Goal: Entertainment & Leisure: Browse casually

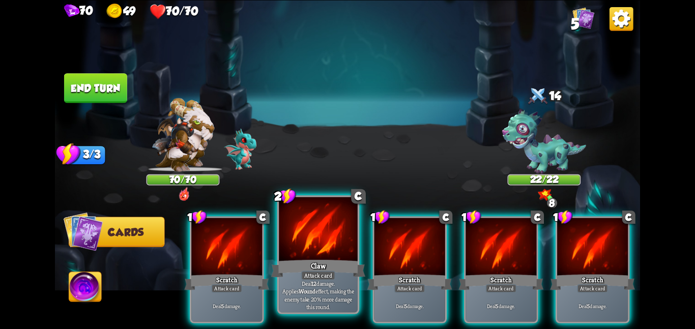
click at [307, 245] on div at bounding box center [318, 230] width 79 height 66
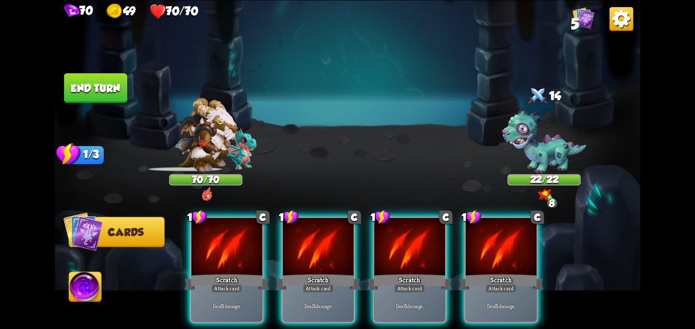
click at [307, 245] on div at bounding box center [318, 248] width 71 height 60
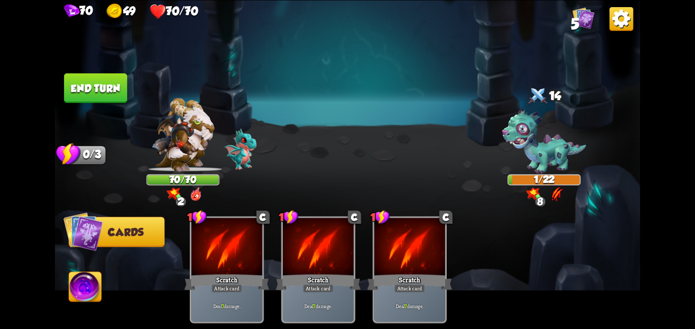
click at [107, 77] on button "End turn" at bounding box center [95, 88] width 63 height 30
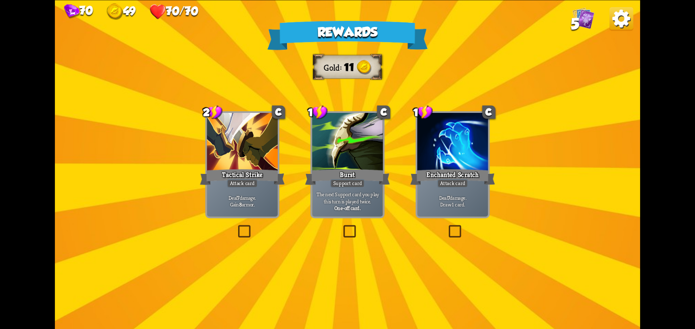
click at [205, 180] on div "Tactical Strike" at bounding box center [242, 176] width 85 height 19
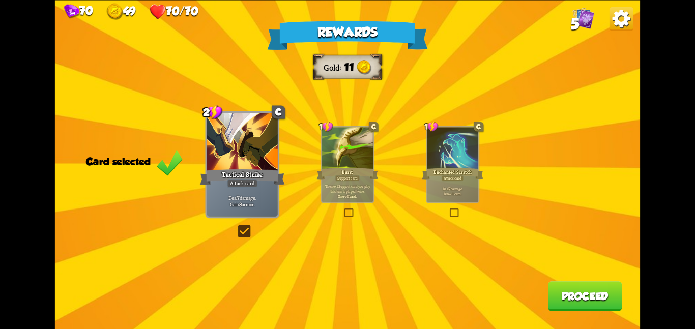
click at [550, 286] on button "Proceed" at bounding box center [585, 296] width 74 height 30
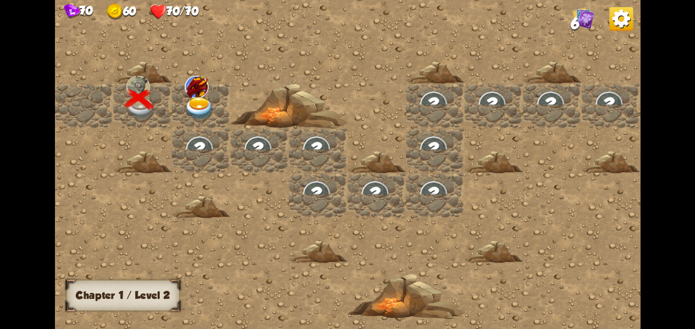
click at [177, 87] on div at bounding box center [201, 105] width 59 height 45
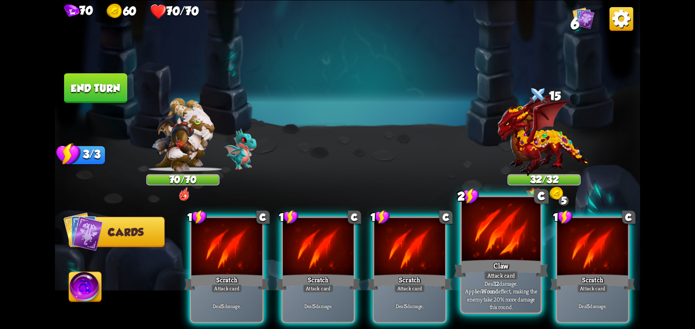
click at [482, 255] on div at bounding box center [501, 230] width 79 height 66
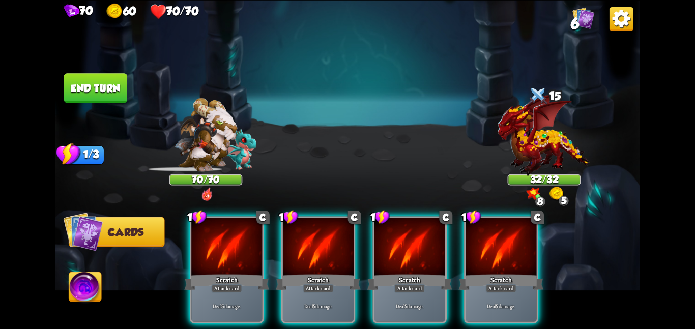
click at [482, 255] on div at bounding box center [501, 248] width 71 height 60
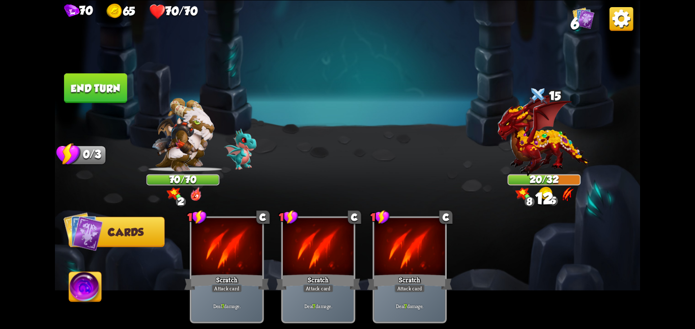
click at [96, 275] on img at bounding box center [85, 288] width 33 height 33
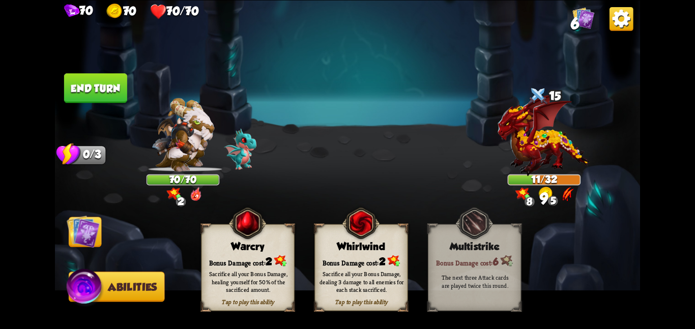
click at [354, 239] on div "Tap to play this ability Whirlwind Bonus Damage cost: 2 Sacrifice all your Bonu…" at bounding box center [361, 267] width 93 height 87
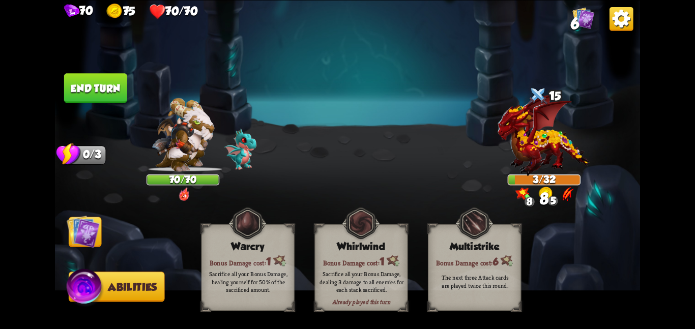
click at [79, 235] on img at bounding box center [83, 231] width 33 height 33
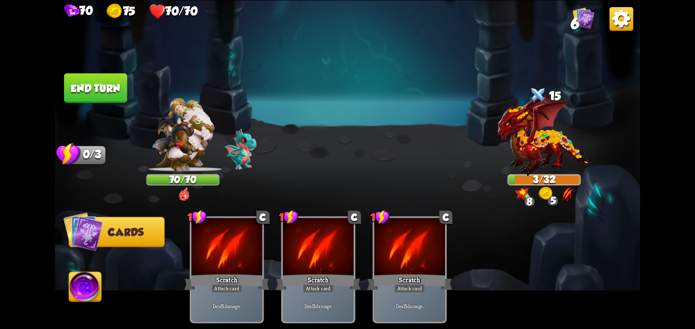
click at [109, 93] on button "End turn" at bounding box center [95, 88] width 63 height 30
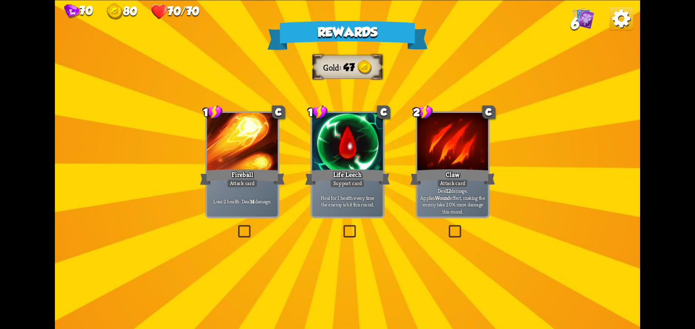
click at [449, 150] on div at bounding box center [452, 143] width 71 height 60
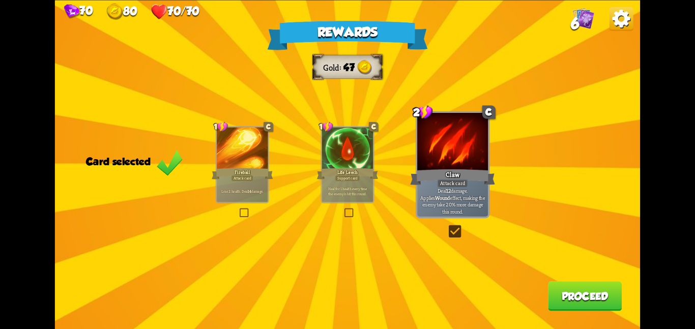
click at [571, 291] on button "Proceed" at bounding box center [585, 296] width 74 height 30
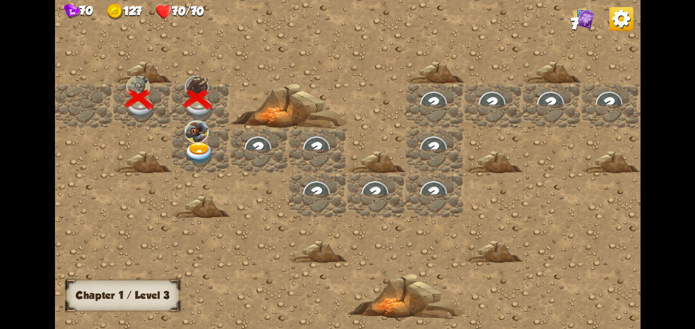
click at [207, 133] on img at bounding box center [197, 131] width 24 height 22
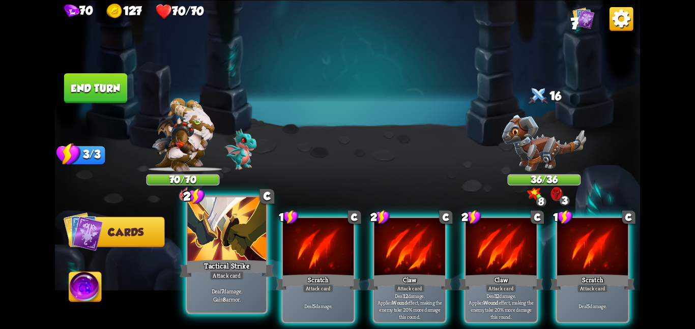
click at [235, 241] on div at bounding box center [226, 230] width 79 height 66
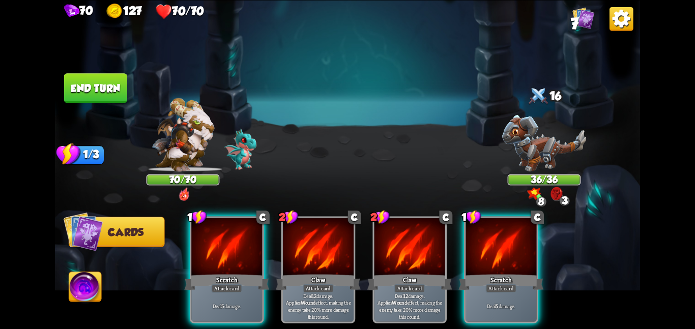
click at [235, 241] on div at bounding box center [226, 248] width 71 height 60
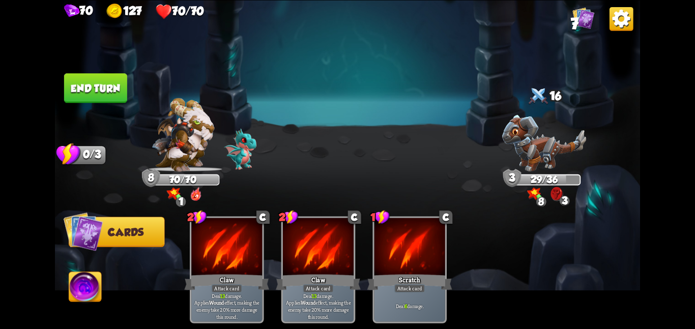
click at [111, 86] on button "End turn" at bounding box center [95, 88] width 63 height 30
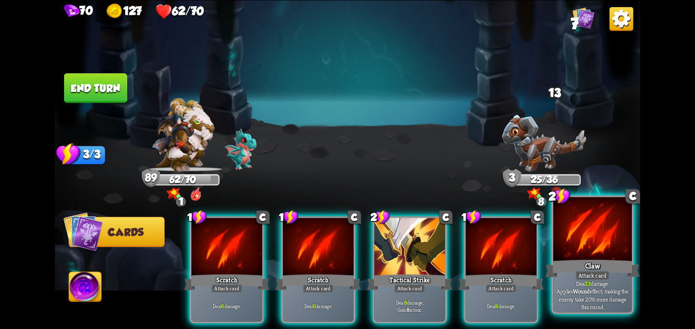
click at [601, 249] on div at bounding box center [592, 230] width 79 height 66
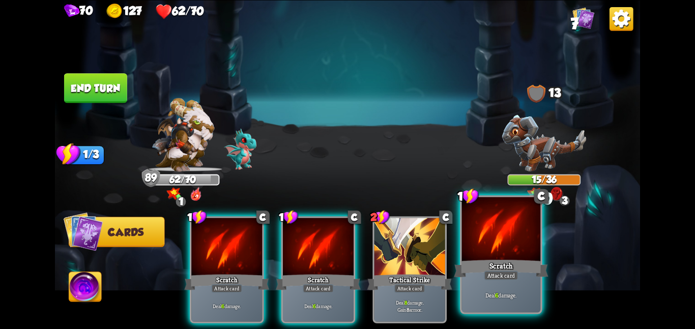
click at [520, 263] on div "Scratch" at bounding box center [501, 268] width 94 height 21
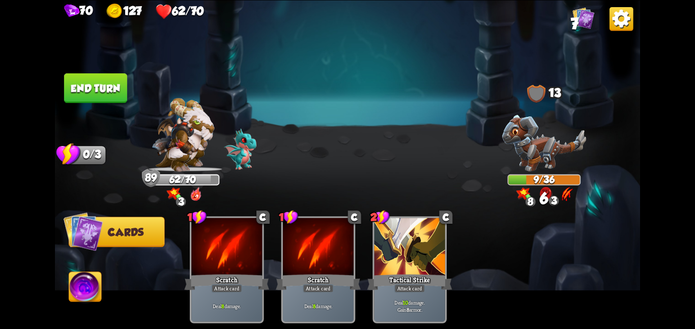
click at [93, 279] on img at bounding box center [85, 288] width 33 height 33
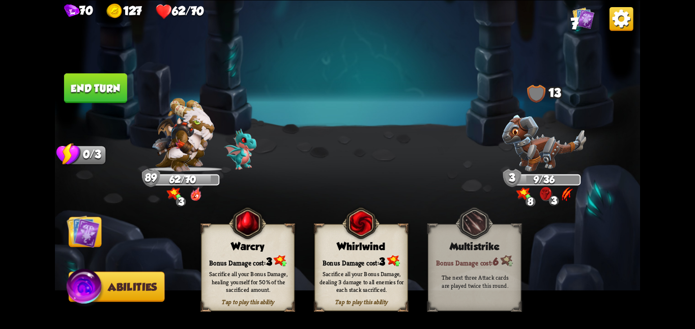
click at [342, 254] on div "Bonus Damage cost: 3" at bounding box center [361, 260] width 93 height 13
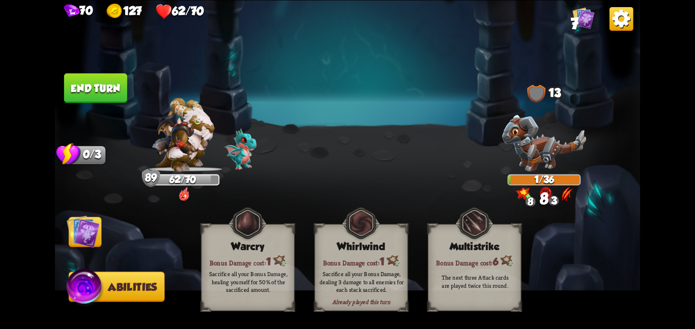
click at [89, 228] on img at bounding box center [83, 231] width 33 height 33
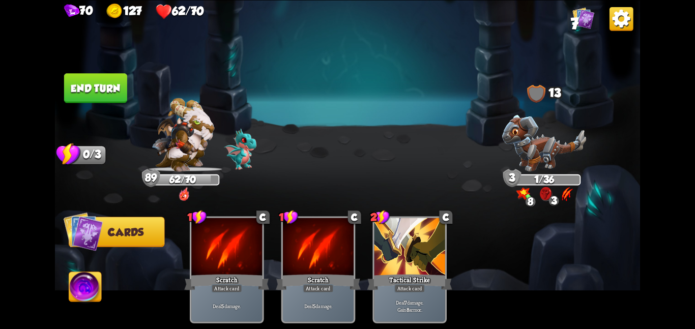
click at [114, 95] on button "End turn" at bounding box center [95, 88] width 63 height 30
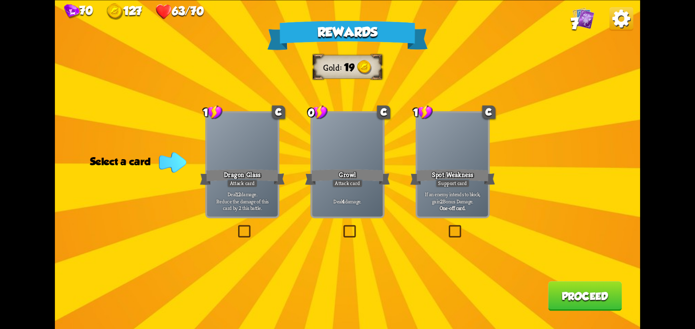
click at [270, 141] on div at bounding box center [242, 143] width 71 height 60
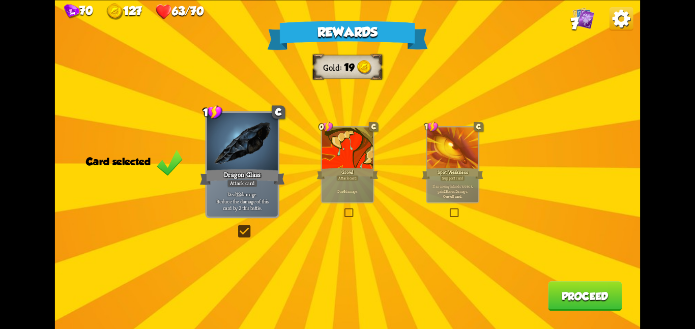
click at [590, 293] on button "Proceed" at bounding box center [585, 296] width 74 height 30
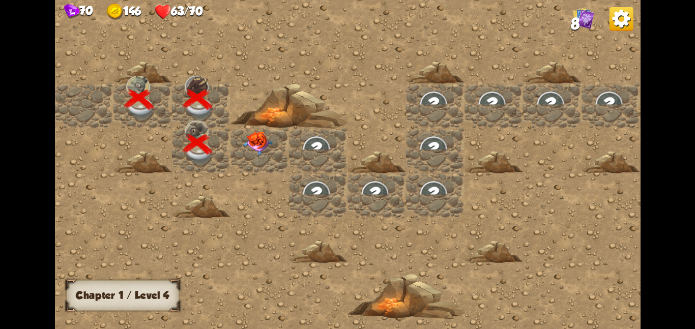
click at [267, 142] on img at bounding box center [258, 143] width 30 height 24
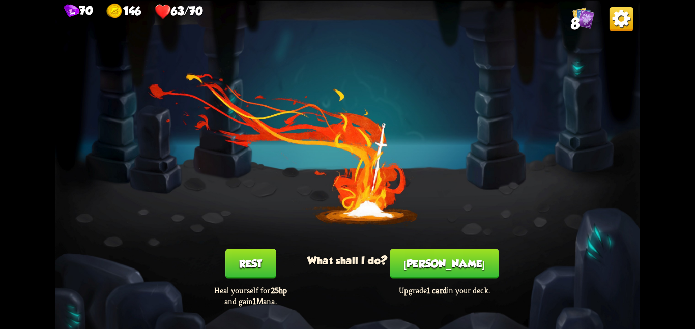
click at [450, 261] on button "Smith" at bounding box center [444, 264] width 109 height 30
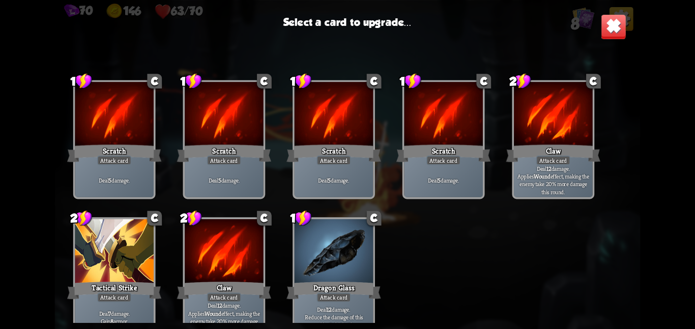
scroll to position [15, 0]
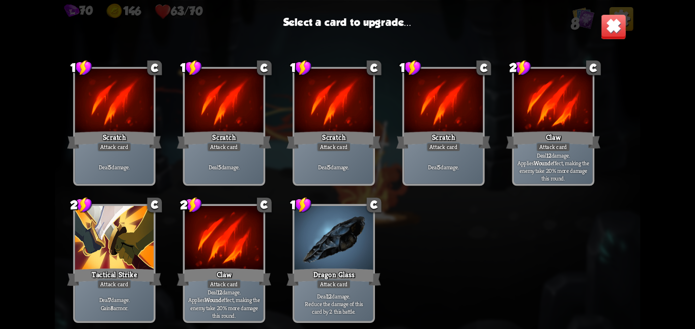
click at [365, 216] on div at bounding box center [334, 239] width 79 height 66
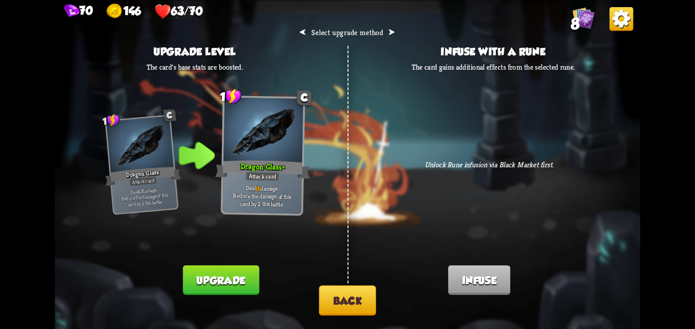
click at [329, 301] on button "Back" at bounding box center [347, 301] width 57 height 30
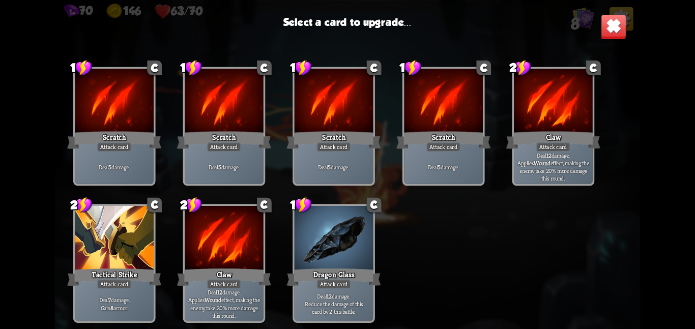
click at [124, 234] on div at bounding box center [114, 239] width 79 height 66
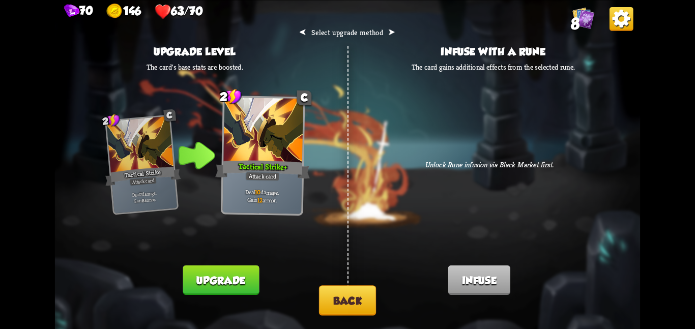
click at [199, 281] on button "Upgrade" at bounding box center [221, 280] width 76 height 30
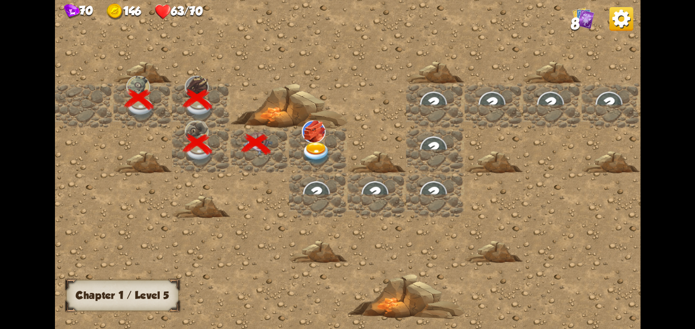
click at [256, 256] on div at bounding box center [435, 165] width 761 height 342
click at [337, 157] on div at bounding box center [318, 150] width 59 height 45
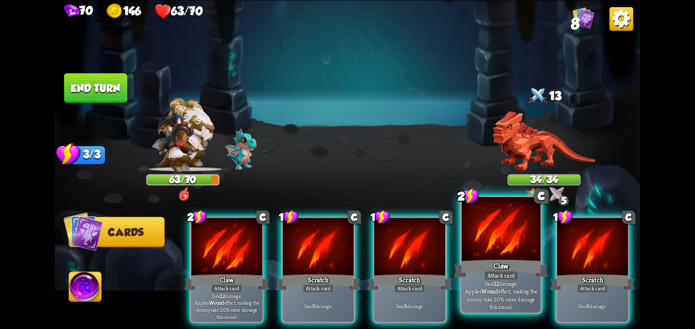
click at [495, 248] on div at bounding box center [501, 230] width 79 height 66
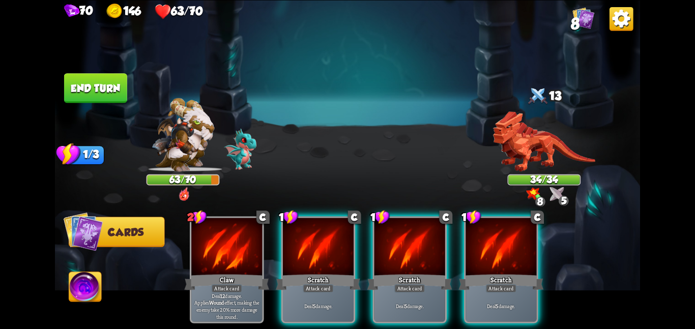
click at [495, 248] on div at bounding box center [501, 248] width 71 height 60
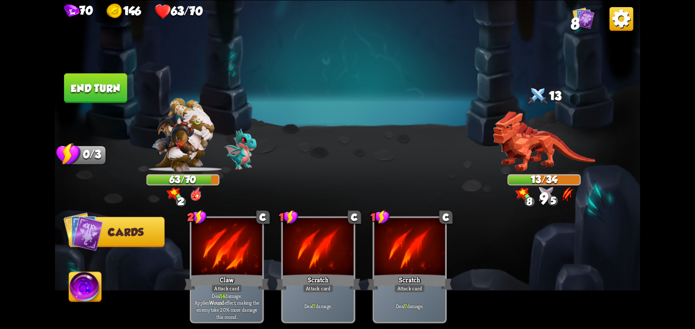
click at [71, 292] on img at bounding box center [85, 288] width 33 height 33
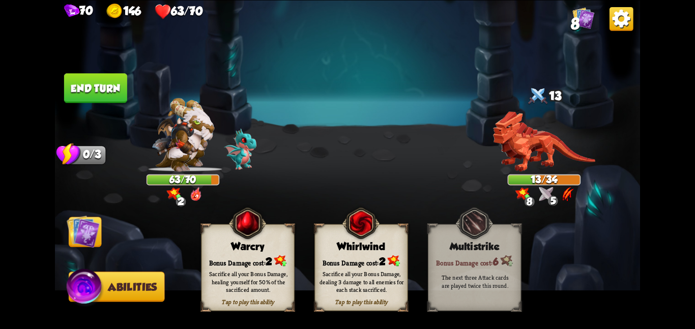
click at [351, 249] on div "Whirlwind" at bounding box center [361, 247] width 93 height 12
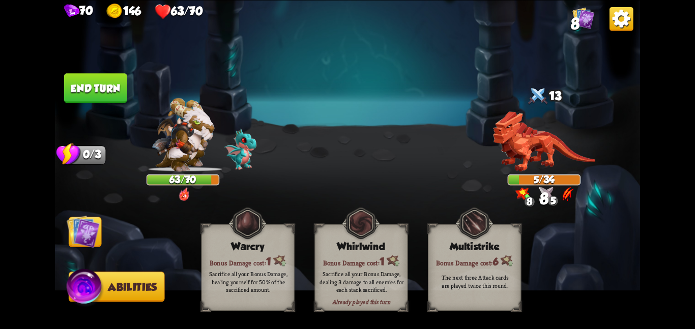
click at [71, 233] on img at bounding box center [83, 231] width 33 height 33
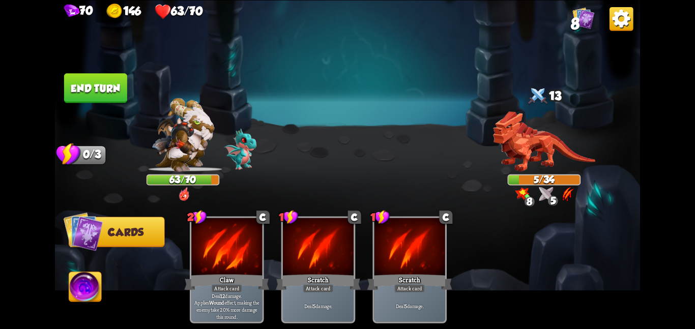
click at [112, 77] on button "End turn" at bounding box center [95, 88] width 63 height 30
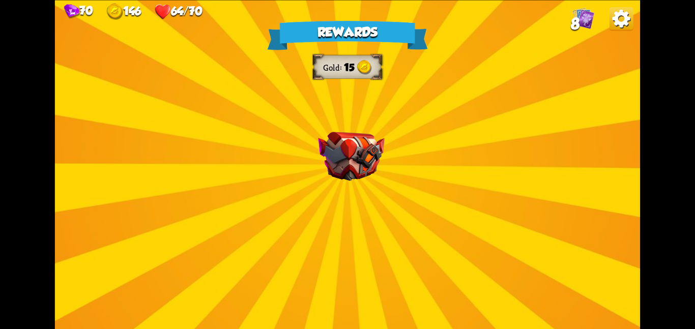
click at [286, 96] on div "Rewards Gold 15 Select a card 1 C Last Punch Attack card Deal 14 damage. Can on…" at bounding box center [347, 164] width 585 height 329
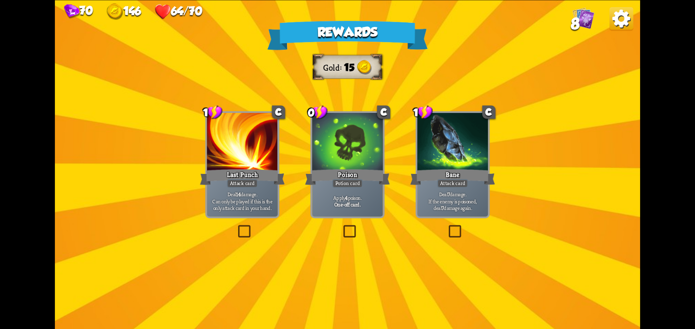
click at [354, 136] on div at bounding box center [347, 143] width 71 height 60
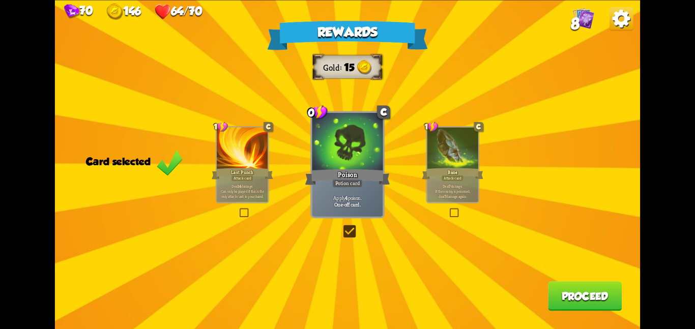
click at [589, 292] on button "Proceed" at bounding box center [585, 296] width 74 height 30
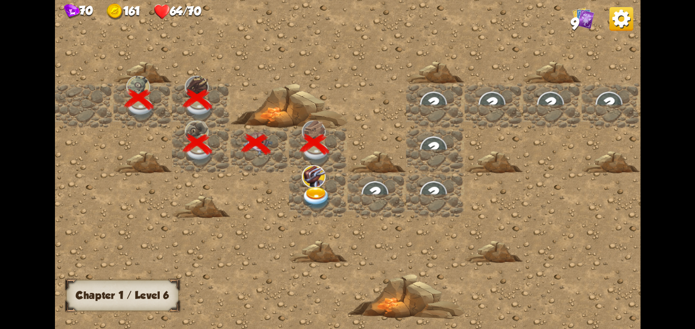
click at [326, 192] on img at bounding box center [317, 198] width 30 height 23
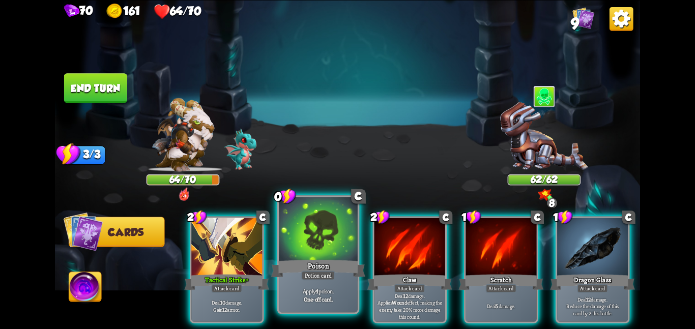
click at [334, 254] on div at bounding box center [318, 230] width 79 height 66
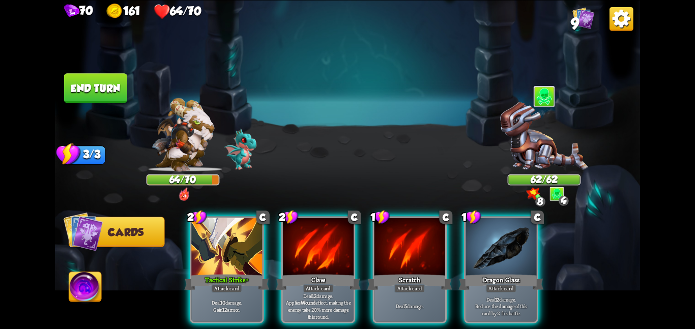
click at [334, 254] on div at bounding box center [318, 248] width 71 height 60
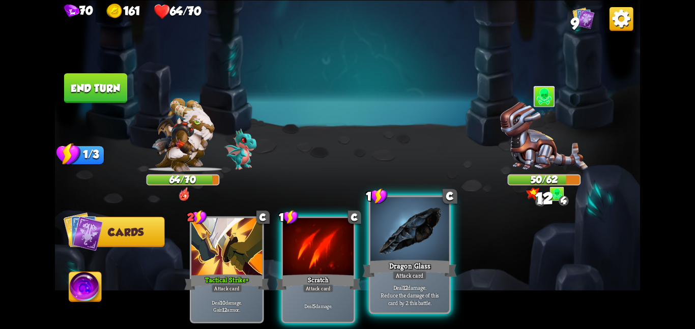
click at [394, 251] on div at bounding box center [410, 230] width 79 height 66
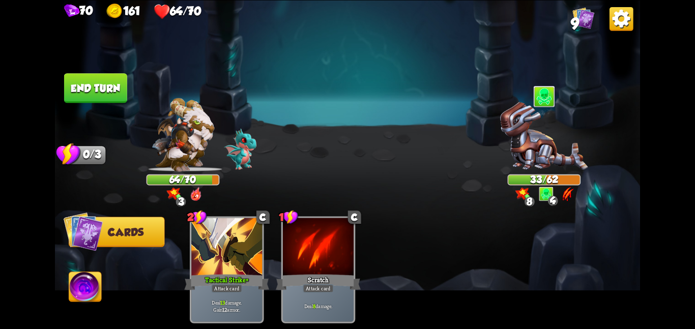
click at [102, 91] on button "End turn" at bounding box center [95, 88] width 63 height 30
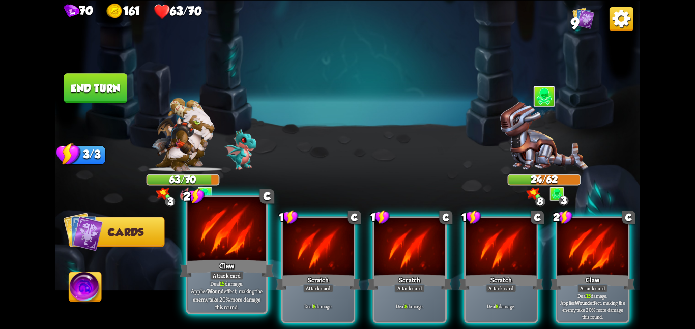
click at [206, 243] on div at bounding box center [226, 230] width 79 height 66
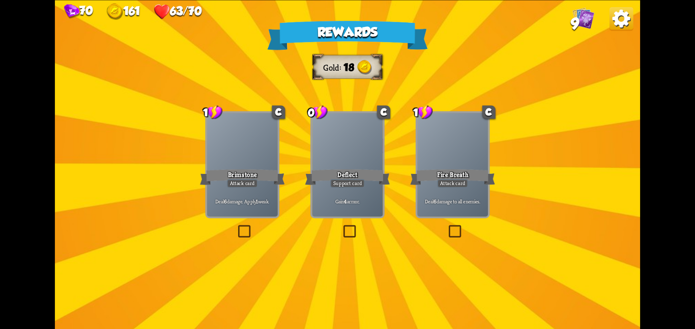
click at [355, 181] on div "Support card" at bounding box center [347, 183] width 35 height 9
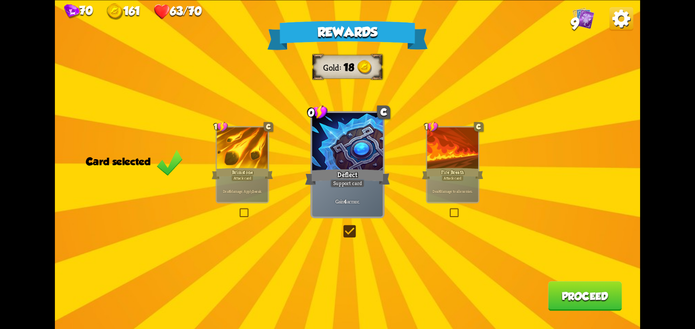
click at [252, 167] on div "Brimstone" at bounding box center [243, 174] width 62 height 14
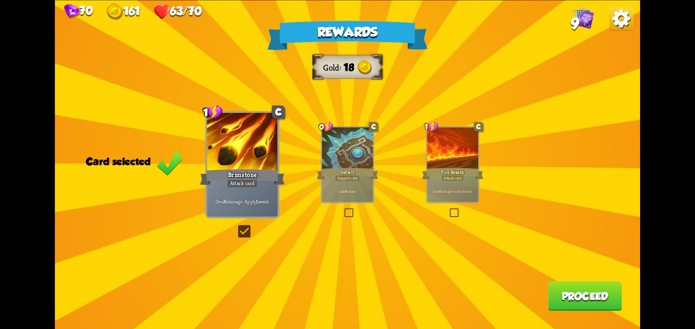
click at [555, 291] on button "Proceed" at bounding box center [585, 296] width 74 height 30
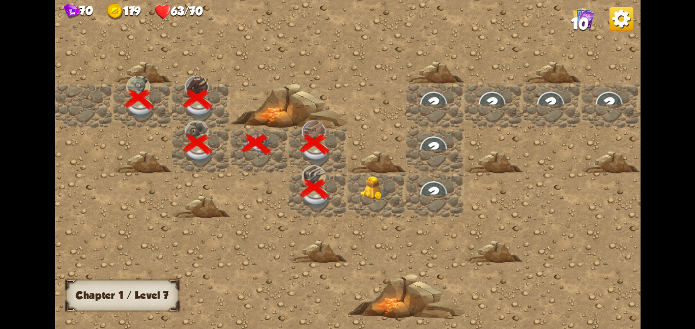
click at [386, 183] on img at bounding box center [375, 188] width 30 height 24
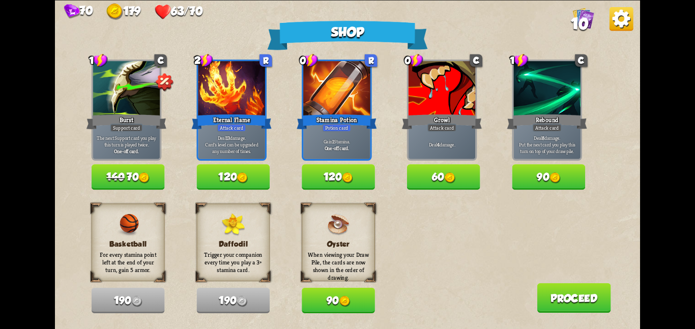
click at [565, 288] on button "Proceed" at bounding box center [574, 298] width 74 height 30
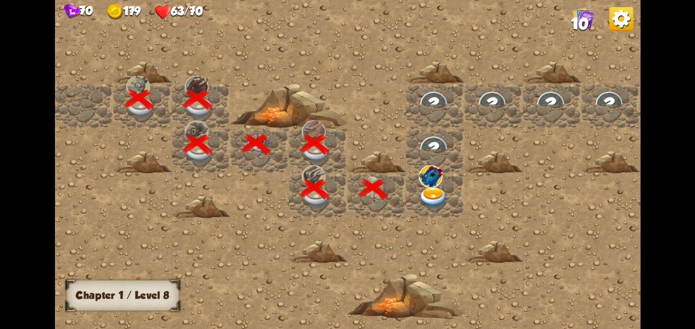
click at [416, 183] on div at bounding box center [435, 195] width 59 height 45
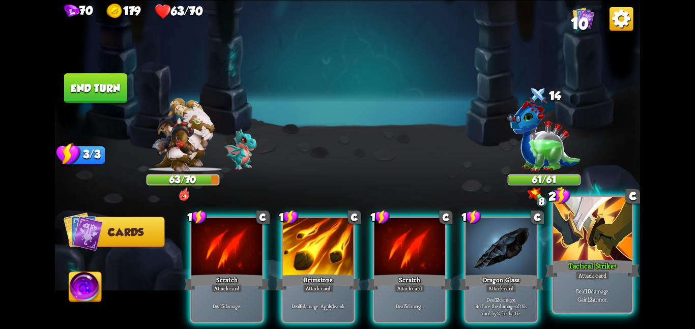
click at [606, 262] on div "Tactical Strike +" at bounding box center [593, 268] width 94 height 21
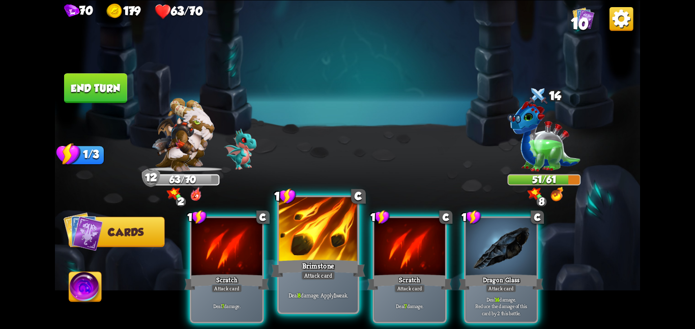
click at [334, 250] on div at bounding box center [318, 230] width 79 height 66
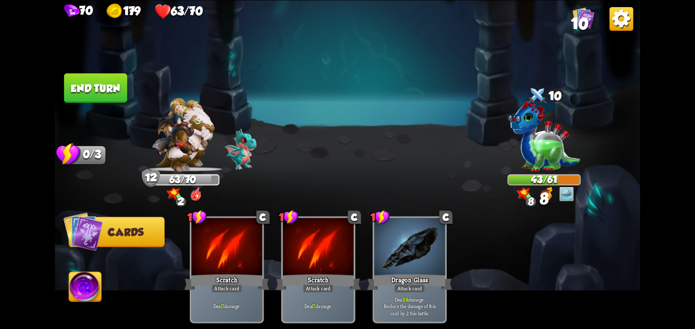
click at [87, 86] on button "End turn" at bounding box center [95, 88] width 63 height 30
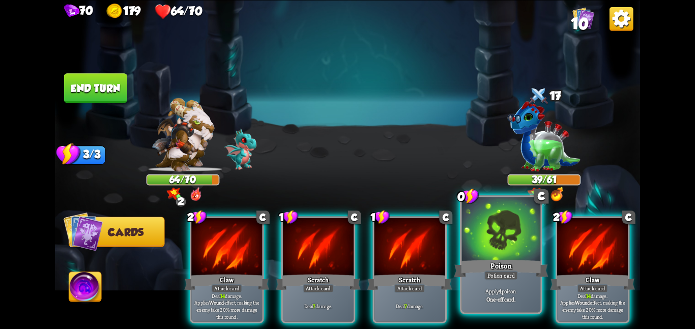
click at [485, 227] on div at bounding box center [501, 230] width 79 height 66
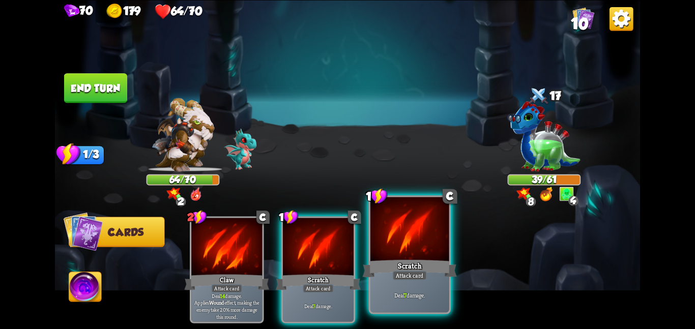
click at [418, 254] on div at bounding box center [410, 230] width 79 height 66
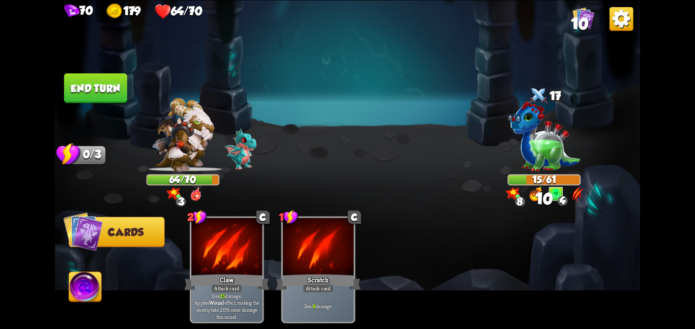
click at [86, 285] on img at bounding box center [85, 288] width 33 height 33
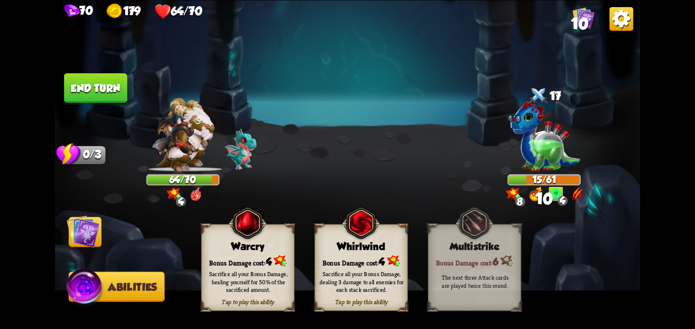
click at [334, 250] on div "Tap to play this ability Whirlwind Bonus Damage cost: 4 Sacrifice all your Bonu…" at bounding box center [361, 267] width 93 height 87
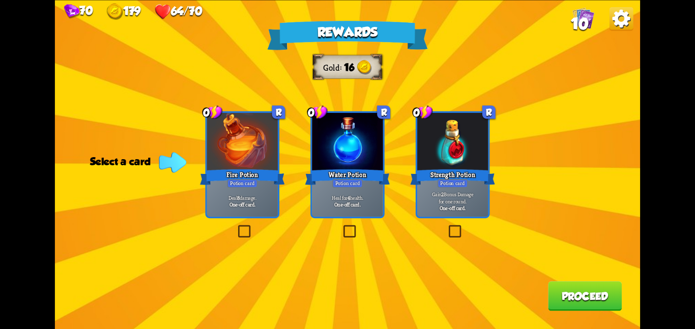
click at [336, 158] on div at bounding box center [347, 143] width 71 height 60
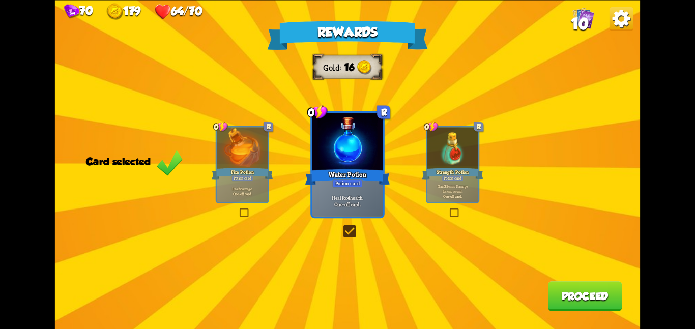
click at [549, 295] on button "Proceed" at bounding box center [585, 296] width 74 height 30
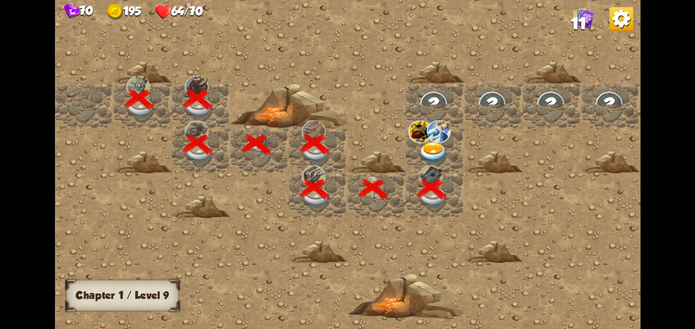
click at [429, 132] on img at bounding box center [421, 131] width 24 height 22
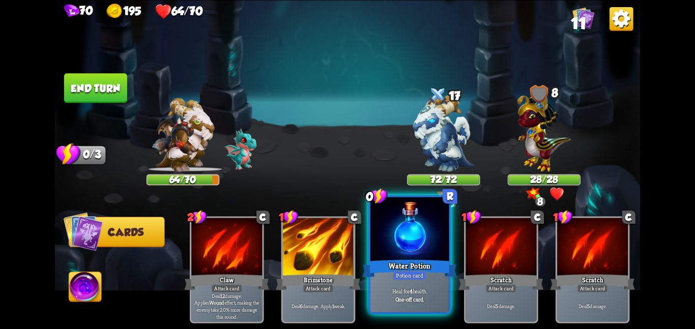
click at [441, 251] on div at bounding box center [410, 230] width 79 height 66
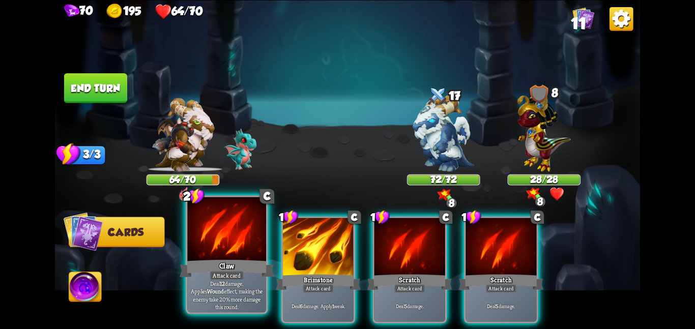
click at [260, 242] on div at bounding box center [226, 230] width 79 height 66
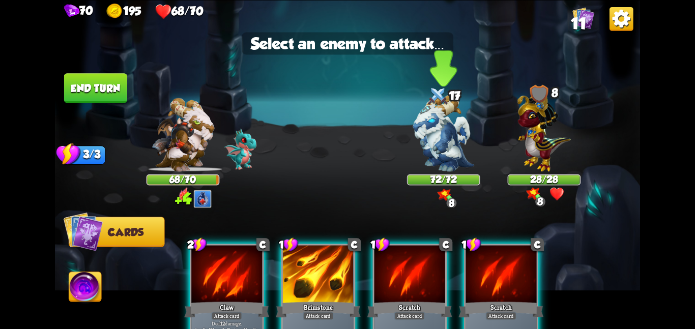
click at [425, 159] on img at bounding box center [443, 133] width 61 height 77
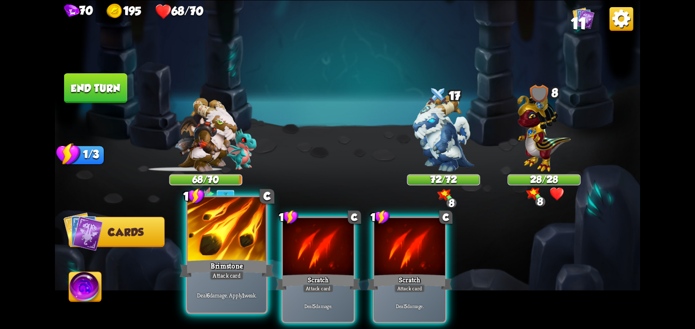
click at [259, 244] on div at bounding box center [226, 230] width 79 height 66
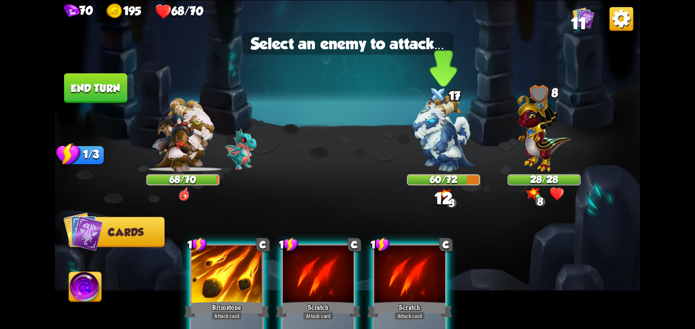
click at [439, 149] on img at bounding box center [443, 133] width 61 height 77
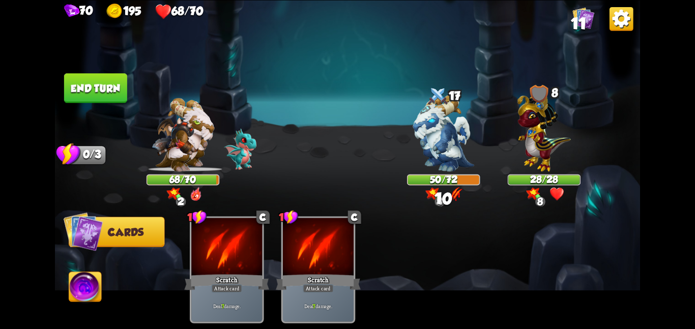
click at [120, 92] on button "End turn" at bounding box center [95, 88] width 63 height 30
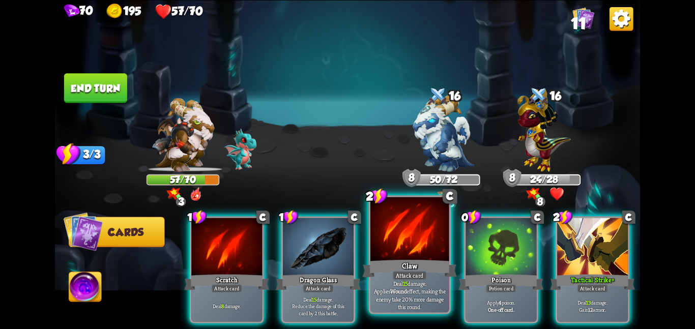
click at [393, 260] on div "Claw" at bounding box center [409, 268] width 94 height 21
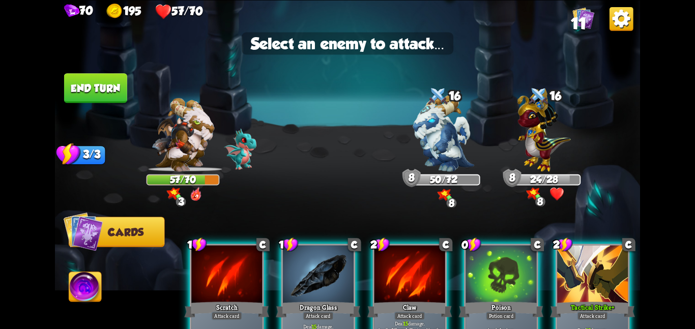
click at [401, 266] on div at bounding box center [410, 275] width 71 height 60
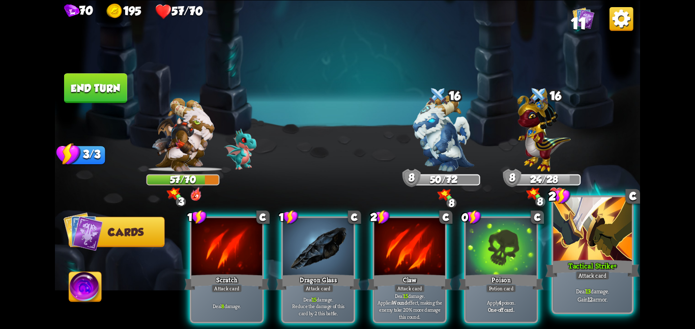
click at [587, 248] on div at bounding box center [592, 230] width 79 height 66
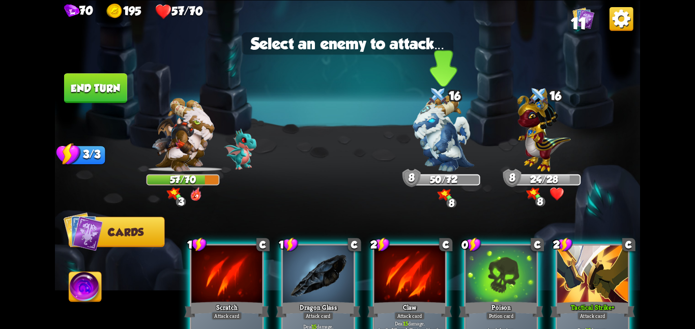
click at [421, 128] on img at bounding box center [443, 133] width 61 height 77
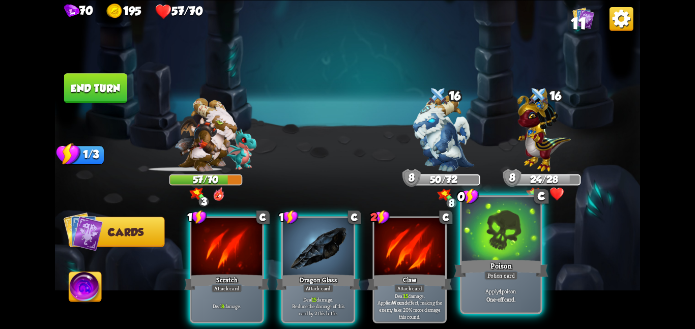
click at [467, 220] on div at bounding box center [501, 230] width 79 height 66
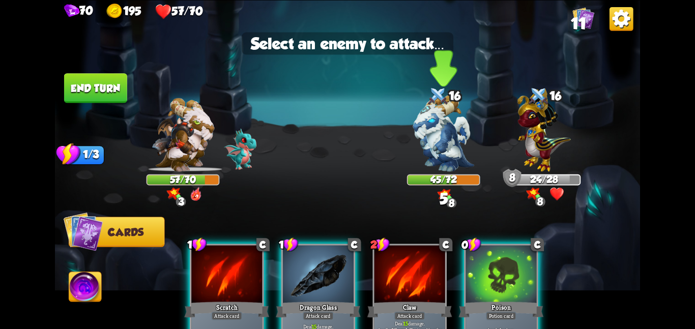
click at [441, 165] on img at bounding box center [443, 133] width 61 height 77
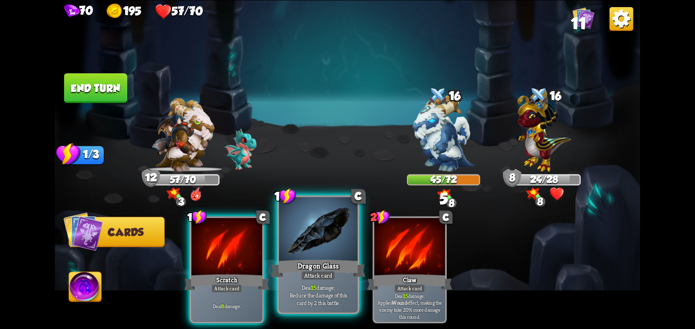
click at [352, 223] on div at bounding box center [318, 230] width 79 height 66
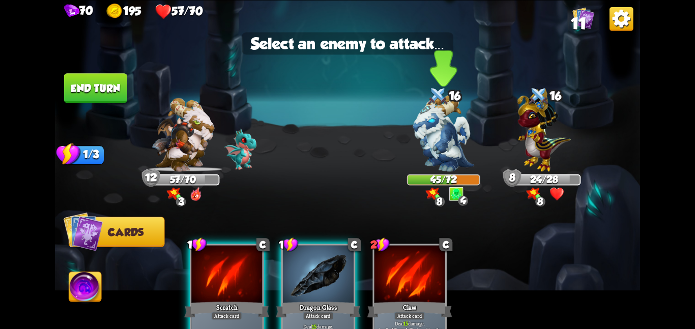
click at [440, 155] on img at bounding box center [443, 133] width 61 height 77
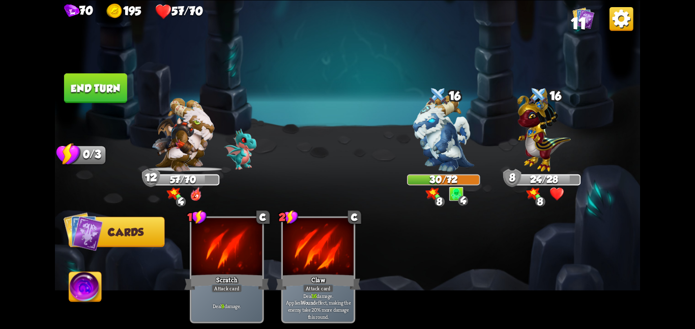
click at [99, 86] on button "End turn" at bounding box center [95, 88] width 63 height 30
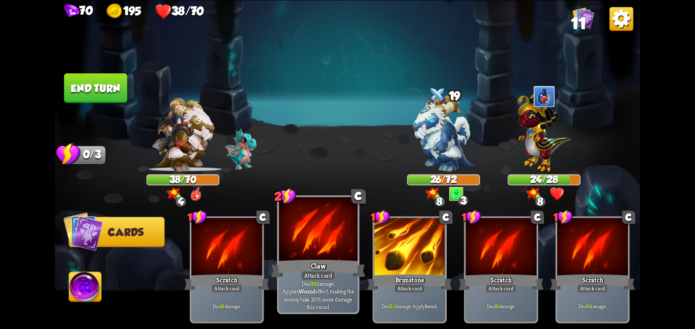
click at [326, 243] on div at bounding box center [318, 230] width 79 height 66
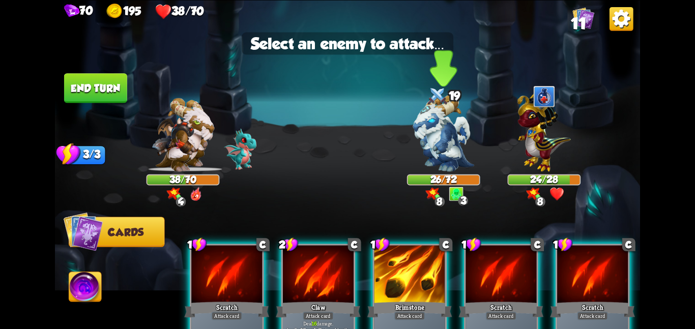
click at [438, 156] on img at bounding box center [443, 133] width 61 height 77
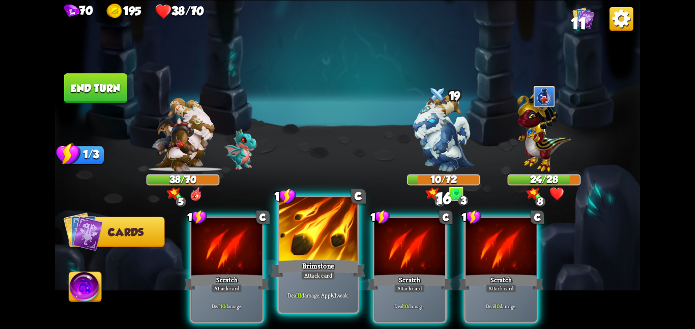
click at [346, 232] on div at bounding box center [318, 230] width 79 height 66
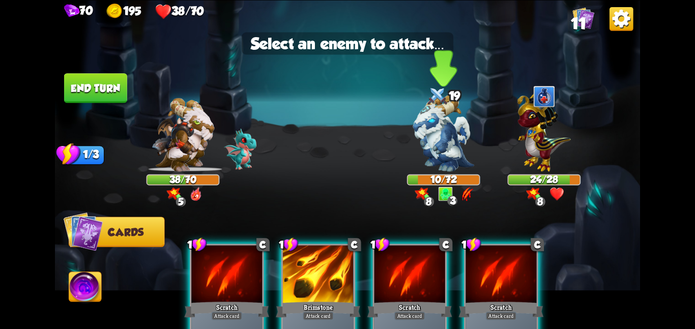
click at [450, 145] on img at bounding box center [443, 133] width 61 height 77
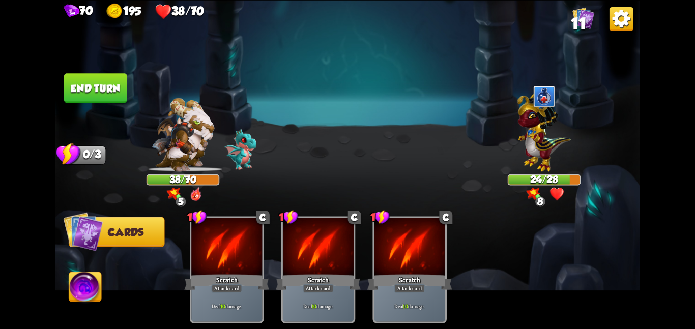
click at [85, 83] on button "End turn" at bounding box center [95, 88] width 63 height 30
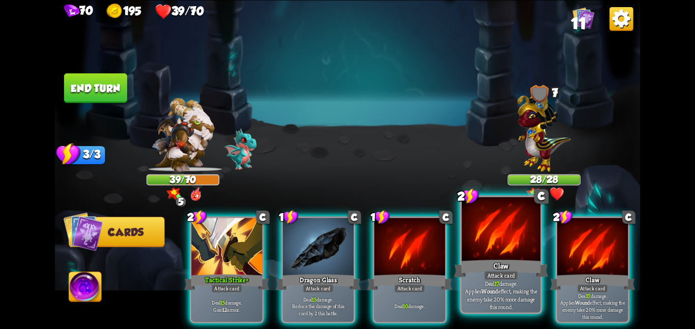
click at [474, 239] on div at bounding box center [501, 230] width 79 height 66
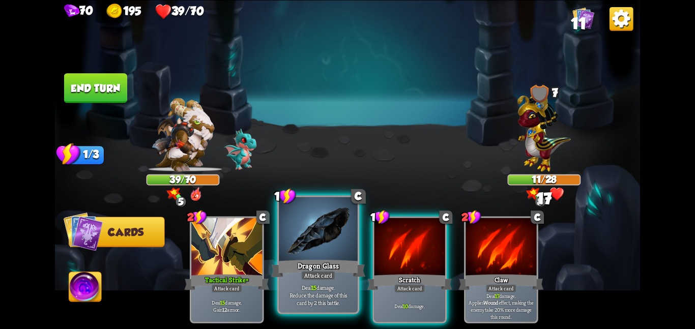
click at [314, 278] on div "Attack card" at bounding box center [318, 276] width 34 height 10
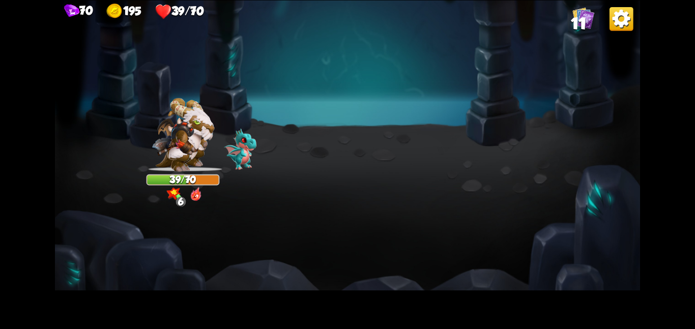
click at [100, 85] on img at bounding box center [347, 164] width 585 height 329
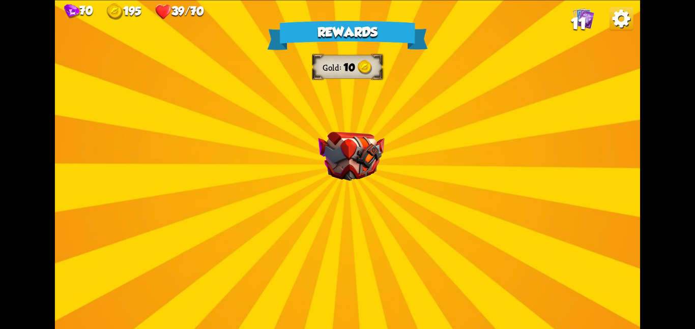
click at [349, 205] on div "Rewards Gold 10 Select a card 1 C Pummel Attack card Deal 2 damage 3 times. 1 C…" at bounding box center [347, 164] width 585 height 329
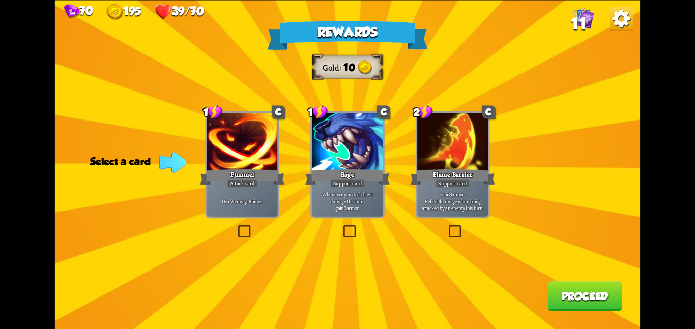
click at [441, 186] on div "Support card" at bounding box center [453, 183] width 35 height 9
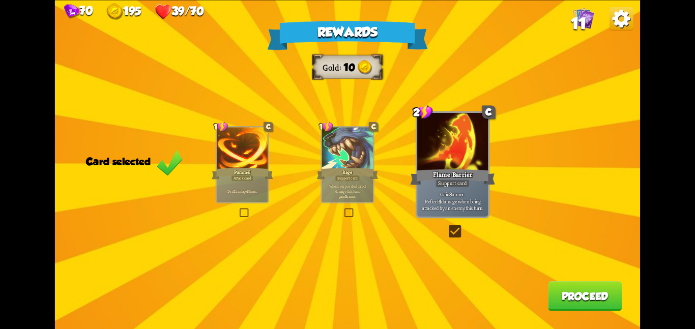
click at [559, 295] on button "Proceed" at bounding box center [585, 296] width 74 height 30
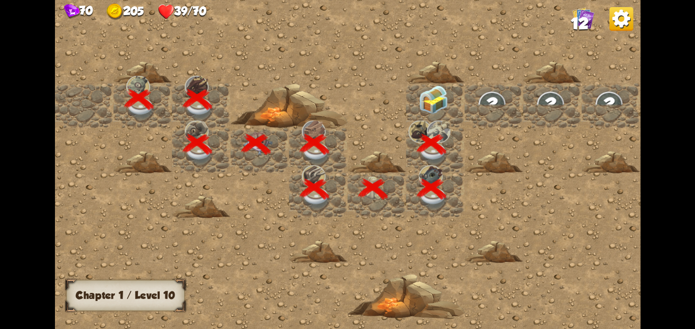
click at [442, 109] on img at bounding box center [434, 99] width 30 height 29
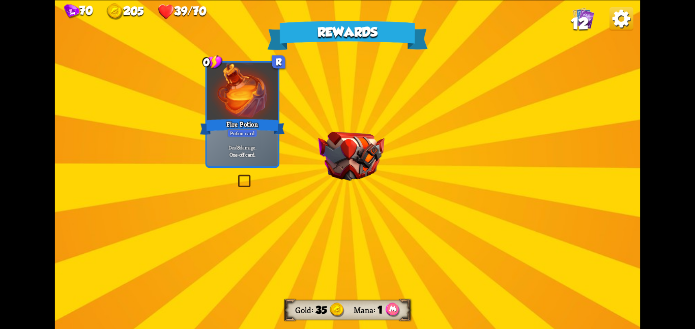
click at [374, 140] on img at bounding box center [351, 156] width 66 height 49
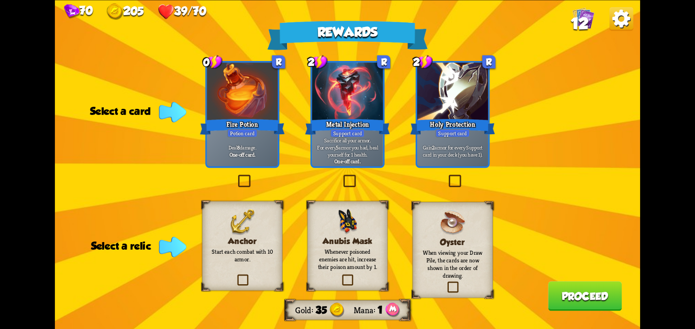
click at [351, 226] on img at bounding box center [347, 222] width 21 height 26
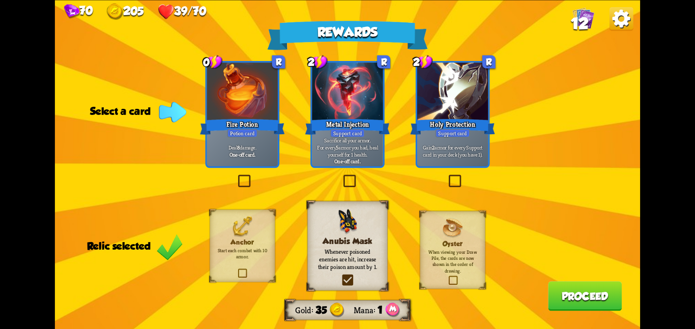
click at [426, 154] on p "Gain 2 armor for every Support card in your deck (you have 1)." at bounding box center [452, 151] width 67 height 14
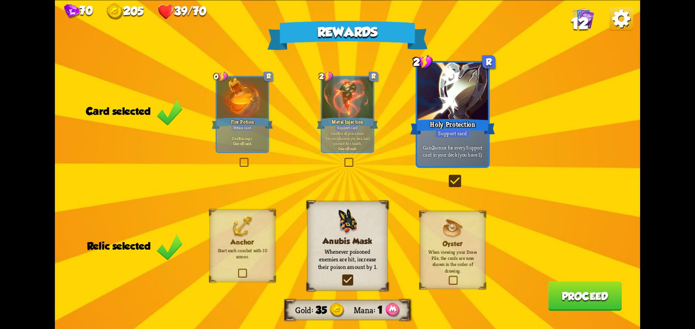
click at [429, 156] on p "Gain 2 armor for every Support card in your deck (you have 1)." at bounding box center [452, 151] width 67 height 14
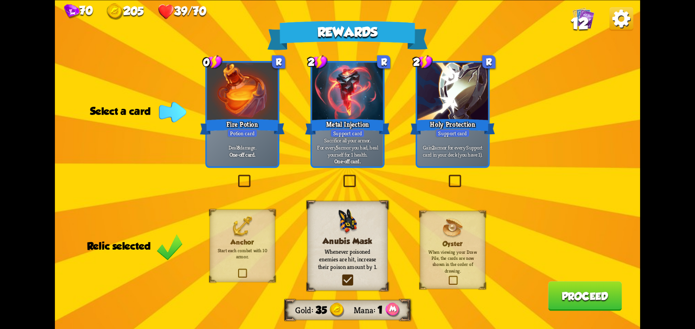
click at [429, 156] on p "Gain 2 armor for every Support card in your deck (you have 1)." at bounding box center [452, 151] width 67 height 14
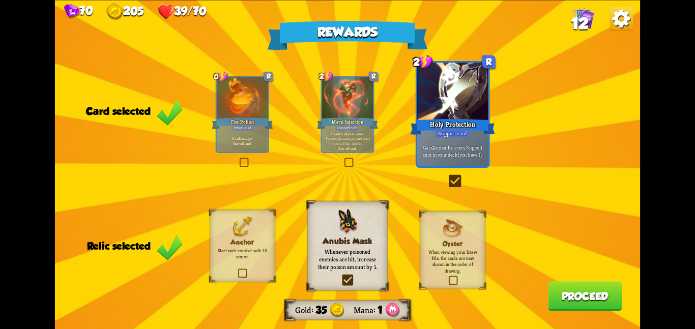
click at [575, 303] on button "Proceed" at bounding box center [585, 296] width 74 height 30
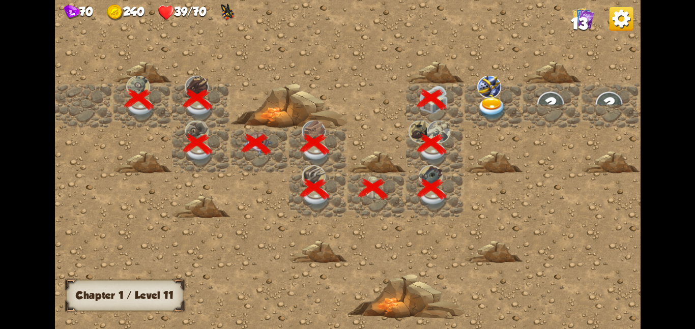
scroll to position [0, 195]
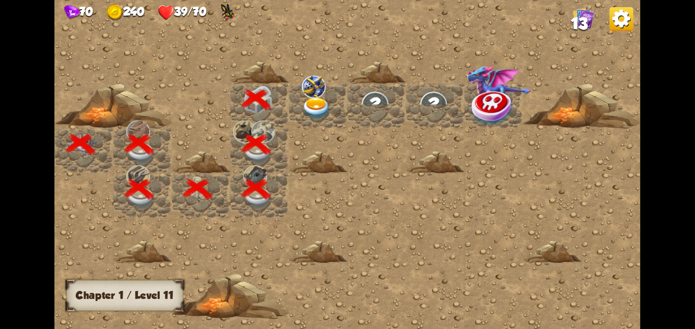
click at [319, 103] on img at bounding box center [317, 108] width 30 height 23
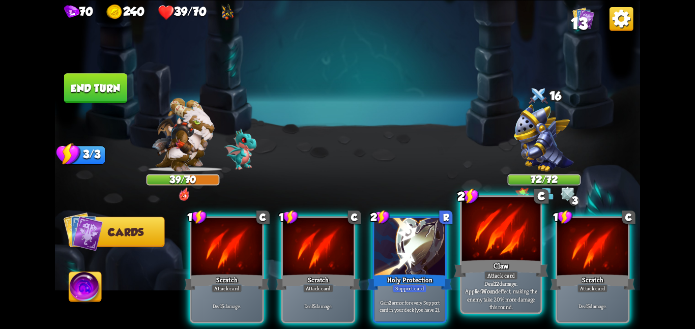
click at [482, 247] on div at bounding box center [501, 230] width 79 height 66
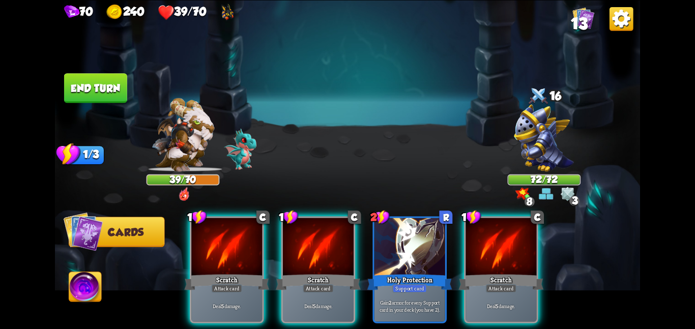
click at [482, 247] on div at bounding box center [501, 248] width 71 height 60
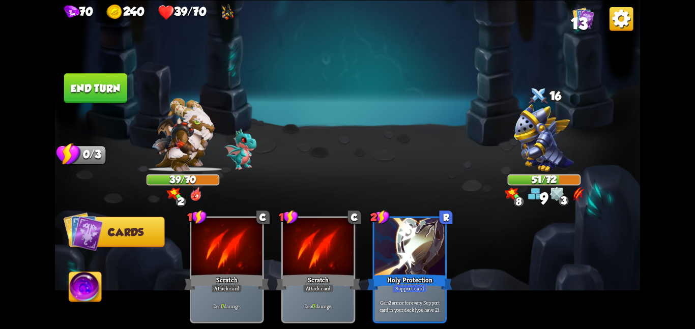
click at [96, 97] on button "End turn" at bounding box center [95, 88] width 63 height 30
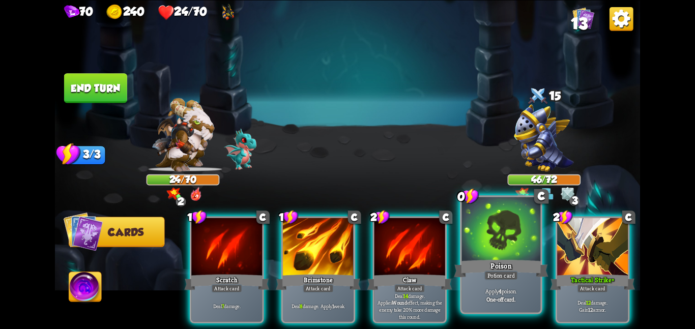
click at [473, 258] on div "Poison" at bounding box center [501, 268] width 94 height 21
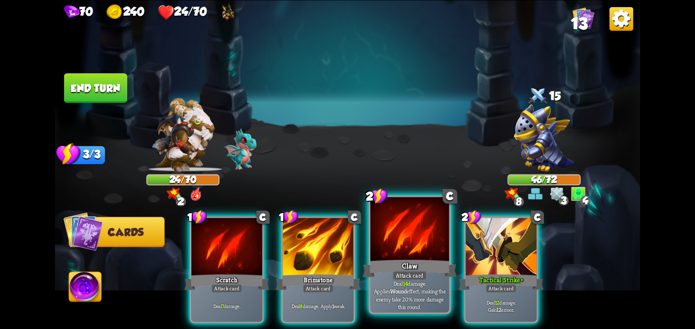
click at [410, 249] on div at bounding box center [410, 230] width 79 height 66
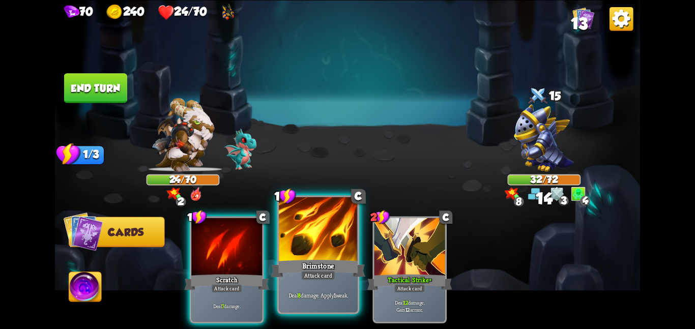
click at [327, 253] on div at bounding box center [318, 230] width 79 height 66
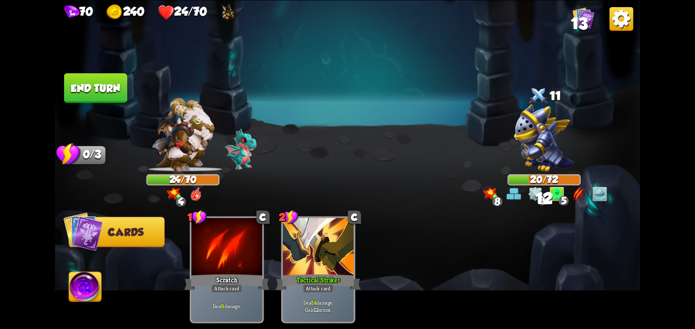
click at [77, 287] on img at bounding box center [85, 288] width 33 height 33
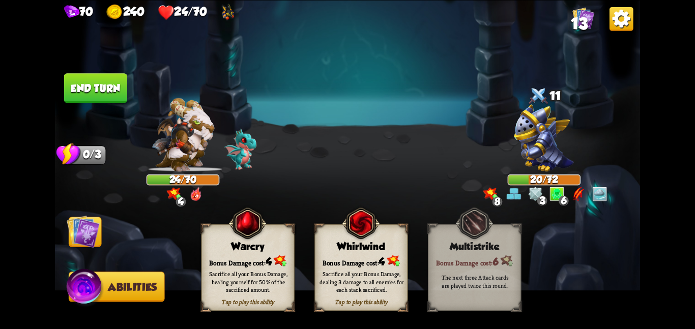
click at [382, 245] on div "Whirlwind" at bounding box center [361, 247] width 93 height 12
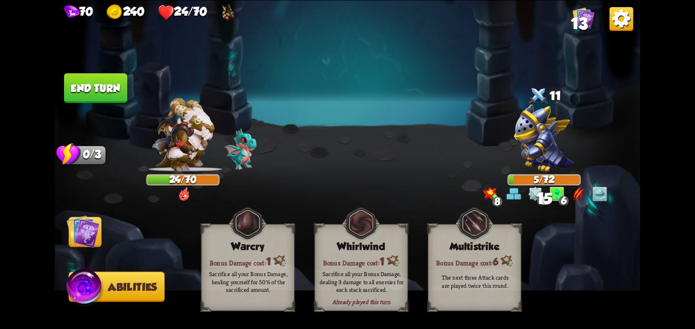
click at [83, 231] on img at bounding box center [83, 231] width 33 height 33
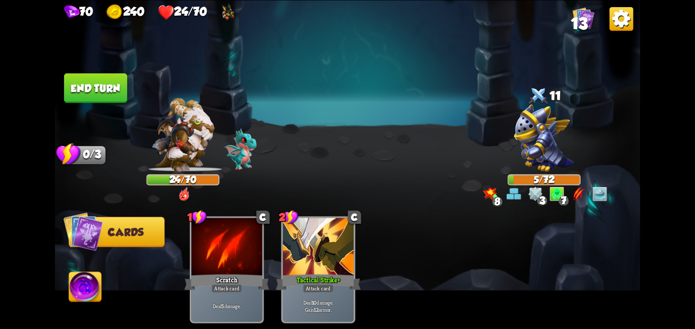
click at [110, 98] on button "End turn" at bounding box center [95, 88] width 63 height 30
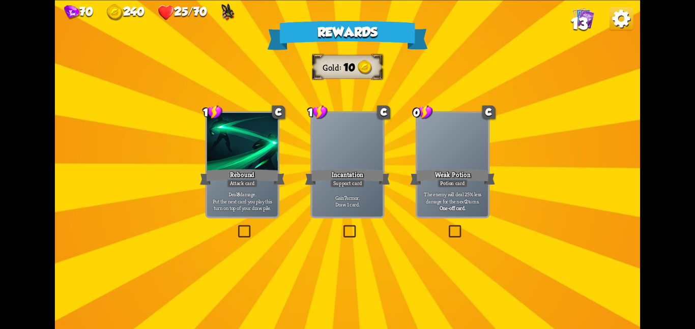
click at [348, 157] on div at bounding box center [347, 143] width 71 height 60
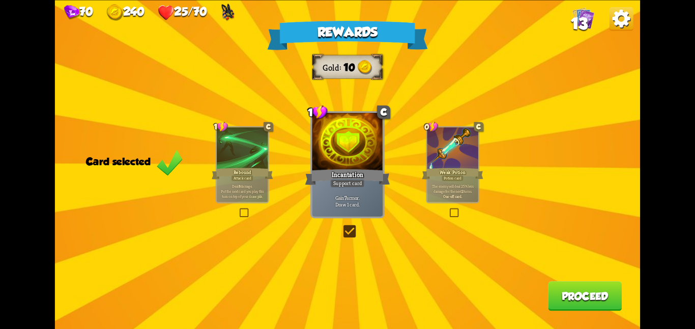
click at [639, 307] on div "Rewards Gold 10 Card selected 1 C Rebound Attack card Deal 8 damage. Put the ne…" at bounding box center [347, 164] width 585 height 329
click at [596, 301] on button "Proceed" at bounding box center [585, 296] width 74 height 30
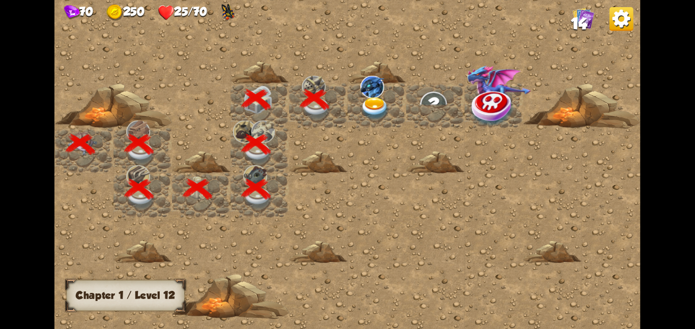
click at [383, 98] on img at bounding box center [375, 108] width 30 height 23
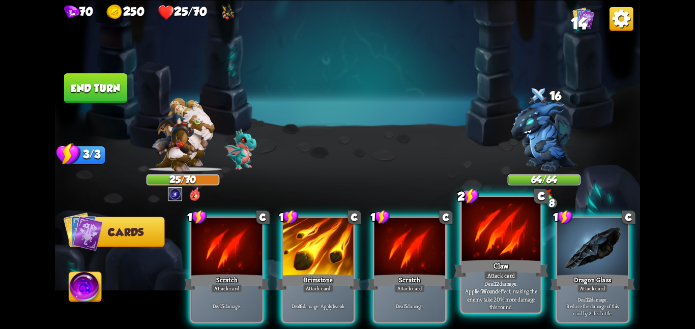
click at [498, 272] on div "Attack card" at bounding box center [501, 276] width 34 height 10
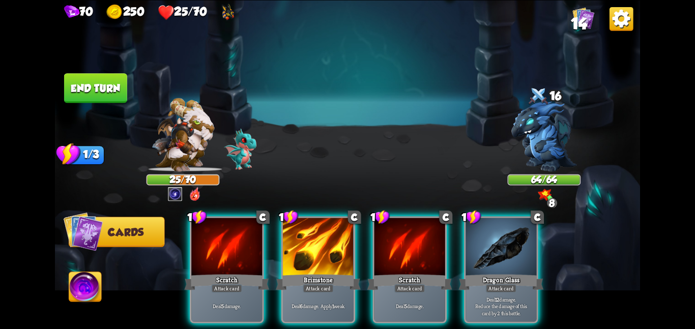
click at [498, 284] on div "Attack card" at bounding box center [501, 288] width 31 height 9
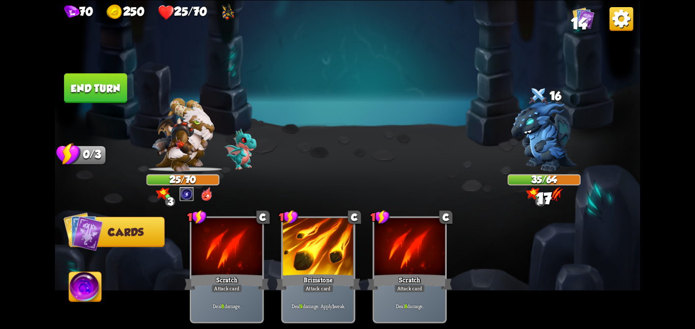
click at [116, 87] on button "End turn" at bounding box center [95, 88] width 63 height 30
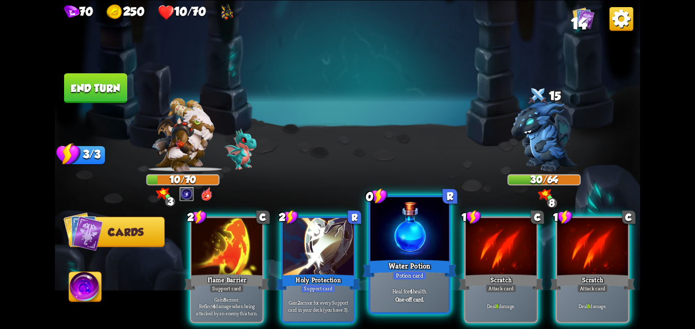
click at [398, 249] on div at bounding box center [410, 230] width 79 height 66
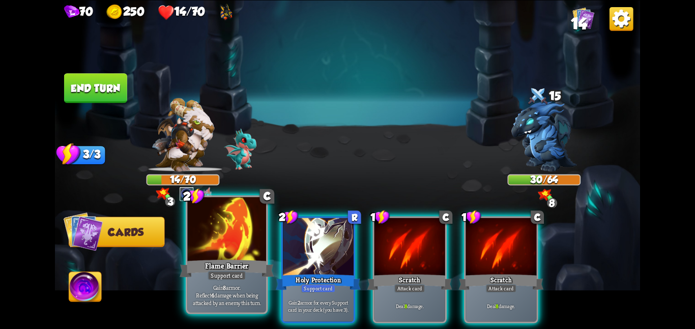
click at [222, 240] on div at bounding box center [226, 230] width 79 height 66
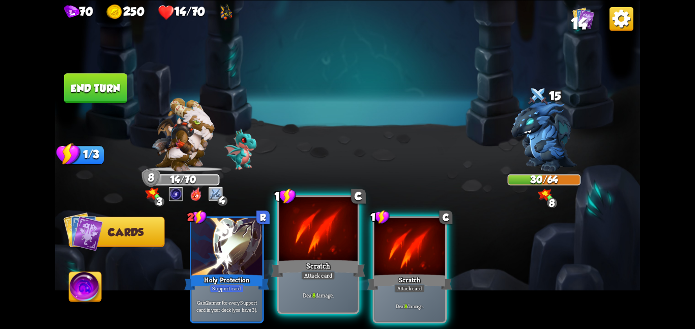
click at [313, 248] on div at bounding box center [318, 230] width 79 height 66
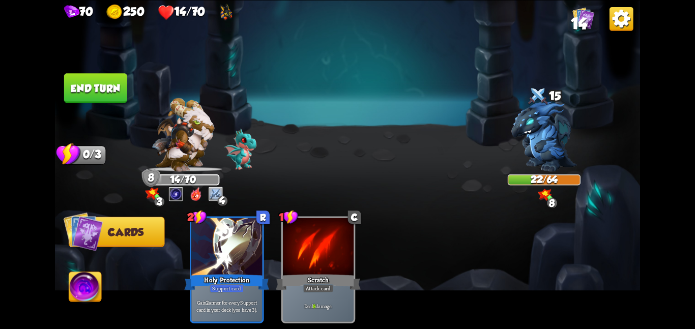
click at [92, 94] on button "End turn" at bounding box center [95, 88] width 63 height 30
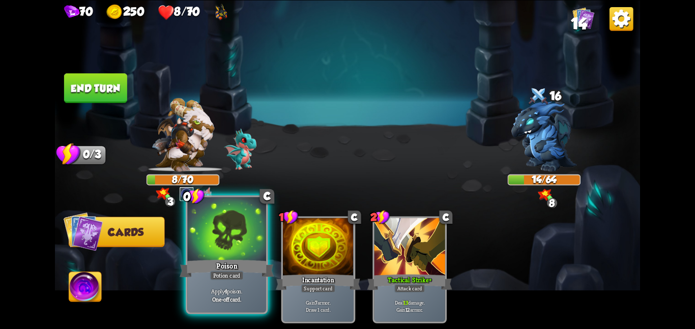
click at [236, 243] on div at bounding box center [226, 230] width 79 height 66
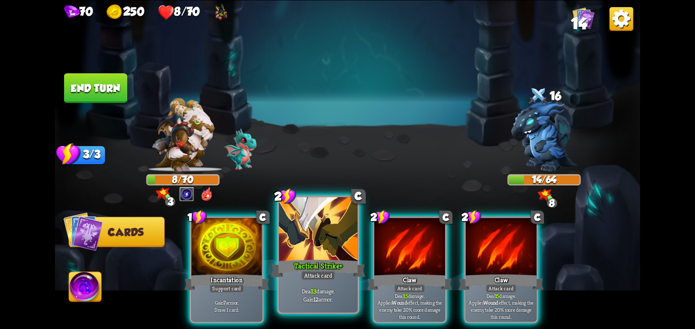
click at [309, 246] on div at bounding box center [318, 230] width 79 height 66
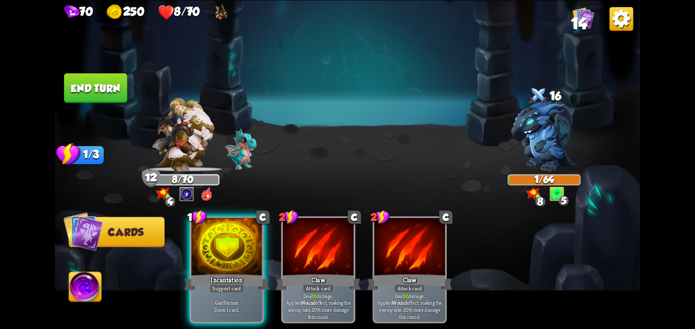
click at [96, 82] on button "End turn" at bounding box center [95, 88] width 63 height 30
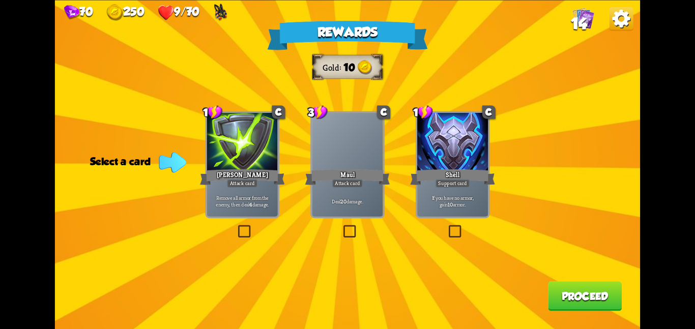
click at [443, 155] on div at bounding box center [452, 143] width 71 height 60
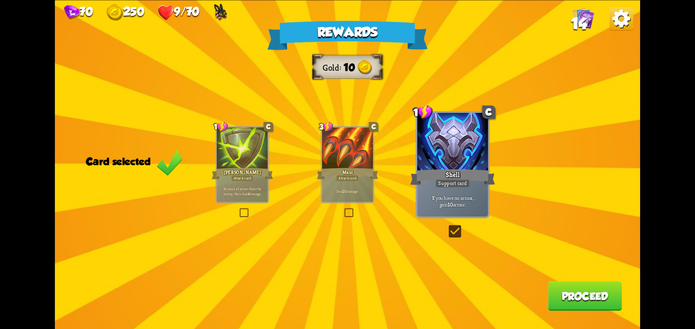
click at [564, 290] on button "Proceed" at bounding box center [585, 296] width 74 height 30
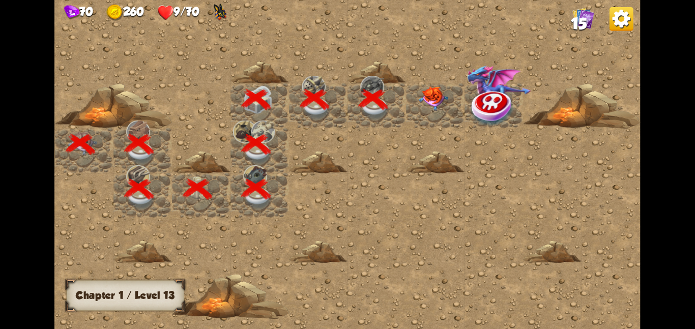
click at [419, 91] on img at bounding box center [434, 98] width 30 height 24
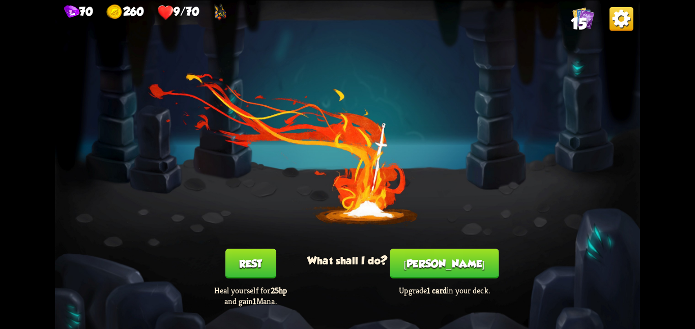
click at [253, 258] on button "Rest" at bounding box center [250, 264] width 51 height 30
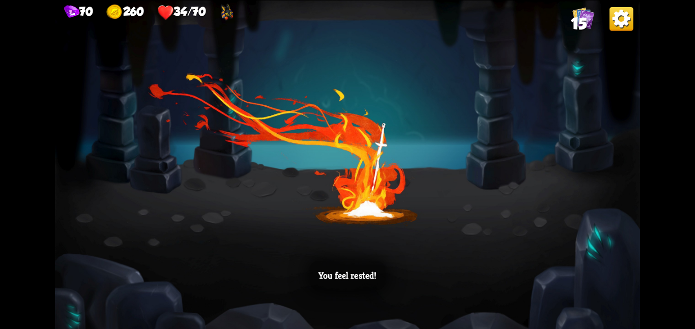
click at [497, 106] on div "You feel rested!" at bounding box center [347, 164] width 585 height 329
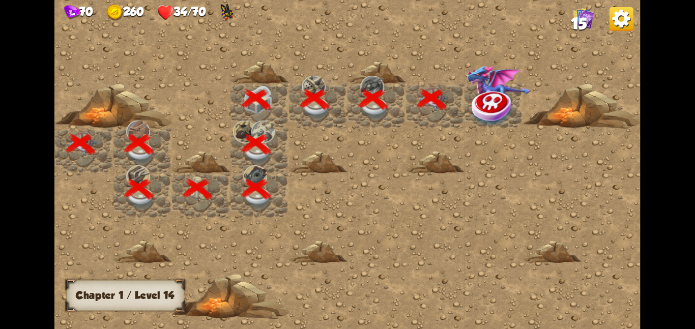
click at [497, 112] on img at bounding box center [493, 108] width 44 height 38
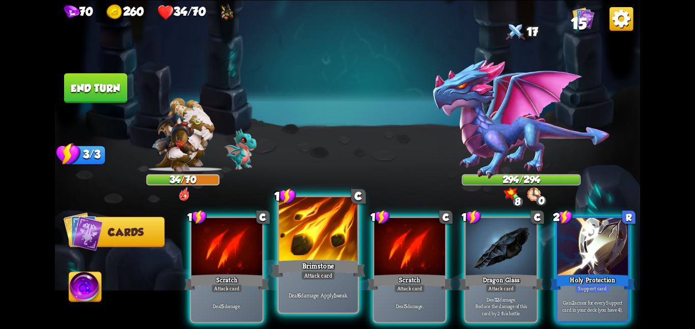
click at [312, 256] on div at bounding box center [318, 230] width 79 height 66
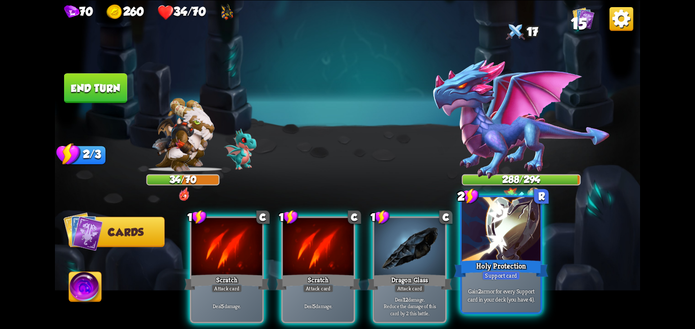
click at [500, 249] on div at bounding box center [501, 230] width 79 height 66
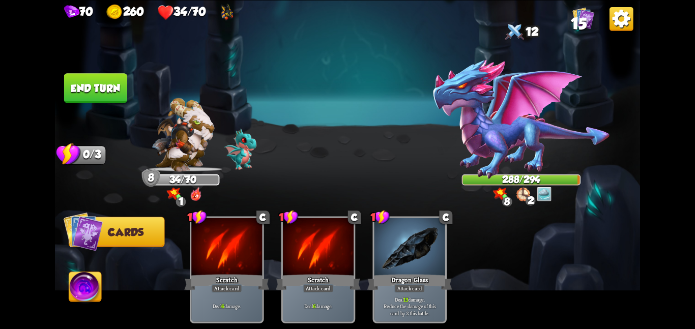
click at [105, 82] on button "End turn" at bounding box center [95, 88] width 63 height 30
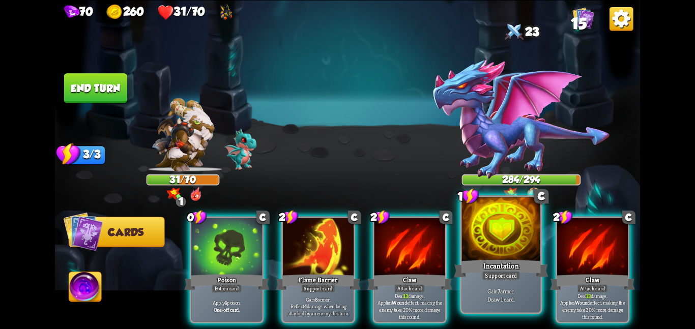
click at [486, 272] on div "Support card" at bounding box center [501, 276] width 38 height 10
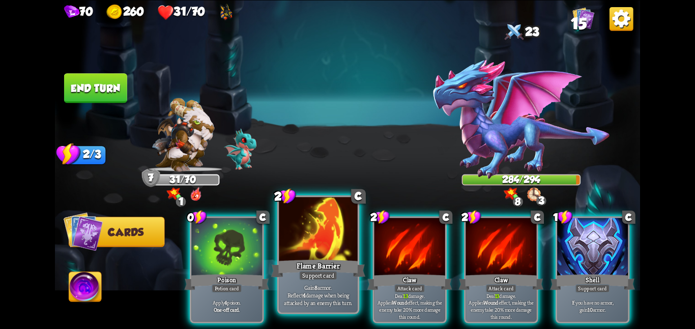
click at [329, 269] on div "Flame Barrier" at bounding box center [318, 268] width 94 height 21
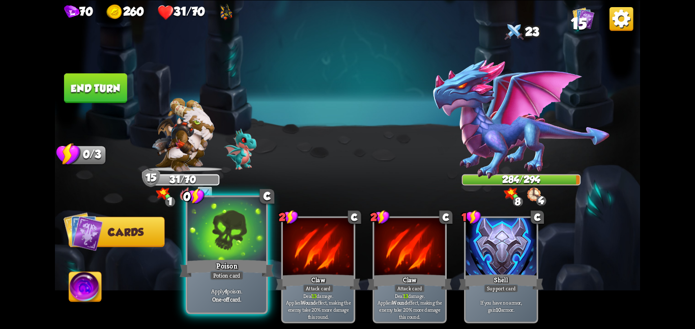
click at [220, 262] on div "Poison" at bounding box center [227, 268] width 94 height 21
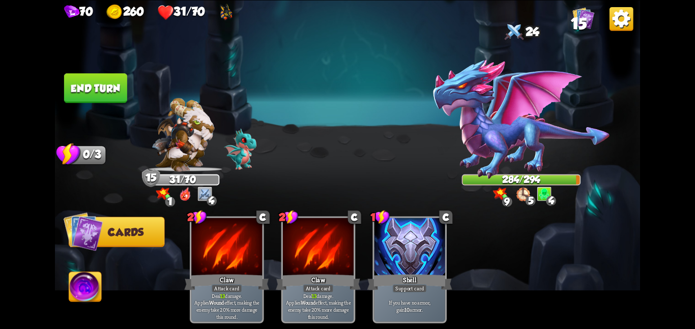
click at [98, 86] on button "End turn" at bounding box center [95, 88] width 63 height 30
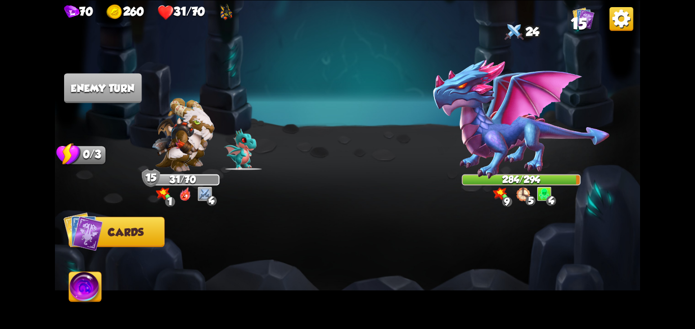
click at [449, 121] on img at bounding box center [521, 119] width 178 height 121
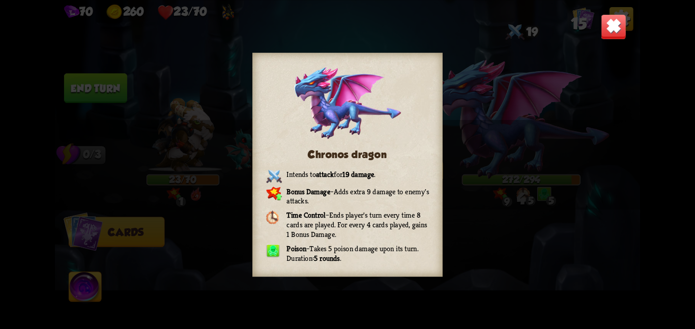
click at [611, 21] on img at bounding box center [613, 26] width 25 height 25
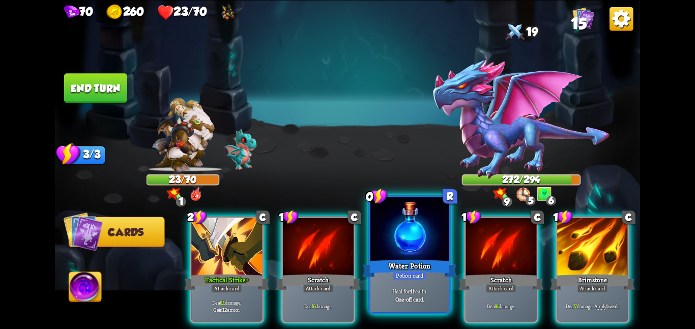
click at [391, 258] on div "Water Potion" at bounding box center [409, 268] width 94 height 21
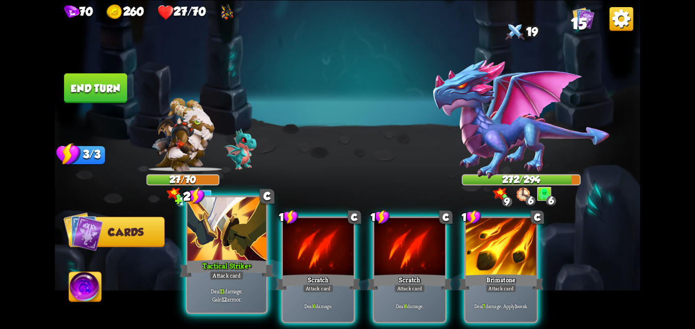
click at [200, 251] on div at bounding box center [226, 230] width 79 height 66
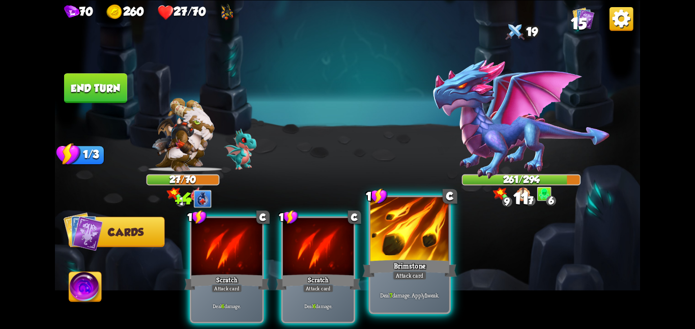
click at [391, 239] on div at bounding box center [410, 230] width 79 height 66
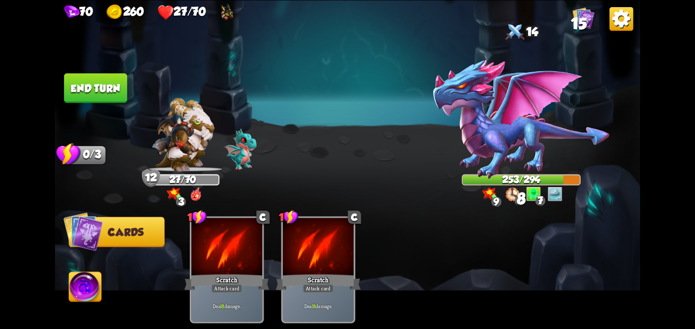
click at [107, 79] on button "End turn" at bounding box center [95, 88] width 63 height 30
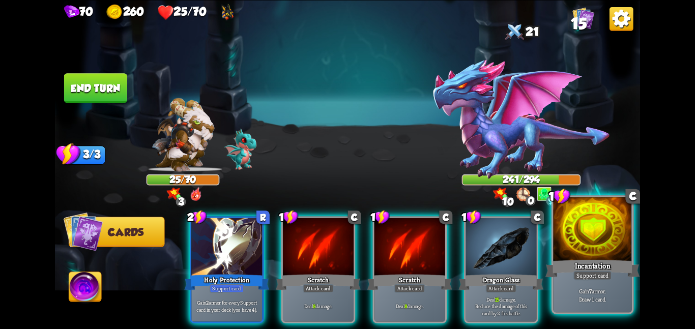
click at [593, 252] on div at bounding box center [592, 230] width 79 height 66
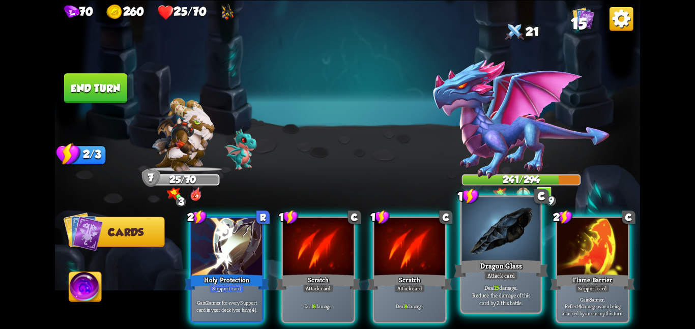
click at [513, 253] on div at bounding box center [501, 230] width 79 height 66
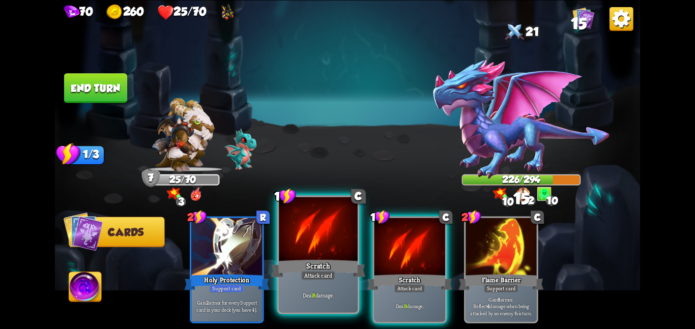
click at [335, 231] on div at bounding box center [318, 230] width 79 height 66
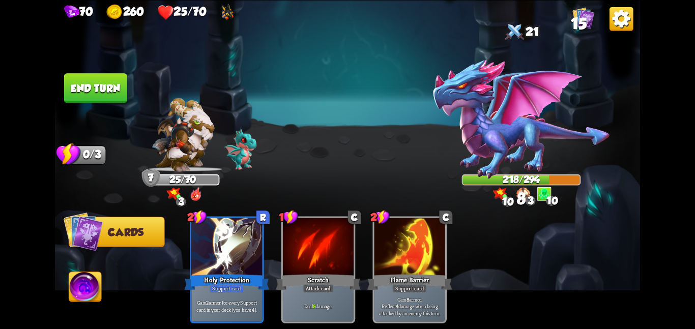
click at [83, 82] on button "End turn" at bounding box center [95, 88] width 63 height 30
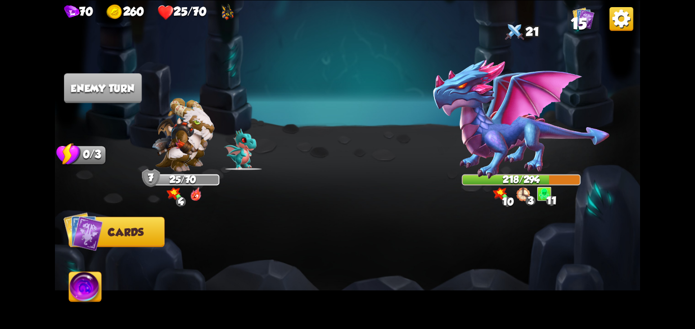
click at [214, 66] on img at bounding box center [347, 164] width 585 height 329
click at [476, 116] on img at bounding box center [521, 119] width 178 height 121
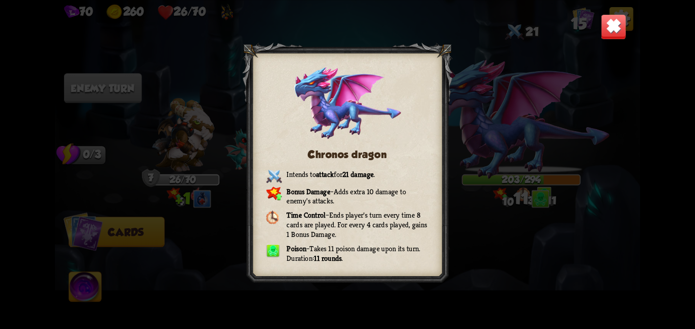
click at [612, 23] on img at bounding box center [613, 26] width 25 height 25
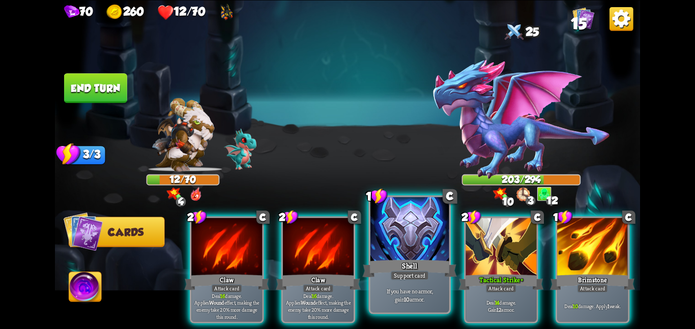
click at [417, 250] on div at bounding box center [410, 230] width 79 height 66
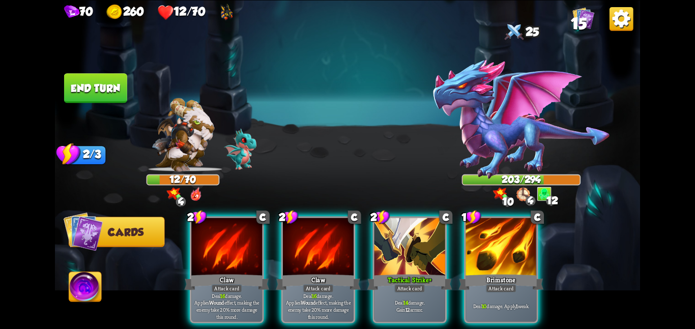
click at [417, 250] on div at bounding box center [410, 248] width 71 height 60
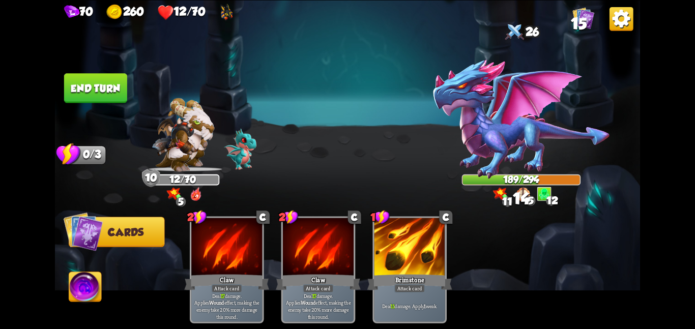
click at [115, 96] on button "End turn" at bounding box center [95, 88] width 63 height 30
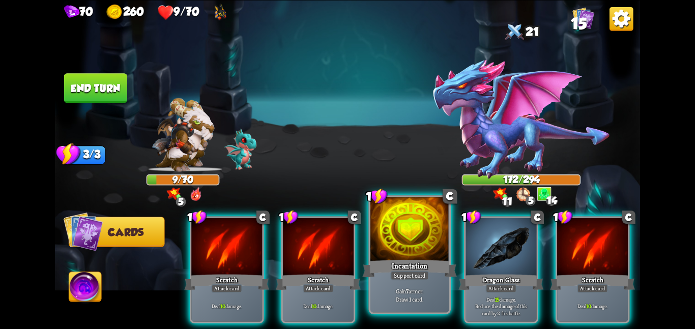
click at [420, 257] on div at bounding box center [410, 230] width 79 height 66
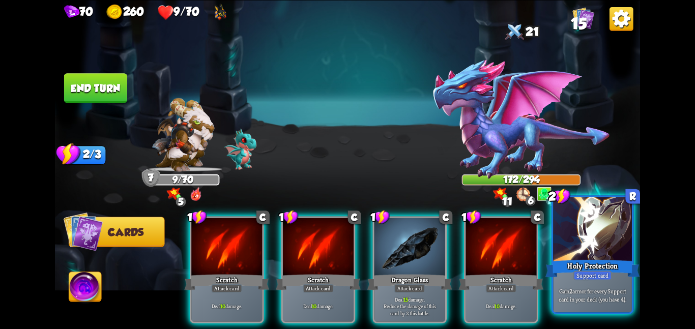
click at [578, 248] on div at bounding box center [592, 230] width 79 height 66
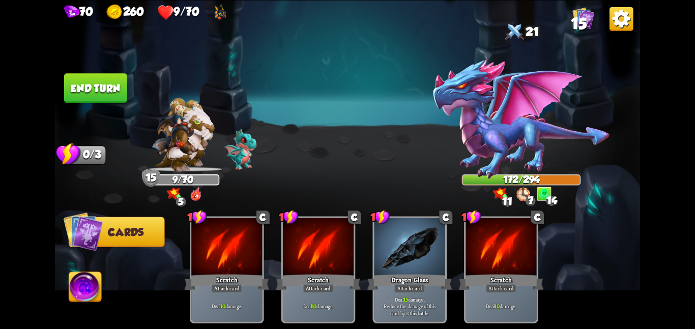
click at [76, 77] on button "End turn" at bounding box center [95, 88] width 63 height 30
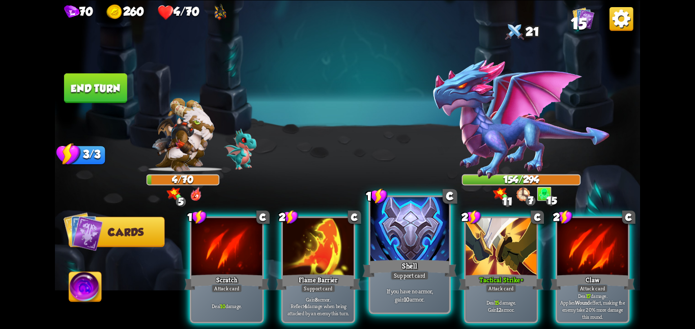
click at [400, 244] on div at bounding box center [410, 230] width 79 height 66
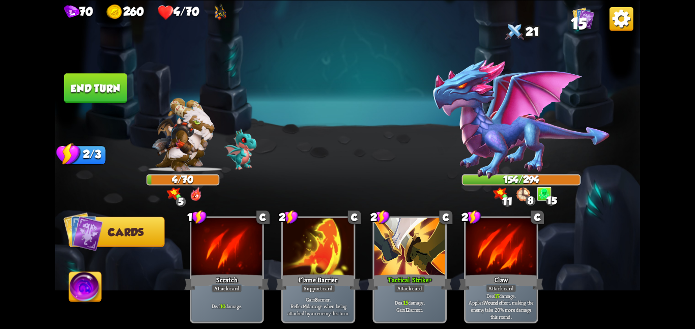
click at [400, 244] on div at bounding box center [410, 248] width 71 height 60
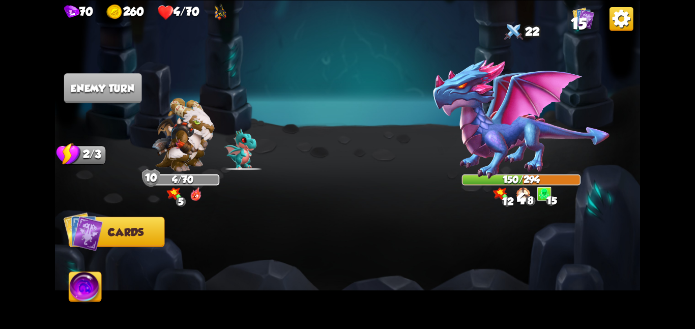
click at [469, 139] on img at bounding box center [521, 119] width 178 height 121
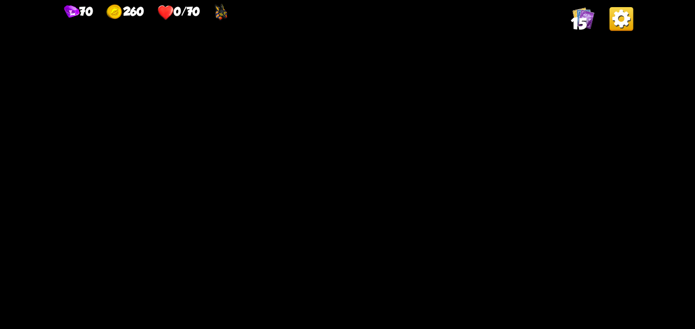
click at [609, 34] on img at bounding box center [613, 26] width 25 height 25
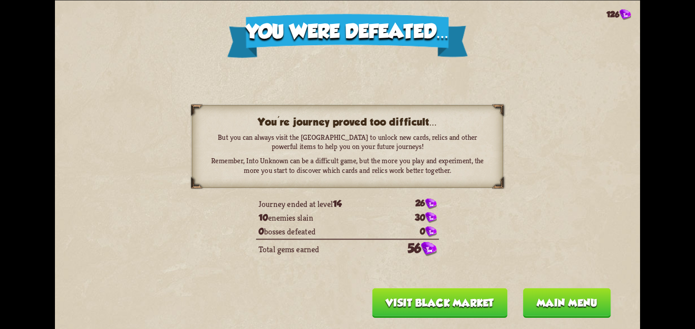
click at [549, 306] on button "Main menu" at bounding box center [567, 303] width 88 height 30
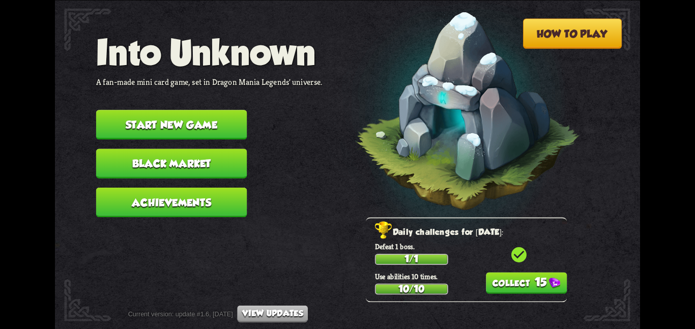
click at [519, 284] on button "15" at bounding box center [526, 282] width 81 height 21
click at [191, 110] on button "Start new game" at bounding box center [171, 125] width 151 height 30
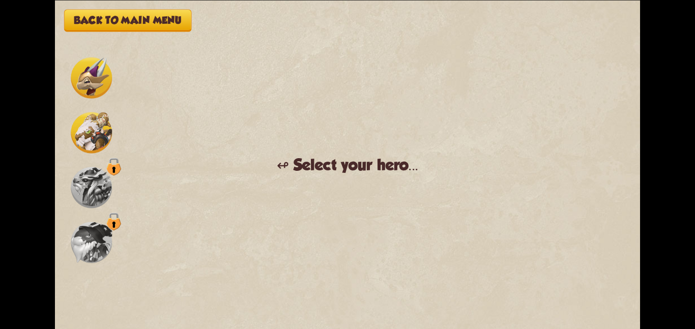
click at [101, 119] on img at bounding box center [91, 132] width 41 height 41
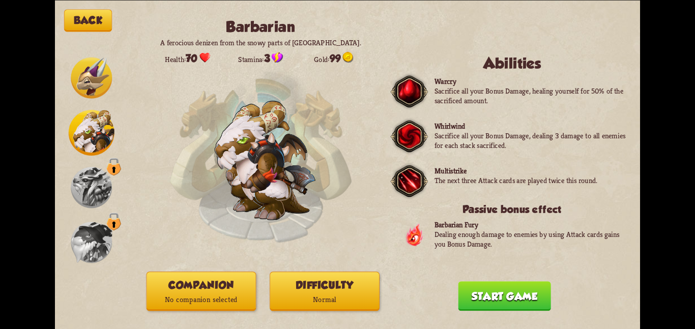
click at [90, 81] on img at bounding box center [91, 77] width 41 height 41
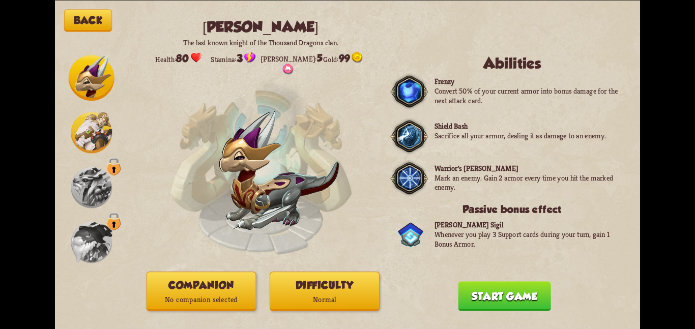
click at [88, 125] on img at bounding box center [91, 132] width 41 height 41
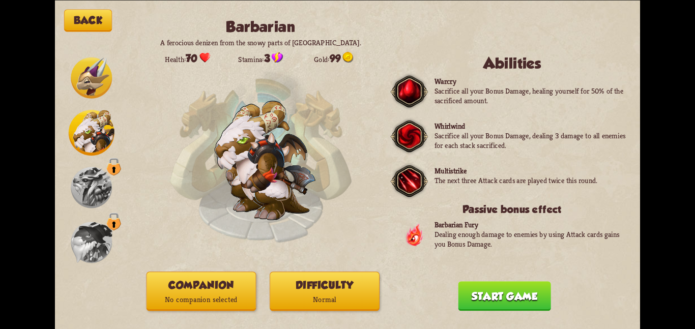
click at [84, 92] on img at bounding box center [91, 77] width 41 height 41
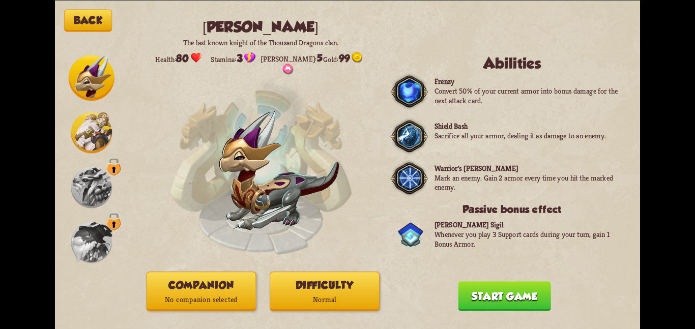
click at [83, 128] on img at bounding box center [91, 132] width 41 height 41
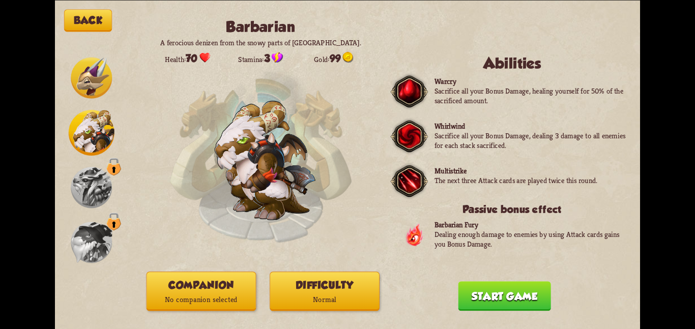
click at [90, 86] on img at bounding box center [91, 77] width 41 height 41
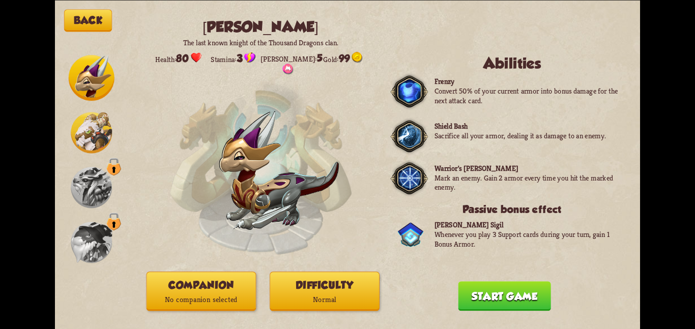
click at [93, 128] on img at bounding box center [91, 132] width 41 height 41
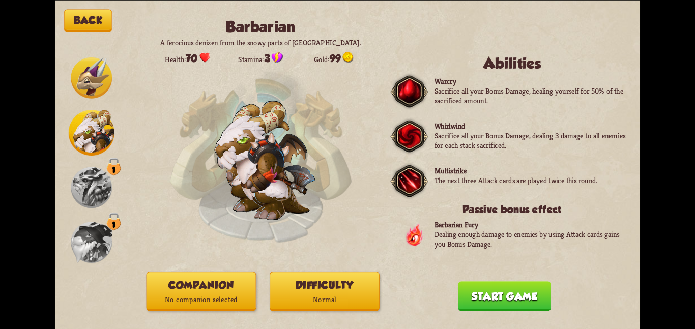
click at [345, 297] on p "Normal" at bounding box center [324, 299] width 109 height 15
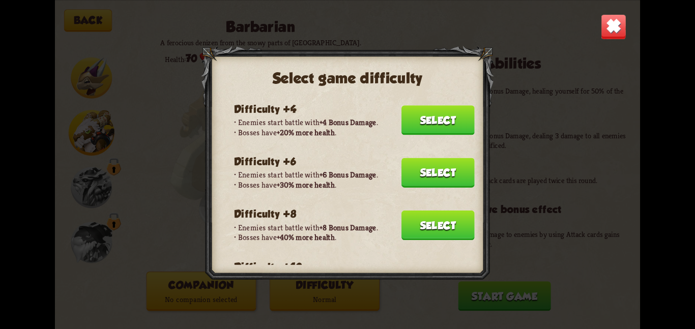
scroll to position [103, 0]
click at [417, 211] on button "Select" at bounding box center [438, 225] width 73 height 30
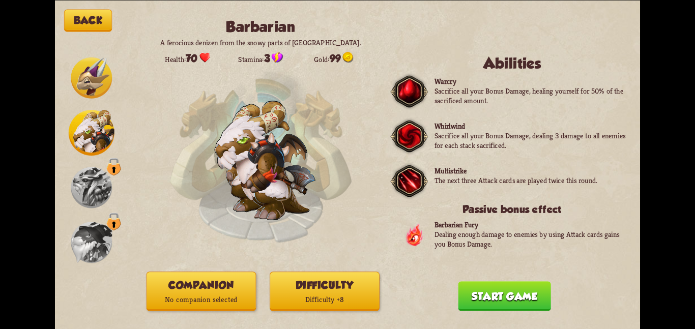
click at [203, 307] on button "Companion No companion selected" at bounding box center [202, 291] width 110 height 39
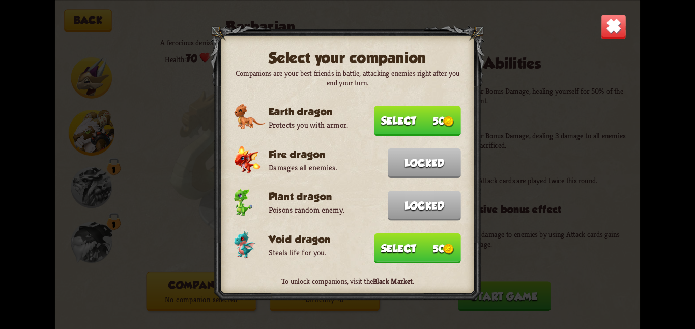
click at [378, 237] on button "Select 50" at bounding box center [417, 248] width 87 height 30
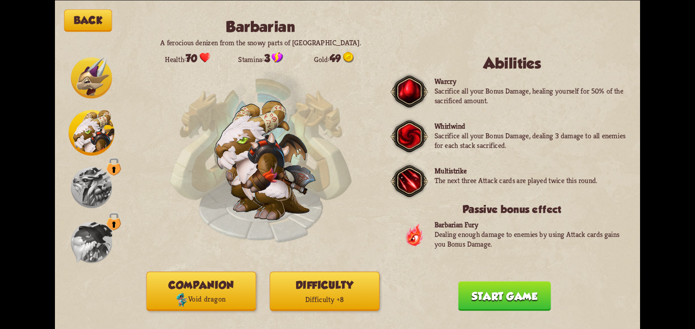
click at [481, 287] on button "Start game" at bounding box center [504, 296] width 93 height 30
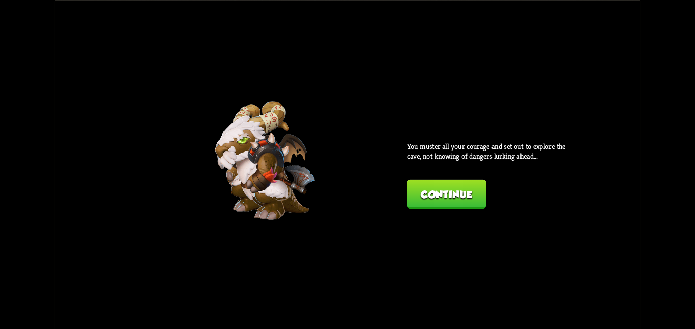
click at [416, 196] on button "Continue" at bounding box center [446, 194] width 79 height 30
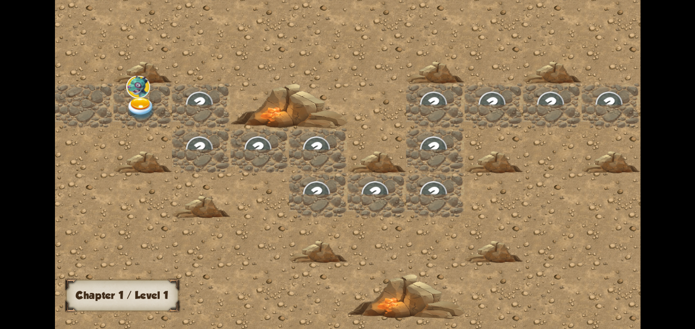
click at [126, 93] on img at bounding box center [138, 86] width 24 height 22
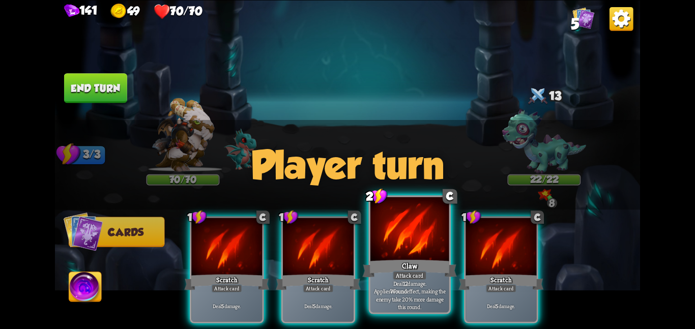
click at [380, 245] on div at bounding box center [410, 230] width 79 height 66
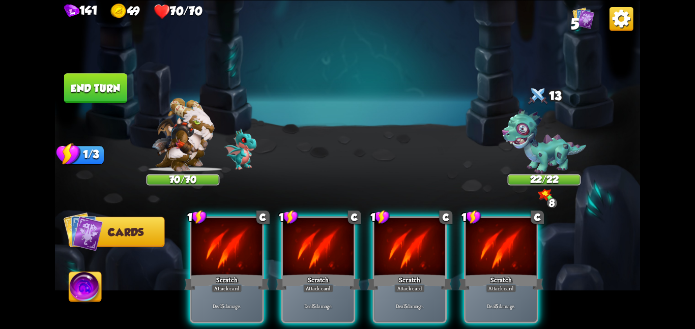
click at [380, 245] on div at bounding box center [410, 248] width 71 height 60
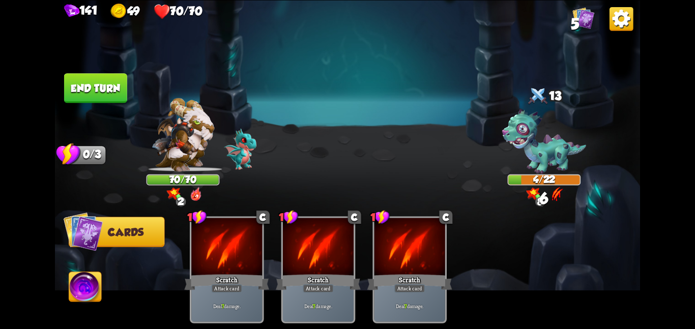
click at [98, 81] on button "End turn" at bounding box center [95, 88] width 63 height 30
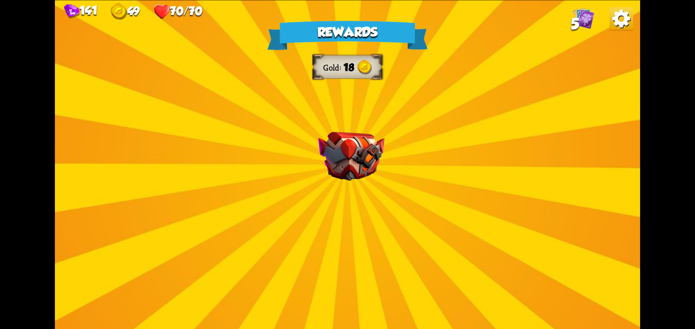
click at [298, 203] on div "Rewards Gold 18 Select a card 1 C Burst Support card The next Support card you …" at bounding box center [347, 164] width 585 height 329
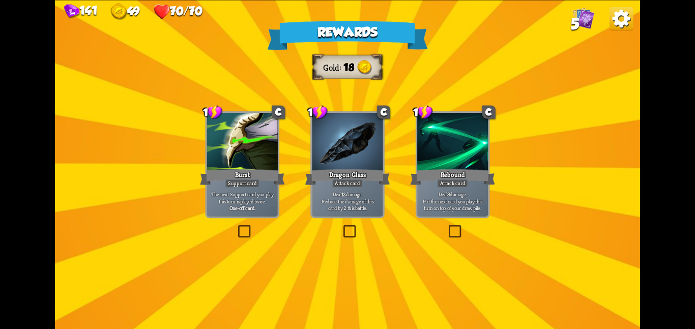
click at [322, 202] on p "Deal 12 damage. Reduce the damage of this card by 2 this battle." at bounding box center [347, 200] width 67 height 21
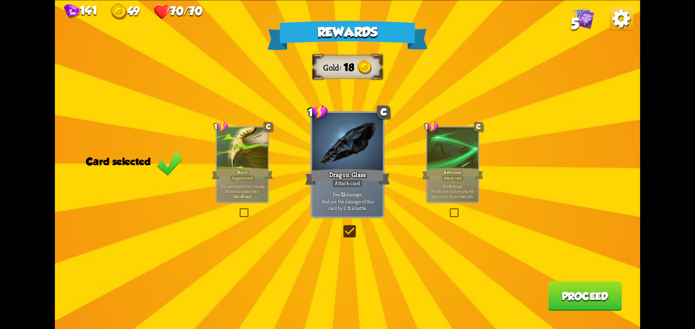
click at [568, 299] on button "Proceed" at bounding box center [585, 296] width 74 height 30
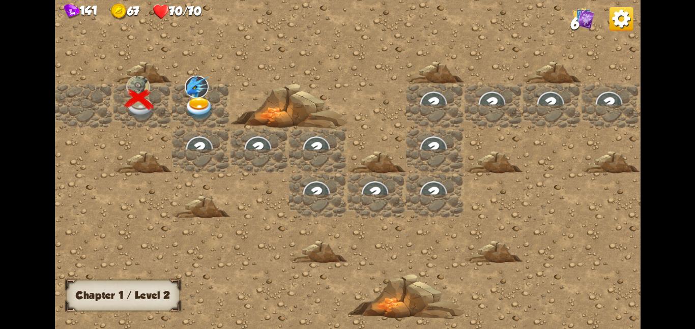
click at [198, 100] on img at bounding box center [200, 108] width 30 height 23
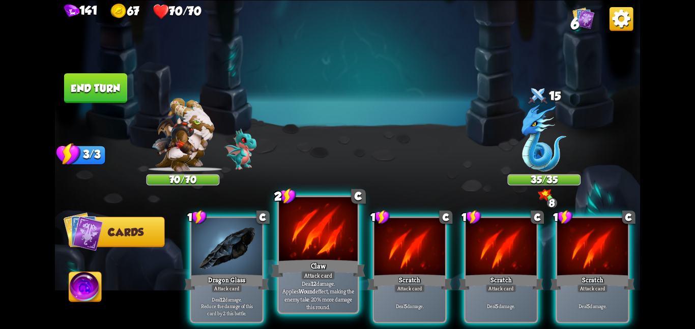
click at [327, 255] on div at bounding box center [318, 230] width 79 height 66
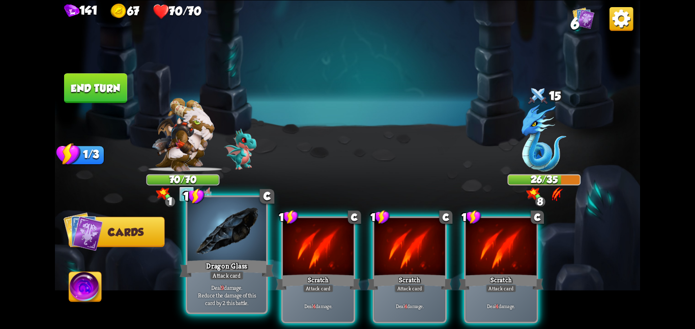
click at [239, 245] on div at bounding box center [226, 230] width 79 height 66
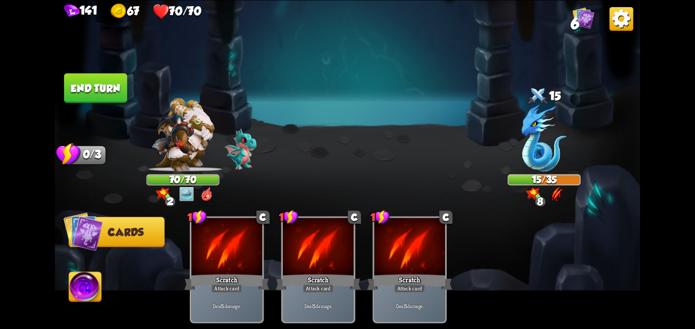
click at [107, 90] on button "End turn" at bounding box center [95, 88] width 63 height 30
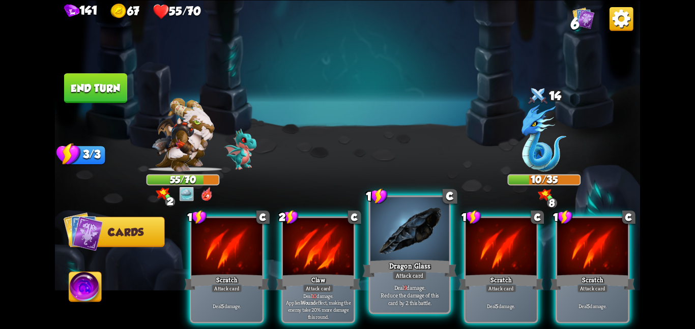
click at [397, 235] on div at bounding box center [410, 230] width 79 height 66
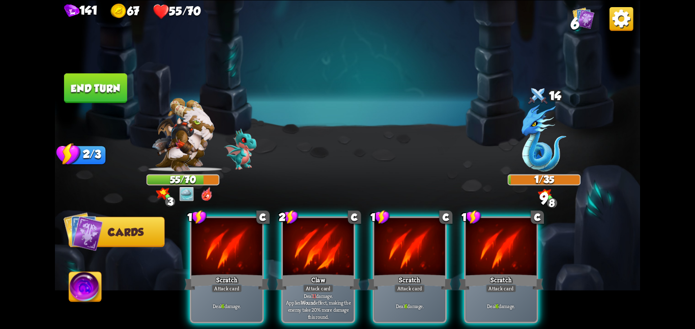
click at [97, 83] on button "End turn" at bounding box center [95, 88] width 63 height 30
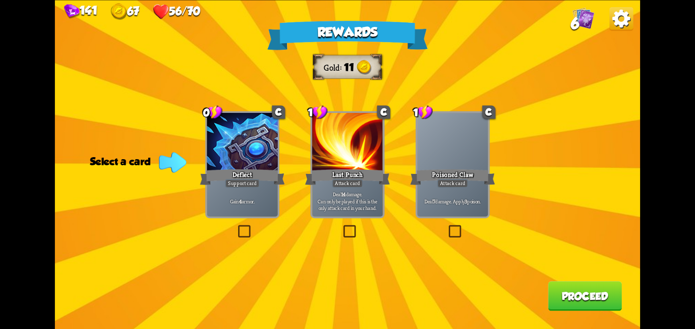
click at [253, 134] on div at bounding box center [242, 143] width 71 height 60
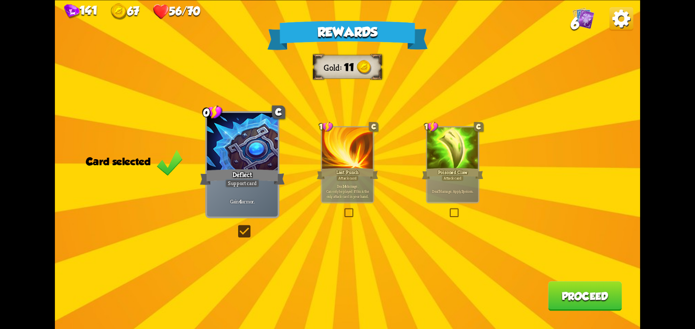
click at [557, 289] on button "Proceed" at bounding box center [585, 296] width 74 height 30
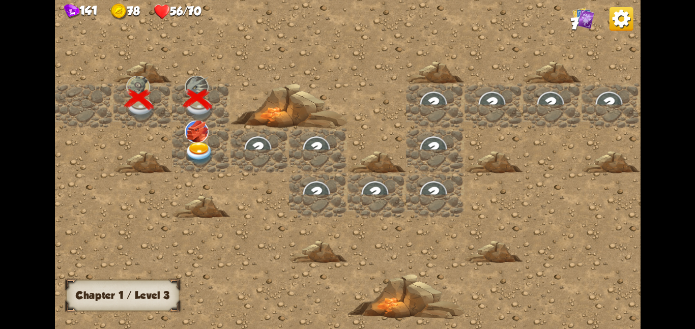
click at [214, 159] on div at bounding box center [201, 150] width 59 height 45
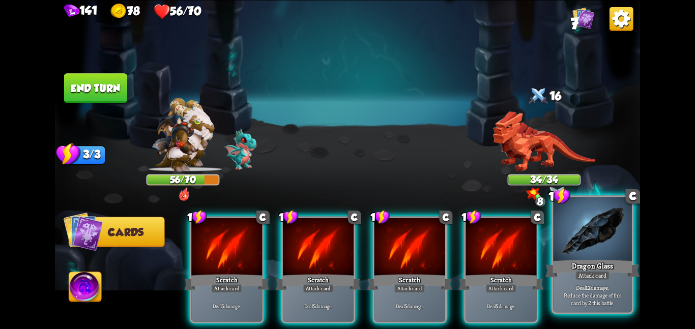
click at [576, 254] on div at bounding box center [592, 230] width 79 height 66
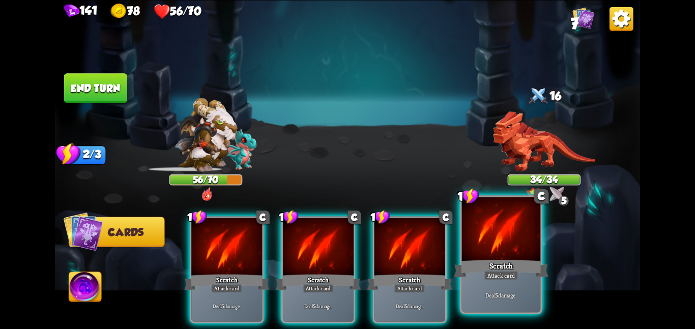
click at [503, 257] on div at bounding box center [501, 230] width 79 height 66
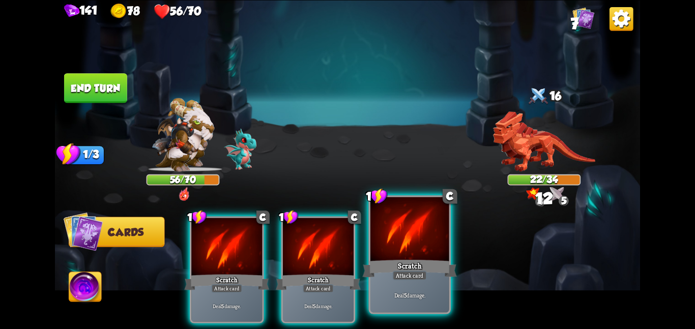
click at [434, 248] on div at bounding box center [410, 230] width 79 height 66
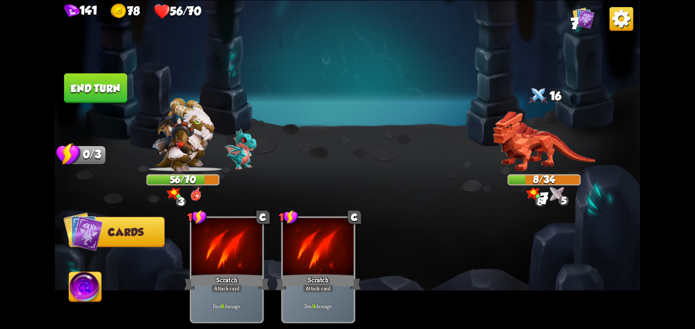
click at [76, 287] on img at bounding box center [85, 288] width 33 height 33
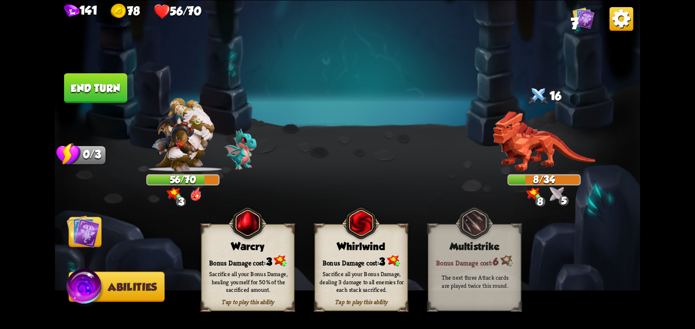
click at [410, 230] on span at bounding box center [402, 231] width 17 height 19
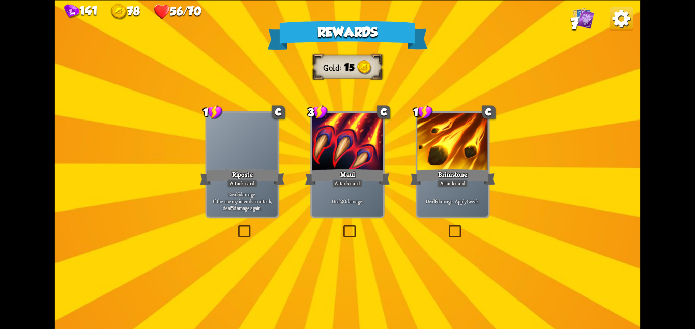
click at [344, 130] on div at bounding box center [347, 143] width 71 height 60
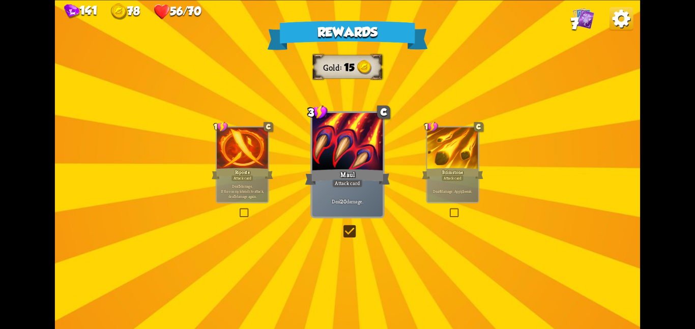
click at [344, 130] on div at bounding box center [347, 143] width 71 height 60
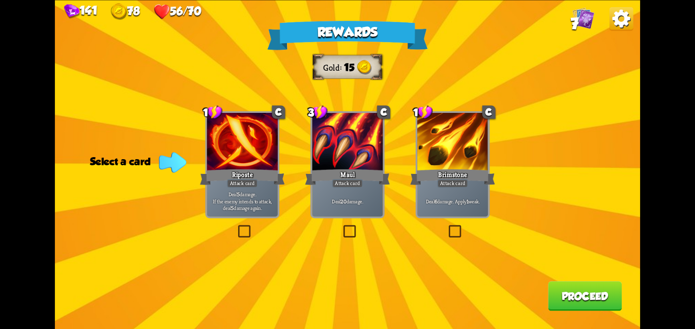
click at [455, 120] on div at bounding box center [452, 143] width 71 height 60
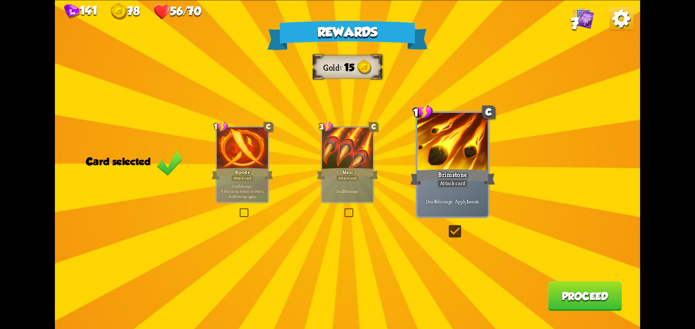
click at [583, 290] on button "Proceed" at bounding box center [585, 296] width 74 height 30
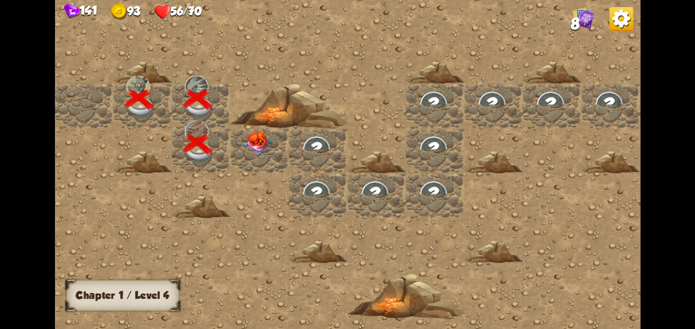
click at [234, 148] on div at bounding box center [260, 150] width 59 height 45
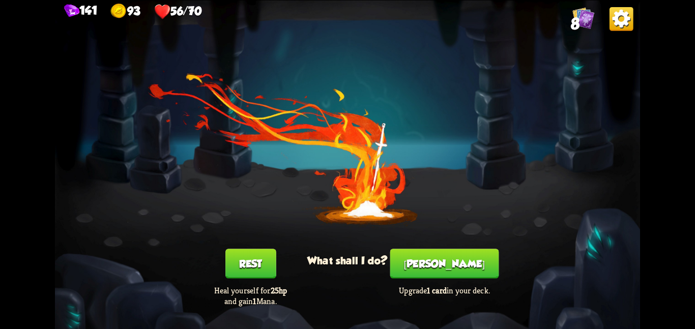
click at [271, 265] on button "Rest" at bounding box center [250, 264] width 51 height 30
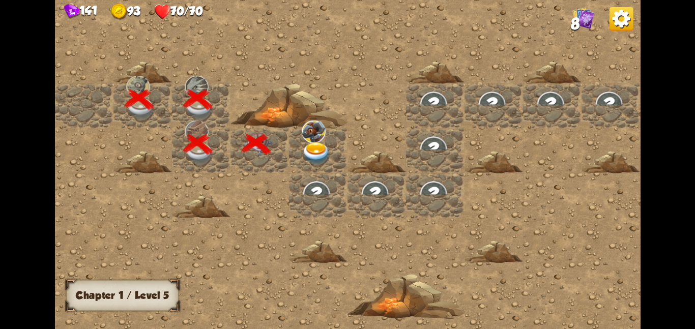
click at [305, 142] on img at bounding box center [317, 153] width 30 height 23
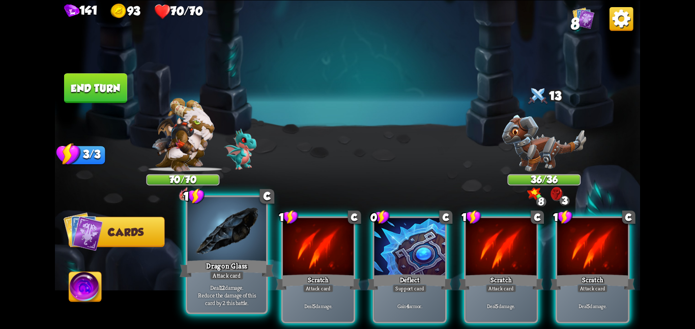
click at [234, 235] on div at bounding box center [226, 230] width 79 height 66
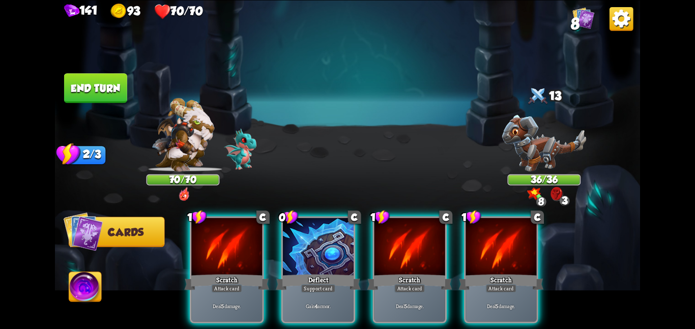
click at [234, 235] on div at bounding box center [226, 248] width 71 height 60
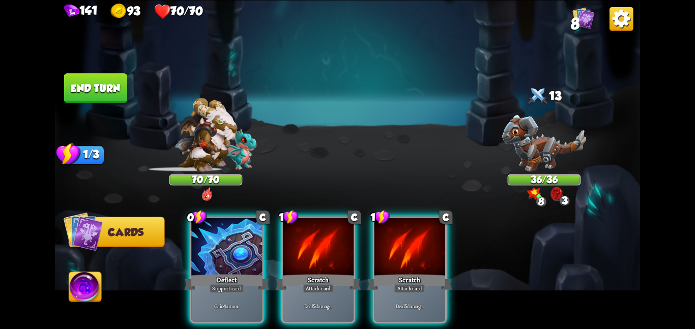
click at [234, 235] on div at bounding box center [226, 248] width 71 height 60
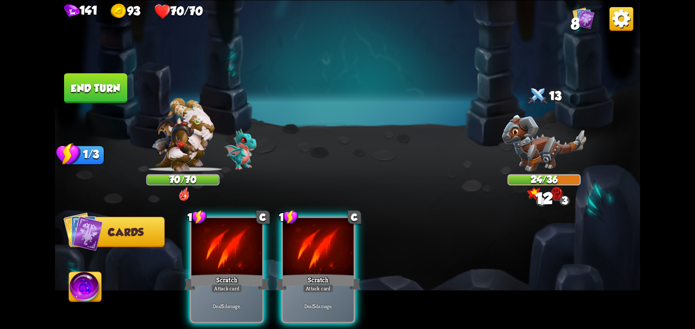
click at [234, 235] on div at bounding box center [226, 248] width 71 height 60
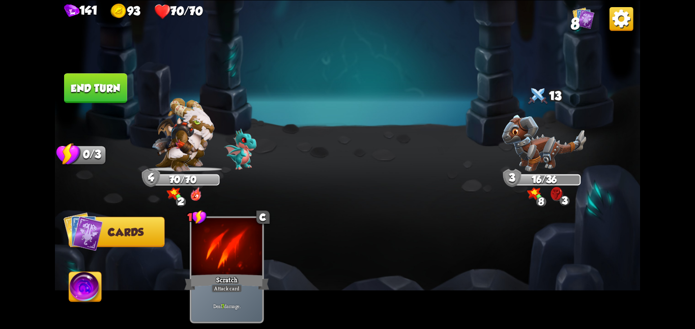
click at [89, 80] on button "End turn" at bounding box center [95, 88] width 63 height 30
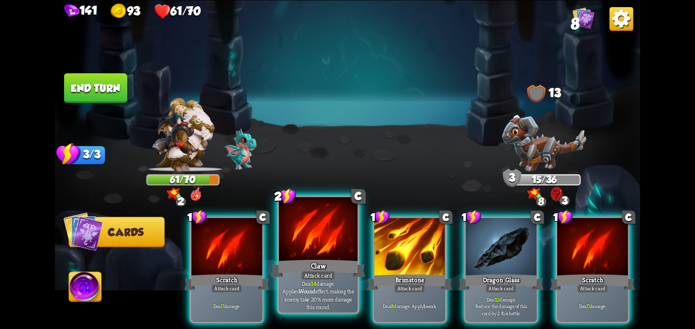
click at [313, 247] on div at bounding box center [318, 230] width 79 height 66
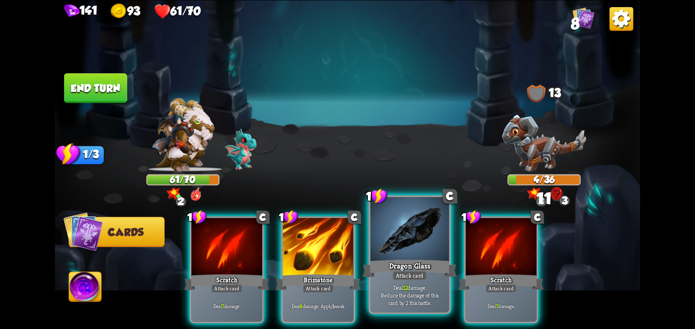
click at [382, 238] on div at bounding box center [410, 230] width 79 height 66
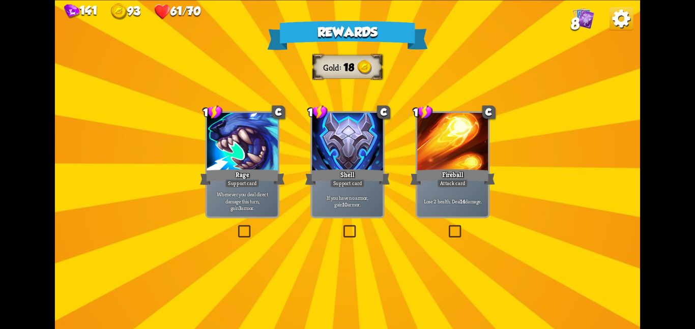
click at [329, 161] on div at bounding box center [347, 143] width 71 height 60
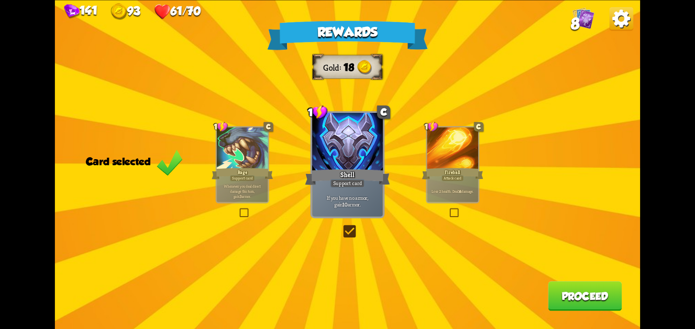
click at [606, 294] on button "Proceed" at bounding box center [585, 296] width 74 height 30
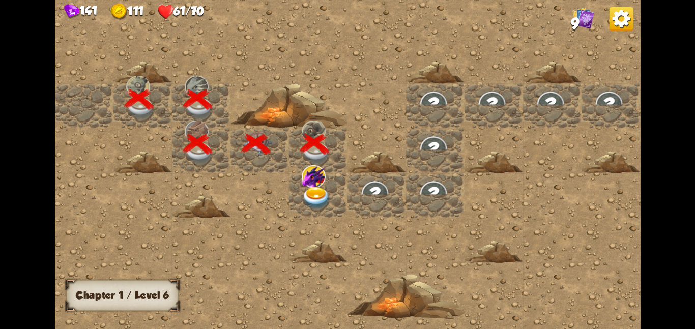
click at [313, 173] on img at bounding box center [314, 176] width 24 height 22
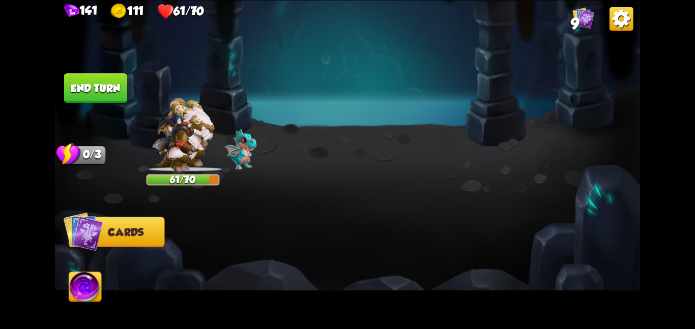
click at [313, 173] on img at bounding box center [347, 164] width 585 height 329
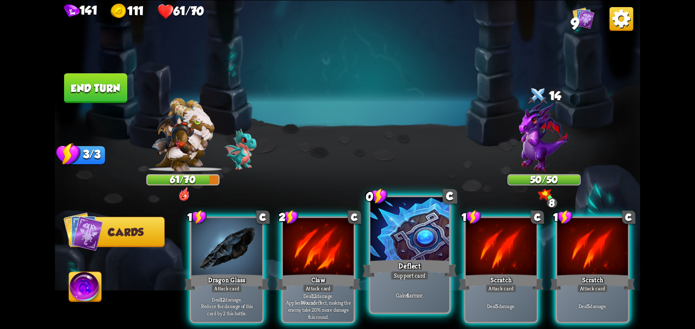
click at [403, 229] on div at bounding box center [410, 230] width 79 height 66
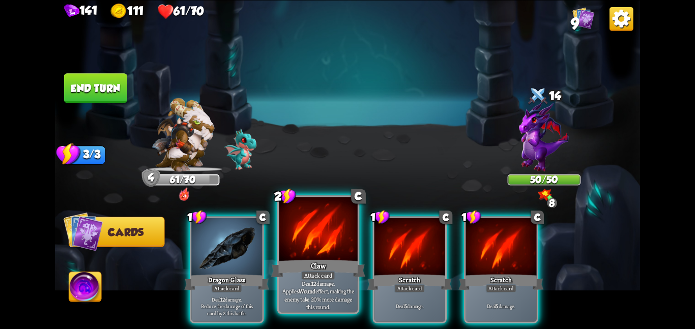
click at [327, 252] on div at bounding box center [318, 230] width 79 height 66
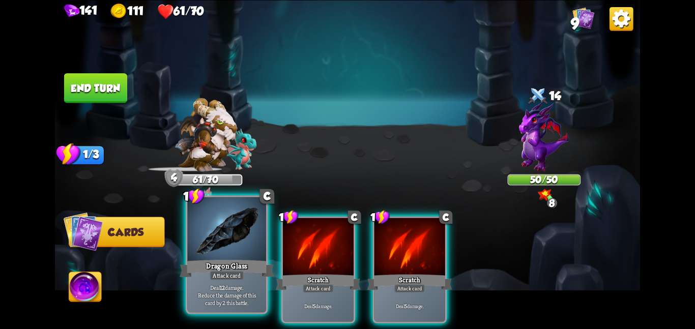
click at [242, 256] on div at bounding box center [226, 230] width 79 height 66
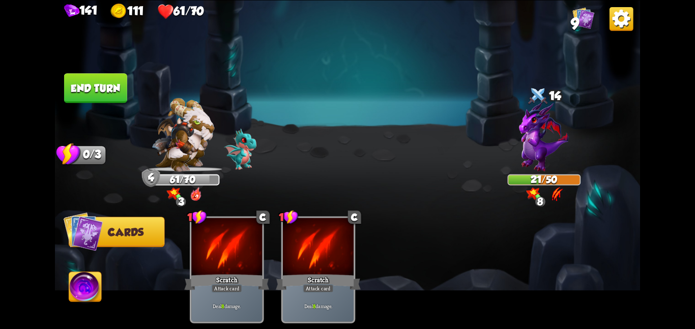
click at [80, 290] on img at bounding box center [85, 288] width 33 height 33
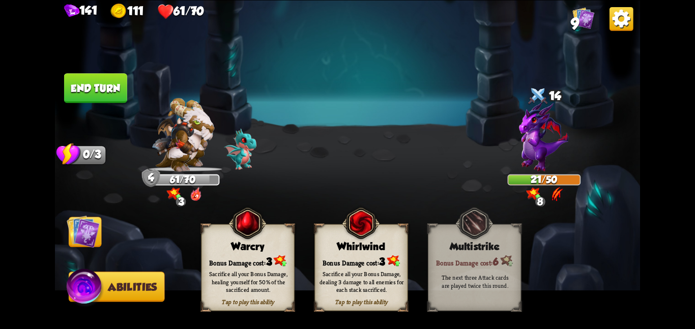
click at [330, 250] on div "Whirlwind" at bounding box center [361, 247] width 93 height 12
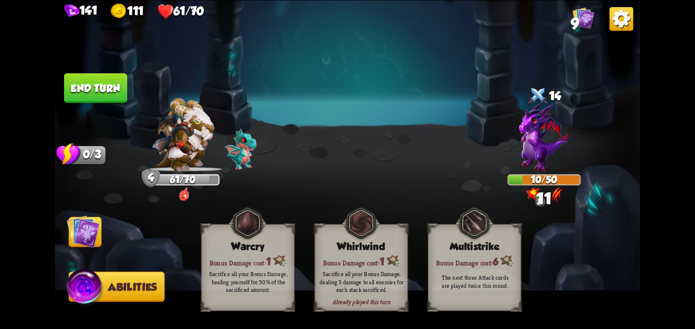
click at [93, 232] on img at bounding box center [83, 231] width 33 height 33
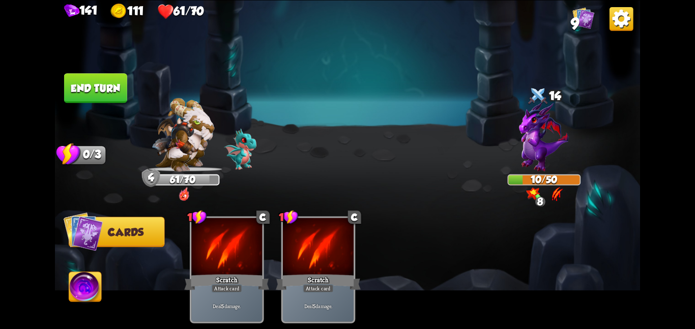
click at [104, 79] on button "End turn" at bounding box center [95, 88] width 63 height 30
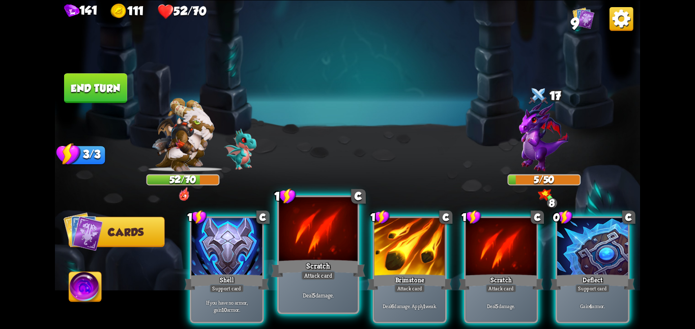
click at [295, 220] on div at bounding box center [318, 230] width 79 height 66
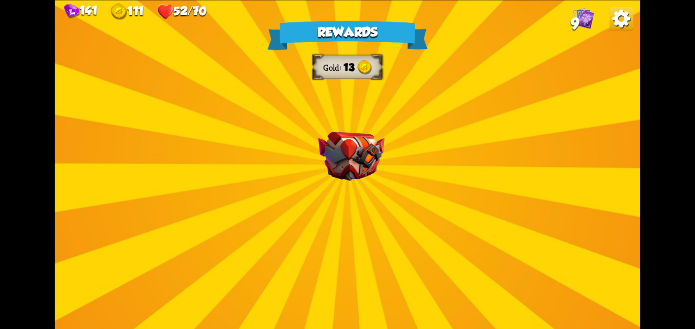
click at [316, 144] on div "Rewards Gold 13 Select a card 2 C Tactical Strike Attack card Deal 7 damage. Ga…" at bounding box center [347, 164] width 585 height 329
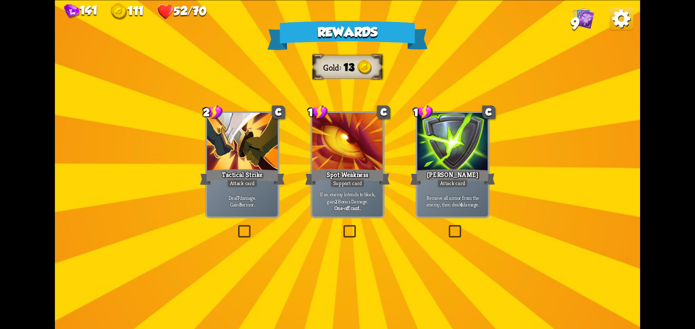
click at [258, 156] on div at bounding box center [242, 143] width 71 height 60
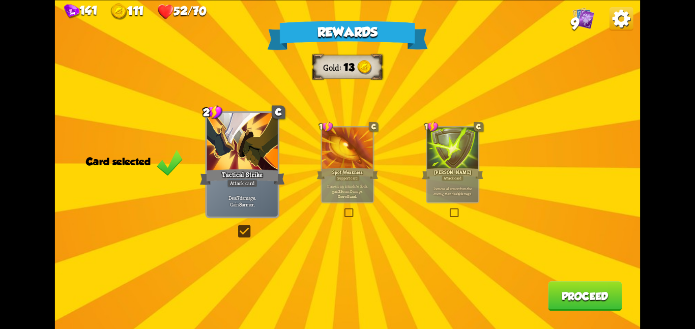
click at [553, 297] on button "Proceed" at bounding box center [585, 296] width 74 height 30
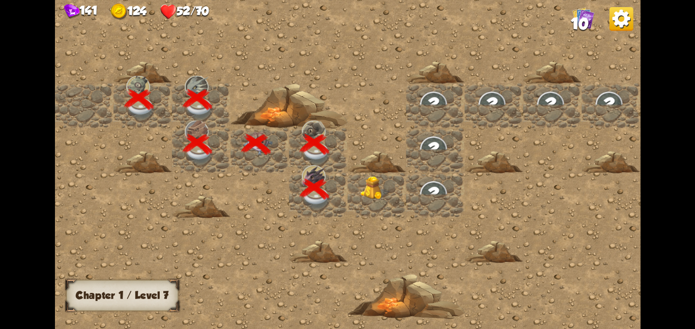
click at [362, 176] on img at bounding box center [375, 188] width 30 height 24
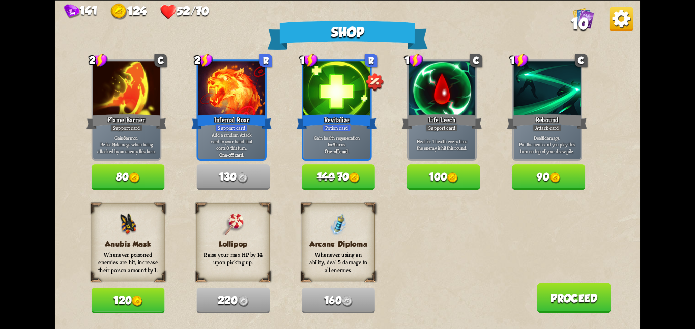
click at [142, 285] on div "Anubis Mask Whenever poisoned enemies are hit, increase their poison amount by …" at bounding box center [128, 259] width 73 height 110
click at [146, 295] on button "120" at bounding box center [128, 300] width 73 height 25
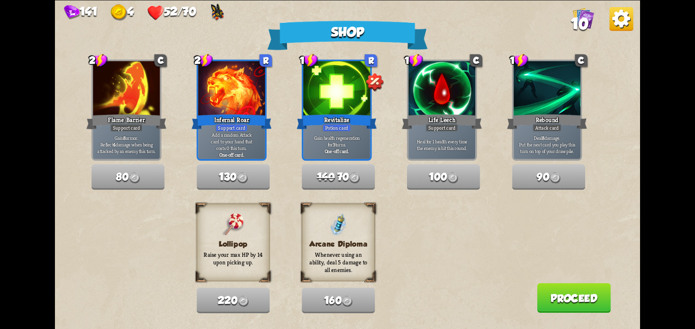
click at [586, 297] on button "Proceed" at bounding box center [574, 298] width 74 height 30
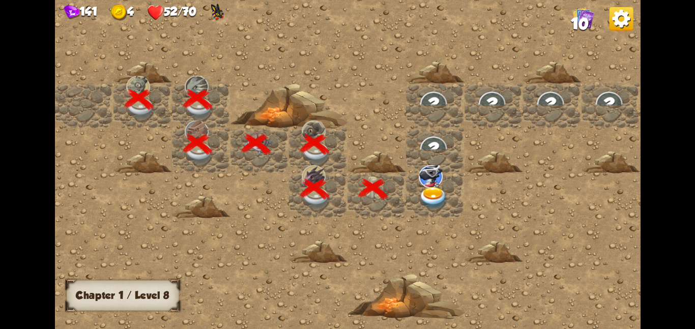
click at [433, 192] on img at bounding box center [434, 198] width 30 height 23
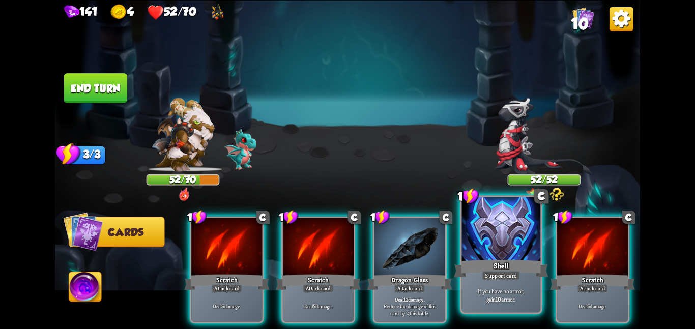
click at [499, 246] on div at bounding box center [501, 230] width 79 height 66
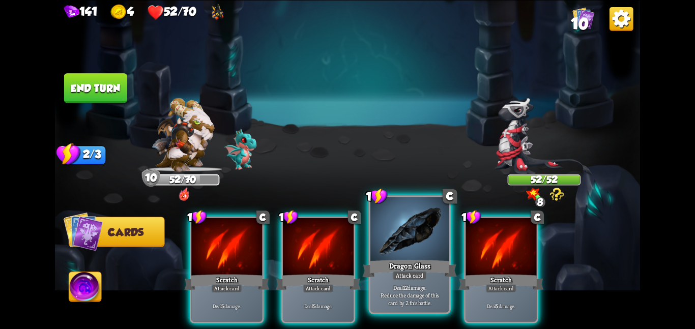
click at [400, 245] on div at bounding box center [410, 230] width 79 height 66
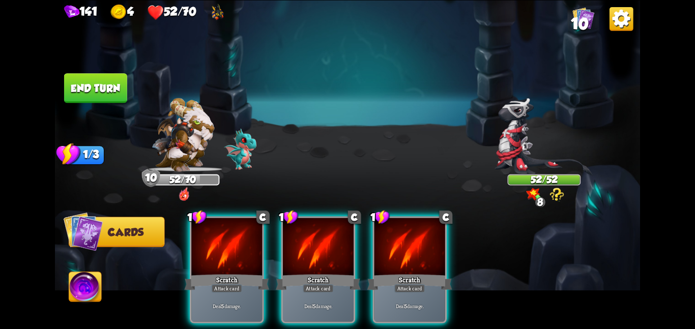
click at [400, 245] on div at bounding box center [410, 248] width 71 height 60
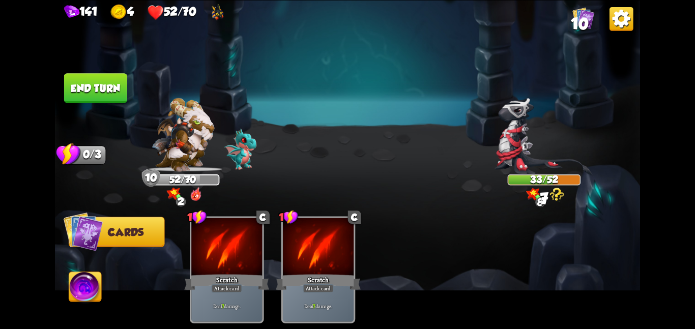
click at [84, 87] on button "End turn" at bounding box center [95, 88] width 63 height 30
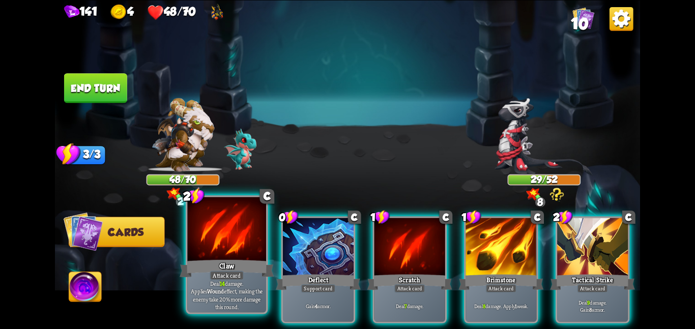
click at [246, 227] on div at bounding box center [226, 230] width 79 height 66
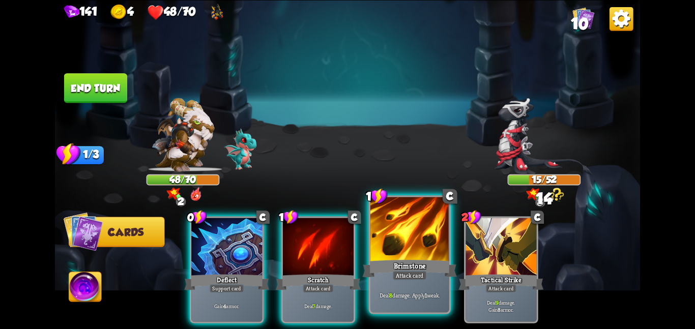
click at [426, 265] on div "Brimstone" at bounding box center [409, 268] width 94 height 21
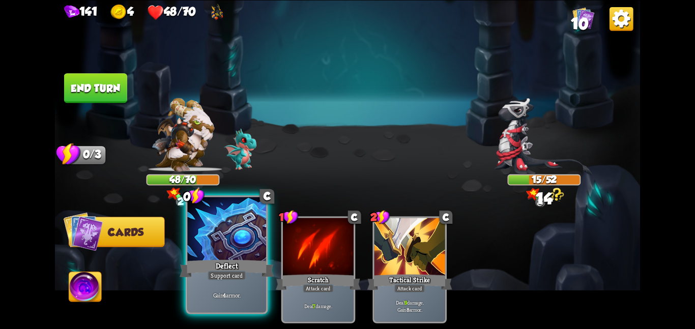
click at [229, 254] on div at bounding box center [226, 230] width 79 height 66
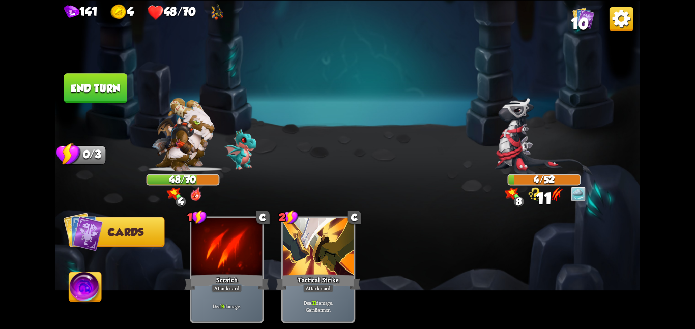
click at [109, 100] on button "End turn" at bounding box center [95, 88] width 63 height 30
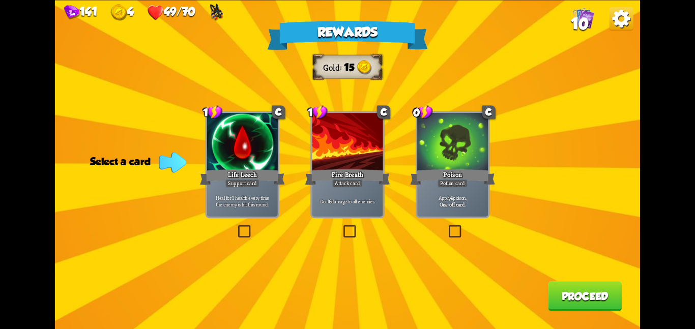
click at [430, 168] on div "Poison" at bounding box center [452, 176] width 85 height 19
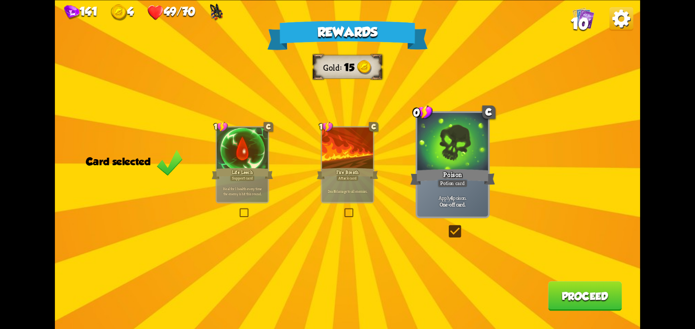
click at [574, 287] on button "Proceed" at bounding box center [585, 296] width 74 height 30
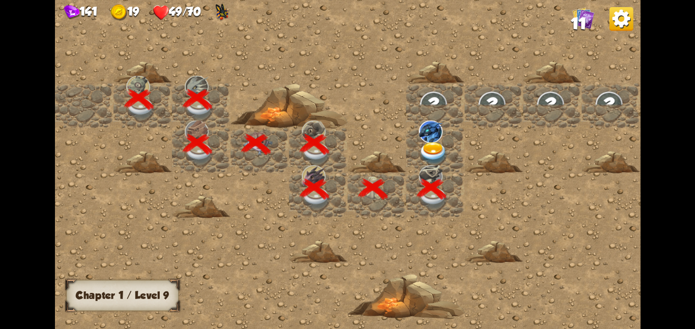
click at [409, 153] on div at bounding box center [435, 150] width 59 height 45
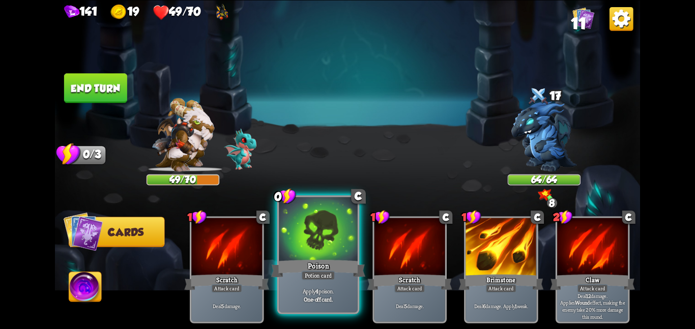
click at [322, 244] on div at bounding box center [318, 230] width 79 height 66
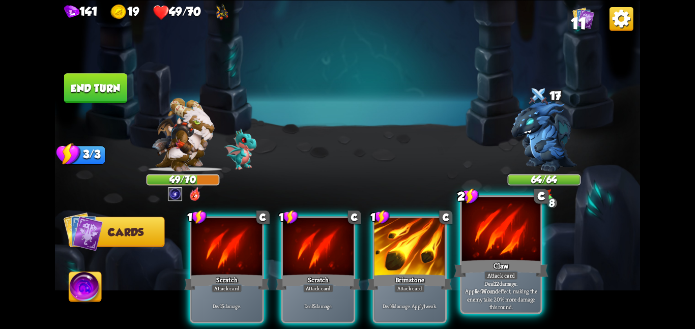
click at [464, 242] on div at bounding box center [501, 230] width 79 height 66
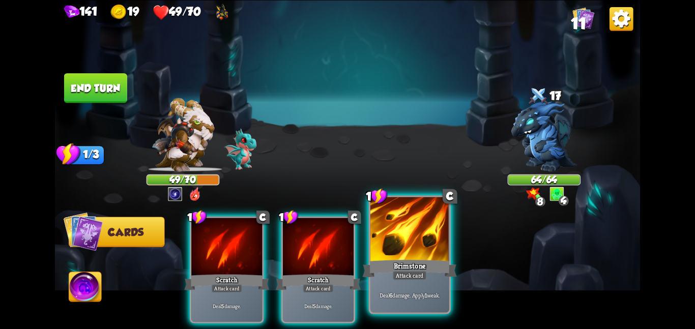
click at [429, 249] on div at bounding box center [410, 230] width 79 height 66
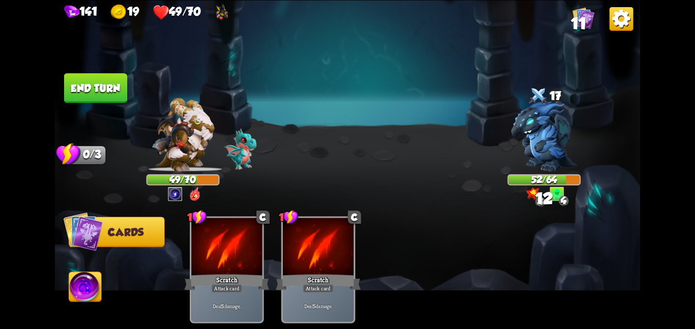
click at [337, 145] on img at bounding box center [347, 164] width 585 height 329
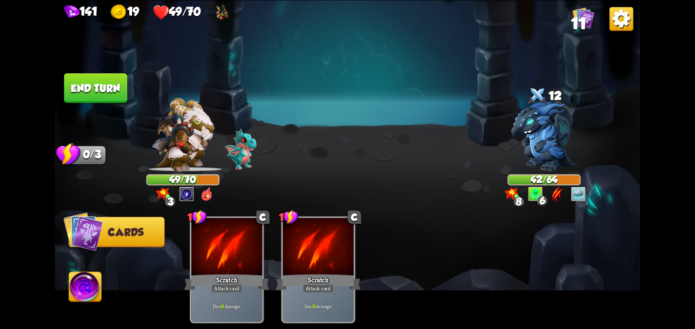
click at [112, 81] on button "End turn" at bounding box center [95, 88] width 63 height 30
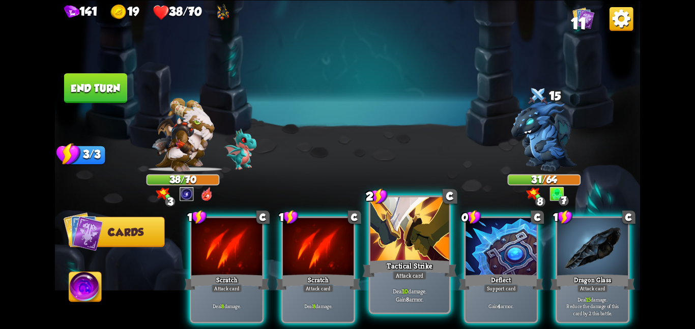
click at [431, 252] on div at bounding box center [410, 230] width 79 height 66
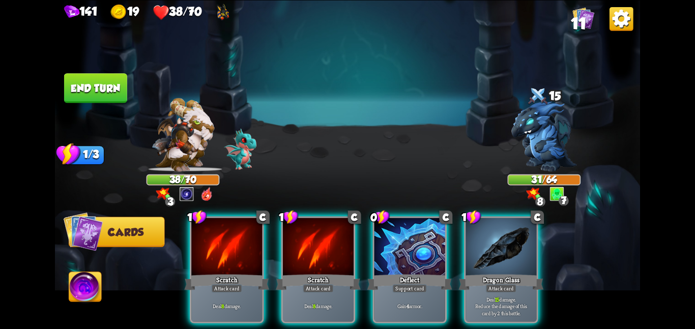
click at [431, 252] on div at bounding box center [410, 248] width 71 height 60
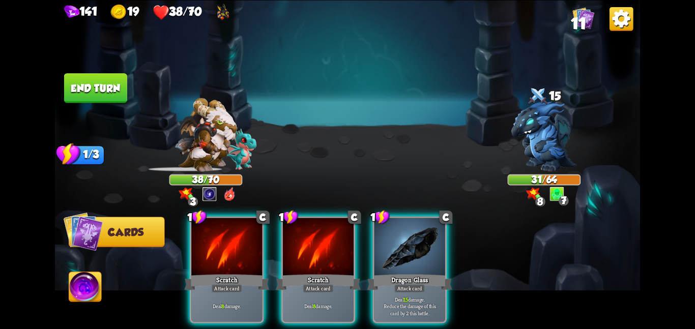
click at [431, 252] on div at bounding box center [410, 248] width 71 height 60
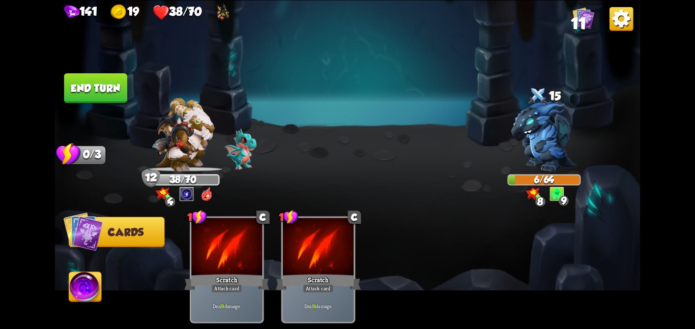
click at [78, 82] on button "End turn" at bounding box center [95, 88] width 63 height 30
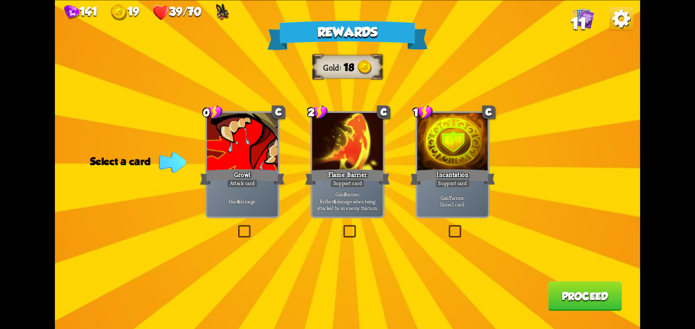
click at [331, 179] on div "Support card" at bounding box center [347, 183] width 35 height 9
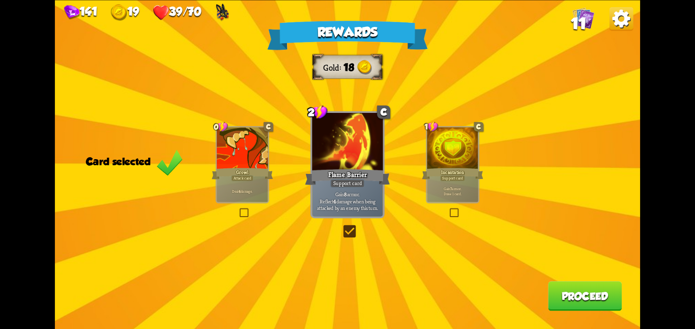
click at [588, 284] on button "Proceed" at bounding box center [585, 296] width 74 height 30
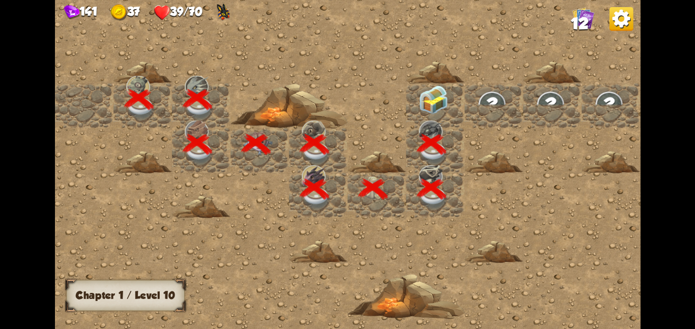
click at [444, 129] on div at bounding box center [435, 150] width 59 height 45
click at [444, 116] on div at bounding box center [435, 105] width 59 height 45
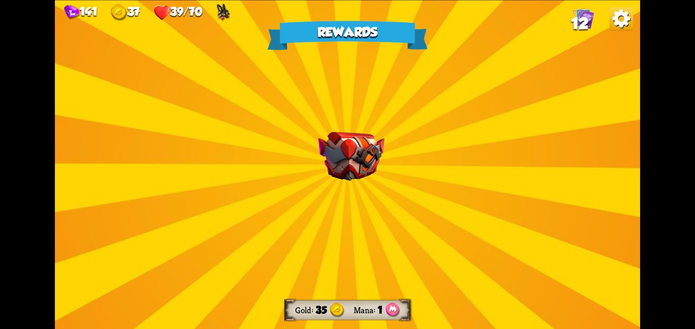
click at [378, 139] on img at bounding box center [351, 156] width 66 height 49
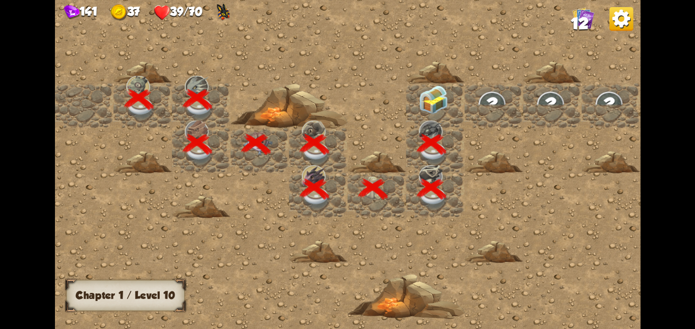
click at [431, 102] on img at bounding box center [434, 99] width 30 height 29
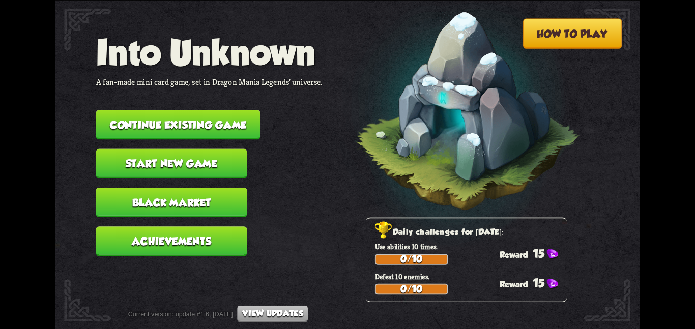
click at [177, 121] on button "Continue existing game" at bounding box center [178, 125] width 164 height 30
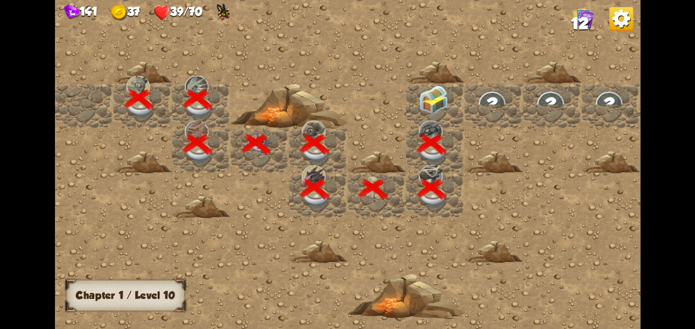
click at [441, 118] on div at bounding box center [435, 105] width 59 height 45
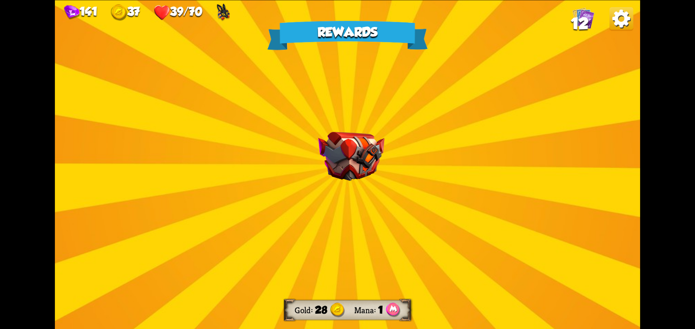
click at [269, 151] on div "Rewards Gold 28 Mana 1 Select a card 0 R Strength Potion Potion card Gain 2 Bon…" at bounding box center [347, 164] width 585 height 329
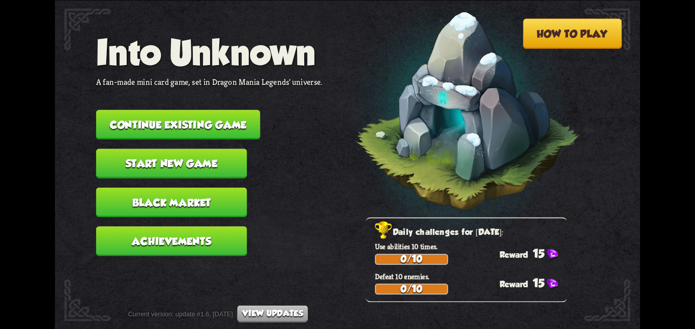
click at [162, 110] on button "Continue existing game" at bounding box center [178, 125] width 164 height 30
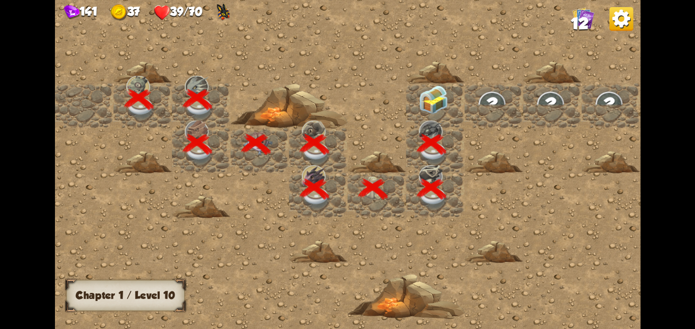
click at [423, 110] on img at bounding box center [434, 99] width 30 height 29
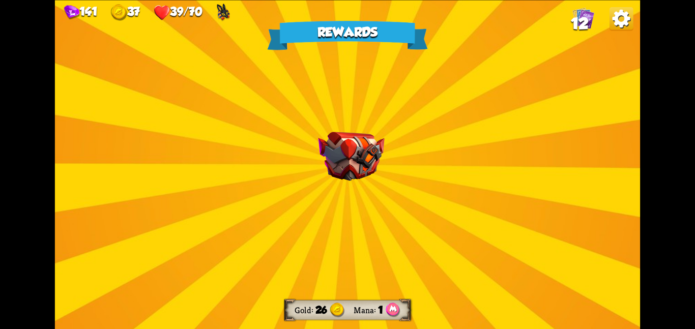
click at [257, 162] on div "Rewards Gold 26 Mana 1 Select a card 0 R Fire Potion Potion card Deal 8 damage.…" at bounding box center [347, 164] width 585 height 329
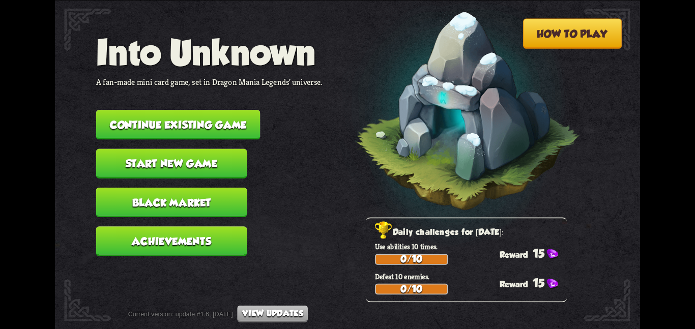
click at [189, 118] on button "Continue existing game" at bounding box center [178, 125] width 164 height 30
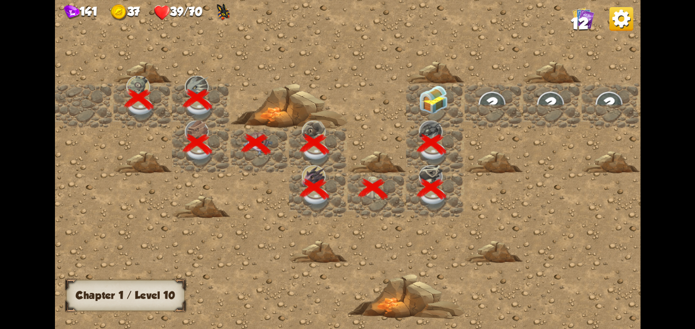
click at [430, 104] on img at bounding box center [434, 99] width 30 height 29
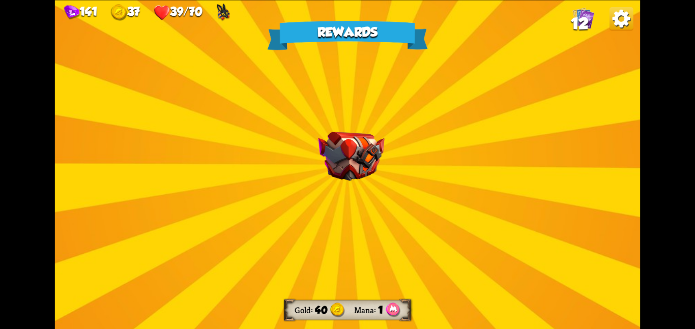
click at [208, 132] on div "Rewards Gold 40 Mana 1 Select a card 3 R Sunder Attack card Deal 22 damage. If …" at bounding box center [347, 164] width 585 height 329
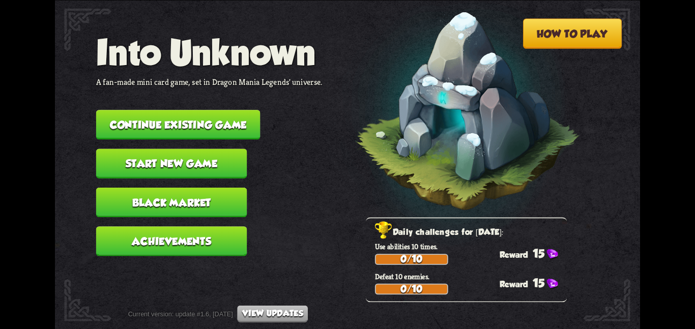
click at [218, 110] on button "Continue existing game" at bounding box center [178, 125] width 164 height 30
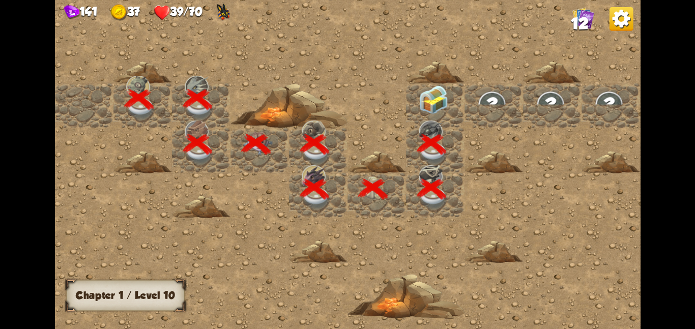
click at [412, 98] on div at bounding box center [435, 105] width 59 height 45
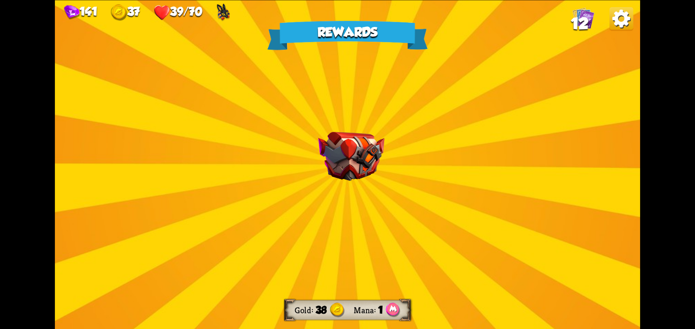
click at [276, 128] on div "Rewards Gold 38 Mana 1 Select a card 2 R Metal Injection Support card Sacrifice…" at bounding box center [347, 164] width 585 height 329
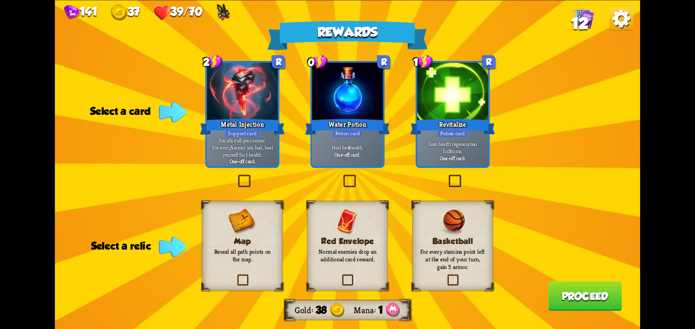
click at [435, 227] on div "Basketball For every stamina point left at the end of your turn, gain 5 armor." at bounding box center [453, 246] width 80 height 90
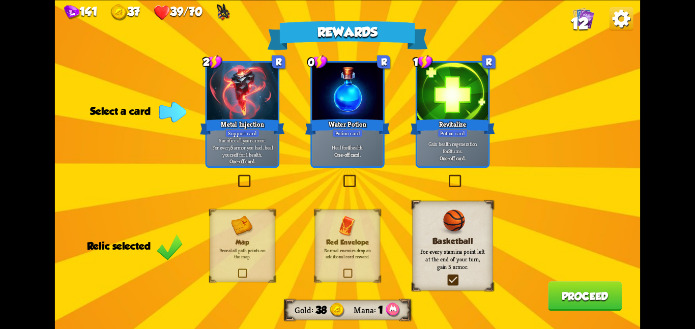
click at [450, 150] on b "3" at bounding box center [449, 150] width 3 height 7
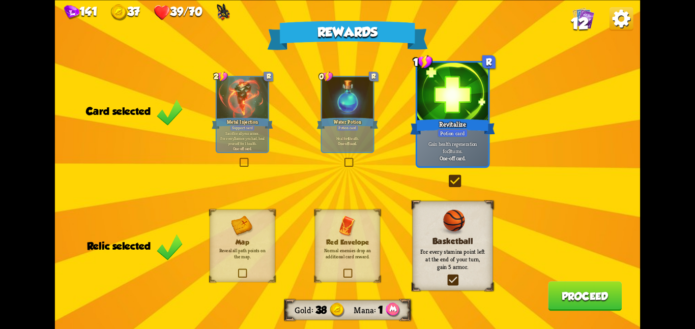
click at [565, 288] on button "Proceed" at bounding box center [585, 296] width 74 height 30
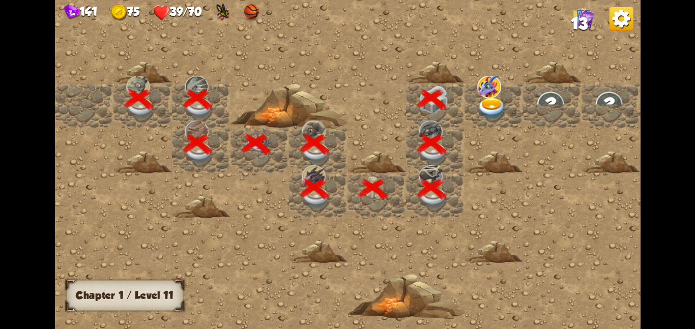
scroll to position [0, 195]
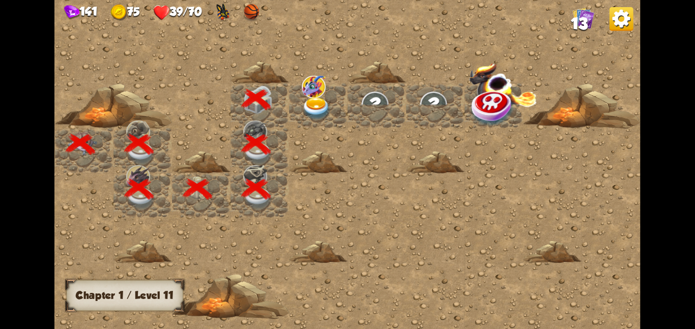
click at [321, 102] on img at bounding box center [317, 108] width 30 height 23
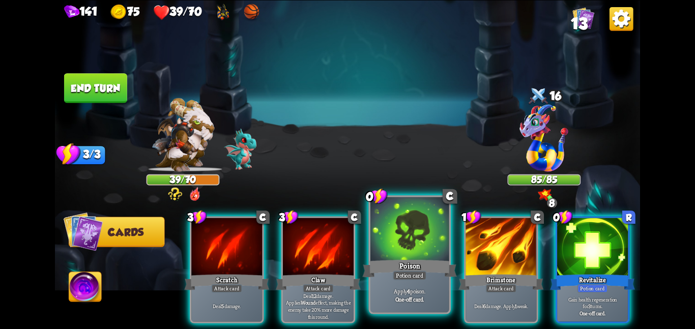
click at [382, 243] on div at bounding box center [410, 230] width 79 height 66
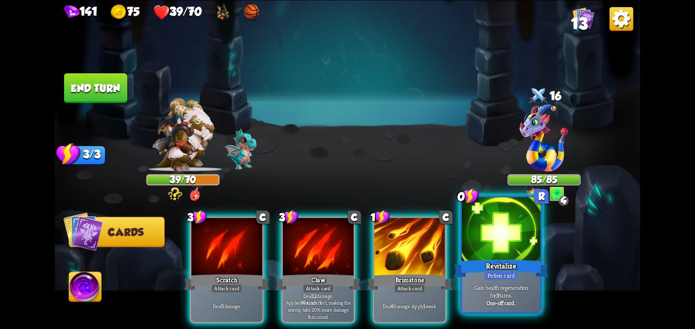
click at [485, 244] on div at bounding box center [501, 230] width 79 height 66
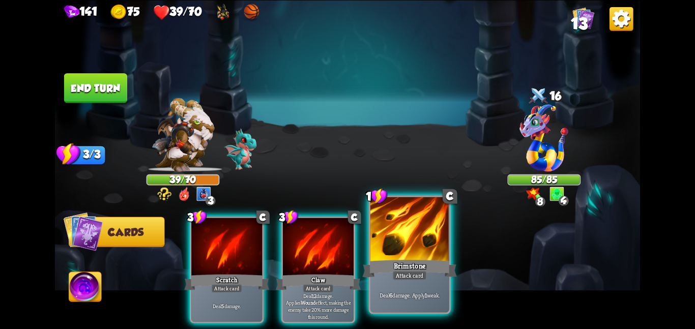
click at [435, 246] on div at bounding box center [410, 230] width 79 height 66
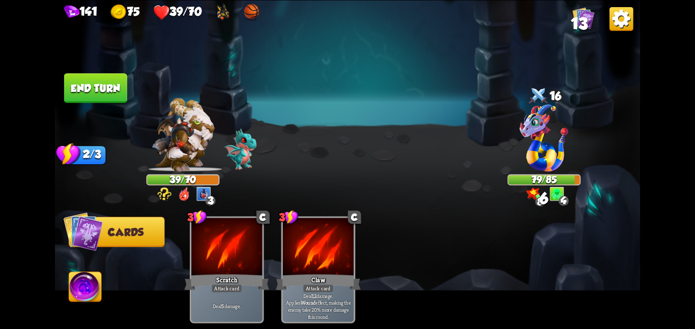
click at [110, 92] on button "End turn" at bounding box center [95, 88] width 63 height 30
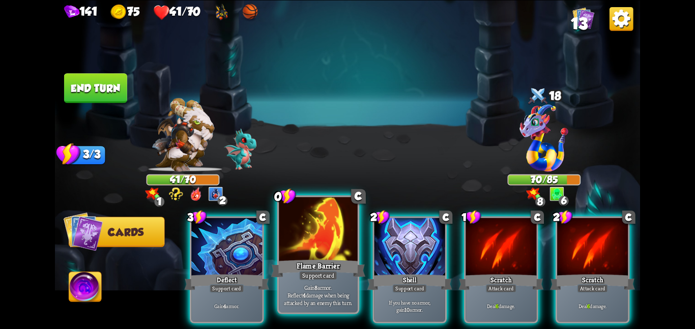
click at [321, 239] on div at bounding box center [318, 230] width 79 height 66
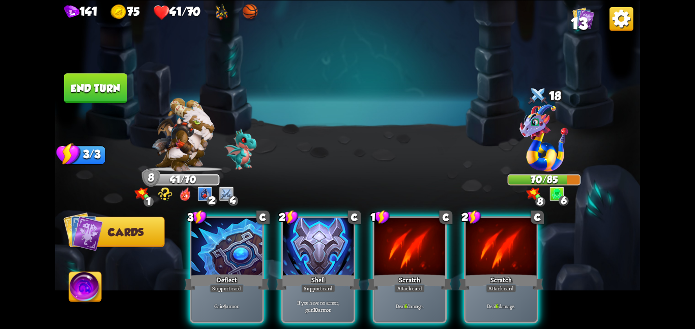
click at [98, 79] on button "End turn" at bounding box center [95, 88] width 63 height 30
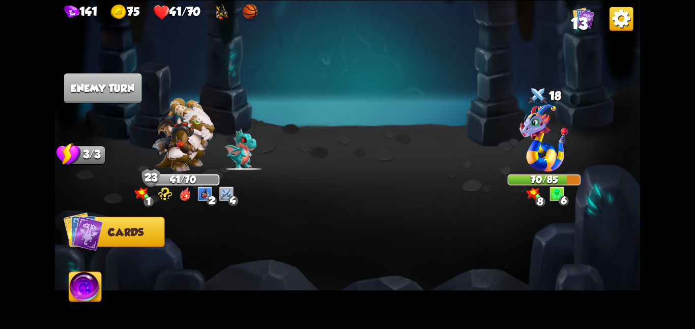
click at [327, 105] on img at bounding box center [347, 164] width 585 height 329
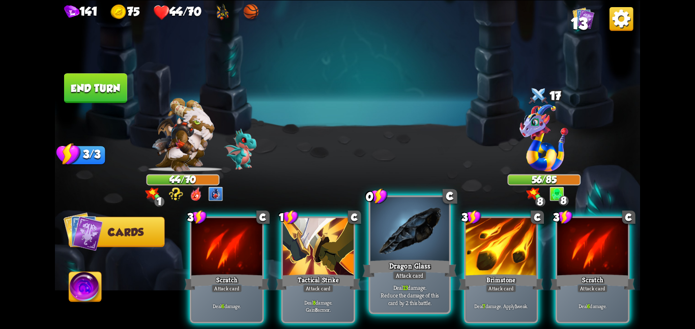
click at [389, 247] on div at bounding box center [410, 230] width 79 height 66
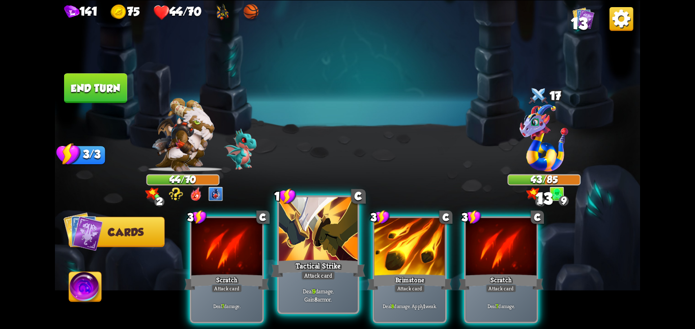
click at [310, 239] on div at bounding box center [318, 230] width 79 height 66
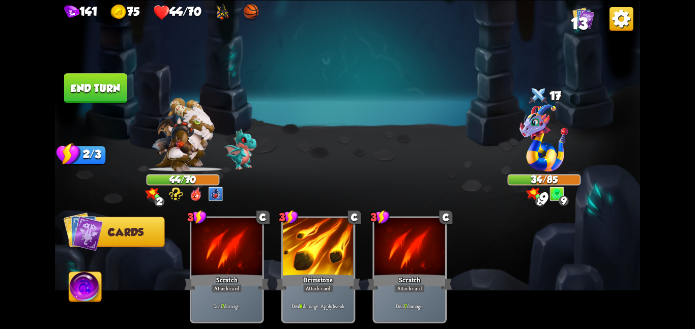
click at [115, 80] on button "End turn" at bounding box center [95, 88] width 63 height 30
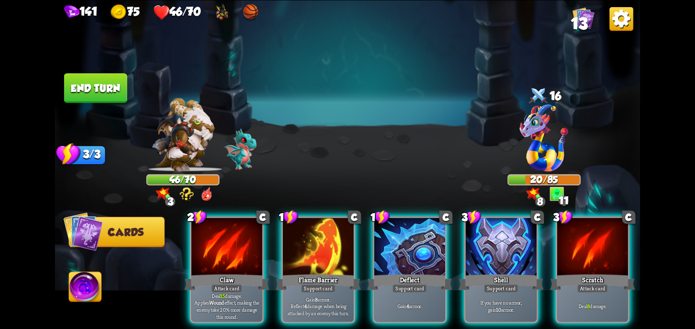
click at [88, 80] on button "End turn" at bounding box center [95, 88] width 63 height 30
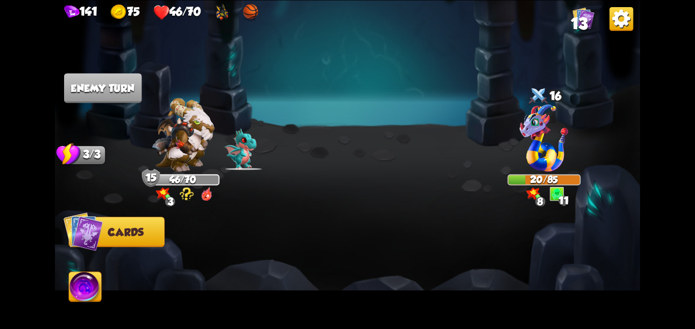
click at [94, 287] on img at bounding box center [85, 288] width 33 height 33
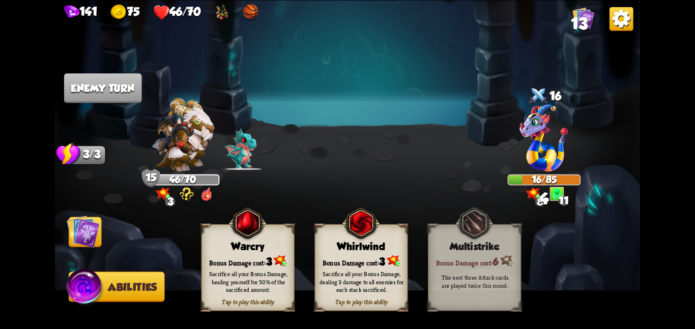
click at [369, 286] on div "Sacrifice all your Bonus Damage, dealing 3 damage to all enemies for each stack…" at bounding box center [362, 281] width 84 height 23
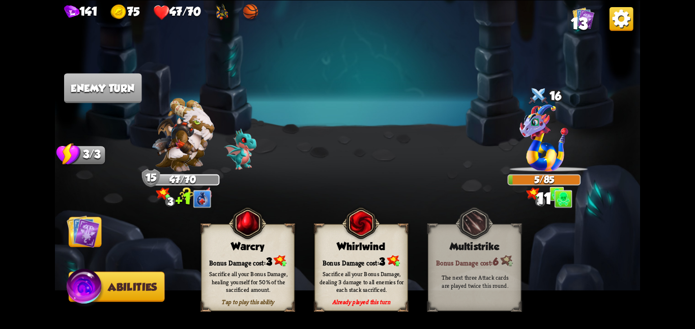
click at [82, 233] on img at bounding box center [83, 231] width 33 height 33
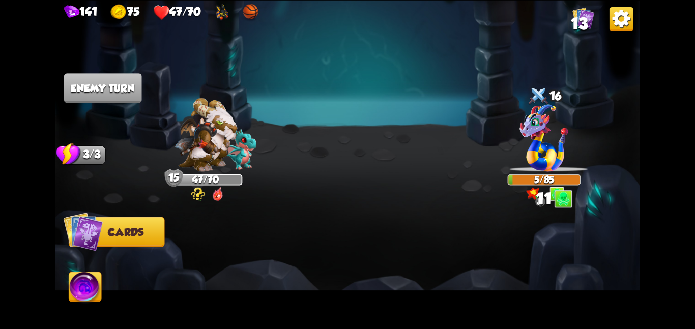
click at [75, 290] on img at bounding box center [85, 288] width 33 height 33
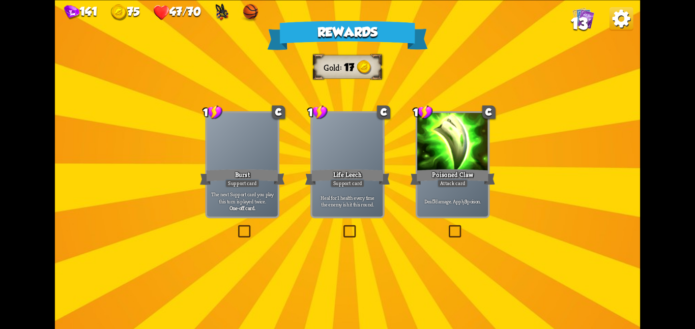
click at [433, 176] on div "Poisoned Claw" at bounding box center [452, 176] width 85 height 19
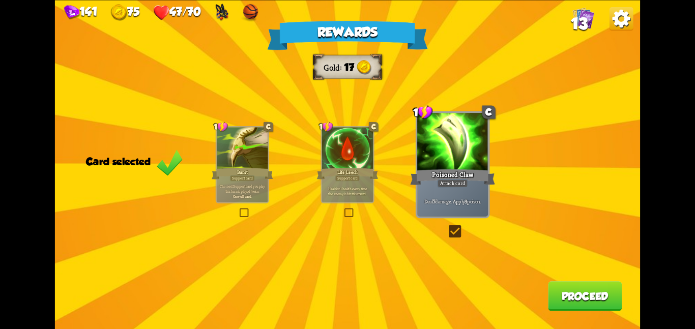
click at [561, 301] on button "Proceed" at bounding box center [585, 296] width 74 height 30
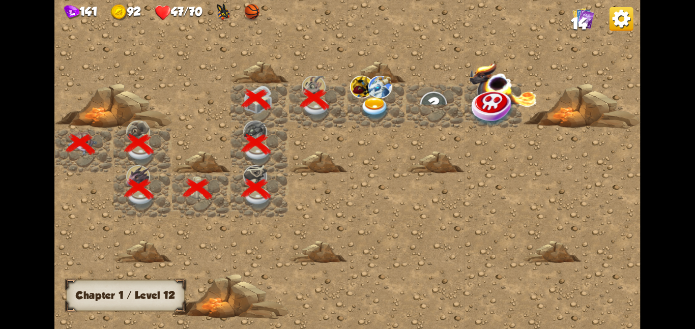
click at [369, 95] on img at bounding box center [362, 86] width 24 height 22
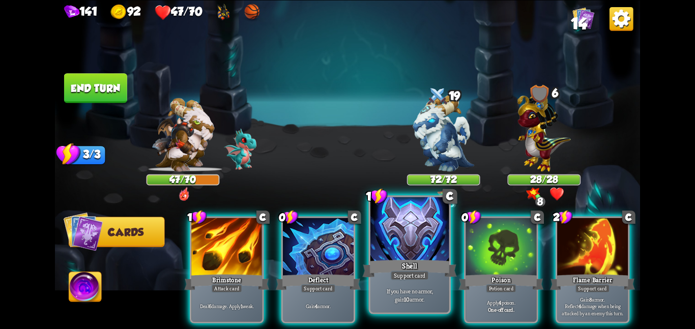
click at [410, 266] on div "Shell" at bounding box center [409, 268] width 94 height 21
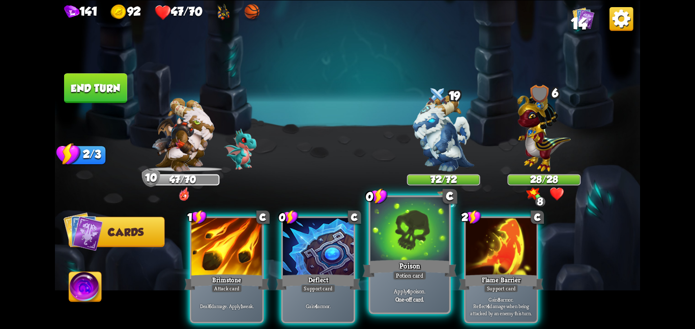
click at [401, 294] on p "Apply 4 poison." at bounding box center [410, 292] width 75 height 8
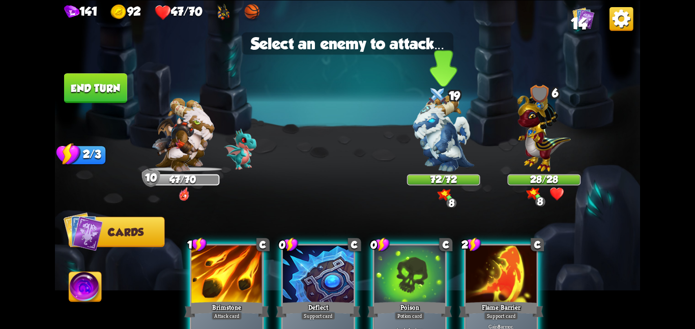
click at [443, 149] on img at bounding box center [443, 133] width 61 height 77
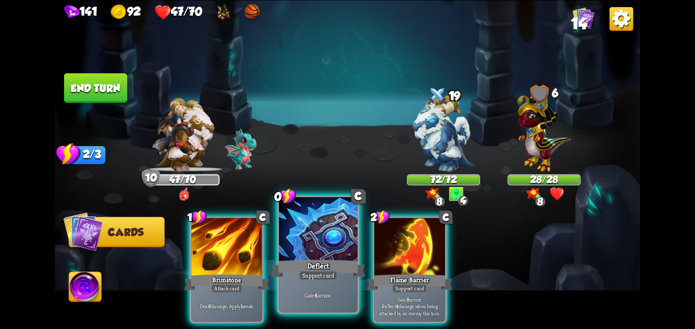
click at [353, 224] on div at bounding box center [318, 230] width 79 height 66
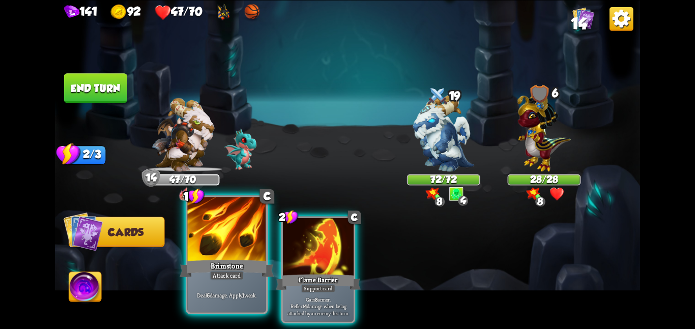
click at [234, 239] on div at bounding box center [226, 230] width 79 height 66
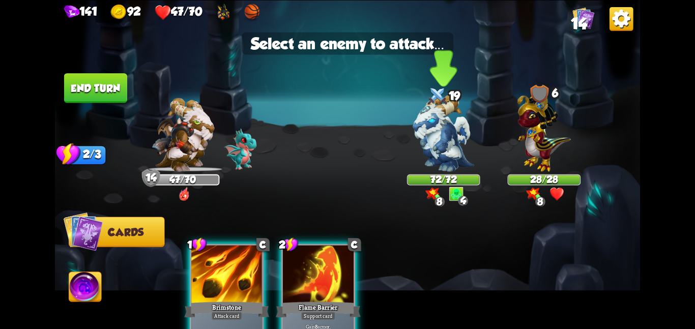
click at [422, 149] on img at bounding box center [443, 133] width 61 height 77
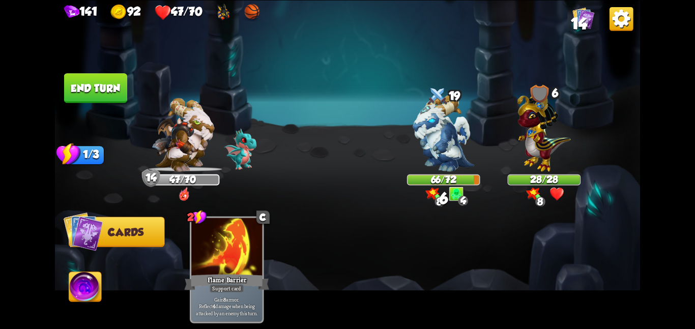
click at [103, 89] on button "End turn" at bounding box center [95, 88] width 63 height 30
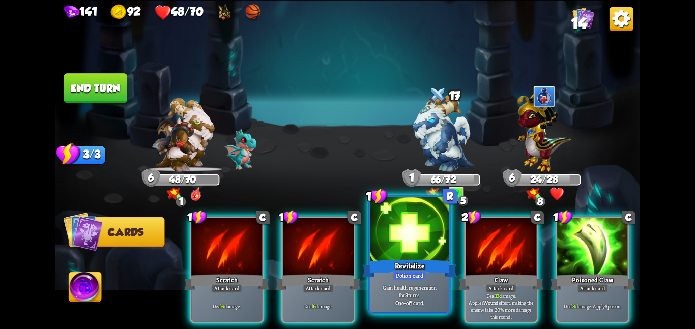
click at [414, 266] on div "Revitalize" at bounding box center [409, 268] width 94 height 21
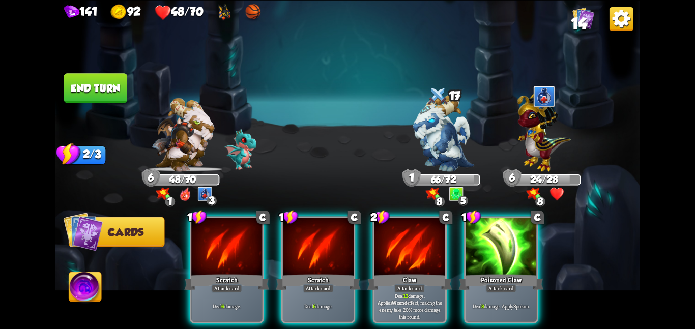
click at [122, 90] on button "End turn" at bounding box center [95, 88] width 63 height 30
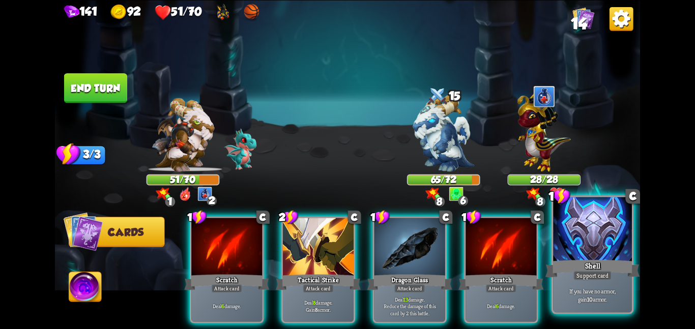
click at [567, 245] on div at bounding box center [592, 230] width 79 height 66
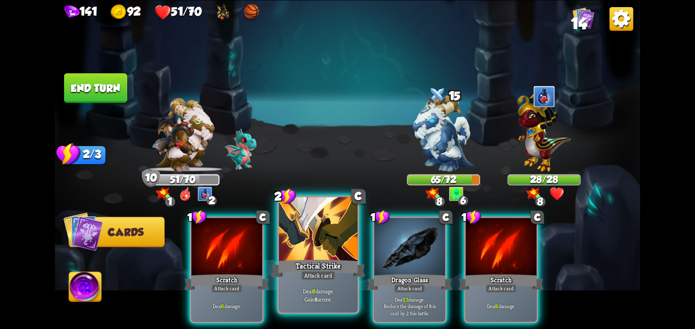
click at [326, 230] on div at bounding box center [318, 230] width 79 height 66
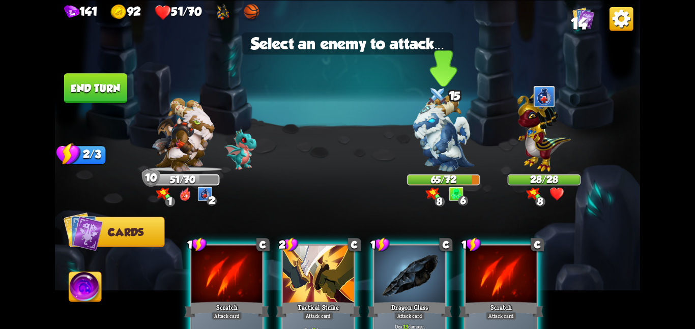
click at [412, 147] on div at bounding box center [443, 139] width 73 height 64
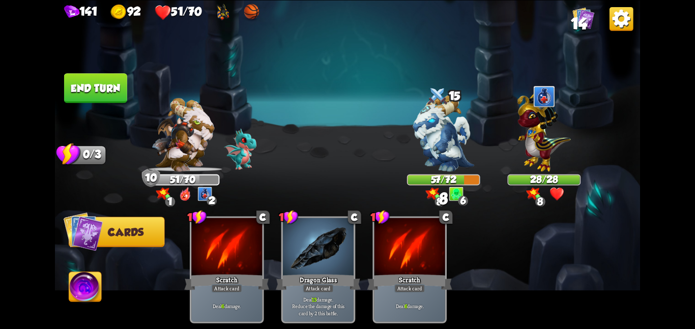
click at [104, 84] on button "End turn" at bounding box center [95, 88] width 63 height 30
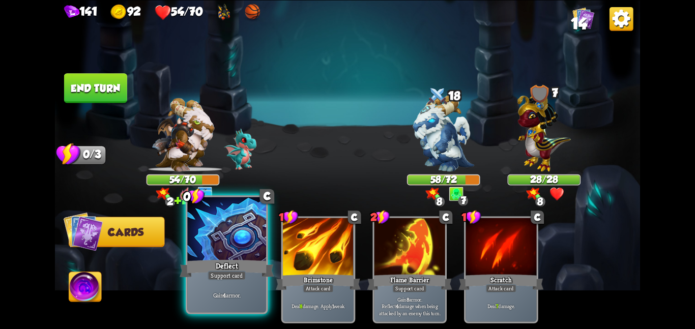
click at [221, 255] on div at bounding box center [226, 230] width 79 height 66
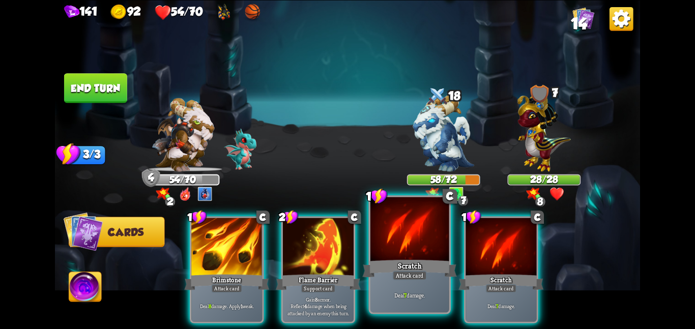
click at [402, 239] on div at bounding box center [410, 230] width 79 height 66
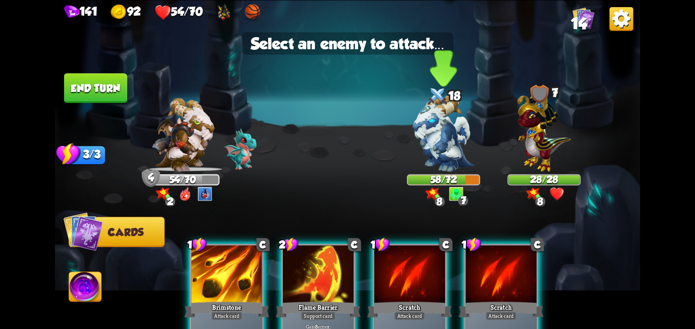
click at [436, 108] on div at bounding box center [438, 96] width 22 height 24
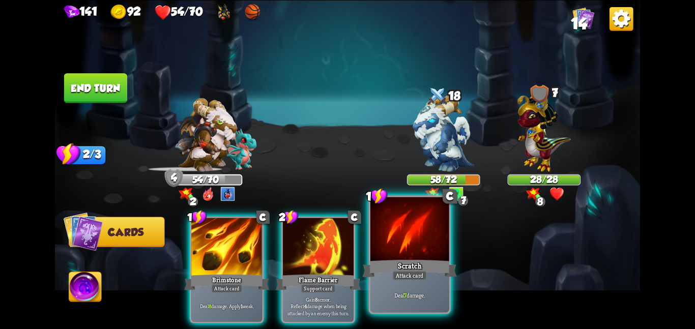
click at [401, 230] on div at bounding box center [410, 230] width 79 height 66
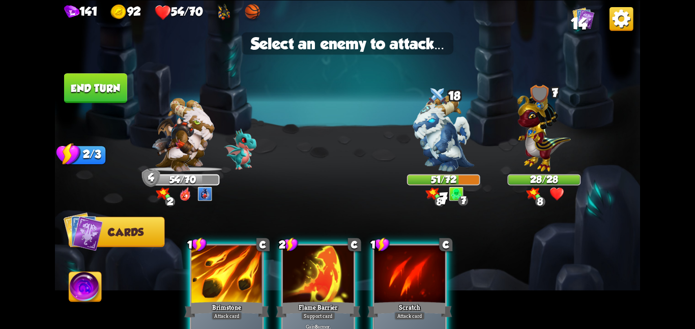
click at [408, 290] on div at bounding box center [410, 275] width 71 height 60
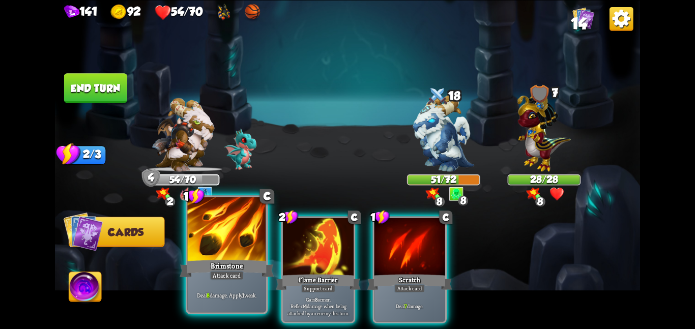
click at [238, 261] on div "Brimstone" at bounding box center [227, 268] width 94 height 21
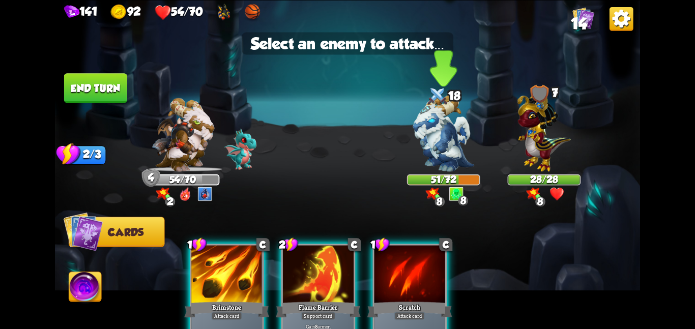
click at [437, 147] on img at bounding box center [443, 133] width 61 height 77
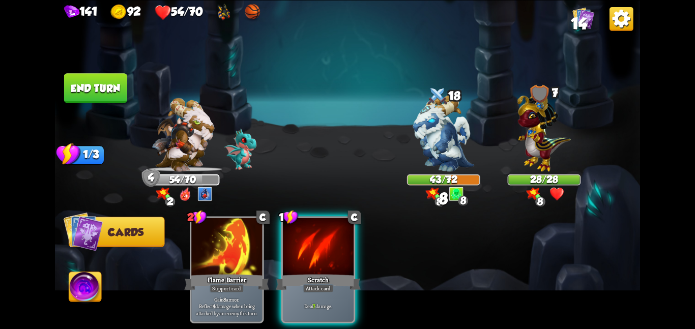
click at [98, 83] on button "End turn" at bounding box center [95, 88] width 63 height 30
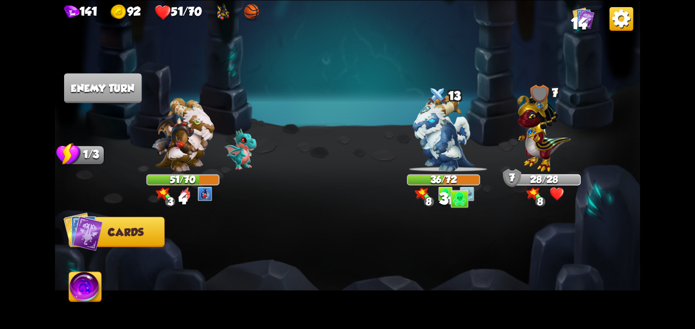
click at [546, 136] on img at bounding box center [544, 129] width 53 height 83
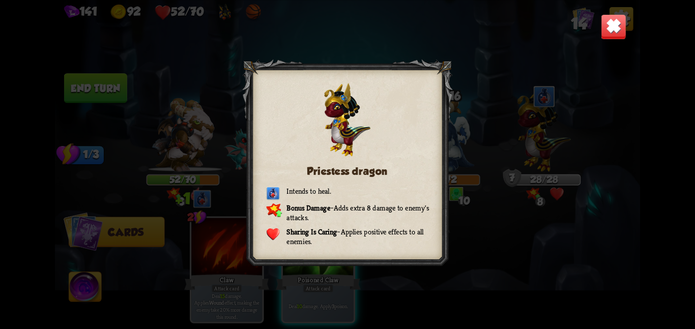
click at [613, 27] on img at bounding box center [613, 26] width 25 height 25
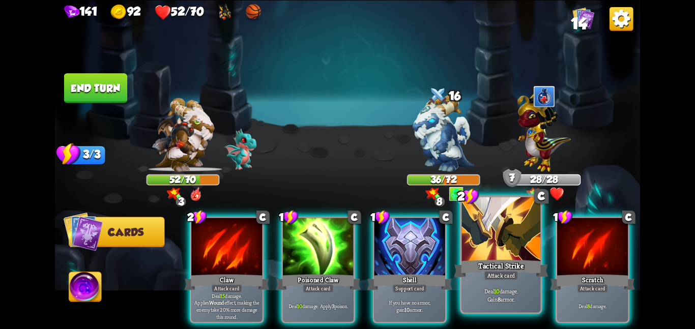
click at [472, 244] on div at bounding box center [501, 230] width 79 height 66
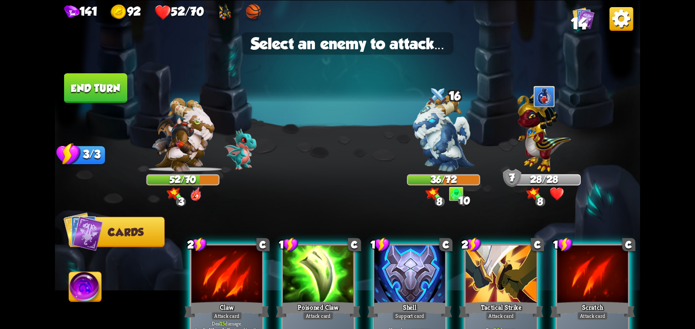
click at [472, 254] on div at bounding box center [501, 275] width 71 height 60
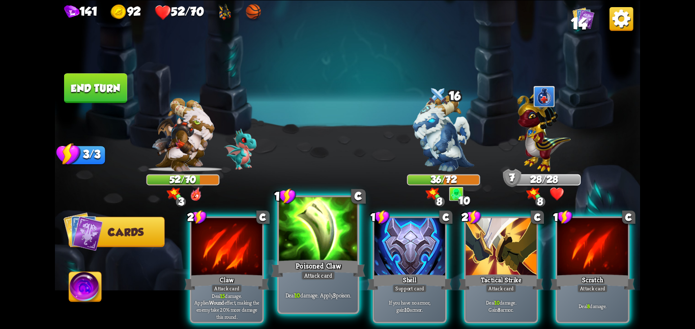
click at [334, 269] on div "Poisoned Claw" at bounding box center [318, 268] width 94 height 21
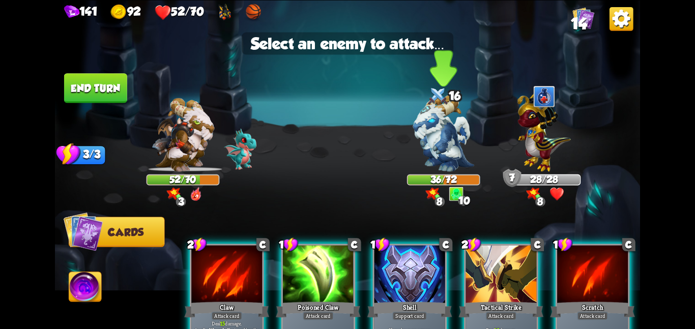
click at [434, 168] on img at bounding box center [443, 133] width 61 height 77
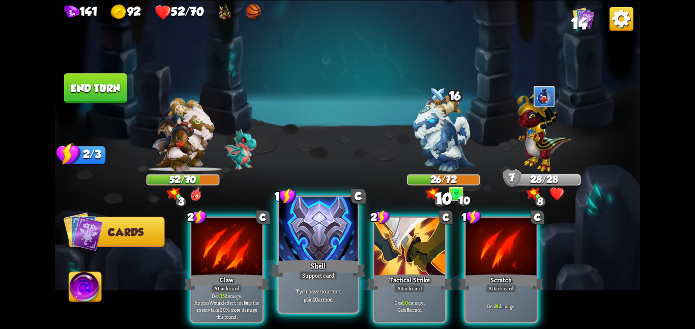
click at [322, 249] on div at bounding box center [318, 230] width 79 height 66
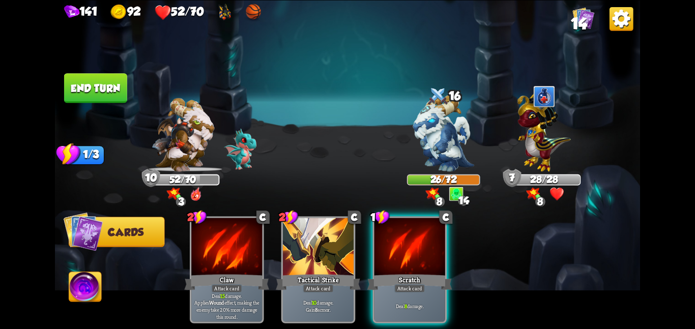
click at [113, 83] on button "End turn" at bounding box center [95, 88] width 63 height 30
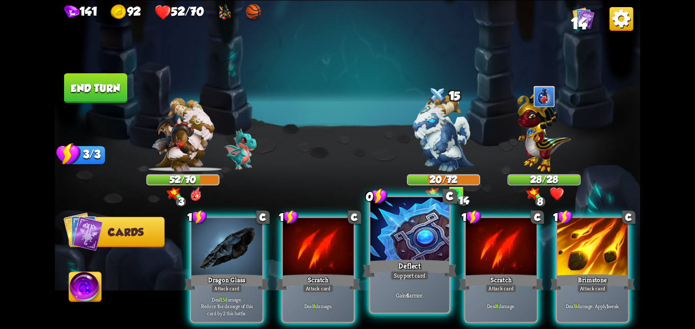
click at [419, 256] on div at bounding box center [410, 230] width 79 height 66
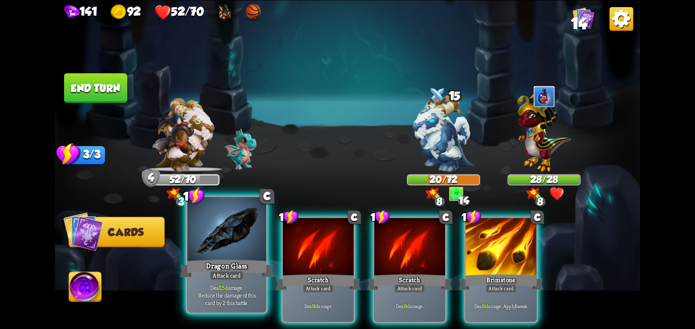
click at [262, 270] on div "Dragon Glass" at bounding box center [227, 268] width 94 height 21
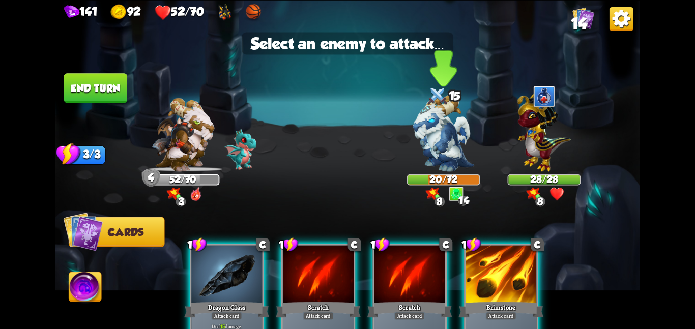
click at [426, 193] on img at bounding box center [433, 194] width 15 height 13
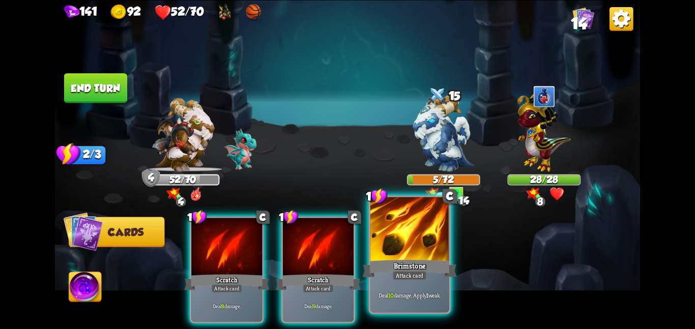
click at [402, 266] on div "Brimstone" at bounding box center [409, 268] width 94 height 21
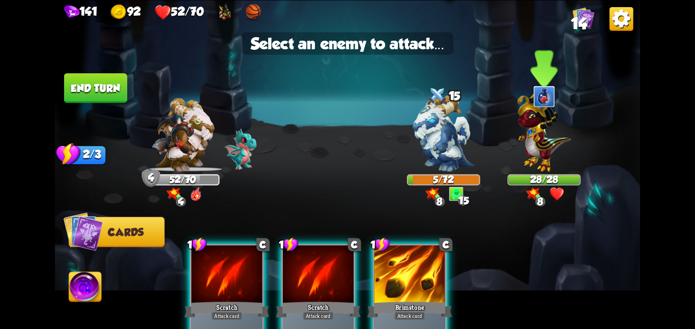
click at [558, 162] on img at bounding box center [544, 129] width 53 height 83
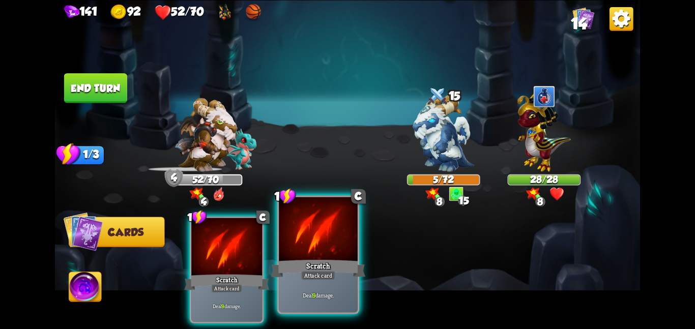
click at [326, 243] on div at bounding box center [318, 230] width 79 height 66
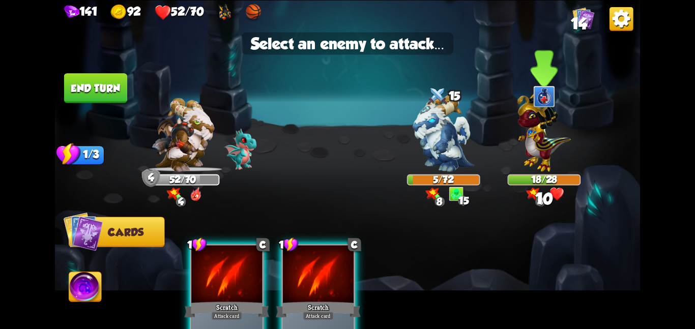
click at [516, 166] on div at bounding box center [544, 139] width 73 height 64
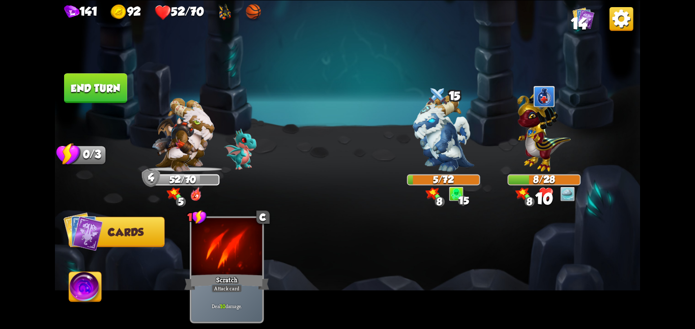
click at [112, 91] on button "End turn" at bounding box center [95, 88] width 63 height 30
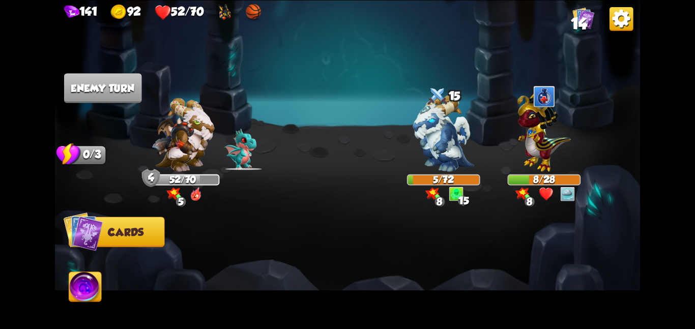
click at [78, 279] on img at bounding box center [85, 288] width 33 height 33
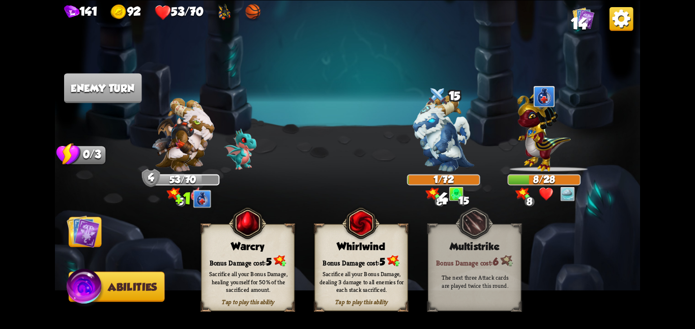
click at [371, 254] on div "Tap to play this ability Whirlwind Bonus Damage cost: 5 Sacrifice all your Bonu…" at bounding box center [361, 267] width 93 height 87
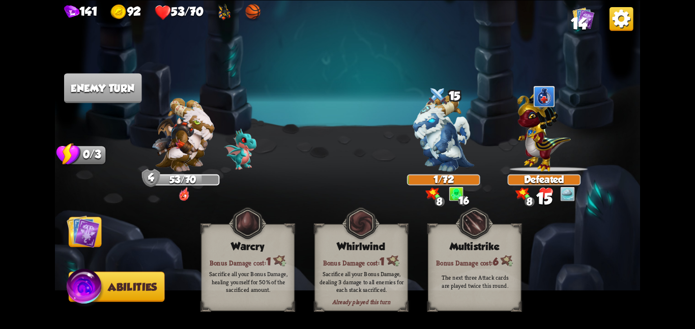
click at [80, 231] on img at bounding box center [83, 231] width 33 height 33
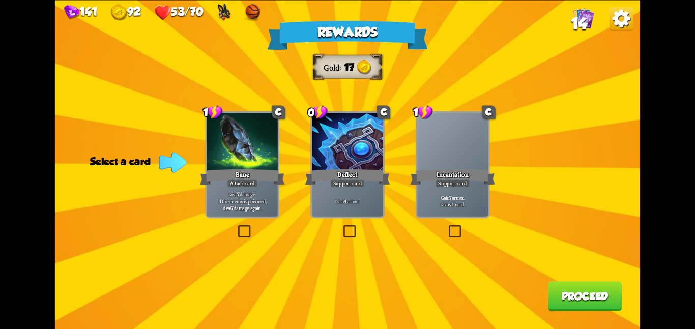
click at [194, 170] on div "Rewards Gold 17 Select a card 1 C Bane Attack card Deal 7 damage. If the enemy …" at bounding box center [347, 164] width 585 height 329
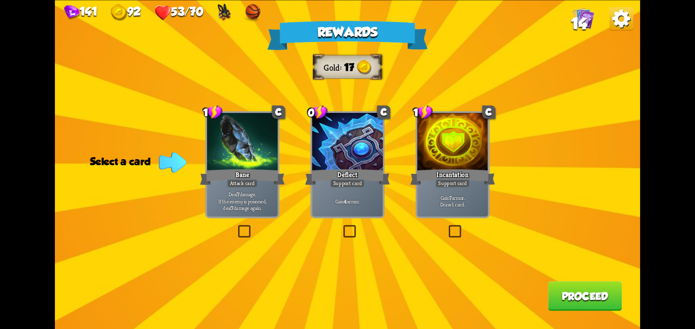
click at [238, 172] on div "Bane" at bounding box center [242, 176] width 85 height 19
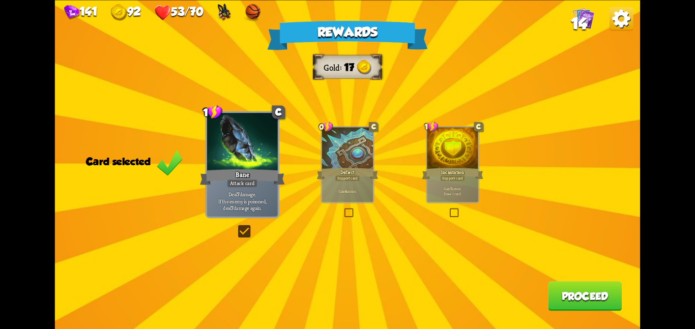
click at [619, 309] on button "Proceed" at bounding box center [585, 296] width 74 height 30
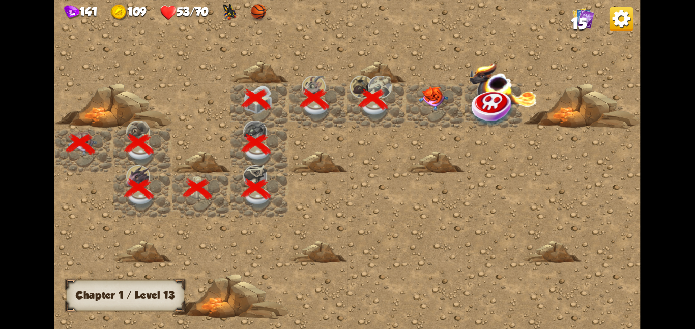
click at [422, 124] on div at bounding box center [435, 105] width 59 height 45
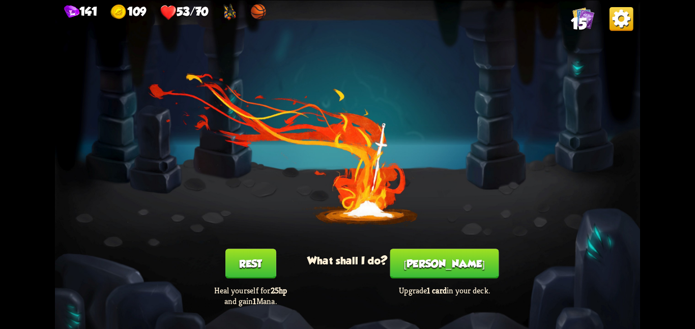
click at [442, 270] on button "Smith" at bounding box center [444, 264] width 109 height 30
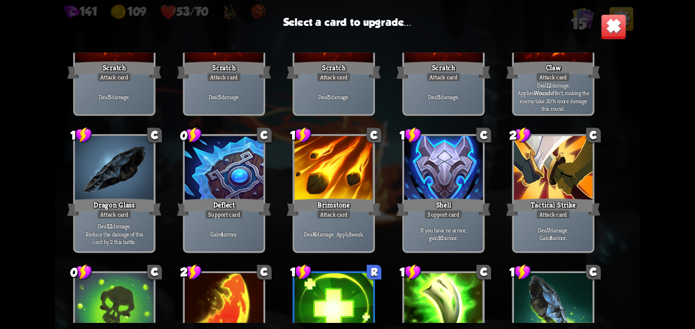
scroll to position [167, 0]
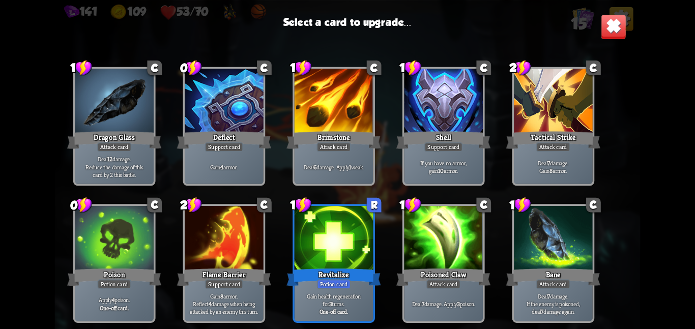
click at [367, 262] on div at bounding box center [334, 239] width 79 height 66
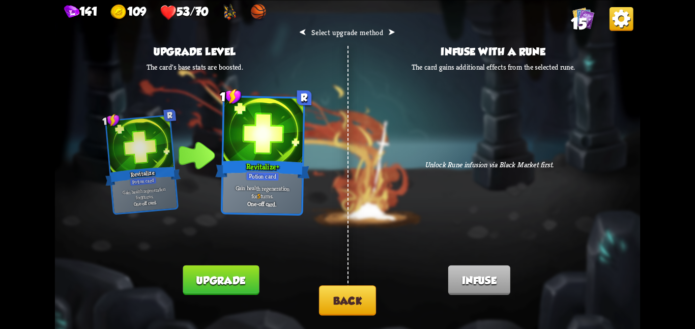
click at [252, 276] on button "Upgrade" at bounding box center [221, 280] width 76 height 30
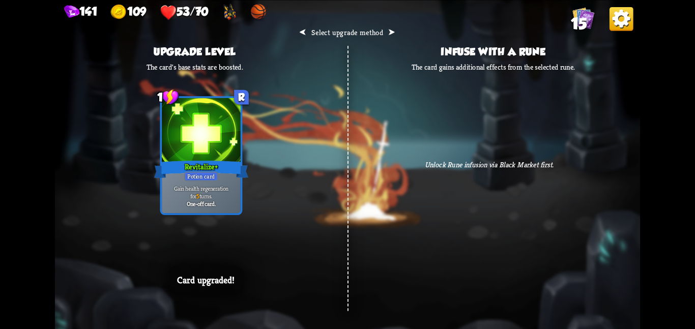
click at [443, 123] on div "⮜ Select upgrade method ⮞ Upgrade level The card's base stats are boosted. 1 R …" at bounding box center [347, 164] width 585 height 329
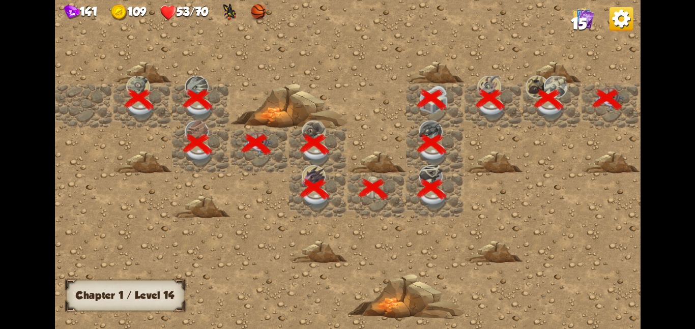
scroll to position [0, 195]
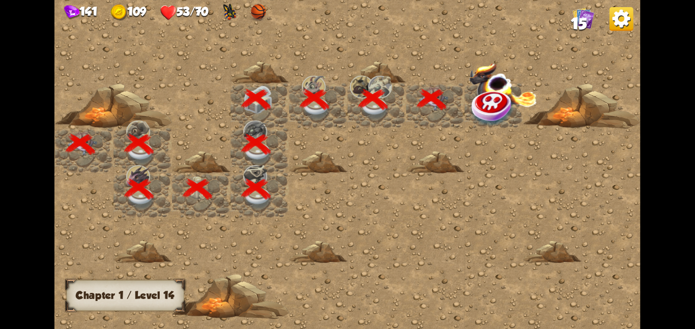
click at [479, 109] on img at bounding box center [493, 108] width 44 height 38
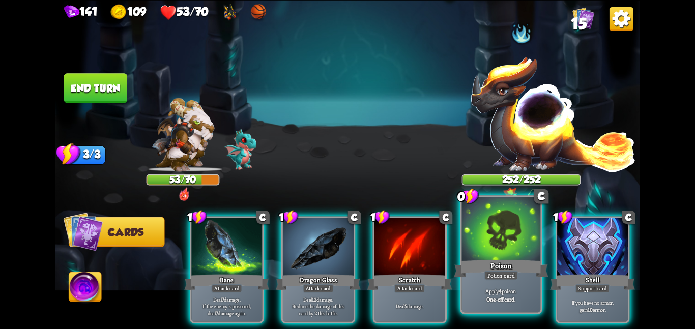
click at [523, 237] on div at bounding box center [501, 230] width 79 height 66
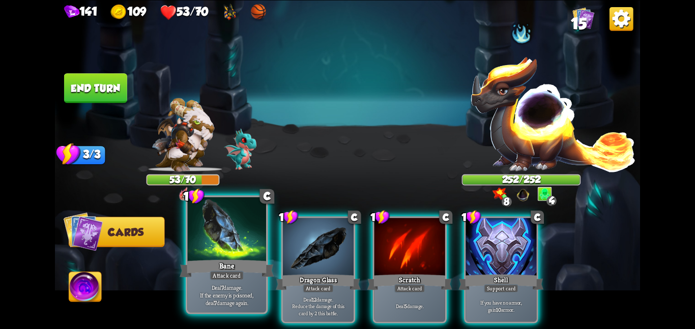
click at [227, 260] on div "Bane" at bounding box center [227, 268] width 94 height 21
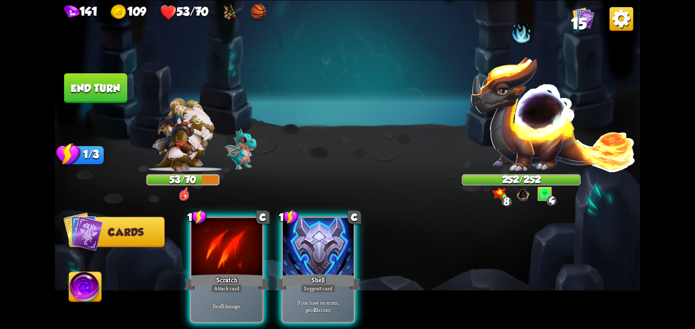
click at [227, 273] on div "Scratch" at bounding box center [226, 282] width 85 height 19
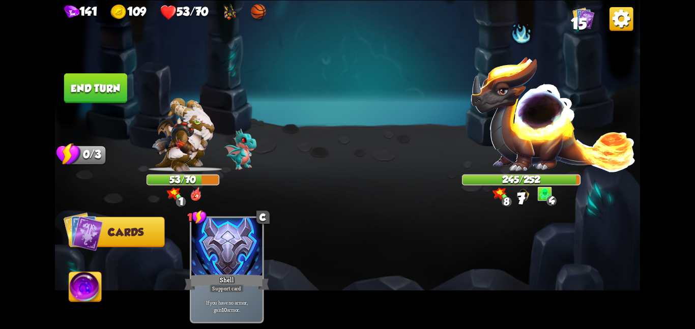
click at [104, 90] on button "End turn" at bounding box center [95, 88] width 63 height 30
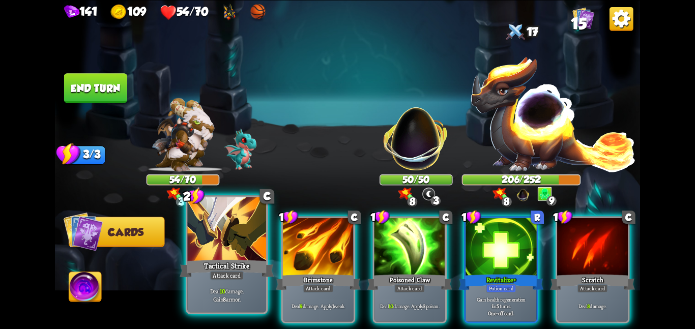
click at [220, 273] on div "Attack card" at bounding box center [227, 276] width 34 height 10
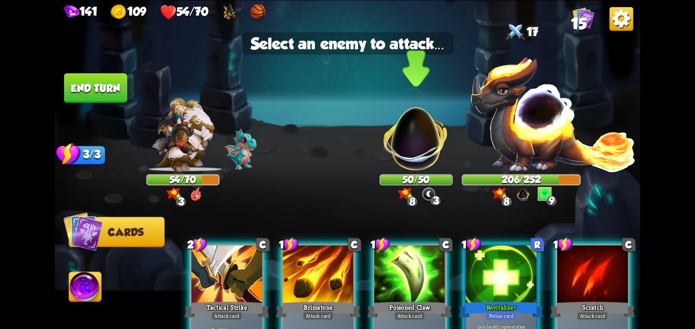
click at [405, 150] on img at bounding box center [416, 133] width 77 height 77
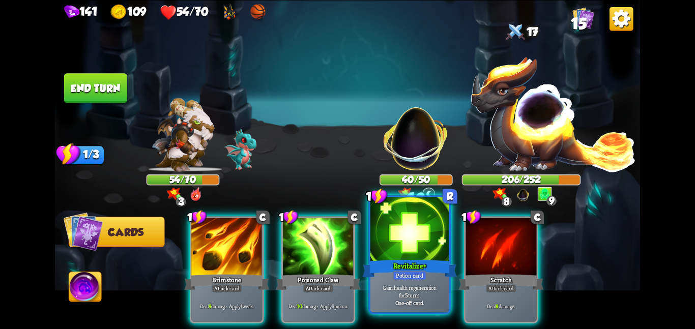
click at [389, 243] on div at bounding box center [410, 230] width 79 height 66
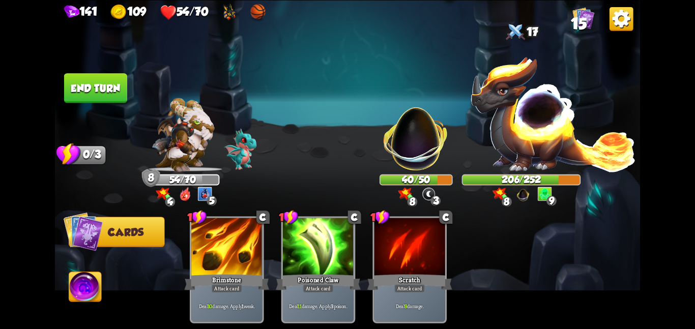
click at [108, 98] on button "End turn" at bounding box center [95, 88] width 63 height 30
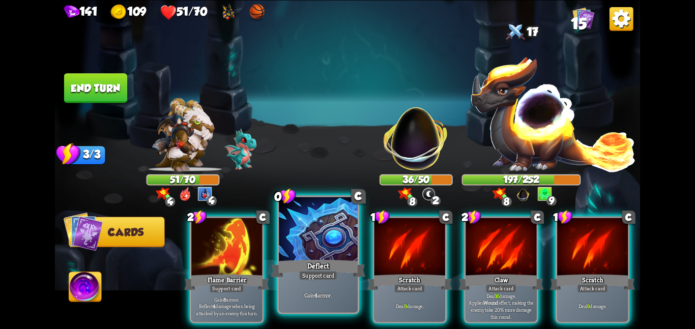
click at [351, 261] on div "Deflect" at bounding box center [318, 268] width 94 height 21
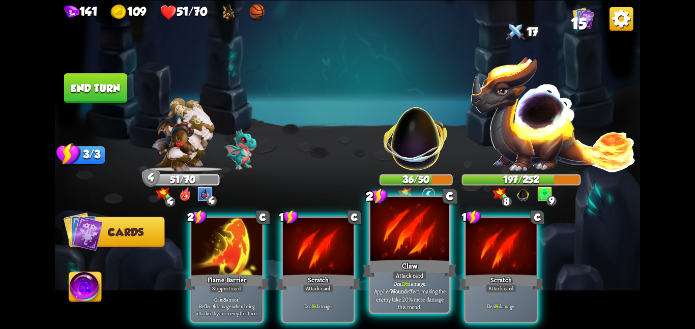
click at [405, 256] on div at bounding box center [410, 230] width 79 height 66
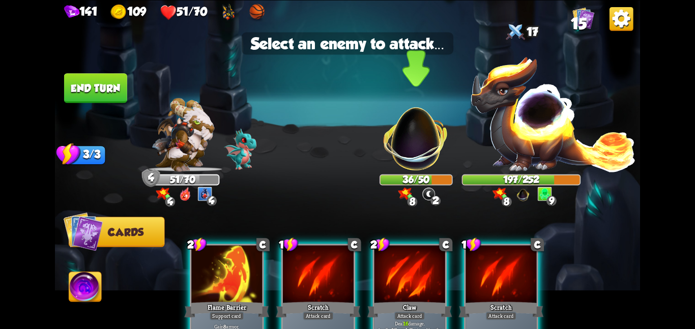
click at [419, 148] on img at bounding box center [416, 133] width 77 height 77
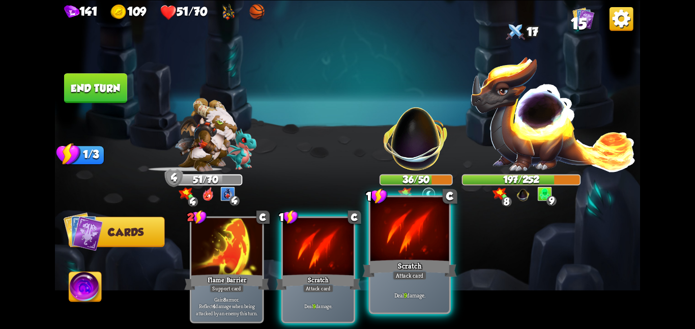
click at [409, 244] on div at bounding box center [410, 230] width 79 height 66
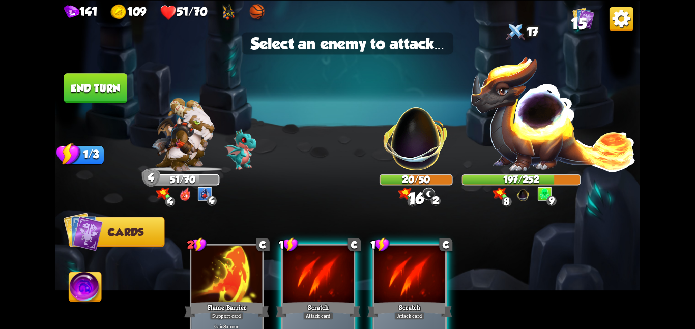
click at [417, 173] on img at bounding box center [347, 164] width 585 height 329
click at [417, 155] on img at bounding box center [416, 133] width 77 height 77
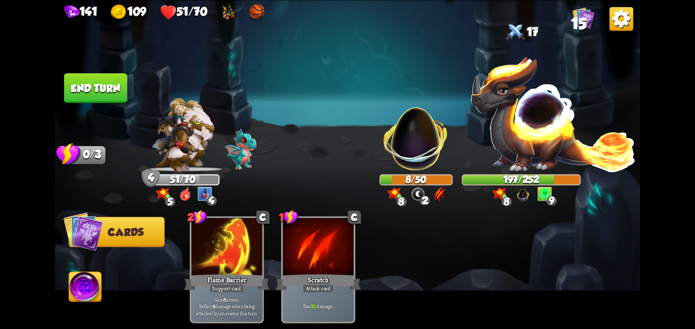
click at [87, 91] on button "End turn" at bounding box center [95, 88] width 63 height 30
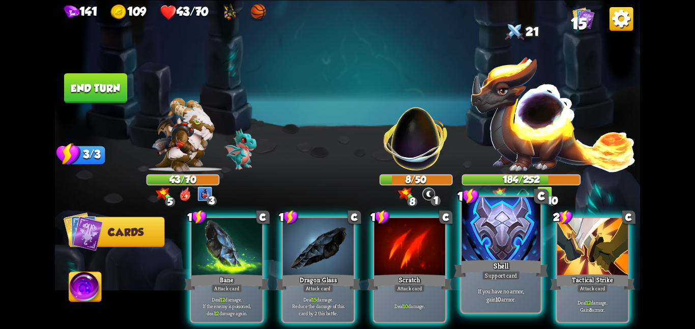
click at [512, 234] on div at bounding box center [501, 230] width 79 height 66
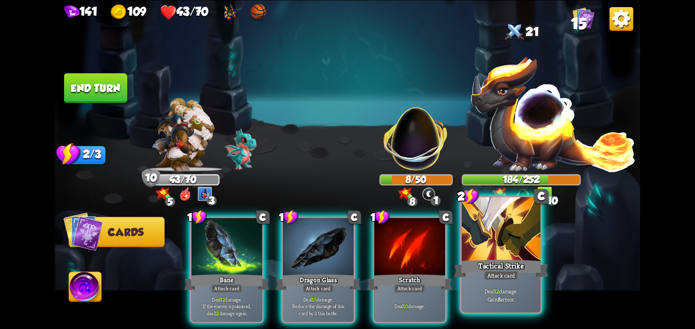
click at [505, 242] on div at bounding box center [501, 230] width 79 height 66
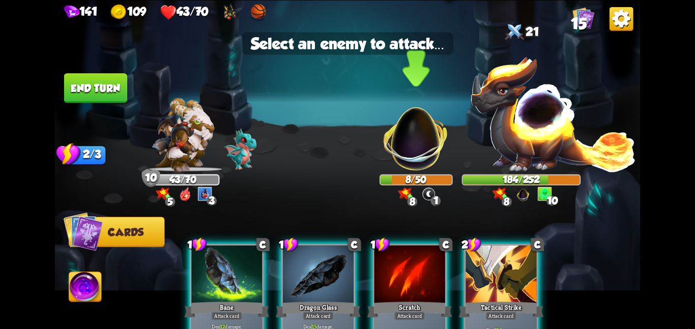
click at [418, 124] on img at bounding box center [416, 133] width 77 height 77
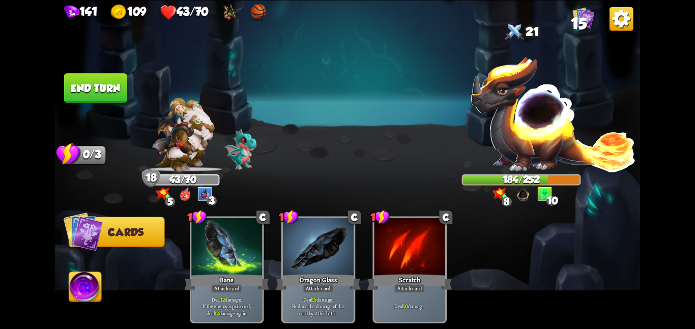
click at [96, 80] on button "End turn" at bounding box center [95, 88] width 63 height 30
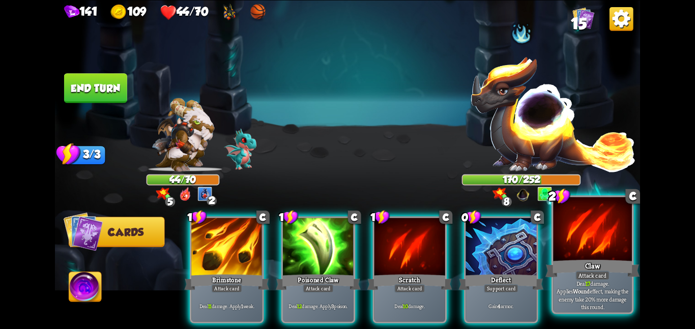
click at [606, 255] on div at bounding box center [592, 230] width 79 height 66
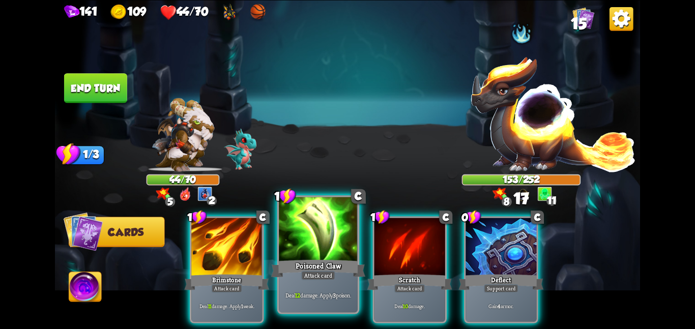
click at [340, 252] on div at bounding box center [318, 230] width 79 height 66
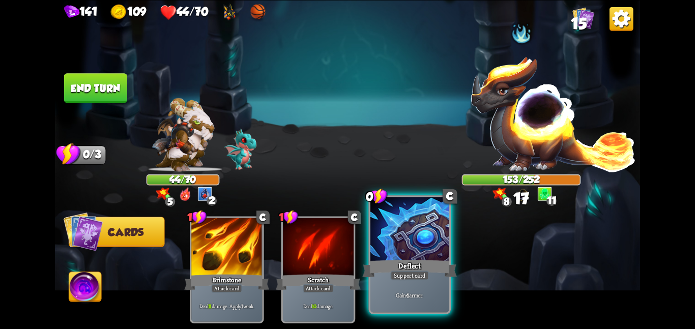
click at [392, 244] on div at bounding box center [410, 230] width 79 height 66
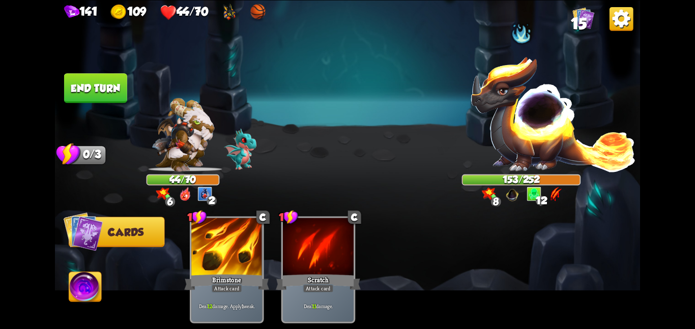
click at [109, 85] on button "End turn" at bounding box center [95, 88] width 63 height 30
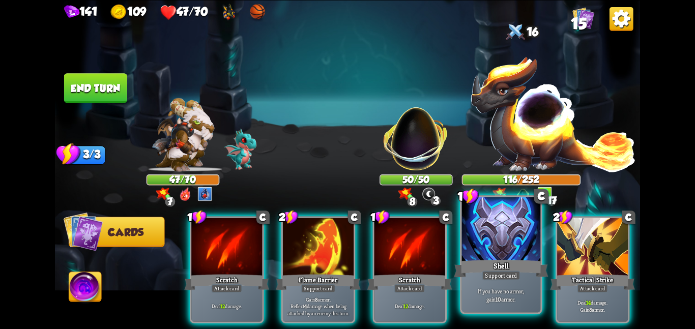
click at [523, 256] on div at bounding box center [501, 230] width 79 height 66
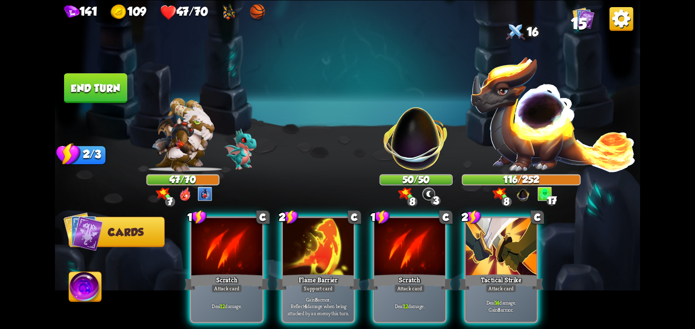
click at [523, 256] on div at bounding box center [501, 248] width 71 height 60
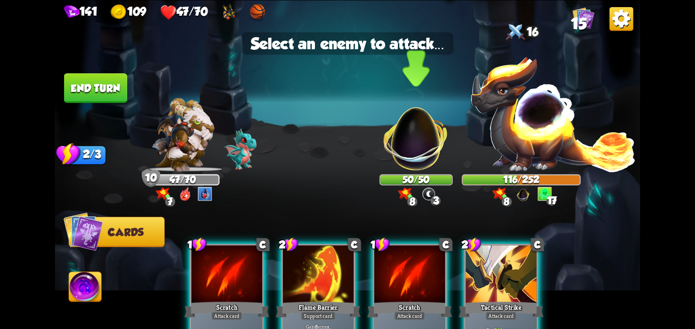
click at [432, 175] on div "50/50" at bounding box center [416, 179] width 71 height 9
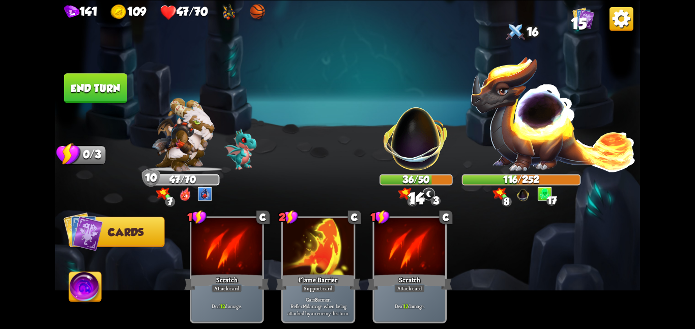
click at [107, 89] on button "End turn" at bounding box center [95, 88] width 63 height 30
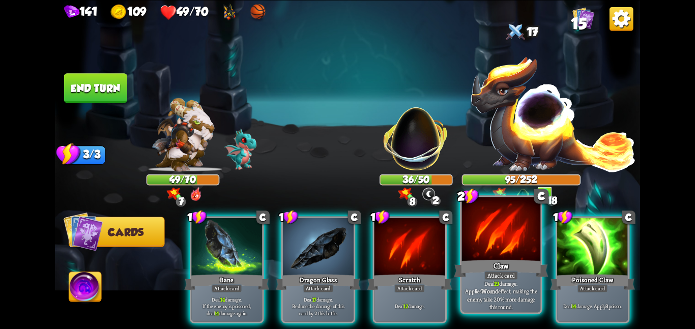
click at [491, 261] on div "Claw" at bounding box center [501, 268] width 94 height 21
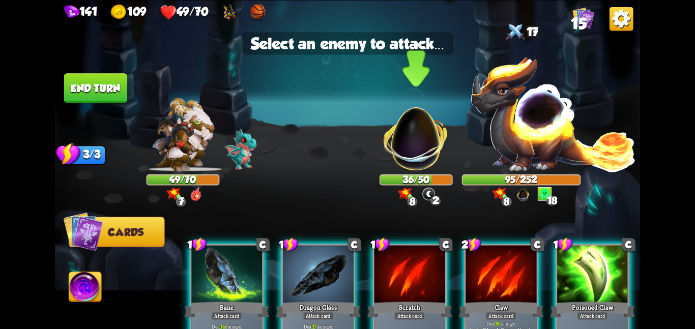
click at [405, 146] on img at bounding box center [416, 133] width 77 height 77
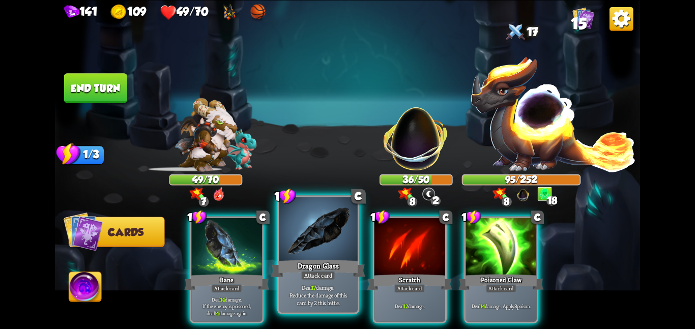
click at [322, 223] on div at bounding box center [318, 230] width 79 height 66
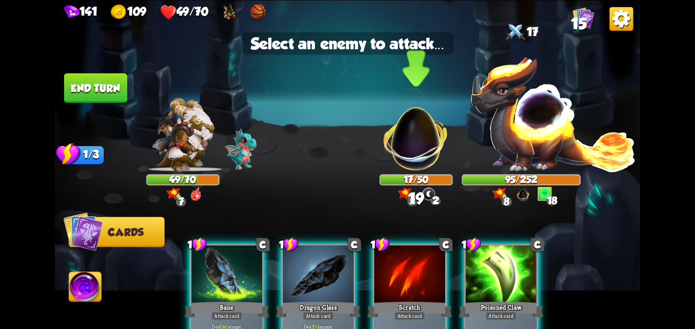
click at [410, 169] on img at bounding box center [416, 133] width 77 height 77
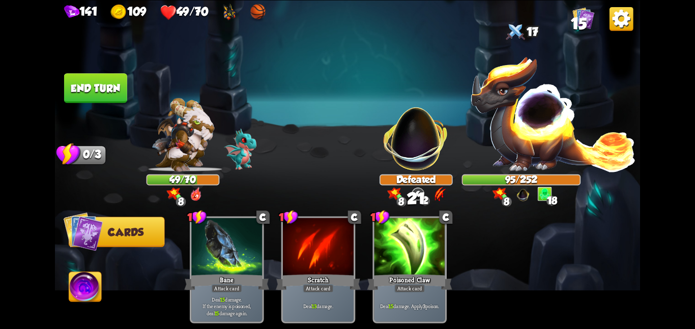
click at [81, 80] on button "End turn" at bounding box center [95, 88] width 63 height 30
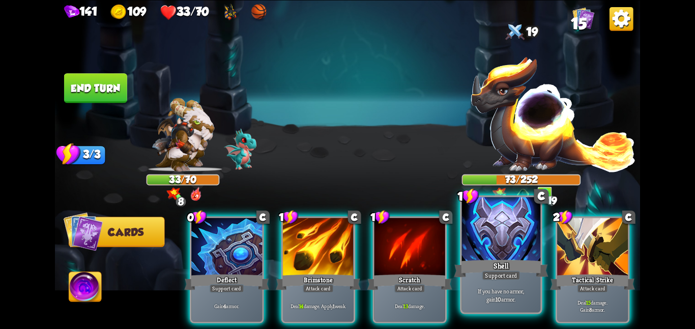
click at [500, 238] on div at bounding box center [501, 230] width 79 height 66
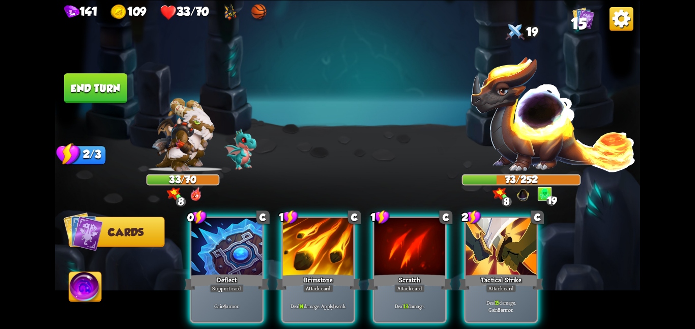
click at [500, 238] on div at bounding box center [501, 248] width 71 height 60
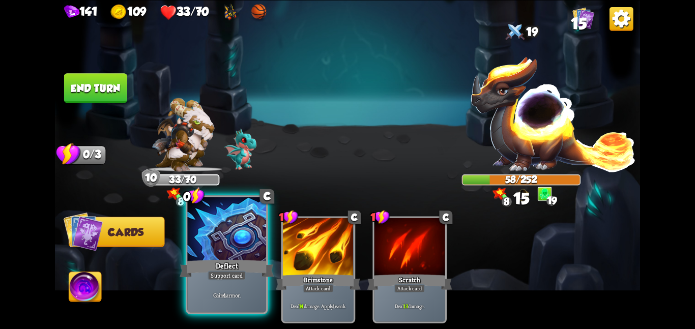
click at [232, 243] on div at bounding box center [226, 230] width 79 height 66
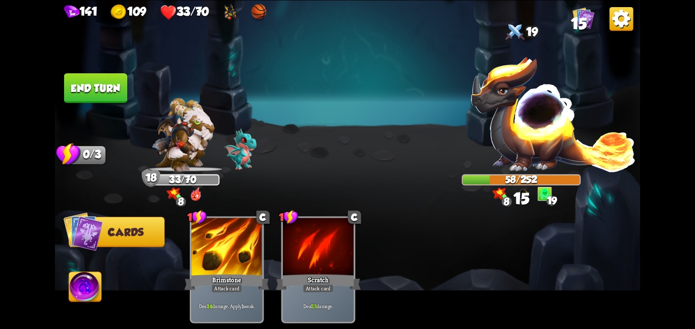
click at [91, 81] on button "End turn" at bounding box center [95, 88] width 63 height 30
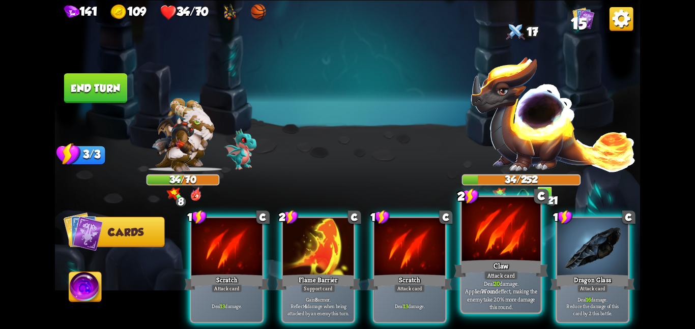
click at [513, 226] on div at bounding box center [501, 230] width 79 height 66
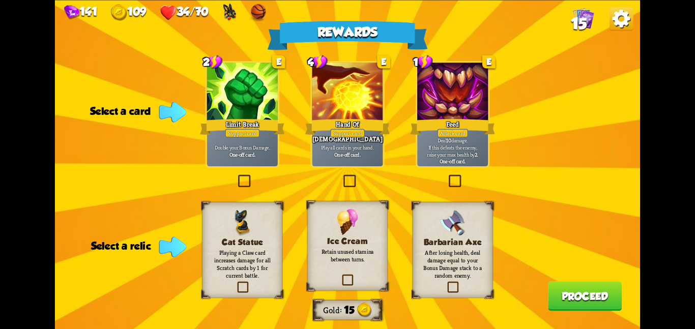
click at [332, 231] on div "Ice Cream Retain unused stamina between turns." at bounding box center [347, 246] width 80 height 90
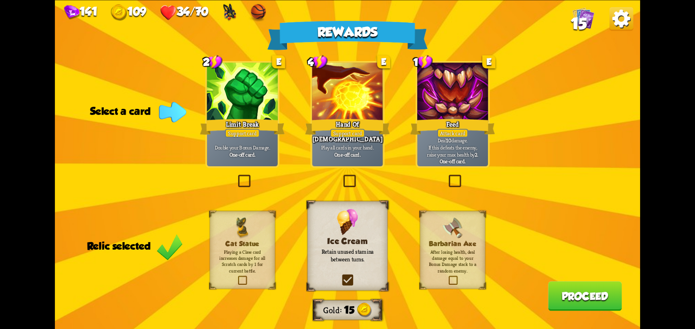
click at [253, 114] on div at bounding box center [242, 93] width 71 height 60
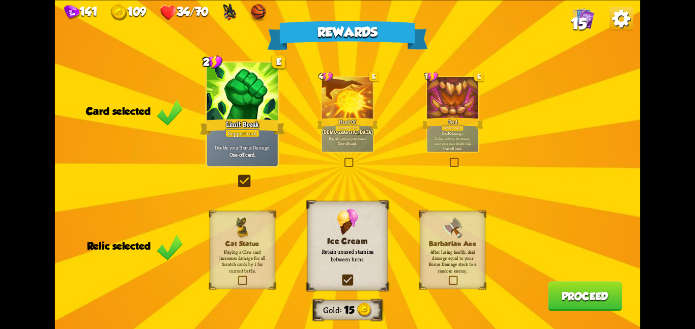
click at [436, 120] on div "Feed" at bounding box center [453, 124] width 62 height 14
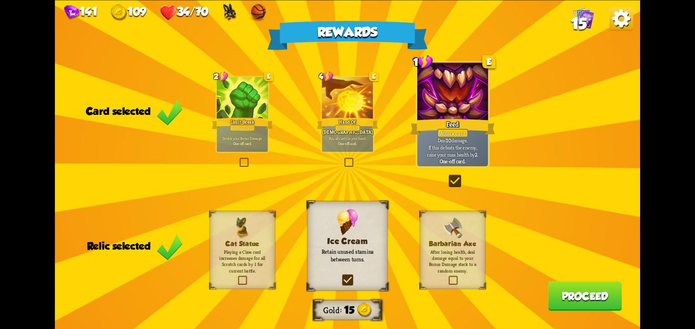
click at [248, 110] on div at bounding box center [242, 98] width 51 height 43
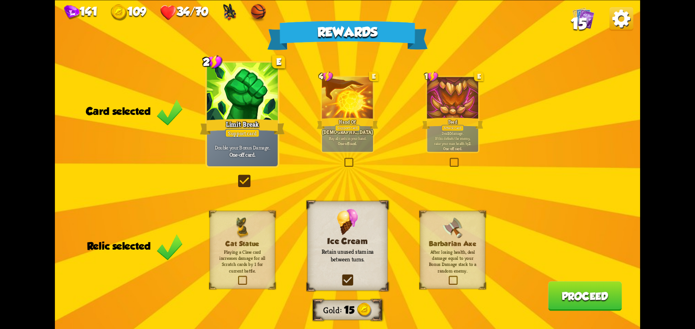
click at [549, 291] on button "Proceed" at bounding box center [585, 296] width 74 height 30
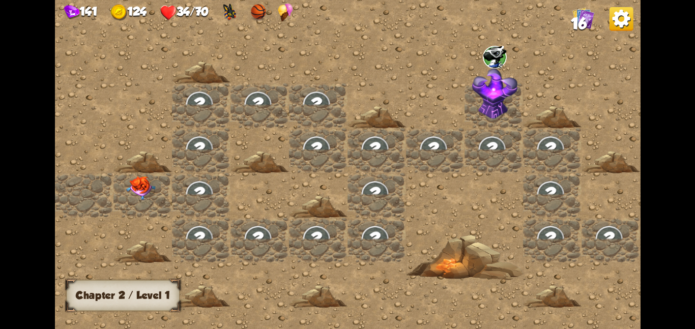
click at [122, 189] on div at bounding box center [143, 195] width 59 height 45
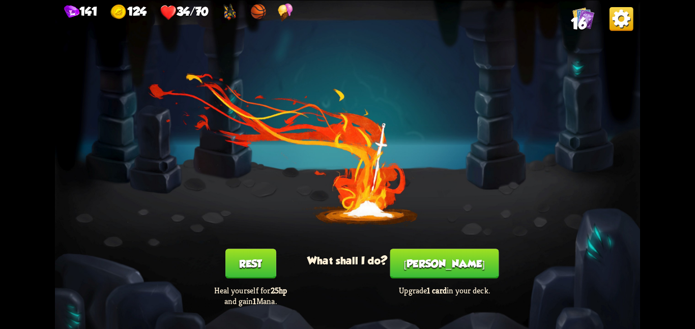
click at [458, 258] on button "Smith" at bounding box center [444, 264] width 109 height 30
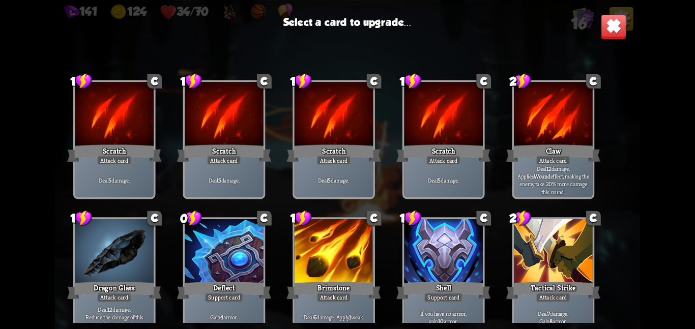
scroll to position [167, 0]
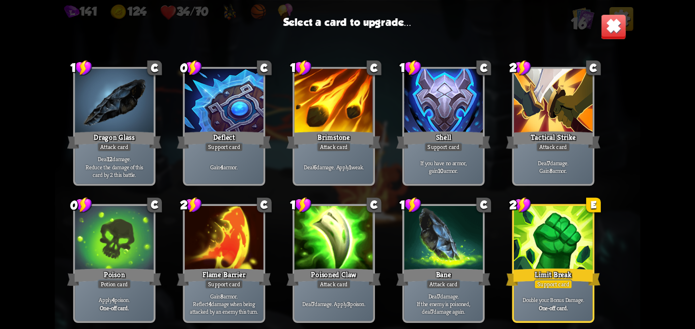
click at [522, 234] on div at bounding box center [553, 239] width 79 height 66
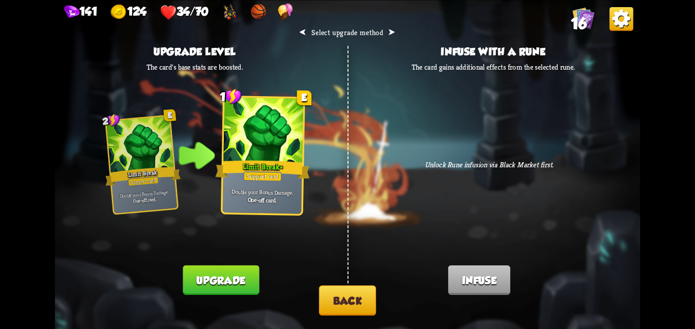
click at [214, 270] on button "Upgrade" at bounding box center [221, 280] width 76 height 30
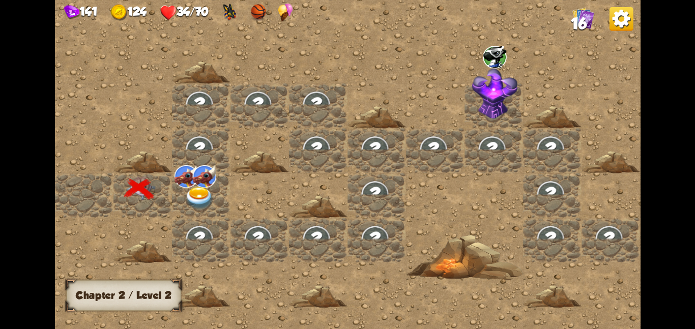
click at [190, 183] on img at bounding box center [186, 176] width 24 height 22
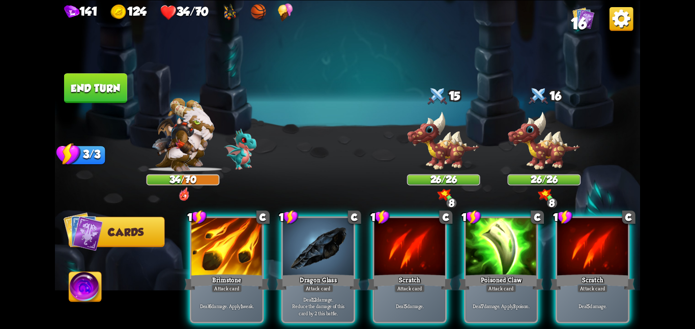
click at [268, 251] on div "1 C Brimstone Attack card Deal 6 damage. Apply 1 weak. 1 C Dragon Glass Attack …" at bounding box center [406, 256] width 468 height 147
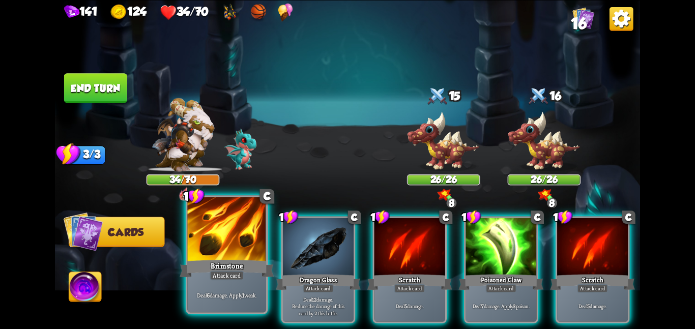
click at [244, 252] on div at bounding box center [226, 230] width 79 height 66
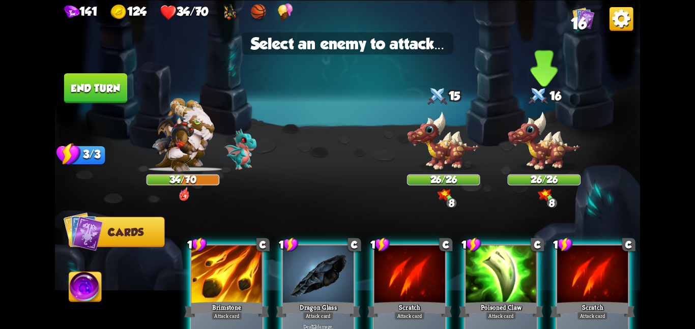
click at [558, 160] on img at bounding box center [544, 141] width 73 height 61
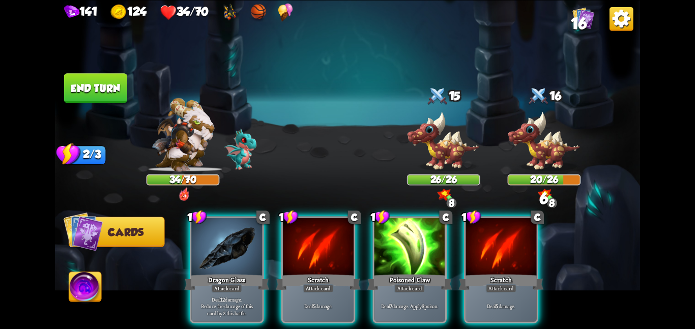
click at [68, 82] on button "End turn" at bounding box center [95, 88] width 63 height 30
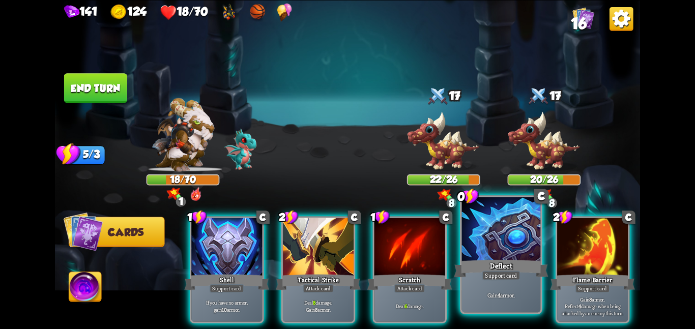
click at [485, 230] on div at bounding box center [501, 230] width 79 height 66
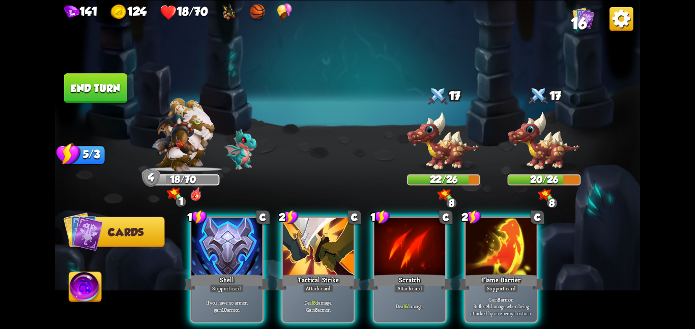
click at [88, 92] on button "End turn" at bounding box center [95, 88] width 63 height 30
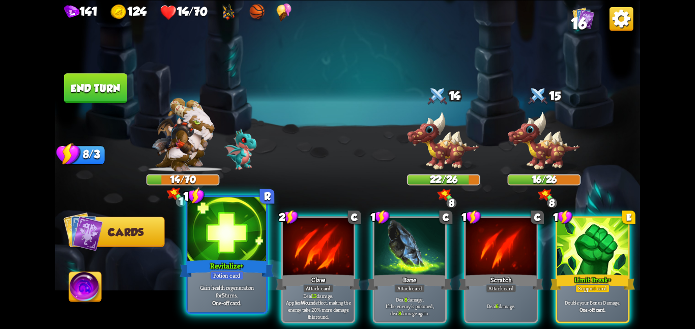
click at [208, 258] on div "Revitalize +" at bounding box center [227, 268] width 94 height 21
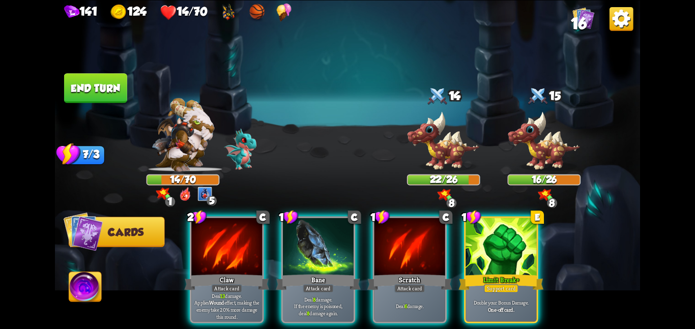
click at [114, 95] on button "End turn" at bounding box center [95, 88] width 63 height 30
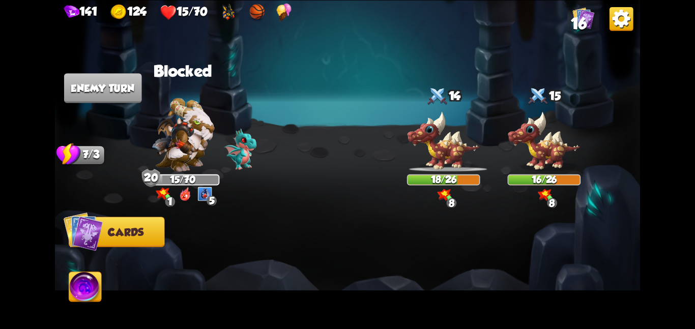
click at [573, 22] on span "16" at bounding box center [579, 24] width 16 height 18
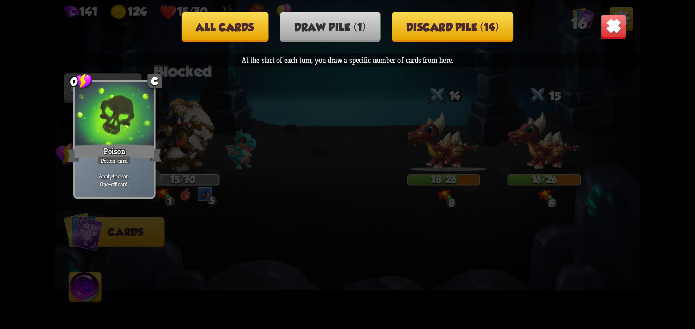
click at [261, 24] on button "All cards" at bounding box center [225, 26] width 87 height 30
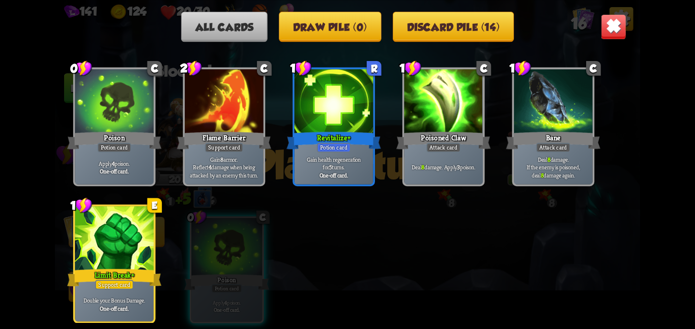
scroll to position [320, 0]
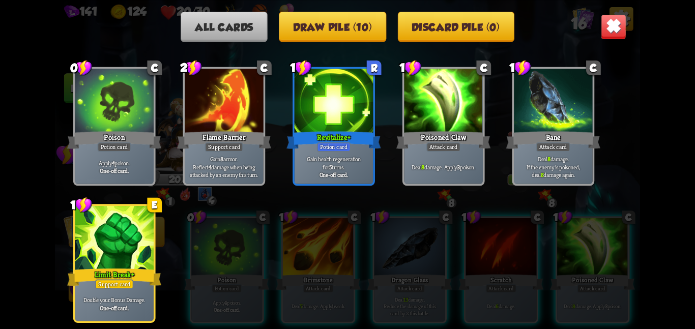
click at [613, 29] on img at bounding box center [613, 26] width 25 height 25
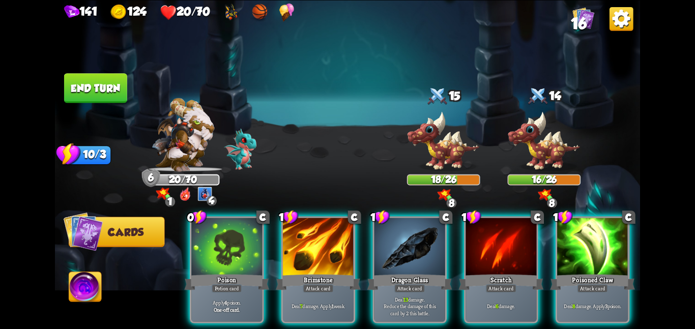
click at [104, 96] on button "End turn" at bounding box center [95, 88] width 63 height 30
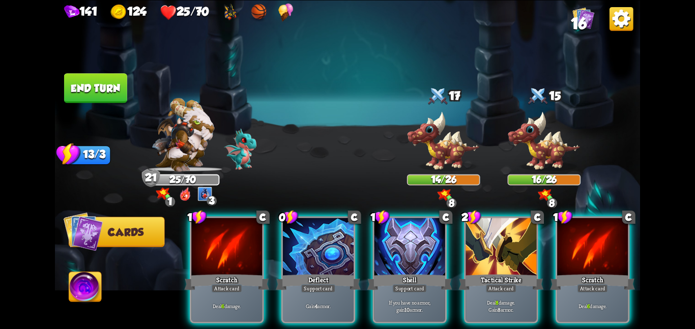
click at [301, 96] on img at bounding box center [347, 164] width 585 height 329
click at [94, 86] on button "End turn" at bounding box center [95, 88] width 63 height 30
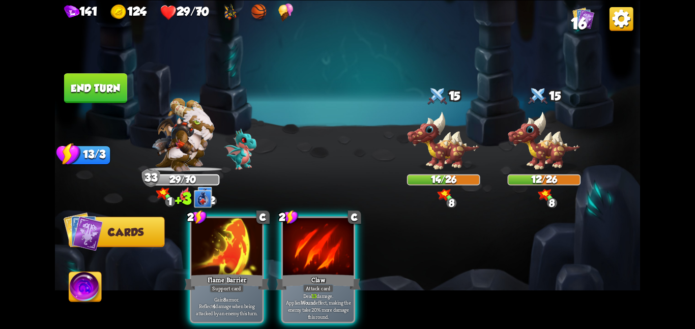
click at [98, 85] on button "End turn" at bounding box center [95, 88] width 63 height 30
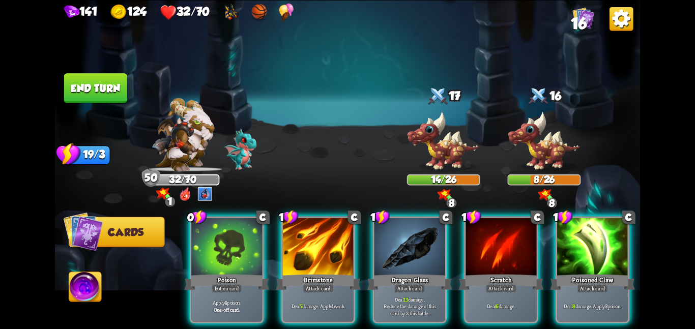
click at [98, 85] on button "End turn" at bounding box center [95, 88] width 63 height 30
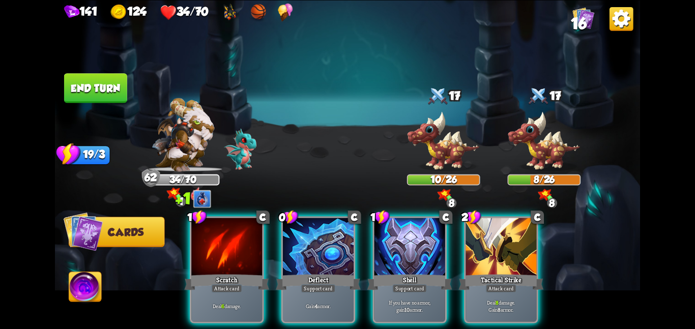
click at [98, 85] on button "End turn" at bounding box center [95, 88] width 63 height 30
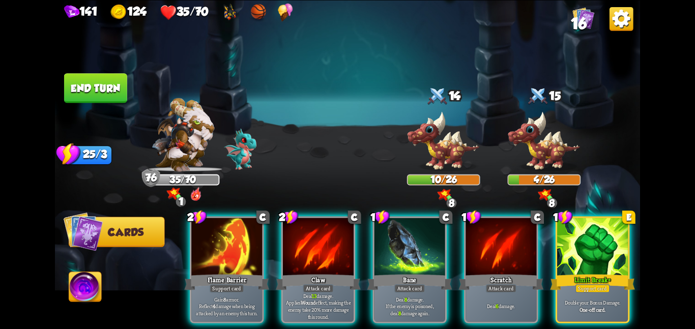
click at [98, 85] on button "End turn" at bounding box center [95, 88] width 63 height 30
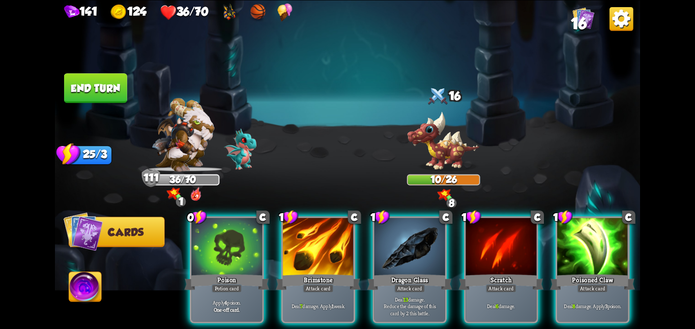
click at [98, 85] on button "End turn" at bounding box center [95, 88] width 63 height 30
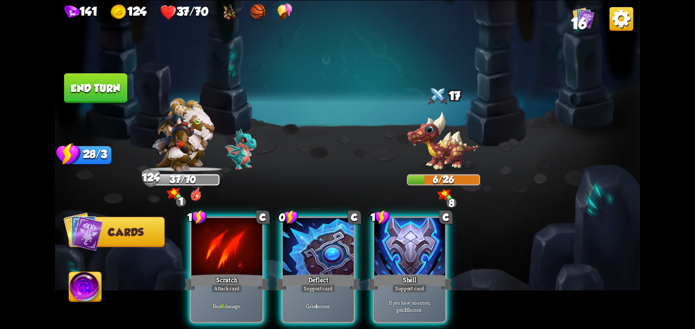
click at [98, 85] on button "End turn" at bounding box center [95, 88] width 63 height 30
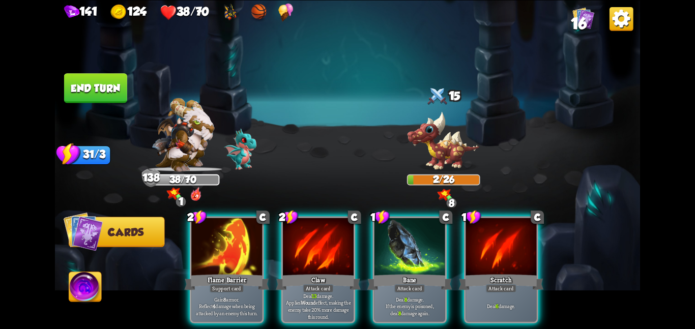
click at [98, 85] on button "End turn" at bounding box center [95, 88] width 63 height 30
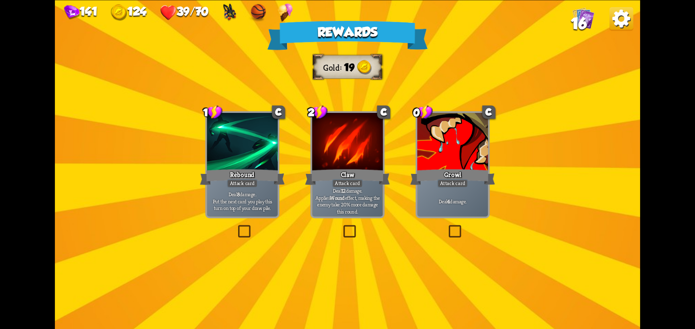
click at [418, 160] on div at bounding box center [452, 143] width 71 height 60
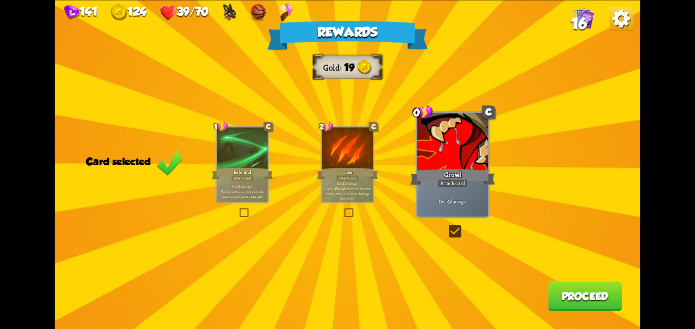
click at [565, 289] on button "Proceed" at bounding box center [585, 296] width 74 height 30
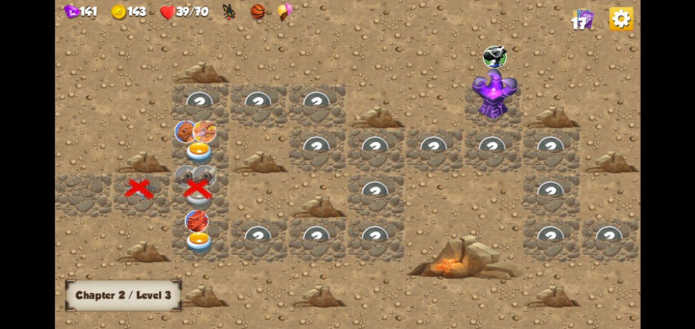
click at [186, 132] on img at bounding box center [186, 131] width 24 height 22
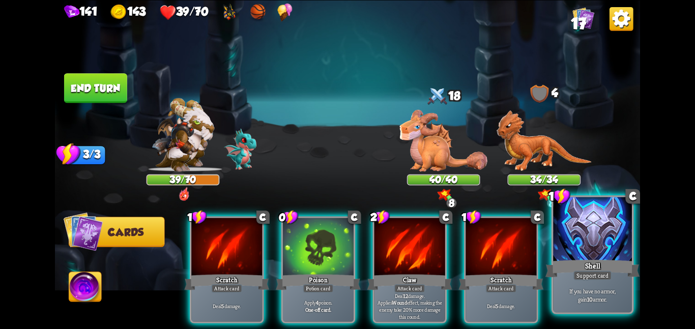
click at [561, 223] on div at bounding box center [592, 230] width 79 height 66
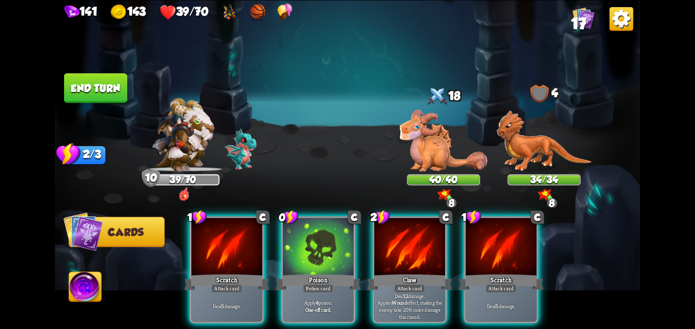
click at [89, 91] on button "End turn" at bounding box center [95, 88] width 63 height 30
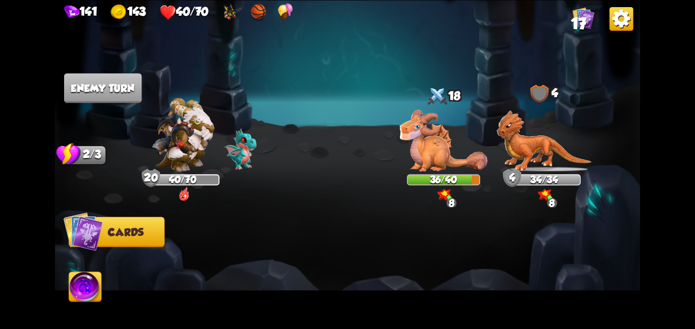
click at [436, 114] on img at bounding box center [444, 140] width 88 height 62
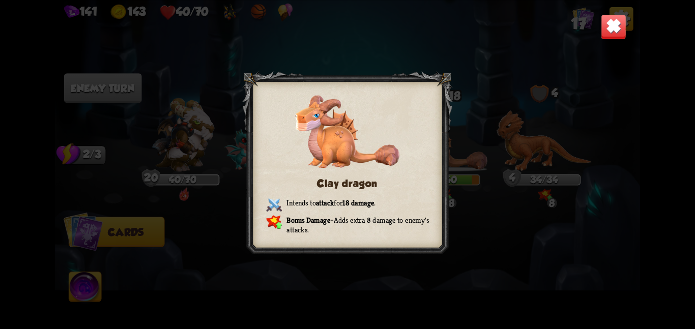
click at [550, 120] on div "Clay dragon Intends to attack for 18 damage . Bonus Damage – Adds extra 8 damag…" at bounding box center [347, 164] width 585 height 329
click at [620, 38] on img at bounding box center [613, 26] width 25 height 25
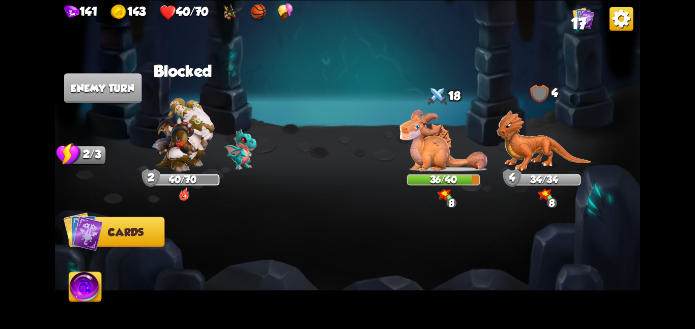
click at [519, 156] on img at bounding box center [544, 141] width 95 height 62
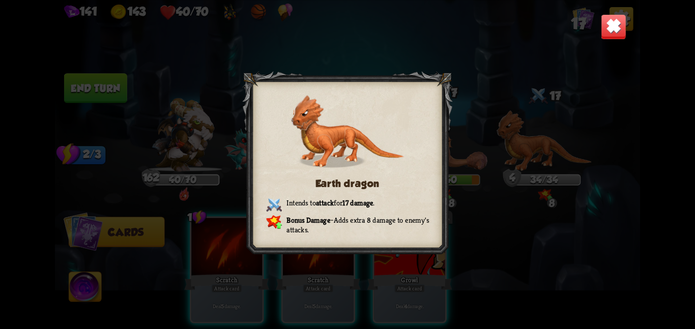
click at [610, 28] on img at bounding box center [613, 26] width 25 height 25
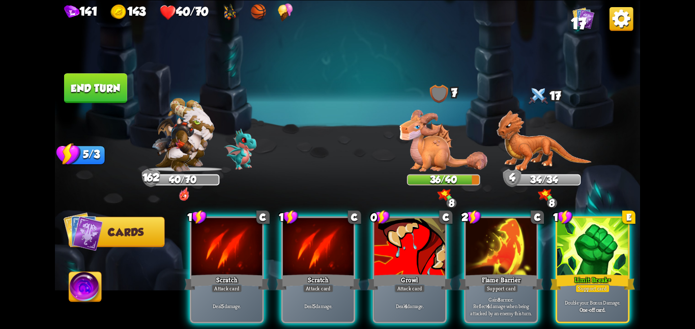
click at [81, 79] on button "End turn" at bounding box center [95, 88] width 63 height 30
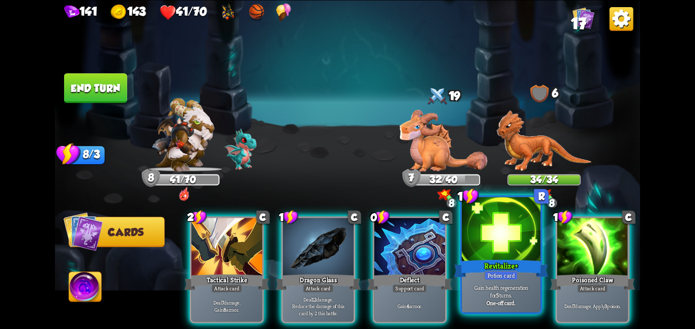
click at [469, 239] on div at bounding box center [501, 230] width 79 height 66
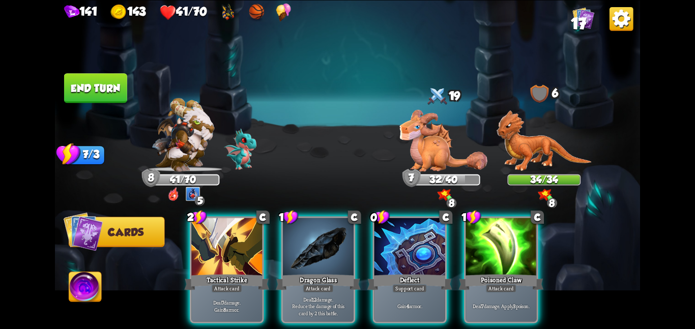
click at [101, 94] on button "End turn" at bounding box center [95, 88] width 63 height 30
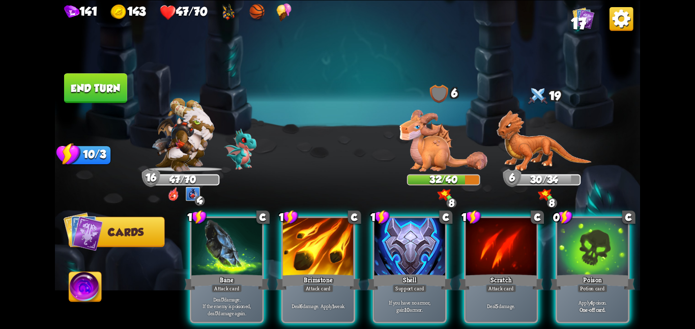
click at [103, 82] on button "End turn" at bounding box center [95, 88] width 63 height 30
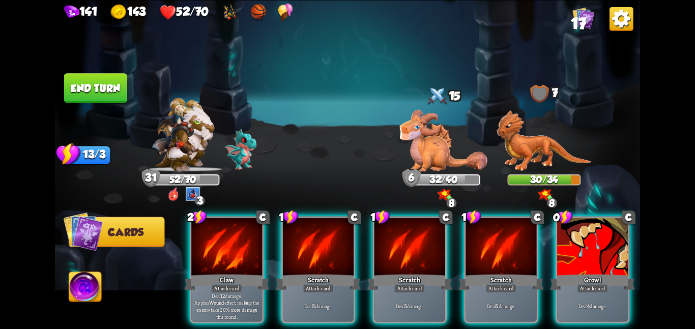
click at [103, 82] on button "End turn" at bounding box center [95, 88] width 63 height 30
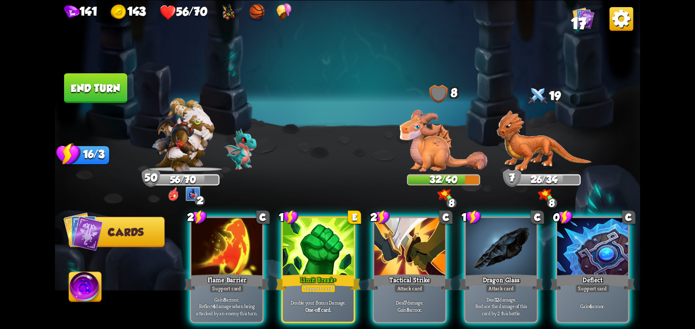
click at [103, 82] on button "End turn" at bounding box center [95, 88] width 63 height 30
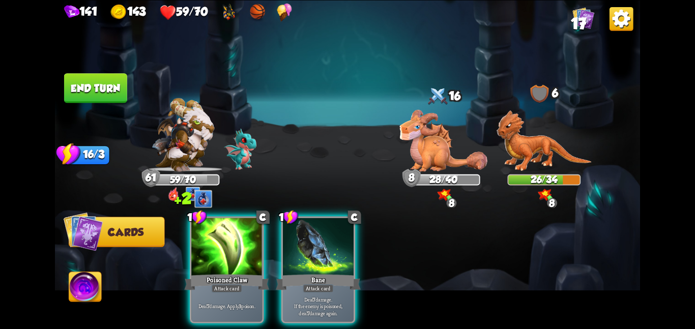
click at [103, 82] on button "End turn" at bounding box center [95, 88] width 63 height 30
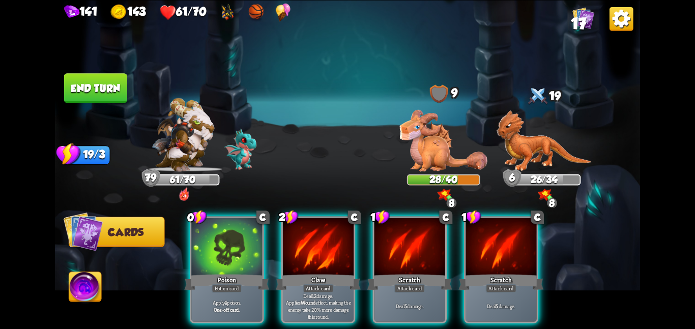
click at [103, 82] on button "End turn" at bounding box center [95, 88] width 63 height 30
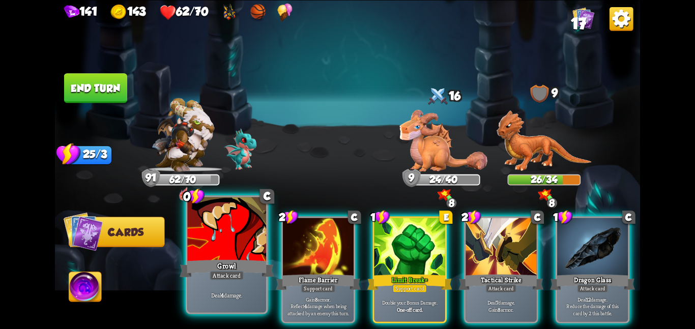
click at [216, 236] on div at bounding box center [226, 230] width 79 height 66
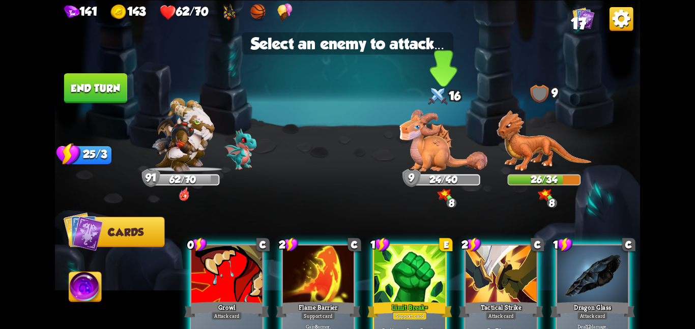
click at [429, 153] on img at bounding box center [444, 140] width 88 height 62
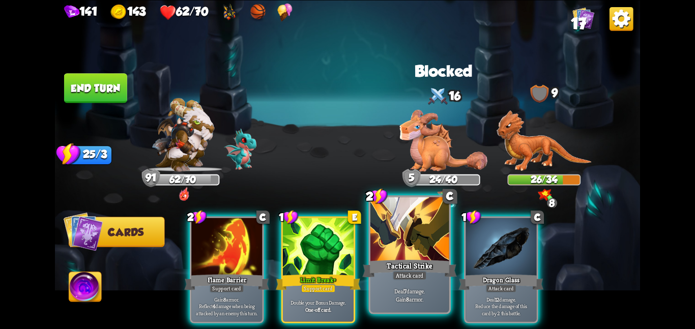
click at [399, 234] on div at bounding box center [410, 230] width 79 height 66
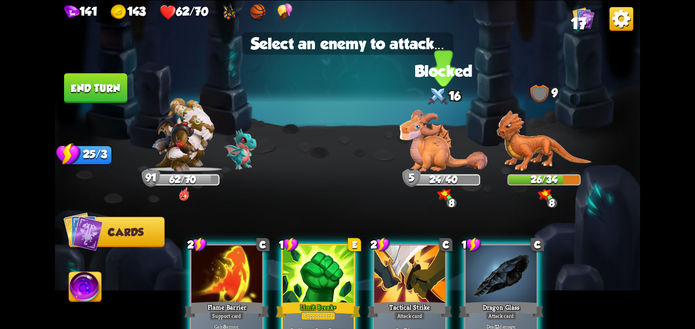
click at [447, 112] on img at bounding box center [444, 140] width 88 height 62
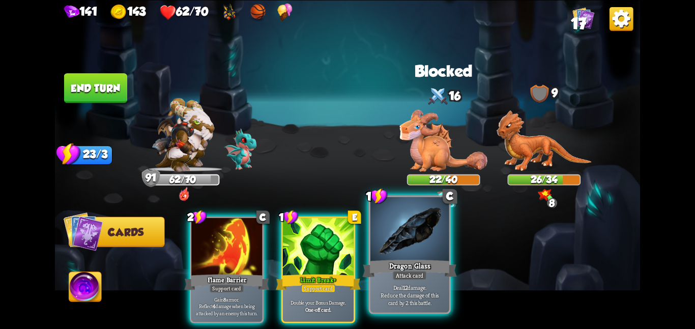
click at [389, 234] on div at bounding box center [410, 230] width 79 height 66
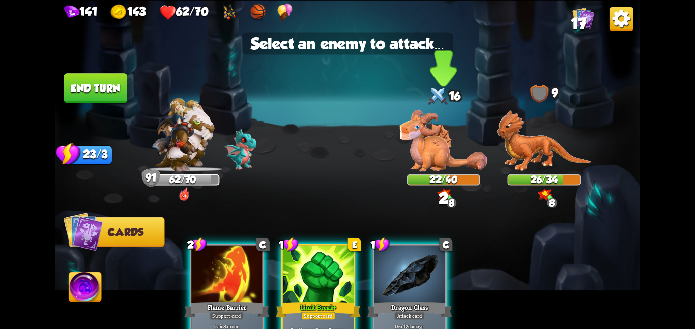
click at [438, 148] on img at bounding box center [444, 140] width 88 height 62
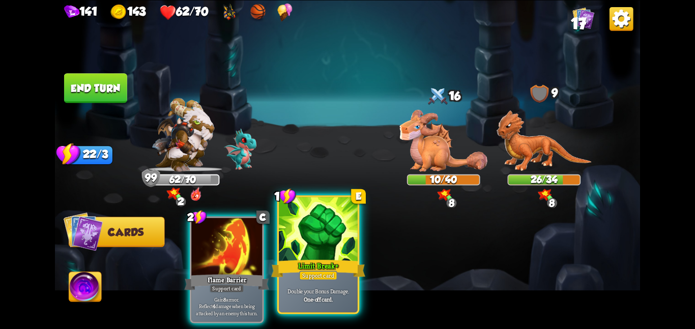
click at [322, 233] on div at bounding box center [318, 230] width 79 height 66
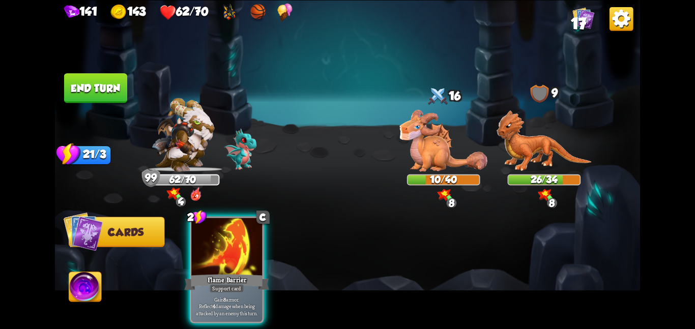
click at [90, 89] on button "End turn" at bounding box center [95, 88] width 63 height 30
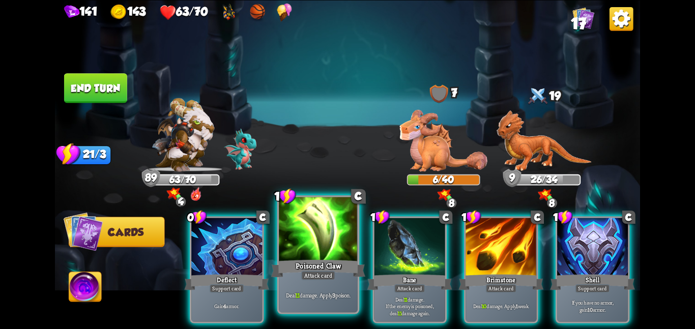
click at [302, 234] on div at bounding box center [318, 230] width 79 height 66
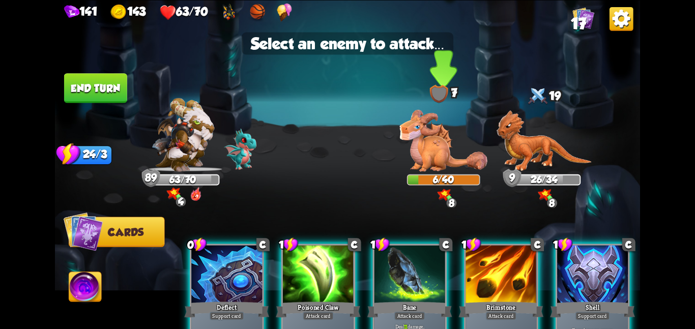
click at [400, 164] on img at bounding box center [444, 140] width 88 height 62
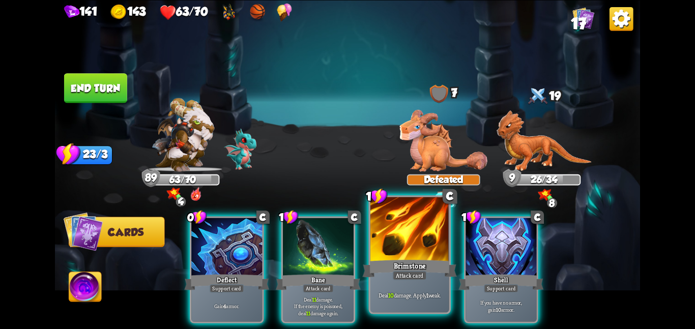
click at [382, 240] on div at bounding box center [410, 230] width 79 height 66
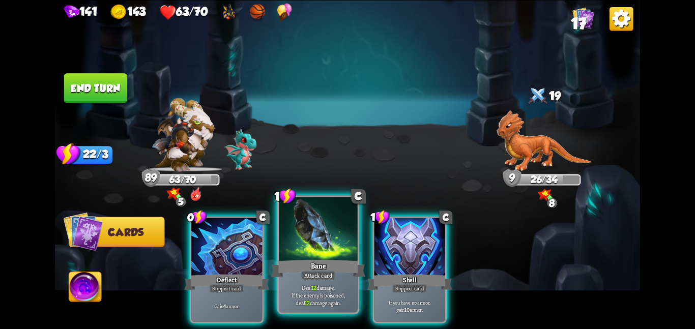
click at [348, 256] on div at bounding box center [318, 230] width 79 height 66
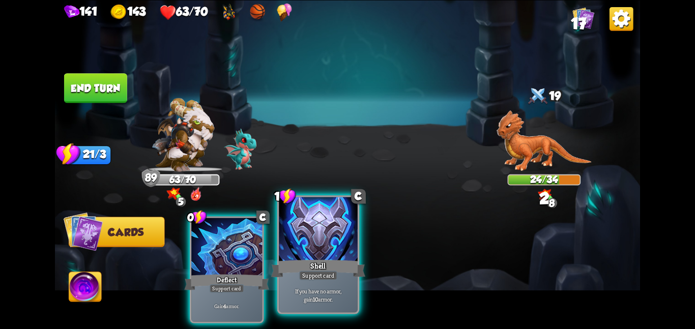
click at [317, 262] on div "Shell" at bounding box center [318, 268] width 94 height 21
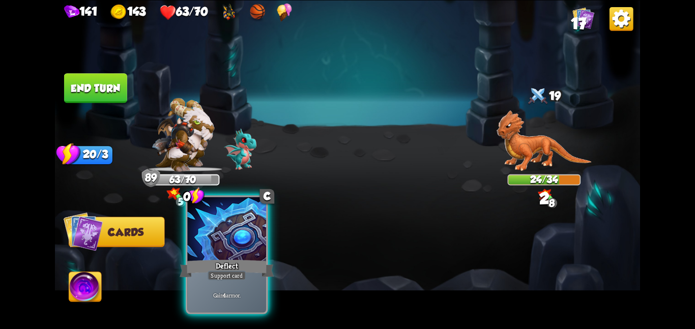
click at [250, 267] on div "Deflect" at bounding box center [227, 268] width 94 height 21
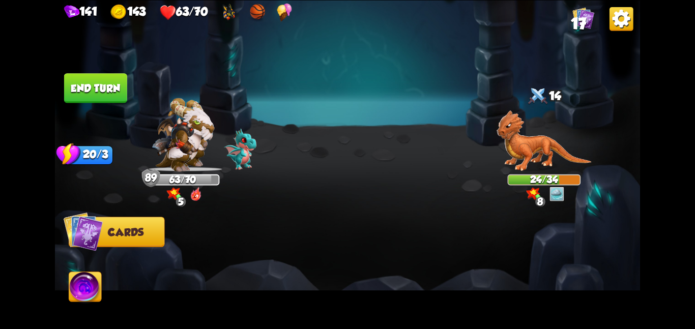
click at [120, 95] on button "End turn" at bounding box center [95, 88] width 63 height 30
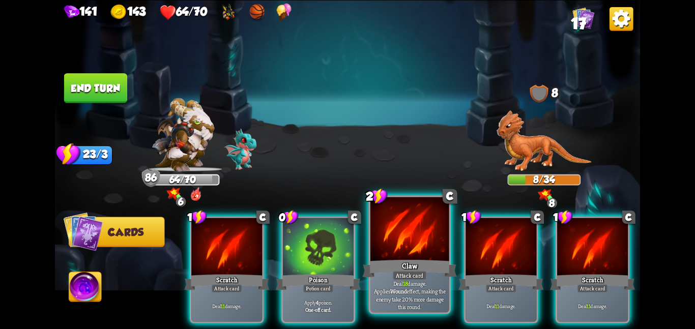
click at [383, 222] on div at bounding box center [410, 230] width 79 height 66
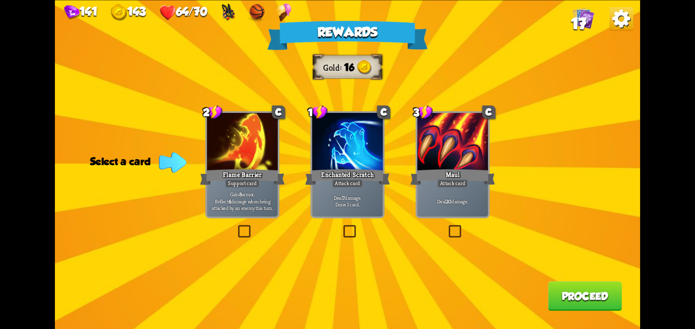
click at [226, 201] on p "Gain 8 armor. Reflect 4 damage when being attacked by an enemy this turn." at bounding box center [242, 200] width 67 height 21
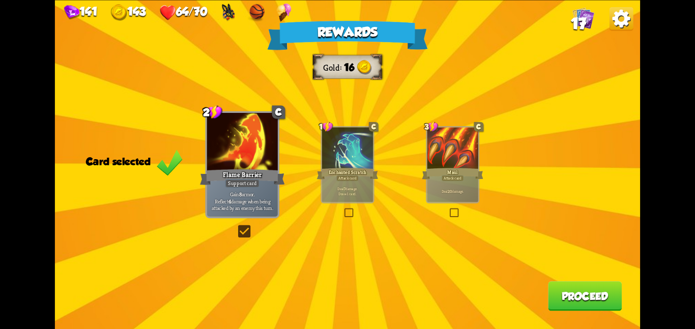
click at [335, 191] on p "Deal 7 damage. Draw 1 card." at bounding box center [347, 191] width 48 height 10
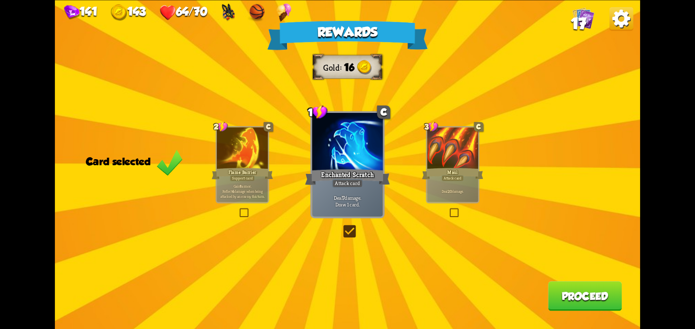
click at [603, 303] on button "Proceed" at bounding box center [585, 296] width 74 height 30
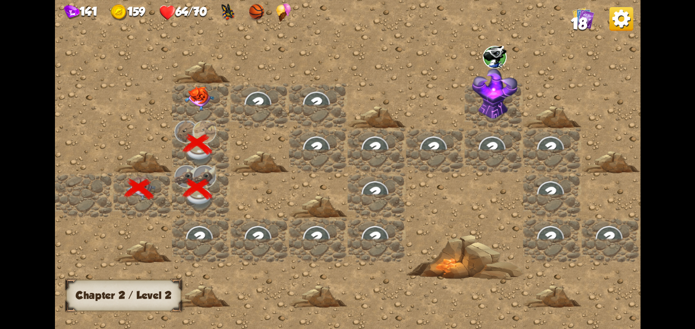
click at [224, 98] on div at bounding box center [201, 105] width 59 height 45
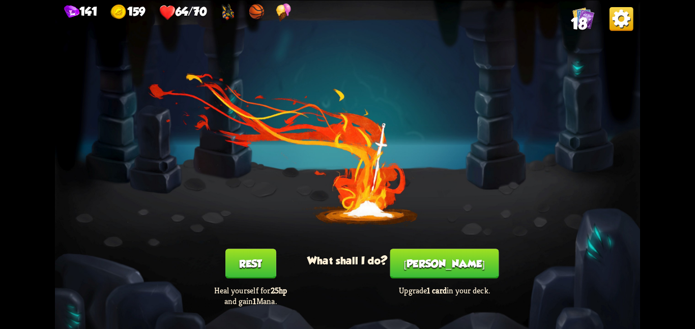
click at [430, 263] on button "[PERSON_NAME]" at bounding box center [444, 264] width 109 height 30
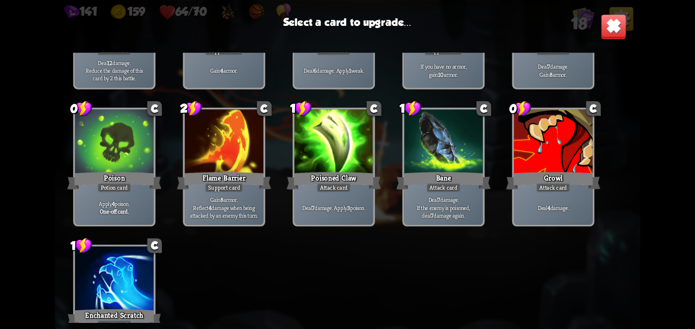
scroll to position [276, 0]
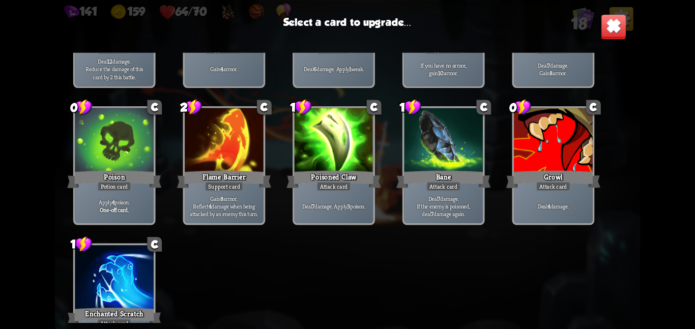
click at [146, 174] on div "Poison" at bounding box center [114, 179] width 94 height 21
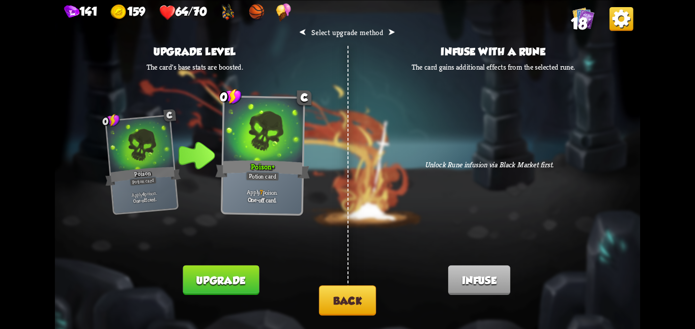
click at [238, 273] on button "Upgrade" at bounding box center [221, 280] width 76 height 30
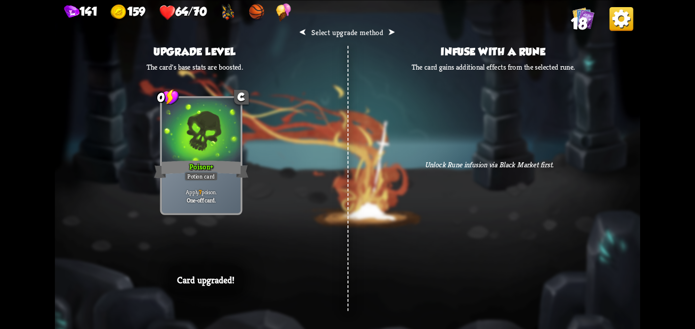
click at [217, 122] on div at bounding box center [201, 131] width 79 height 66
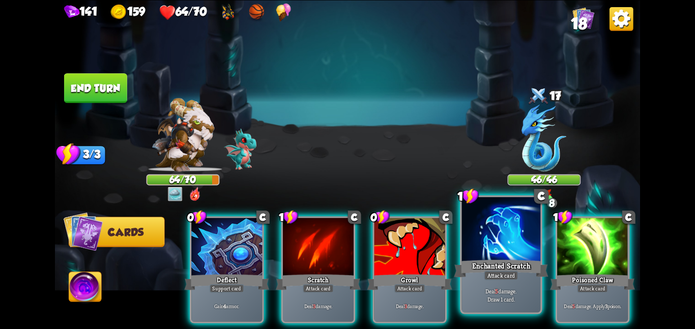
click at [489, 251] on div at bounding box center [501, 230] width 79 height 66
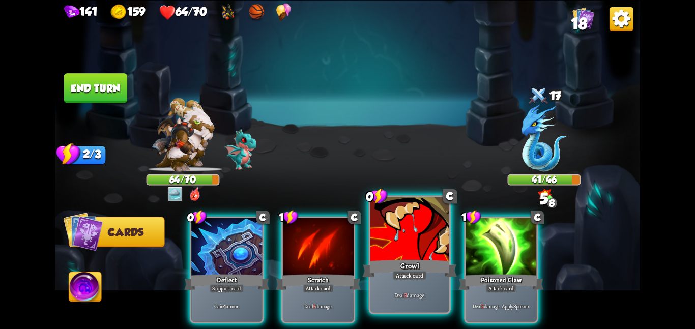
click at [437, 249] on div at bounding box center [410, 230] width 79 height 66
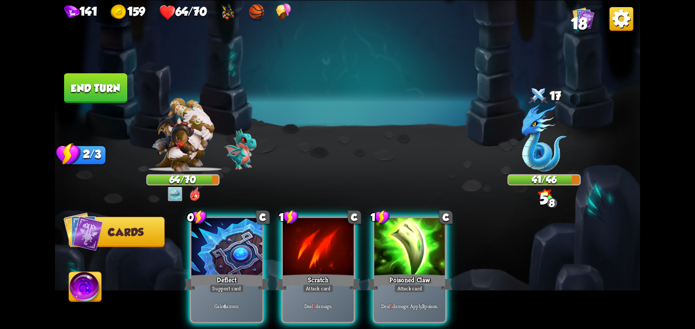
click at [437, 249] on div at bounding box center [410, 248] width 71 height 60
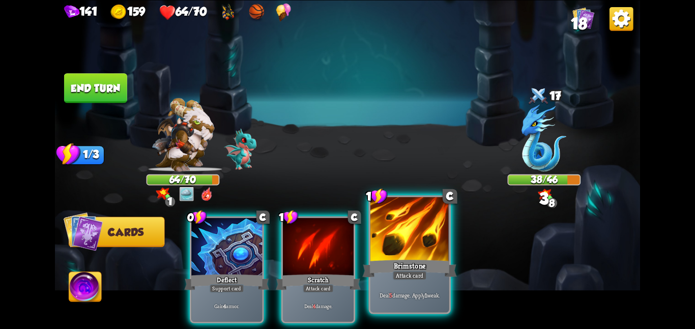
click at [411, 247] on div at bounding box center [410, 230] width 79 height 66
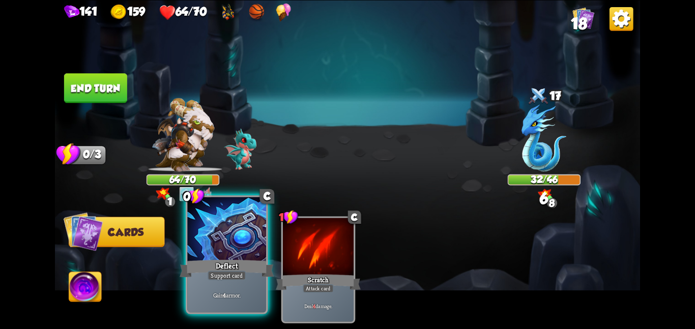
click at [257, 241] on div at bounding box center [226, 230] width 79 height 66
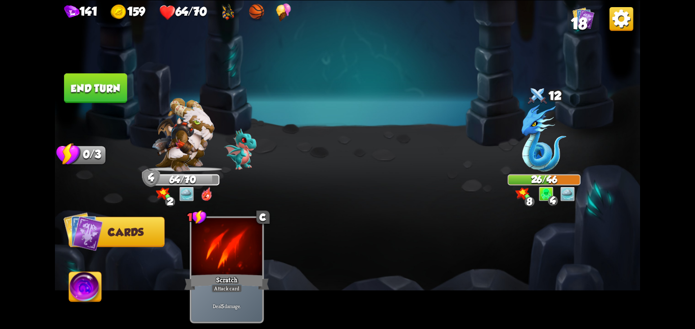
click at [91, 81] on button "End turn" at bounding box center [95, 88] width 63 height 30
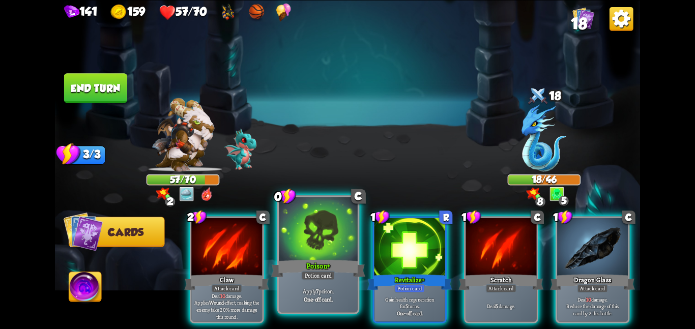
click at [310, 256] on div at bounding box center [318, 230] width 79 height 66
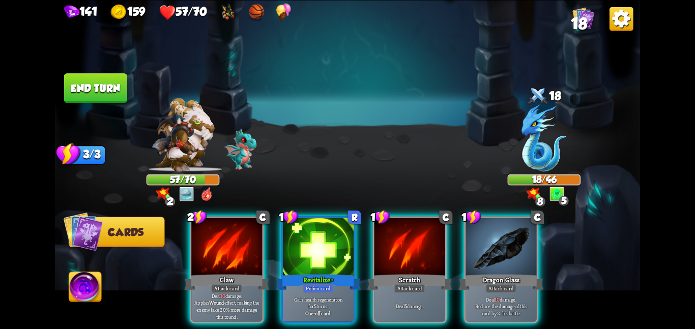
click at [310, 256] on div at bounding box center [318, 248] width 71 height 60
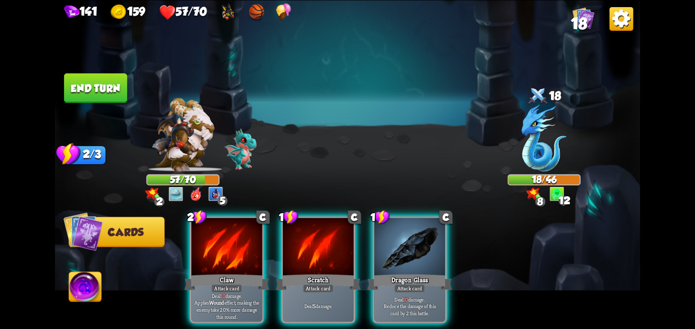
click at [100, 94] on button "End turn" at bounding box center [95, 88] width 63 height 30
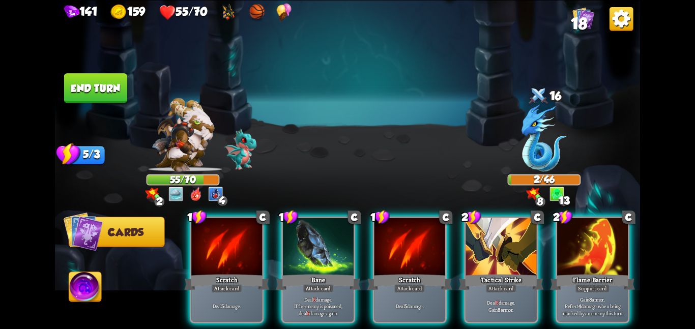
click at [114, 75] on button "End turn" at bounding box center [95, 88] width 63 height 30
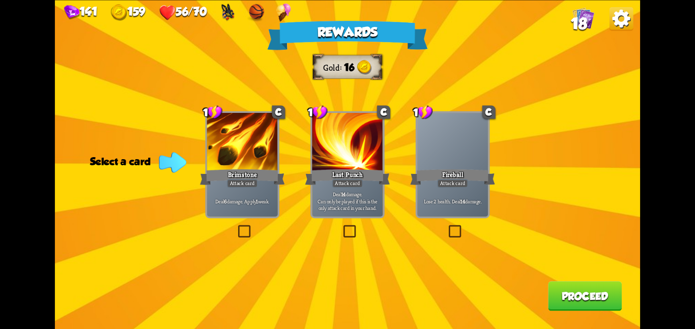
click at [204, 131] on div "Rewards Gold 16 Select a card 1 C Brimstone Attack card Deal 6 damage. Apply 1 …" at bounding box center [347, 164] width 585 height 329
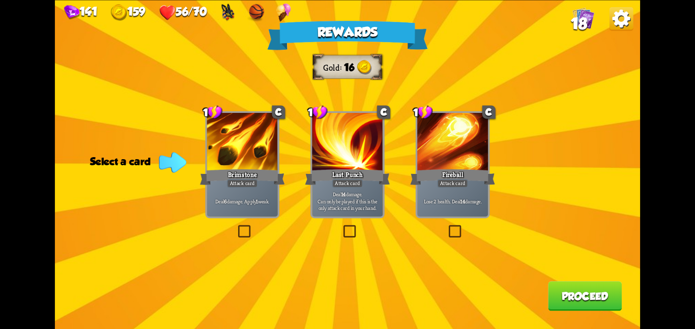
click at [215, 134] on div at bounding box center [242, 143] width 71 height 60
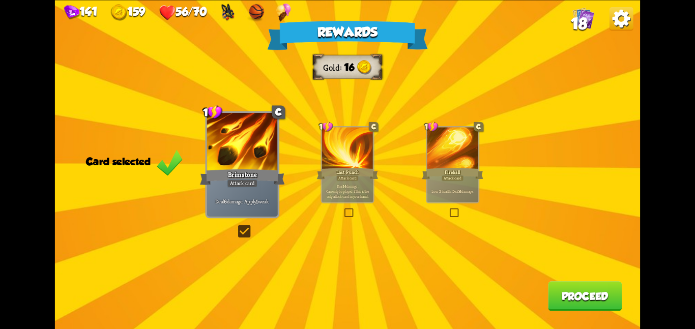
click at [575, 293] on button "Proceed" at bounding box center [585, 296] width 74 height 30
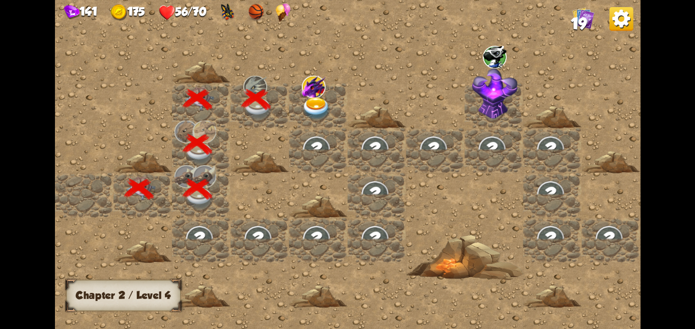
click at [303, 103] on img at bounding box center [317, 108] width 30 height 23
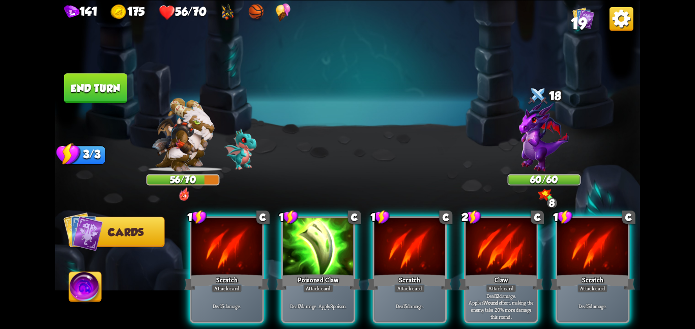
click at [92, 84] on button "End turn" at bounding box center [95, 88] width 63 height 30
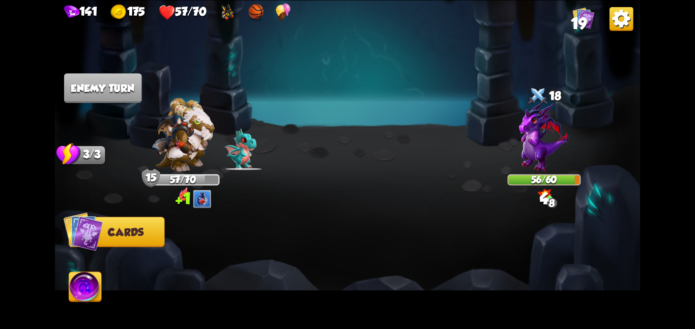
click at [524, 126] on img at bounding box center [544, 136] width 50 height 70
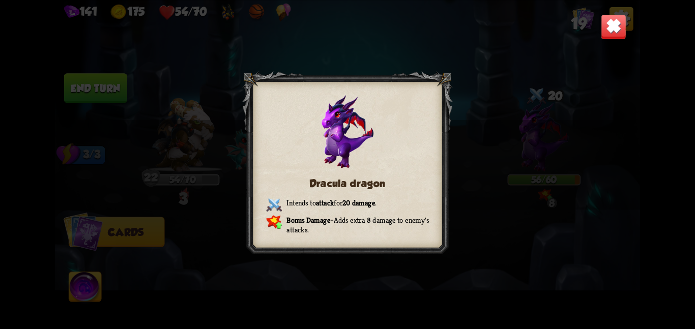
click at [613, 38] on img at bounding box center [613, 26] width 25 height 25
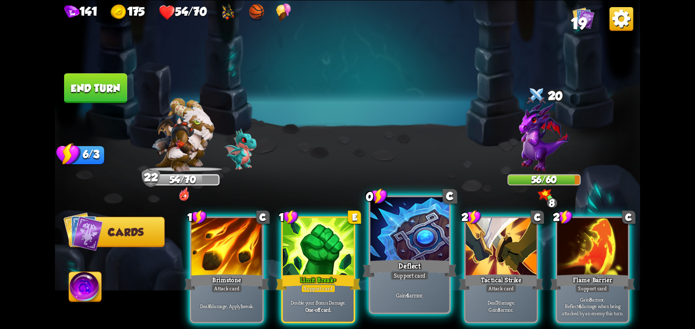
click at [422, 232] on div at bounding box center [410, 230] width 79 height 66
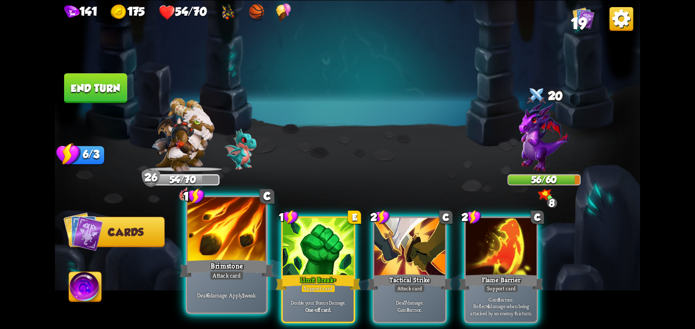
click at [234, 248] on div at bounding box center [226, 230] width 79 height 66
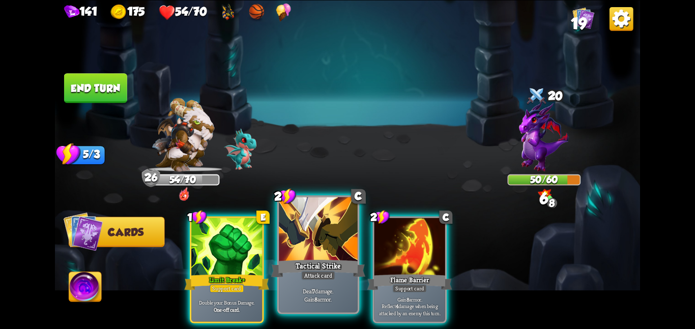
click at [342, 243] on div at bounding box center [318, 230] width 79 height 66
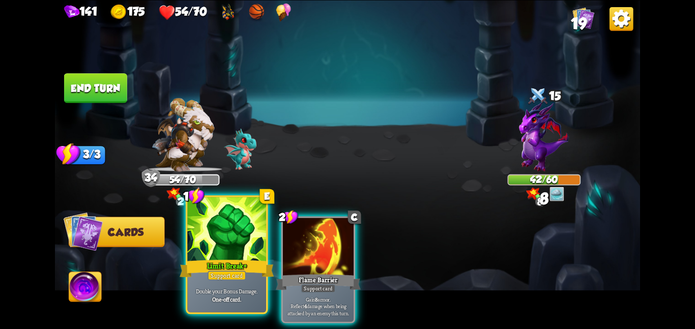
click at [231, 261] on div "Limit Break +" at bounding box center [227, 268] width 94 height 21
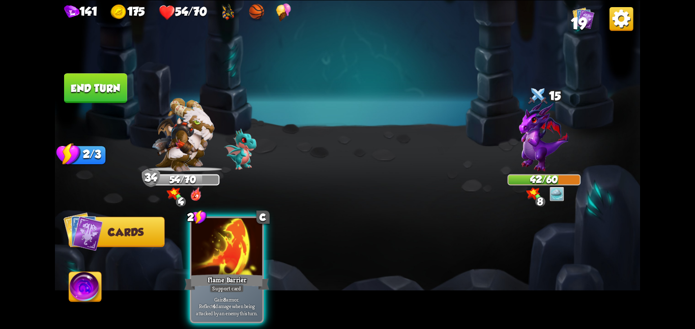
click at [231, 273] on div "Flame Barrier" at bounding box center [226, 282] width 85 height 19
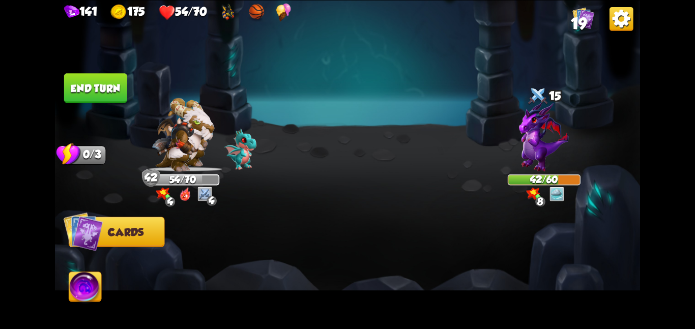
click at [119, 93] on button "End turn" at bounding box center [95, 88] width 63 height 30
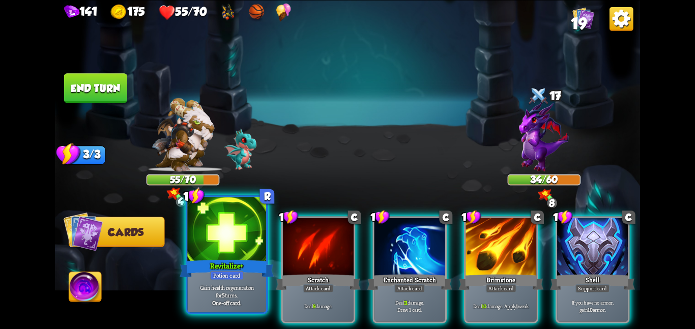
click at [222, 259] on div "Revitalize +" at bounding box center [227, 268] width 94 height 21
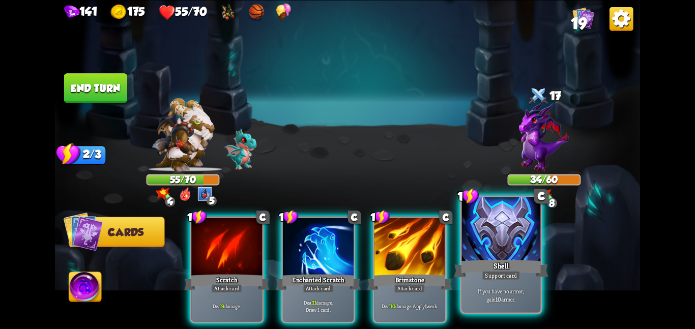
click at [514, 256] on div at bounding box center [501, 230] width 79 height 66
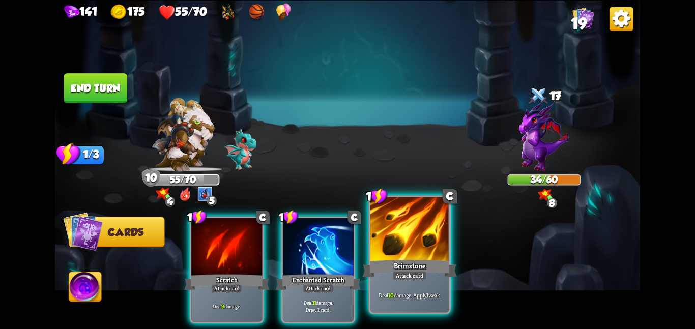
click at [362, 261] on div "Brimstone" at bounding box center [409, 268] width 94 height 21
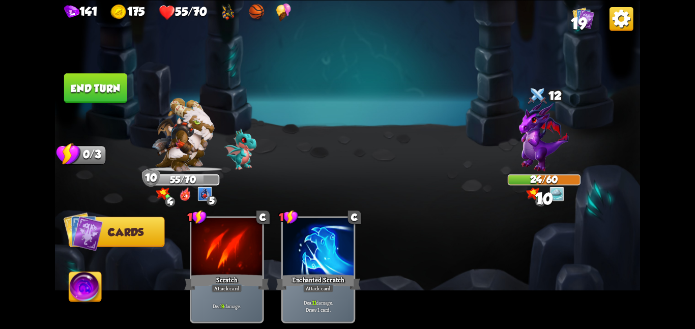
click at [101, 94] on button "End turn" at bounding box center [95, 88] width 63 height 30
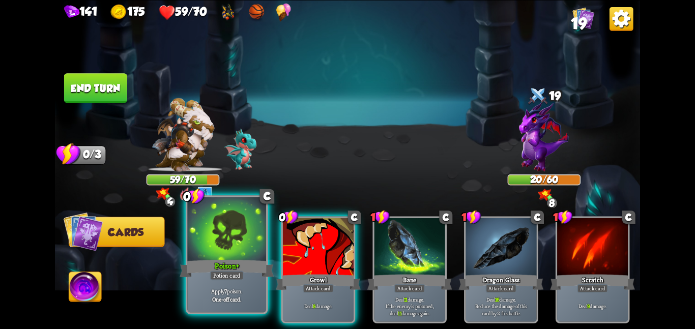
click at [232, 256] on div at bounding box center [226, 230] width 79 height 66
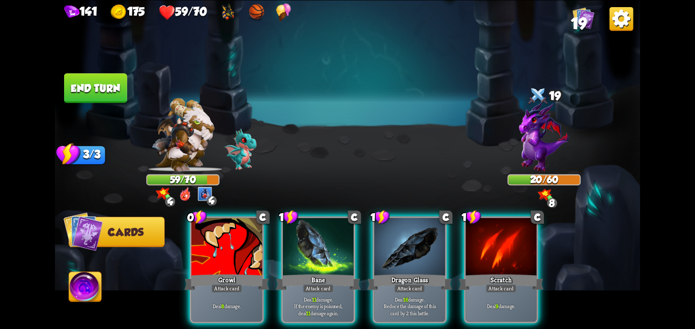
click at [232, 256] on div at bounding box center [226, 248] width 71 height 60
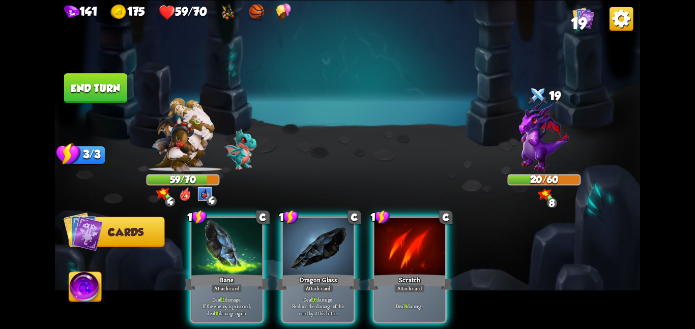
click at [232, 256] on div at bounding box center [226, 248] width 71 height 60
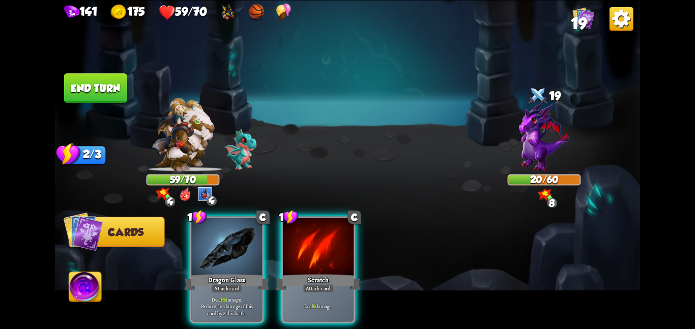
click at [232, 256] on div at bounding box center [226, 248] width 71 height 60
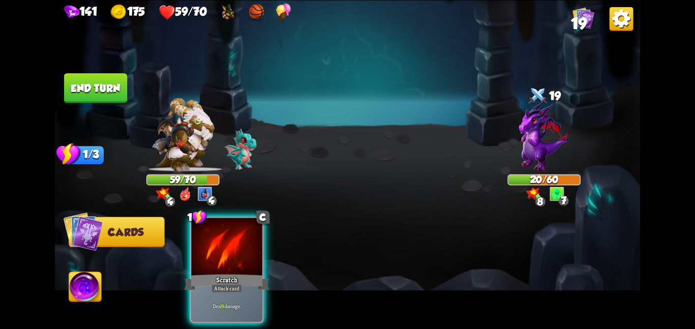
click at [232, 256] on div at bounding box center [226, 248] width 71 height 60
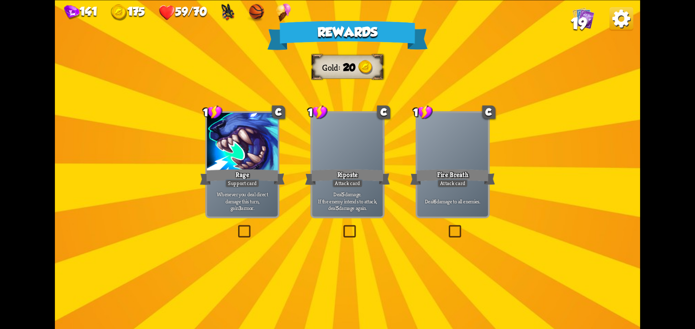
click at [333, 130] on div at bounding box center [347, 143] width 71 height 60
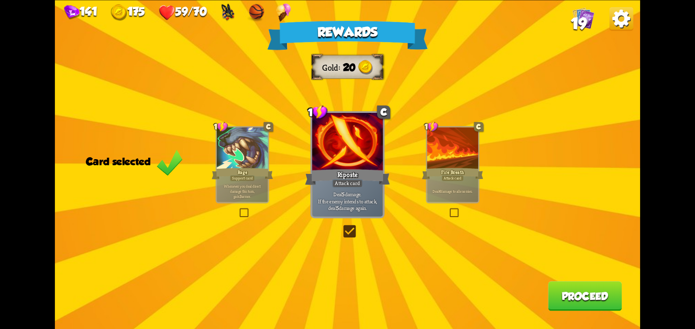
click at [546, 293] on div "Rewards Gold 20 Card selected 1 C Rage Support card Whenever you deal direct da…" at bounding box center [347, 164] width 585 height 329
click at [548, 293] on button "Proceed" at bounding box center [585, 296] width 74 height 30
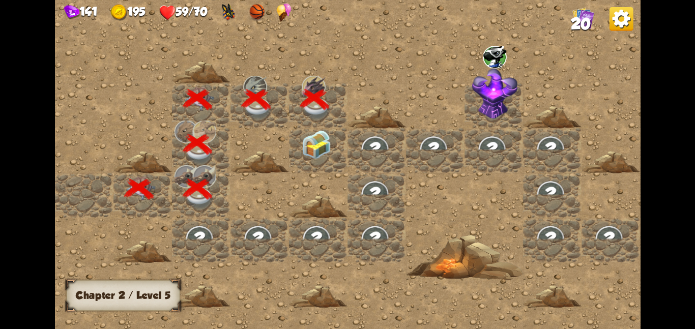
click at [319, 140] on img at bounding box center [317, 144] width 30 height 29
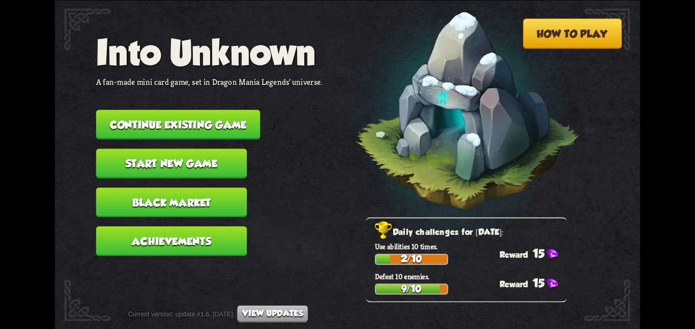
click at [129, 115] on button "Continue existing game" at bounding box center [178, 125] width 164 height 30
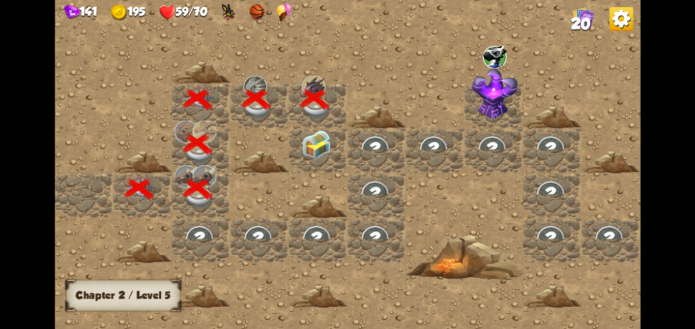
click at [290, 145] on div at bounding box center [318, 150] width 59 height 45
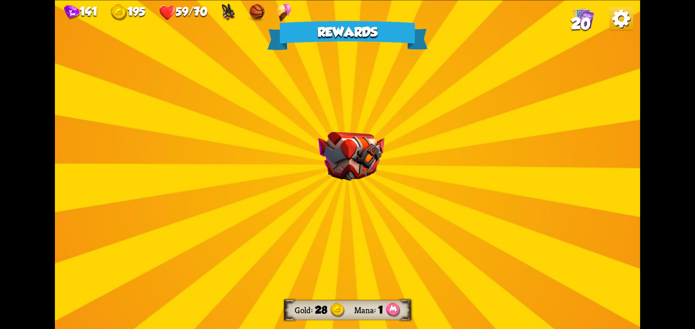
click at [316, 146] on div "Rewards Gold 28 Mana 1 Select a card 1 R Body Slam Attack card Deal damage equa…" at bounding box center [347, 164] width 585 height 329
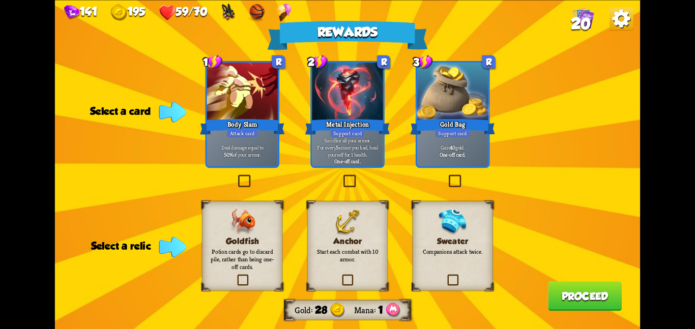
click at [267, 224] on div "Goldfish Potion cards go to discard pile, rather than being one-off cards." at bounding box center [242, 246] width 80 height 90
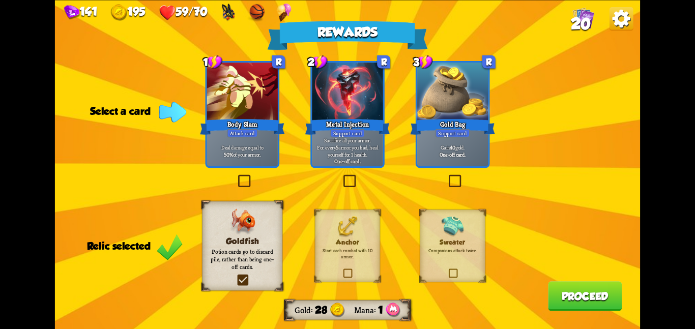
click at [262, 134] on div "Body Slam" at bounding box center [242, 126] width 85 height 19
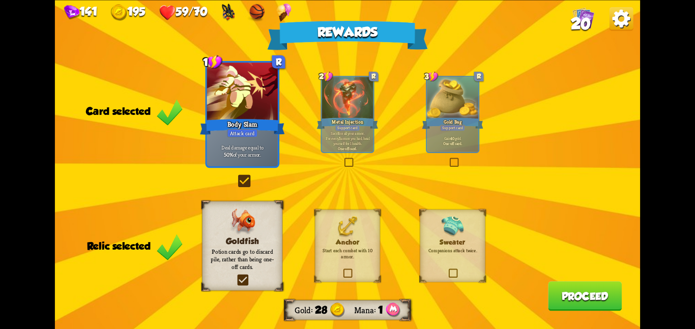
click at [570, 291] on button "Proceed" at bounding box center [585, 296] width 74 height 30
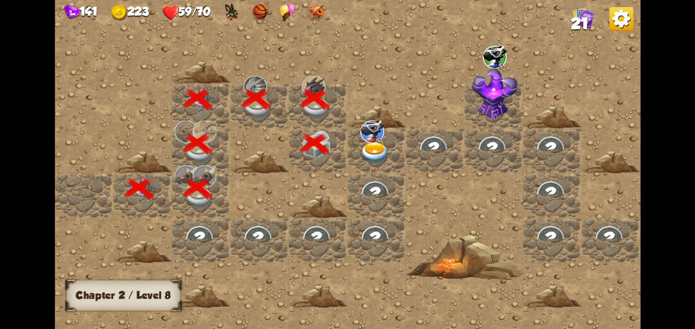
click at [386, 154] on img at bounding box center [375, 153] width 30 height 23
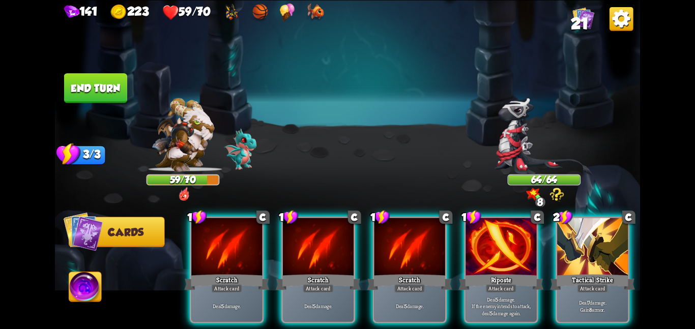
click at [114, 86] on button "End turn" at bounding box center [95, 88] width 63 height 30
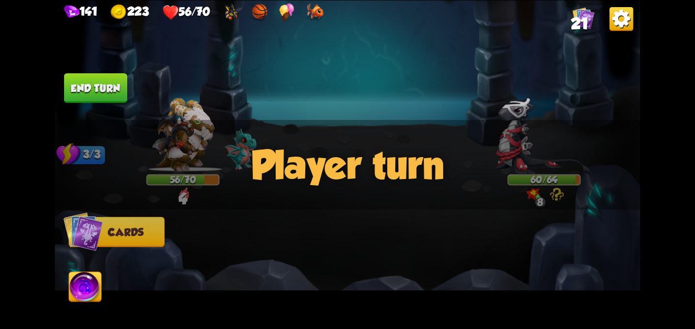
click at [101, 86] on button "End turn" at bounding box center [95, 88] width 63 height 30
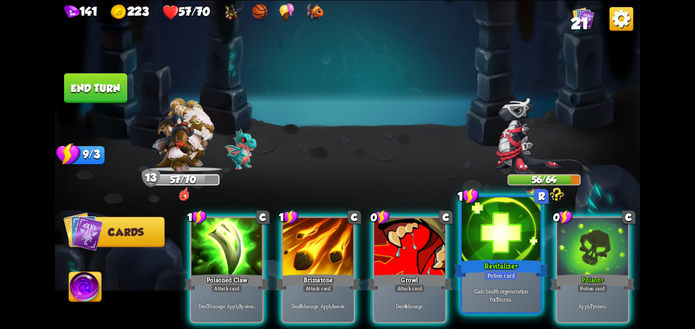
click at [487, 236] on div at bounding box center [501, 230] width 79 height 66
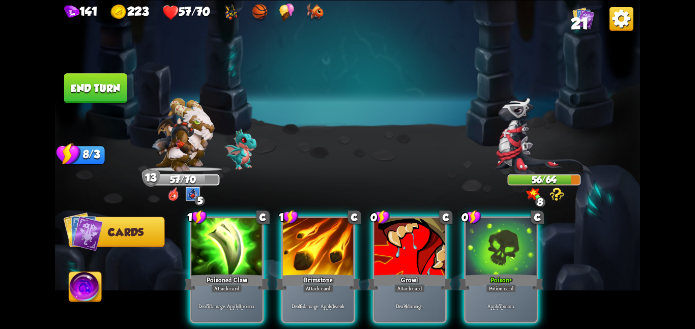
click at [96, 89] on button "End turn" at bounding box center [95, 88] width 63 height 30
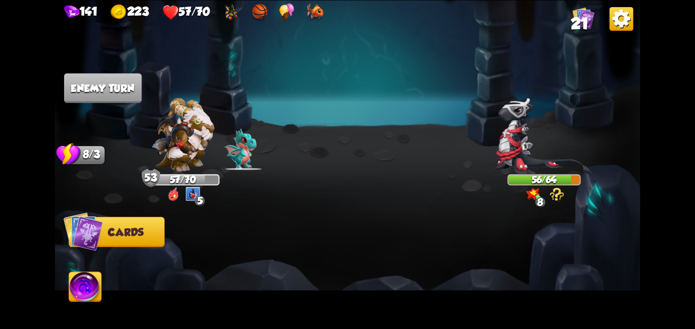
click at [214, 64] on img at bounding box center [347, 164] width 585 height 329
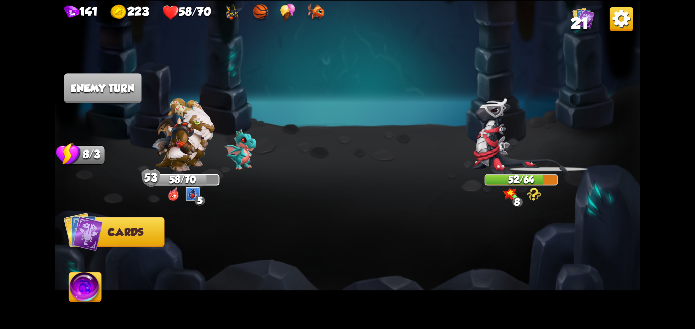
click at [336, 16] on div "141 223 58/70 21" at bounding box center [347, 10] width 585 height 21
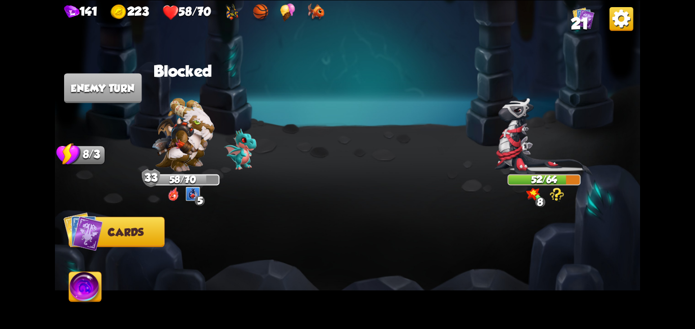
click at [324, 15] on img at bounding box center [315, 12] width 17 height 18
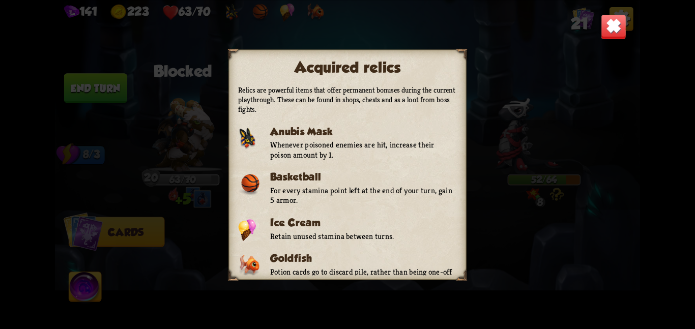
scroll to position [3, 0]
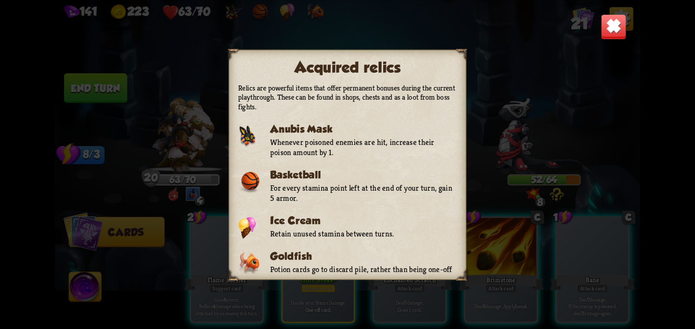
click at [190, 81] on div "Acquired relics Relics are powerful items that offer permanent bonuses during t…" at bounding box center [347, 164] width 585 height 329
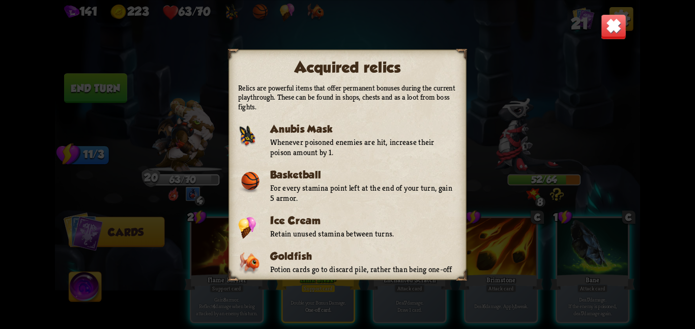
click at [612, 22] on img at bounding box center [613, 26] width 25 height 25
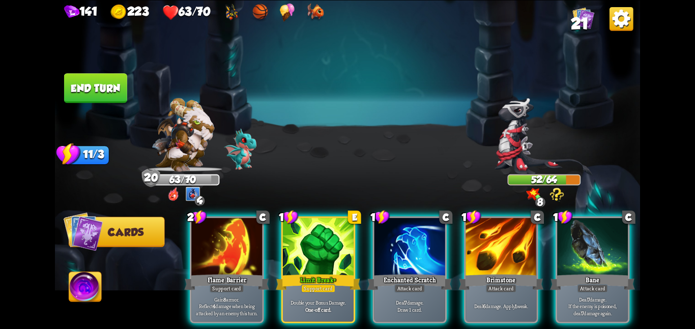
click at [116, 80] on button "End turn" at bounding box center [95, 88] width 63 height 30
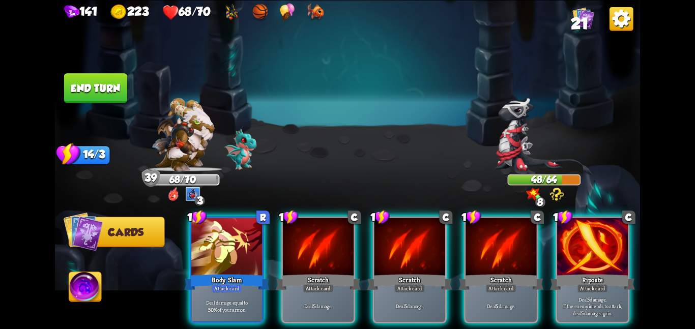
click at [108, 88] on button "End turn" at bounding box center [95, 88] width 63 height 30
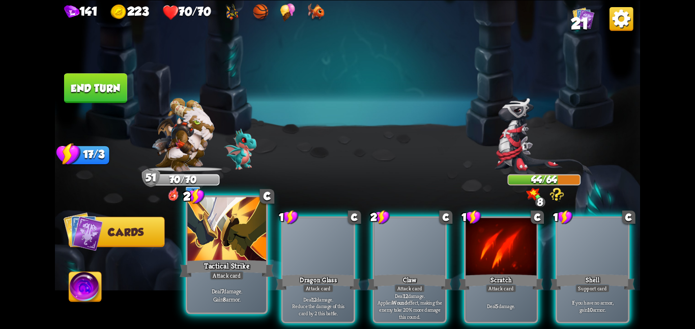
click at [255, 247] on div at bounding box center [226, 230] width 79 height 66
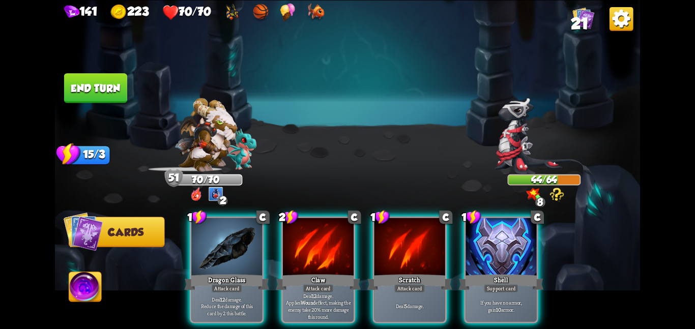
click at [255, 247] on div at bounding box center [226, 248] width 71 height 60
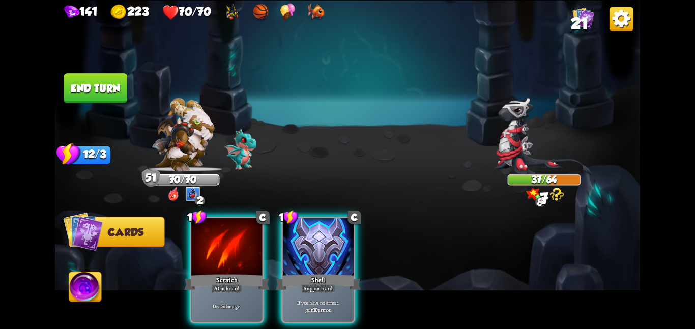
click at [255, 247] on div at bounding box center [226, 248] width 71 height 60
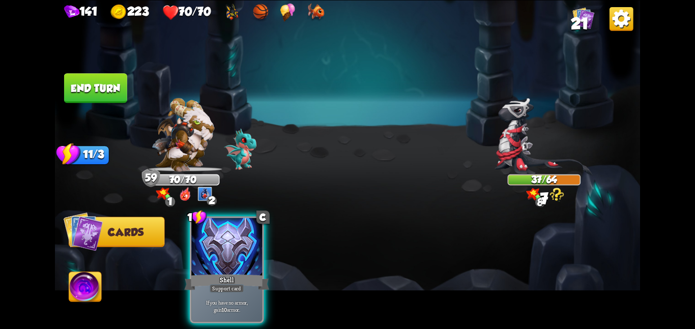
click at [76, 89] on button "End turn" at bounding box center [95, 88] width 63 height 30
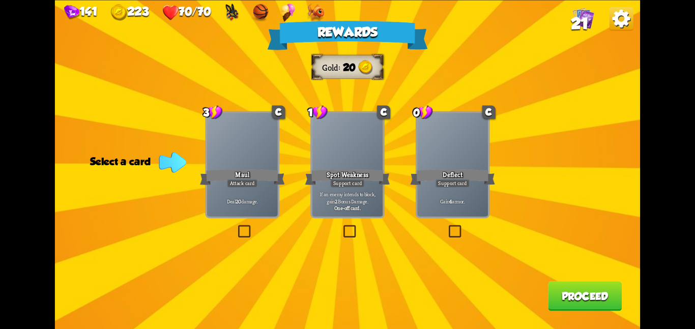
click at [443, 166] on div at bounding box center [452, 143] width 71 height 60
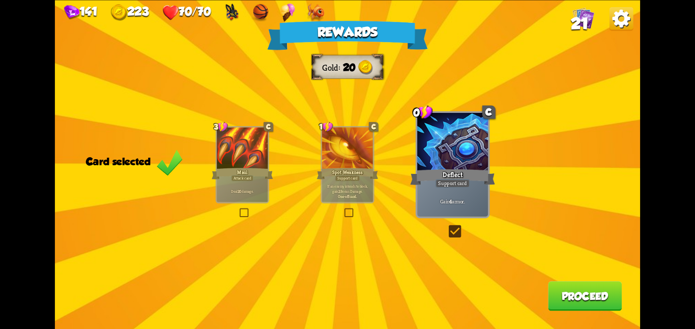
click at [560, 291] on button "Proceed" at bounding box center [585, 296] width 74 height 30
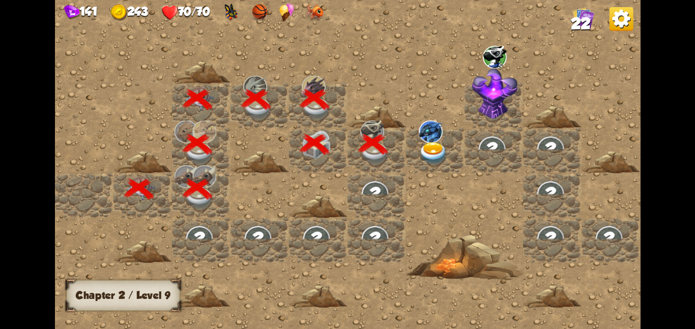
click at [449, 160] on div at bounding box center [435, 150] width 59 height 45
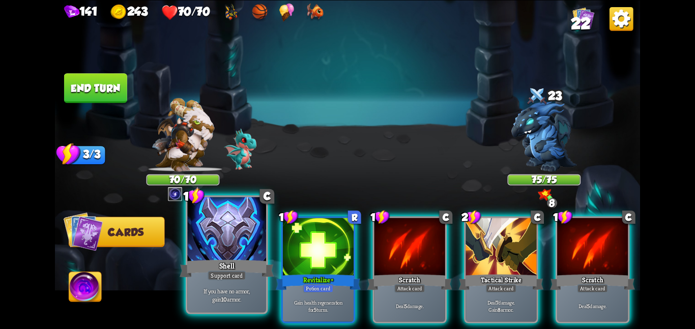
click at [225, 241] on div at bounding box center [226, 230] width 79 height 66
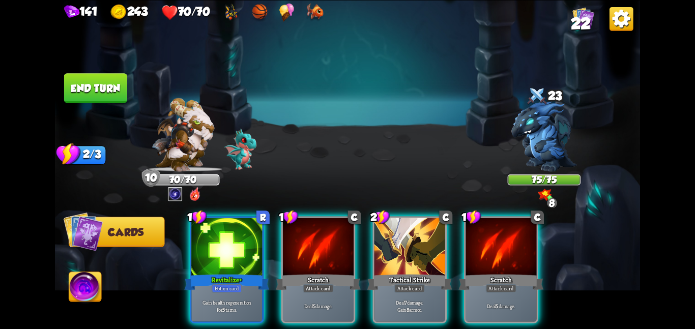
click at [225, 241] on div at bounding box center [226, 248] width 71 height 60
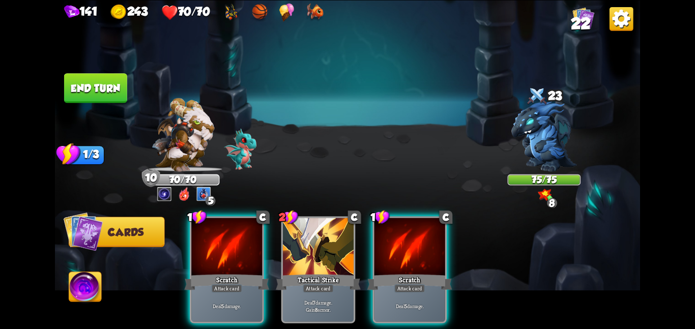
click at [83, 76] on button "End turn" at bounding box center [95, 88] width 63 height 30
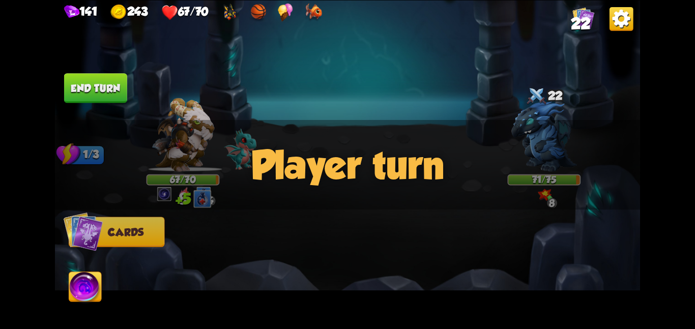
click at [107, 87] on button "End turn" at bounding box center [95, 88] width 63 height 30
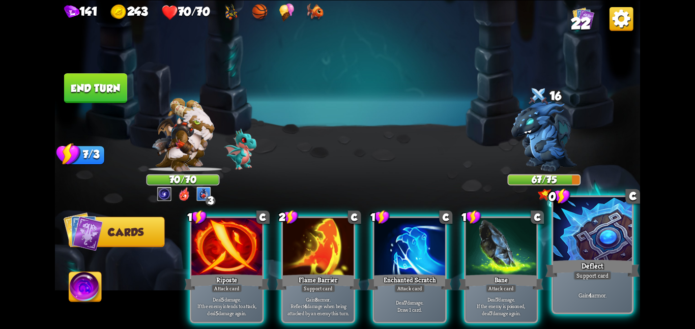
click at [607, 255] on div at bounding box center [592, 230] width 79 height 66
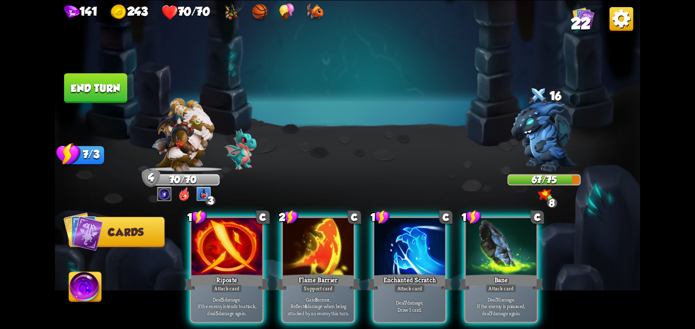
click at [116, 87] on button "End turn" at bounding box center [95, 88] width 63 height 30
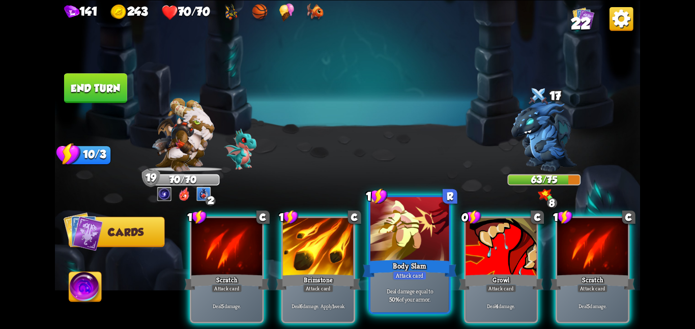
click at [406, 265] on div "Body Slam" at bounding box center [409, 268] width 94 height 21
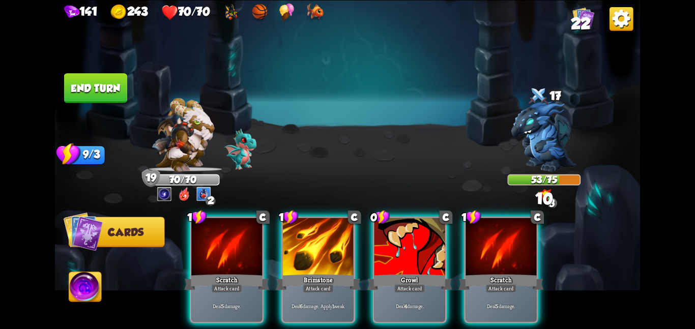
click at [118, 95] on button "End turn" at bounding box center [95, 88] width 63 height 30
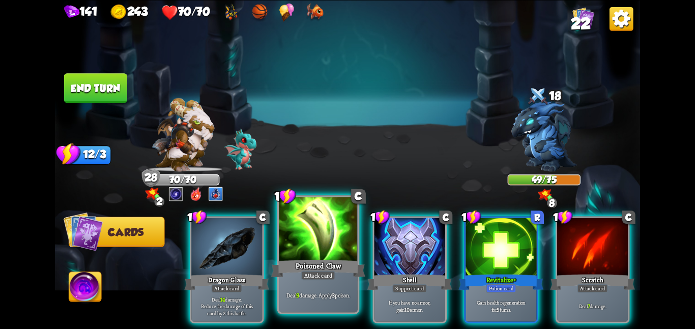
click at [309, 218] on div at bounding box center [318, 230] width 79 height 66
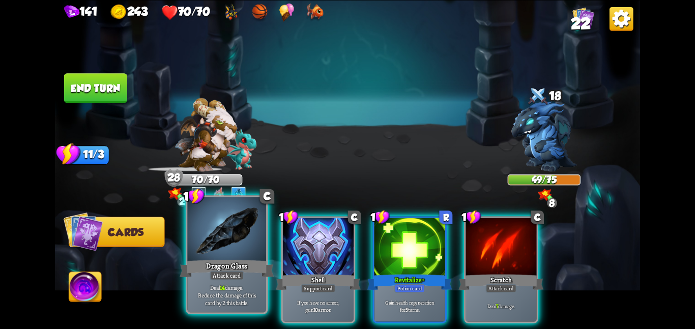
click at [228, 237] on div at bounding box center [226, 230] width 79 height 66
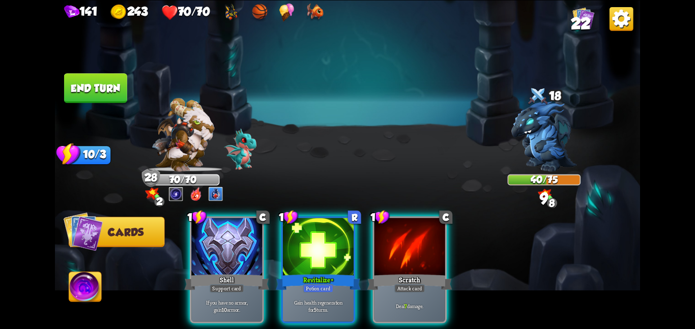
click at [366, 241] on div "1 C Shell Support card If you have no armor, gain 10 armor. 1 R Revitalize + Po…" at bounding box center [406, 256] width 468 height 147
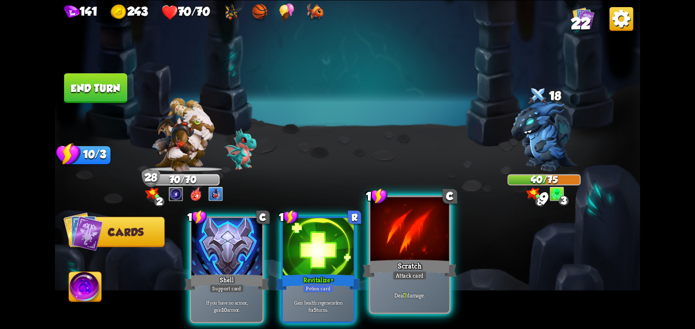
click at [376, 241] on div at bounding box center [410, 230] width 79 height 66
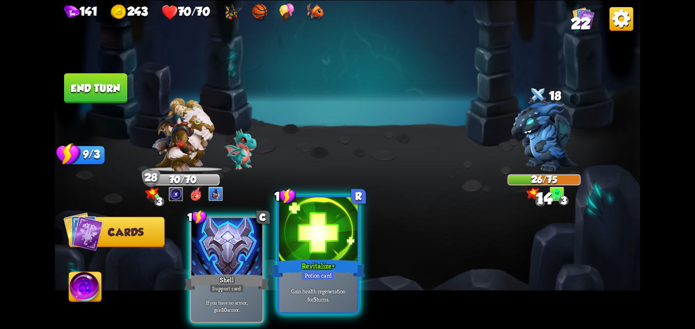
click at [296, 241] on div at bounding box center [318, 230] width 79 height 66
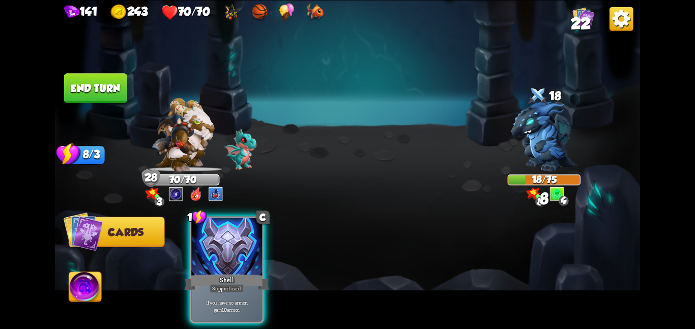
click at [95, 87] on button "End turn" at bounding box center [95, 88] width 63 height 30
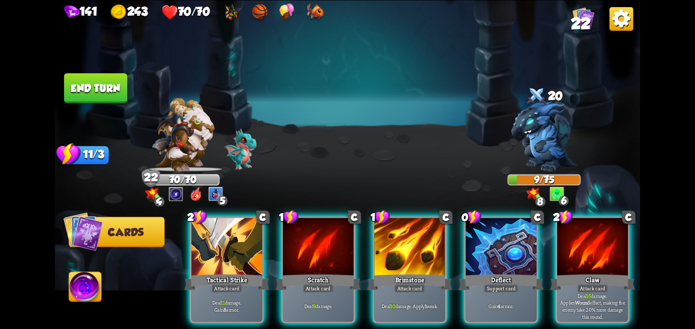
click at [100, 77] on button "End turn" at bounding box center [95, 88] width 63 height 30
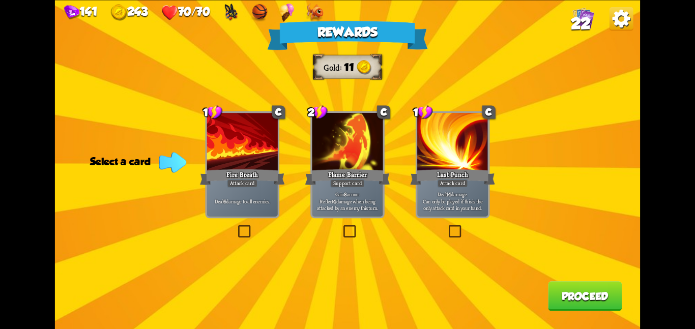
click at [247, 197] on p "Deal 6 damage to all enemies." at bounding box center [242, 200] width 67 height 7
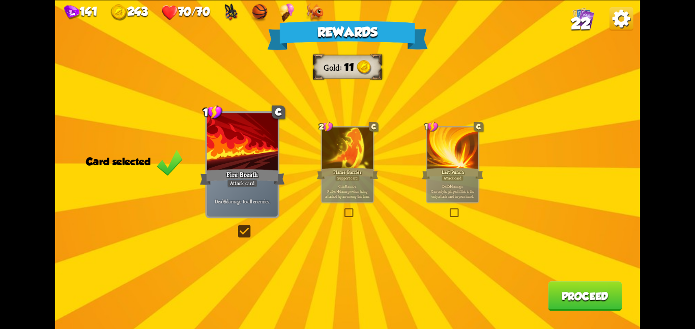
click at [552, 289] on button "Proceed" at bounding box center [585, 296] width 74 height 30
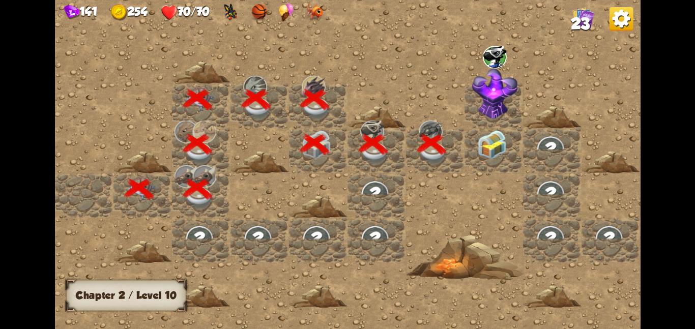
click at [495, 153] on img at bounding box center [492, 144] width 30 height 29
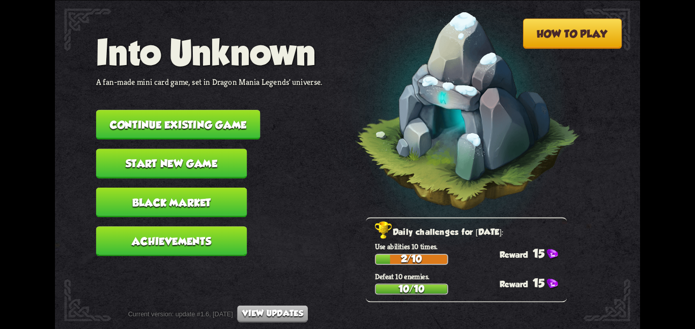
click at [119, 111] on button "Continue existing game" at bounding box center [178, 125] width 164 height 30
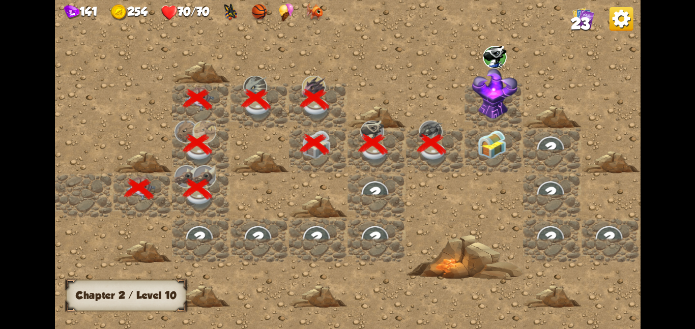
click at [496, 140] on img at bounding box center [492, 144] width 30 height 29
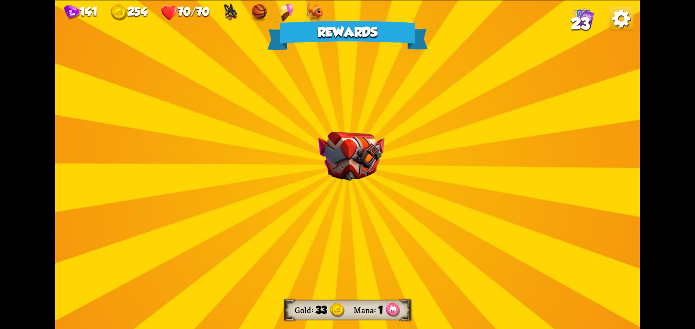
click at [412, 162] on div "Rewards Gold 33 Mana 1 Select a card 1 R Disarm Support card Enemy loses 2 Bonu…" at bounding box center [347, 164] width 585 height 329
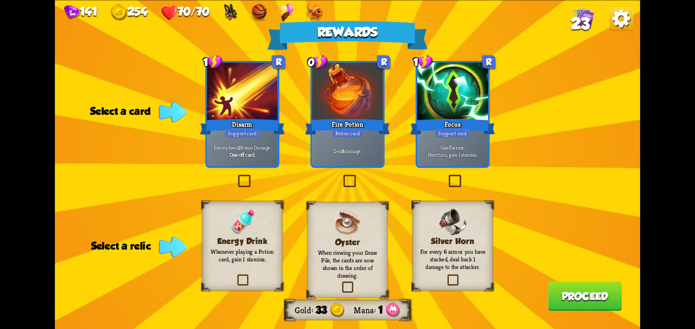
click at [255, 228] on img at bounding box center [242, 222] width 26 height 26
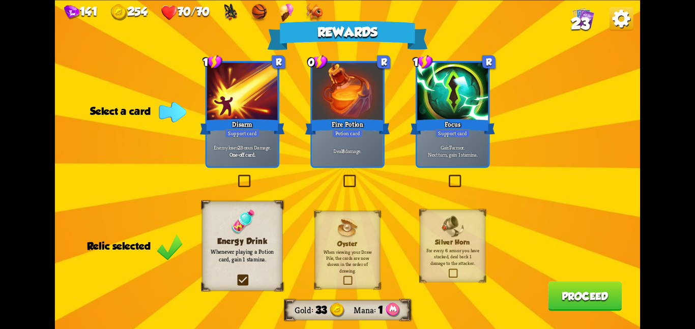
click at [432, 158] on div "Gain 7 armor. Next turn, gain 1 stamina." at bounding box center [452, 150] width 71 height 31
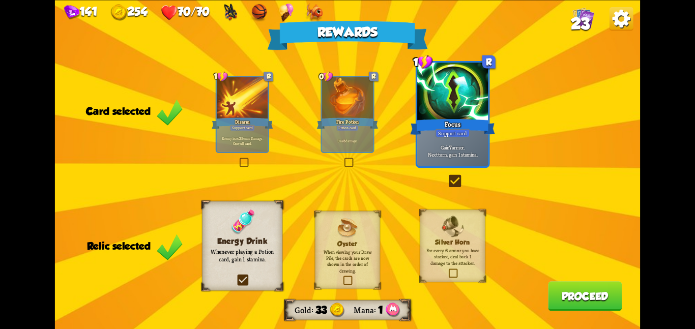
click at [561, 301] on button "Proceed" at bounding box center [585, 296] width 74 height 30
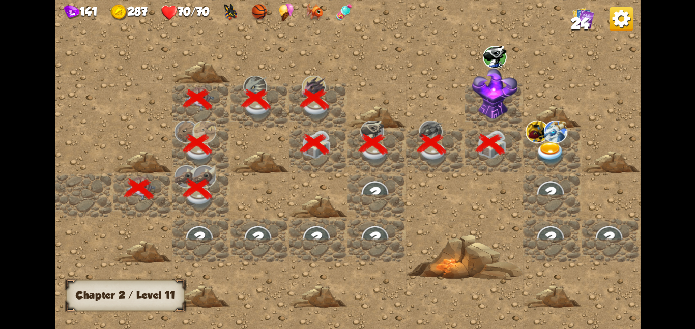
scroll to position [0, 195]
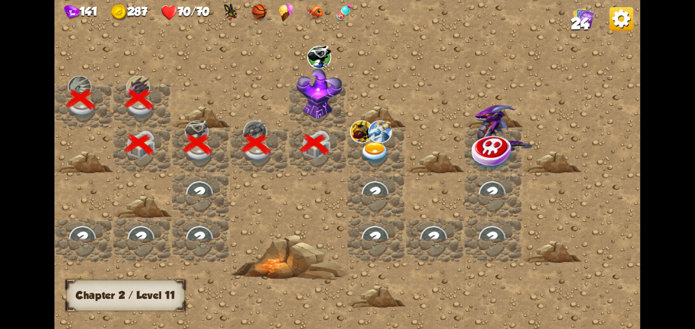
click at [327, 103] on img at bounding box center [319, 93] width 46 height 51
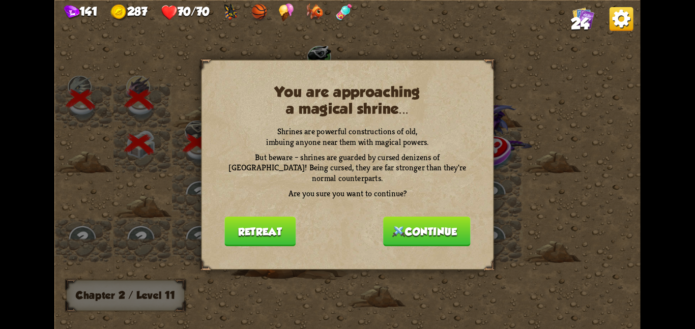
click at [392, 226] on img at bounding box center [398, 231] width 13 height 11
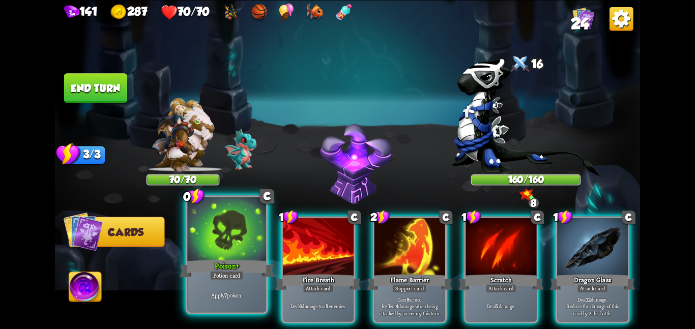
click at [219, 247] on div at bounding box center [226, 230] width 79 height 66
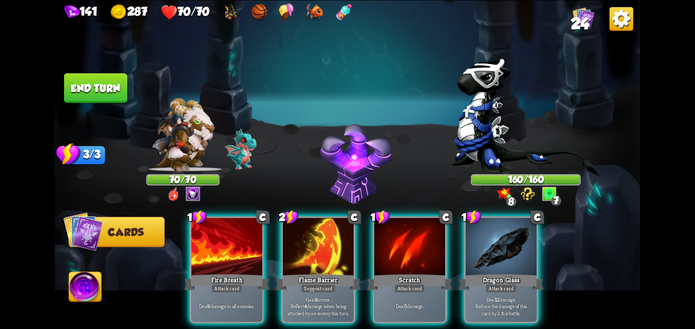
click at [95, 83] on button "End turn" at bounding box center [95, 88] width 63 height 30
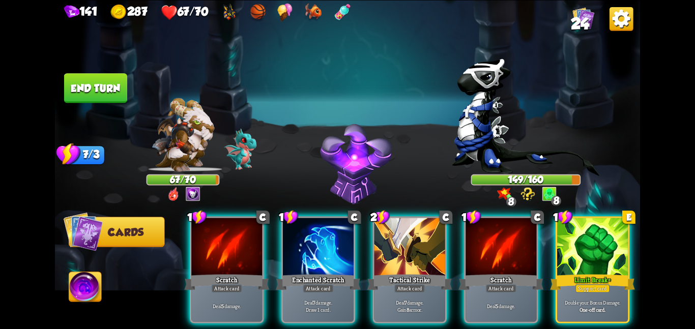
click at [80, 81] on button "End turn" at bounding box center [95, 88] width 63 height 30
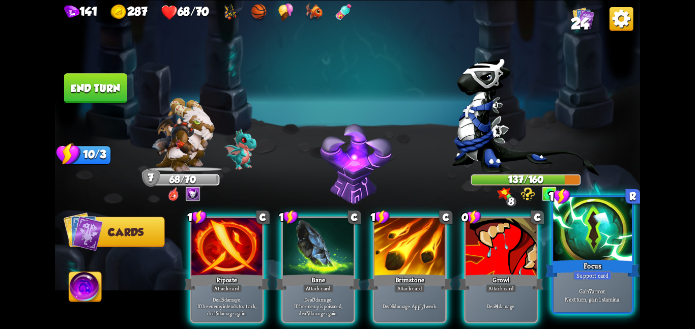
click at [610, 298] on p "Gain 7 armor. Next turn, gain 1 stamina." at bounding box center [592, 296] width 75 height 16
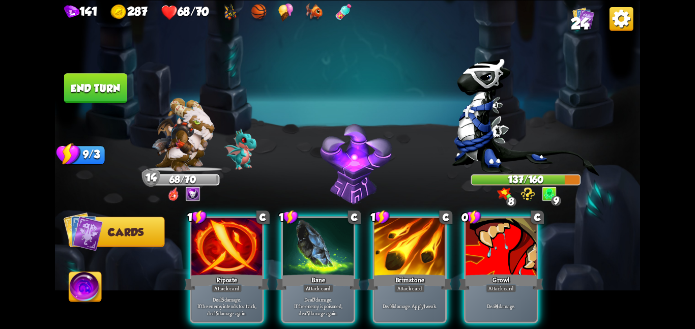
click at [86, 76] on button "End turn" at bounding box center [95, 88] width 63 height 30
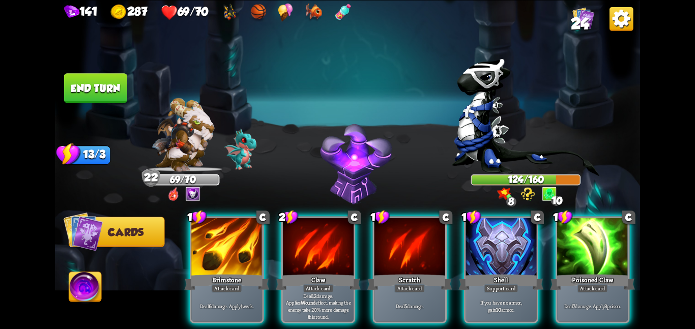
click at [107, 85] on button "End turn" at bounding box center [95, 88] width 63 height 30
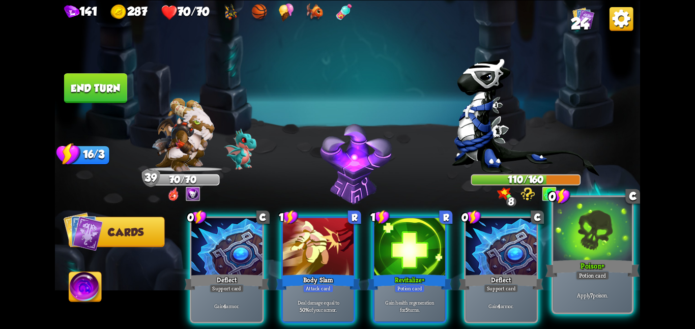
click at [586, 228] on div at bounding box center [592, 230] width 79 height 66
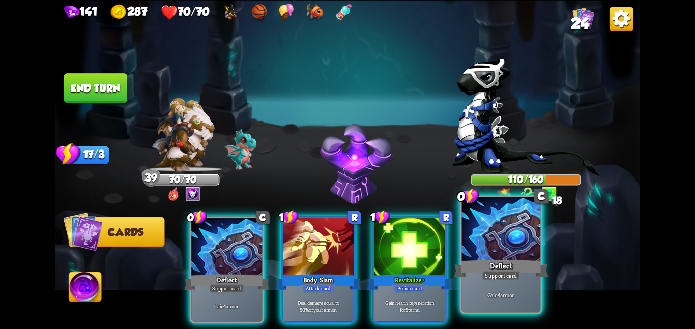
click at [511, 241] on div at bounding box center [501, 230] width 79 height 66
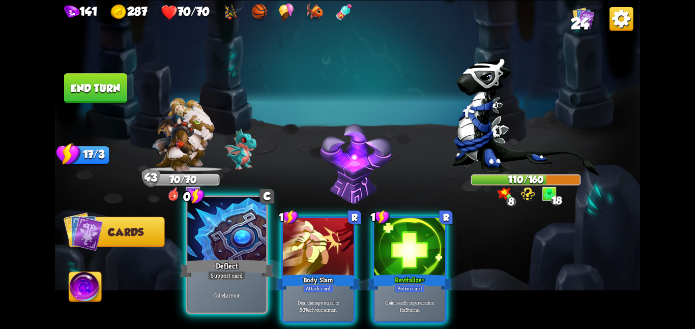
click at [226, 252] on div at bounding box center [226, 230] width 79 height 66
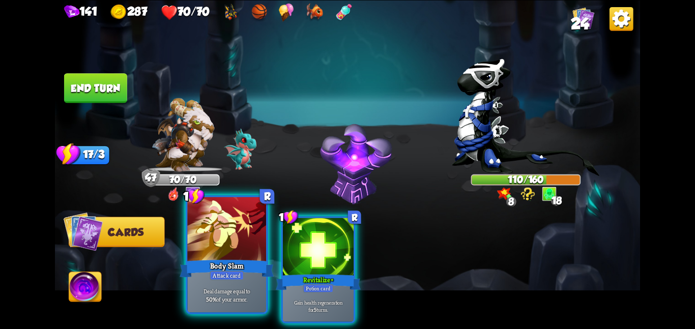
click at [192, 240] on div at bounding box center [226, 230] width 79 height 66
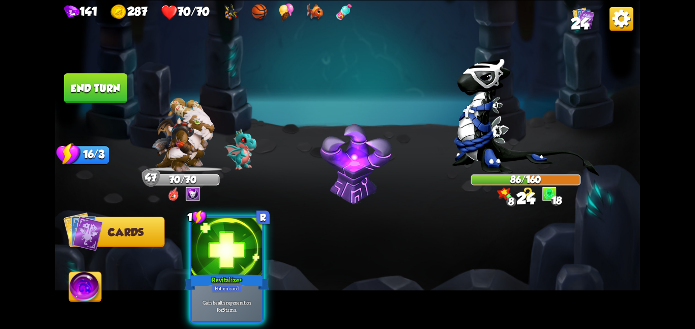
click at [97, 87] on button "End turn" at bounding box center [95, 88] width 63 height 30
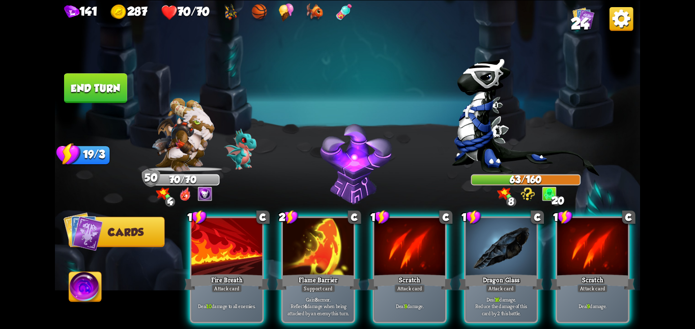
click at [103, 86] on button "End turn" at bounding box center [95, 88] width 63 height 30
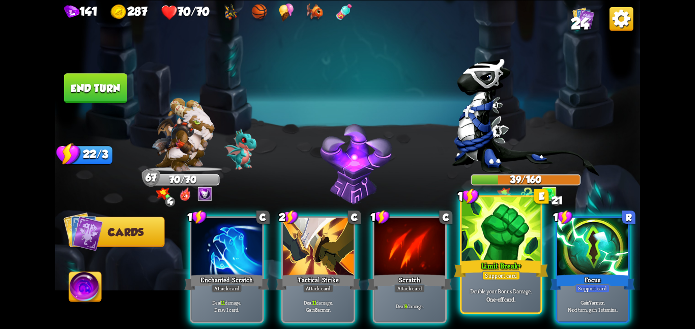
click at [489, 222] on div at bounding box center [501, 230] width 79 height 66
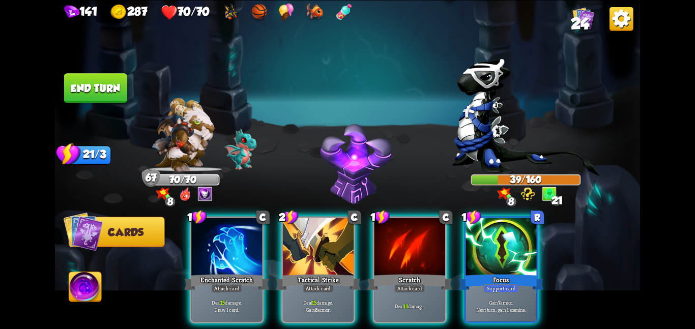
click at [489, 222] on div at bounding box center [501, 248] width 71 height 60
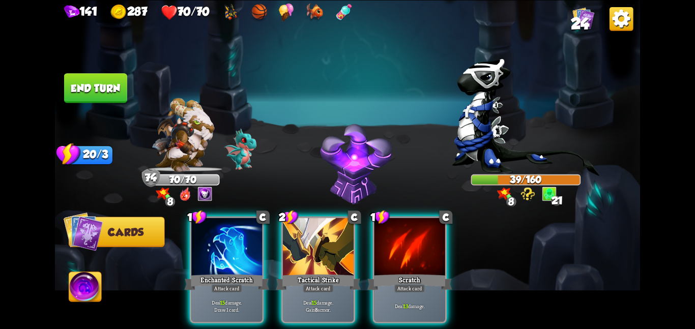
click at [98, 87] on button "End turn" at bounding box center [95, 88] width 63 height 30
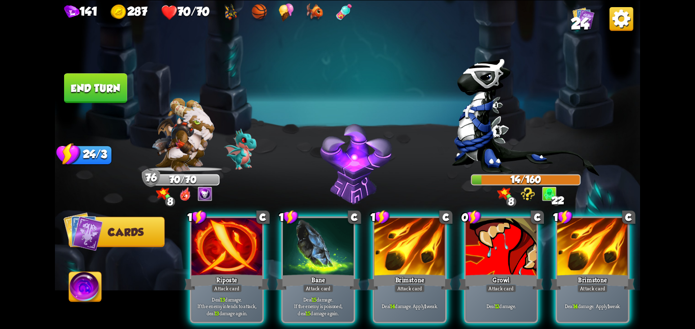
click at [96, 84] on button "End turn" at bounding box center [95, 88] width 63 height 30
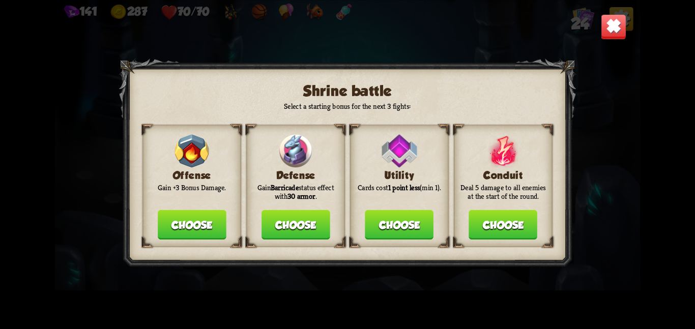
click at [223, 216] on button "Choose" at bounding box center [192, 225] width 69 height 30
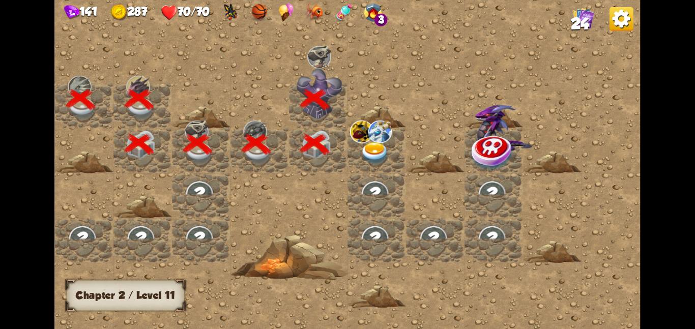
click at [353, 140] on img at bounding box center [362, 131] width 24 height 22
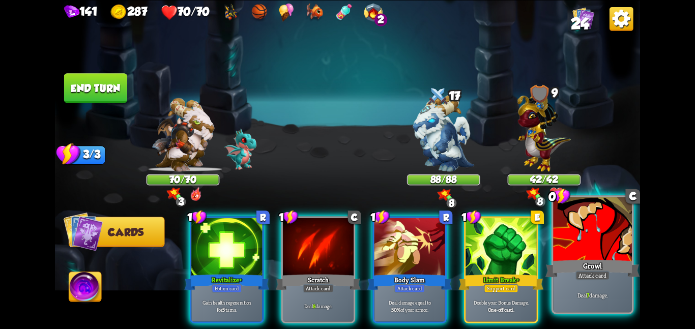
click at [561, 227] on div at bounding box center [592, 230] width 79 height 66
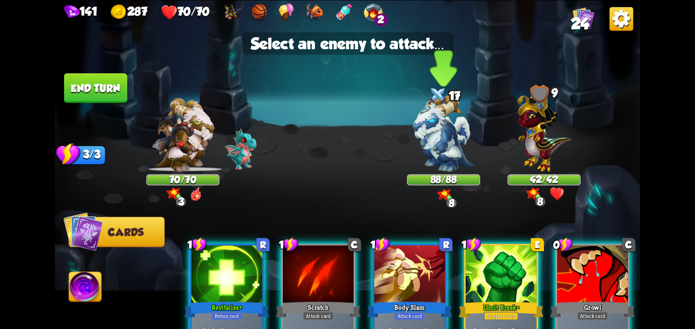
click at [448, 168] on img at bounding box center [443, 133] width 61 height 77
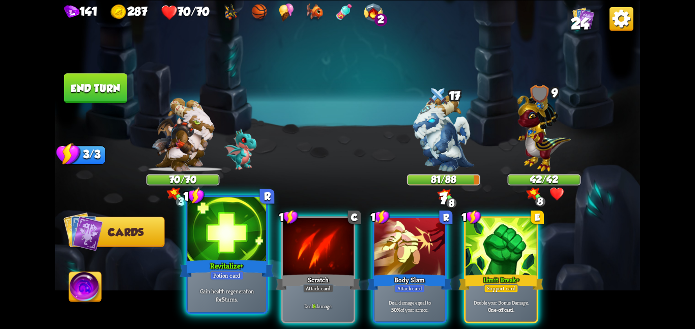
click at [194, 271] on div "Revitalize +" at bounding box center [227, 268] width 94 height 21
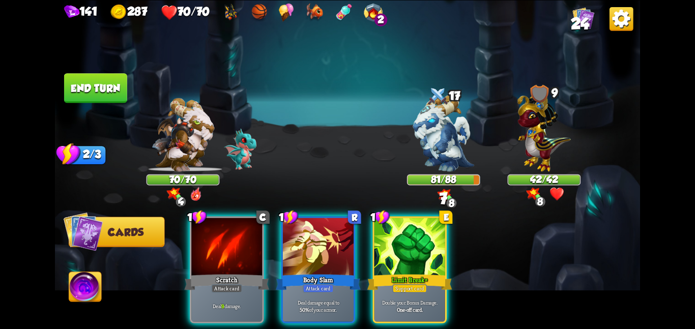
click at [86, 79] on button "End turn" at bounding box center [95, 88] width 63 height 30
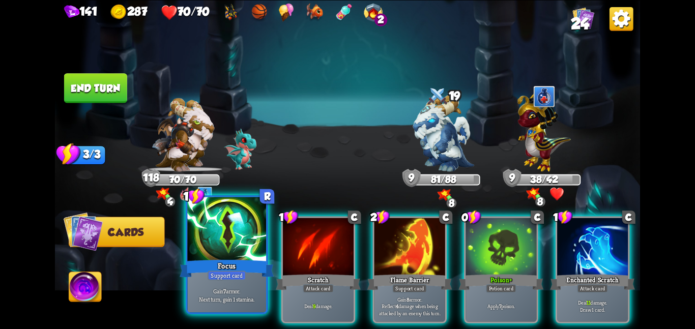
click at [206, 247] on div at bounding box center [226, 230] width 79 height 66
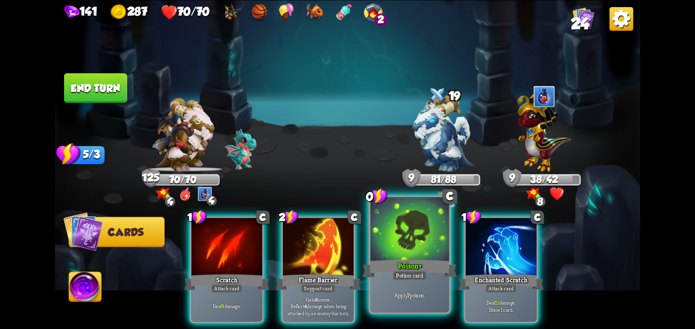
click at [373, 238] on div at bounding box center [410, 230] width 79 height 66
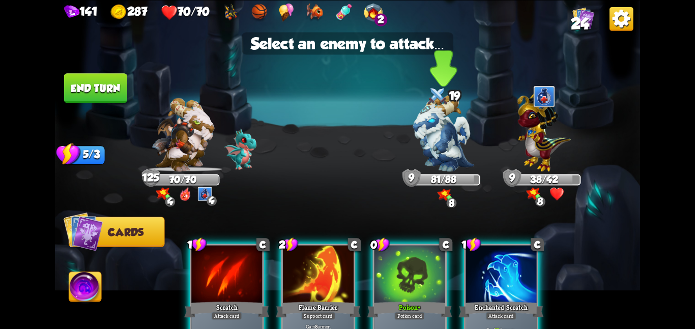
click at [423, 170] on img at bounding box center [443, 133] width 61 height 77
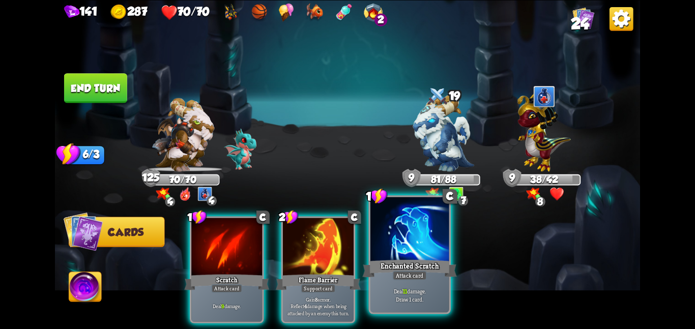
click at [377, 222] on div at bounding box center [410, 230] width 79 height 66
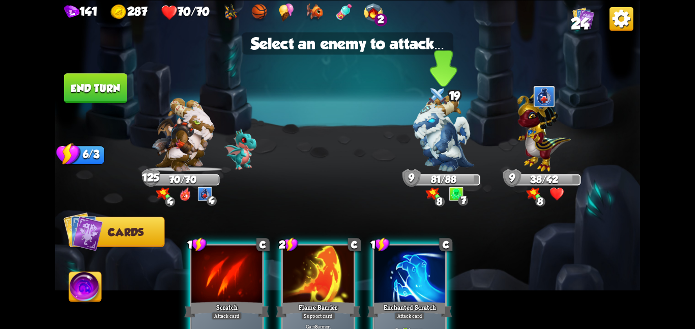
click at [415, 157] on img at bounding box center [443, 133] width 61 height 77
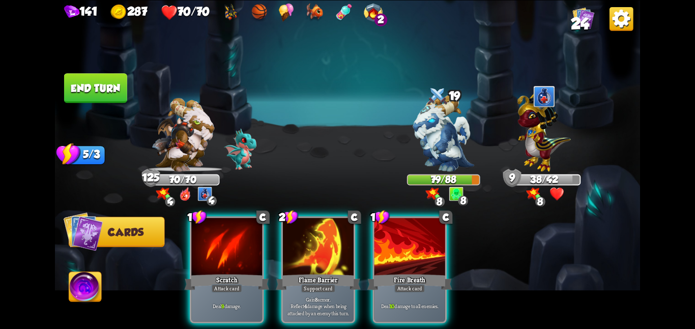
click at [111, 86] on button "End turn" at bounding box center [95, 88] width 63 height 30
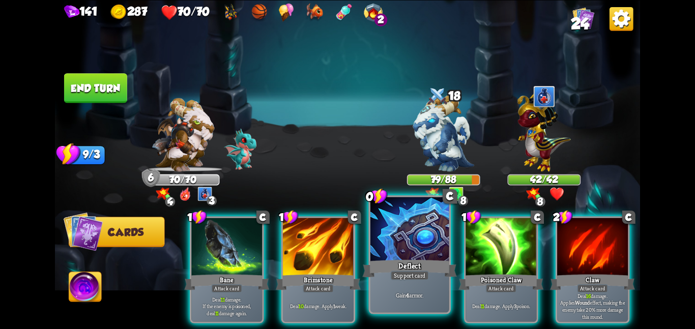
click at [403, 244] on div at bounding box center [410, 230] width 79 height 66
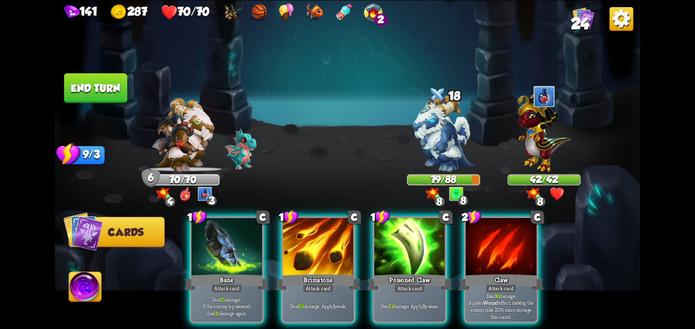
click at [403, 244] on div at bounding box center [410, 248] width 71 height 60
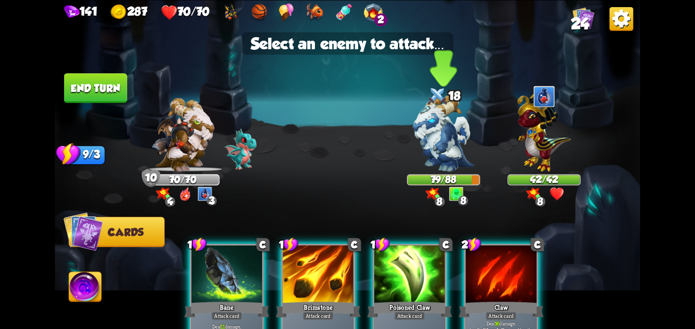
click at [431, 157] on img at bounding box center [443, 133] width 61 height 77
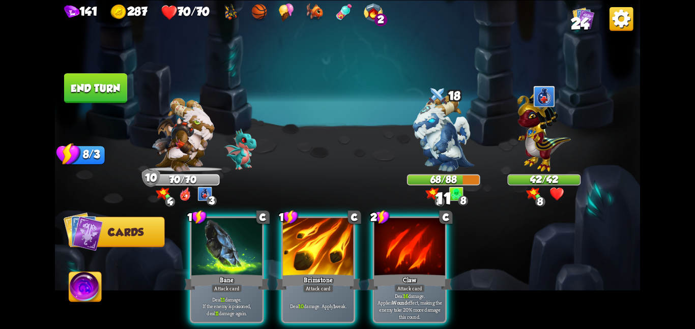
click at [107, 82] on button "End turn" at bounding box center [95, 88] width 63 height 30
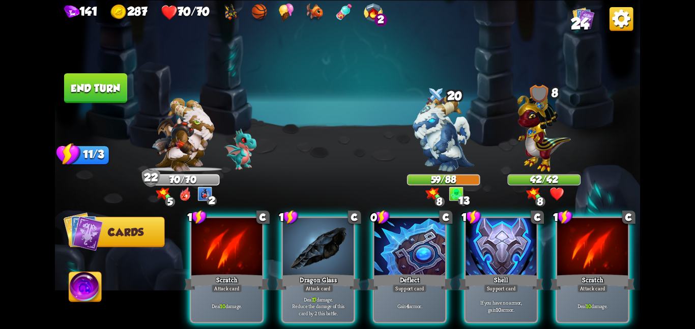
click at [101, 86] on button "End turn" at bounding box center [95, 88] width 63 height 30
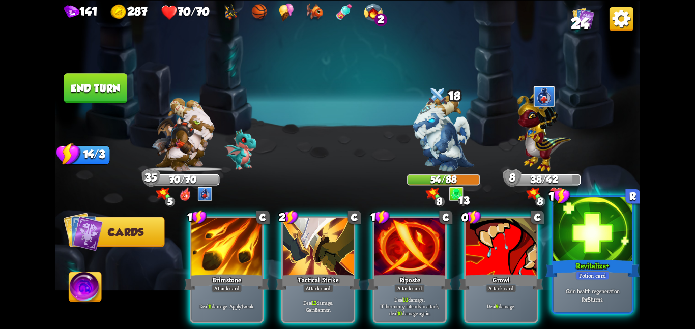
click at [569, 260] on div "Revitalize +" at bounding box center [593, 268] width 94 height 21
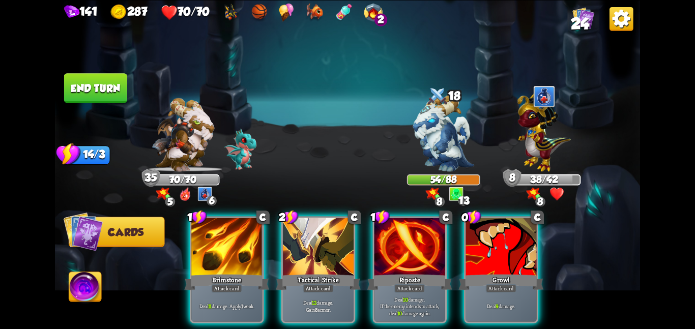
click at [107, 92] on button "End turn" at bounding box center [95, 88] width 63 height 30
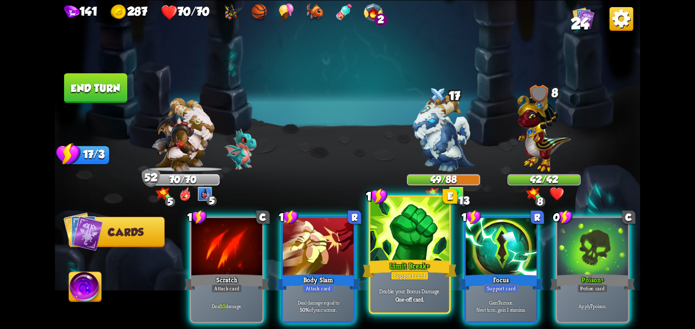
click at [432, 266] on div "Limit Break +" at bounding box center [409, 268] width 94 height 21
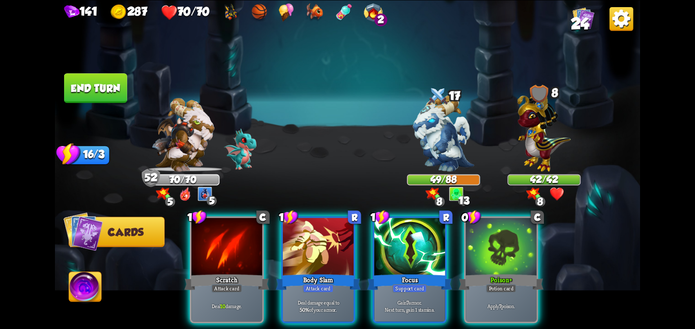
click at [432, 273] on div "Focus" at bounding box center [409, 282] width 85 height 19
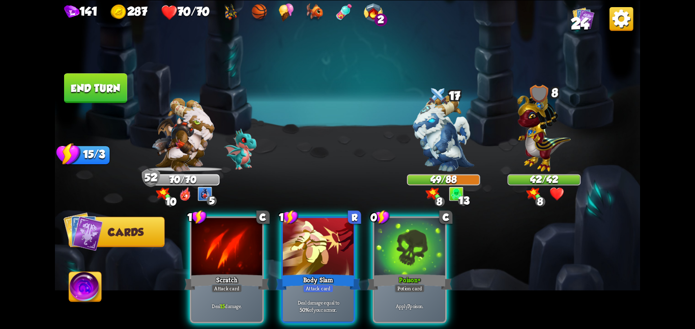
click at [432, 273] on div "Poison +" at bounding box center [409, 282] width 85 height 19
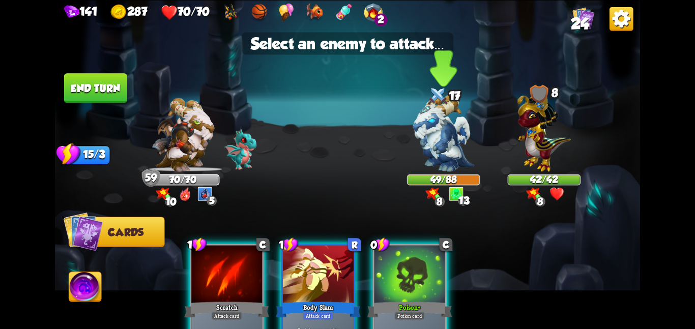
click at [447, 110] on img at bounding box center [443, 133] width 61 height 77
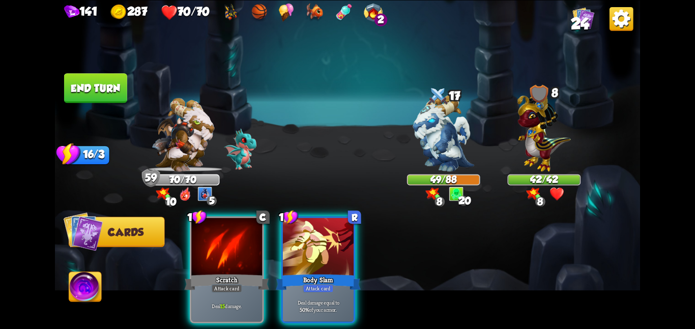
click at [101, 87] on button "End turn" at bounding box center [95, 88] width 63 height 30
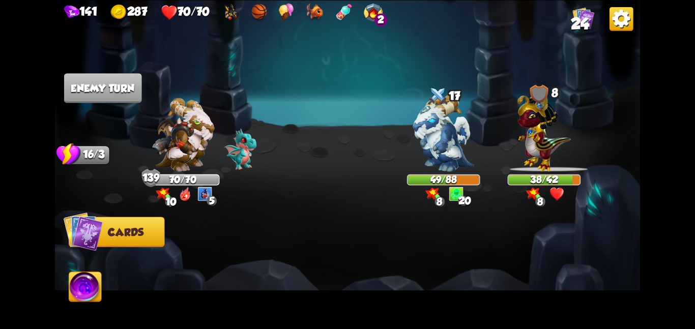
click at [195, 158] on img at bounding box center [183, 135] width 63 height 74
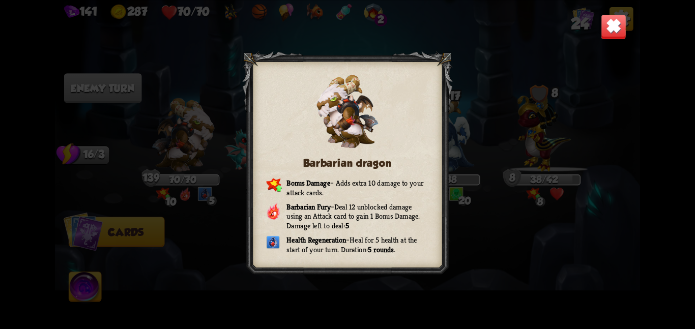
click at [614, 37] on img at bounding box center [613, 26] width 25 height 25
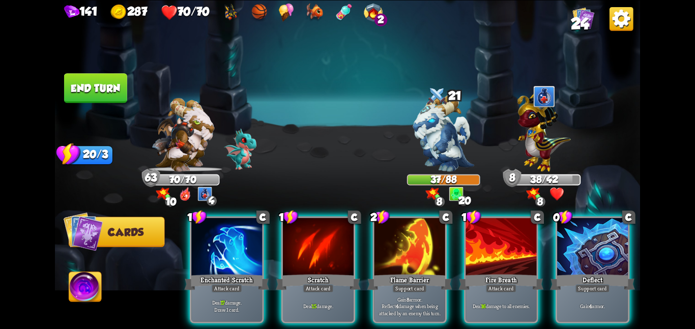
click at [87, 82] on button "End turn" at bounding box center [95, 88] width 63 height 30
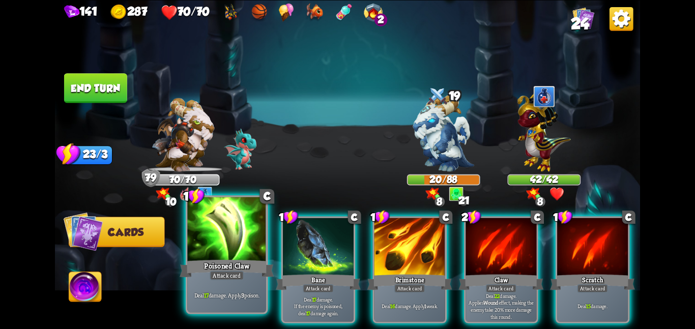
click at [231, 221] on div at bounding box center [226, 230] width 79 height 66
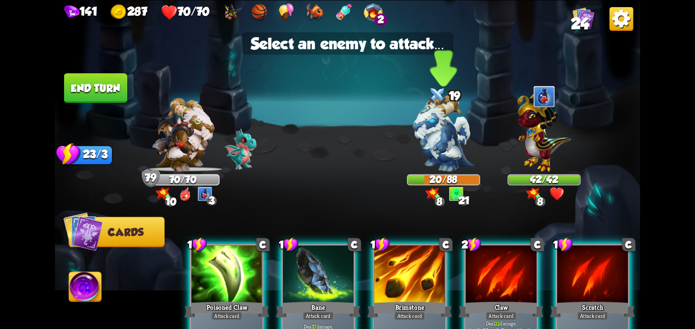
click at [412, 142] on div at bounding box center [443, 139] width 73 height 64
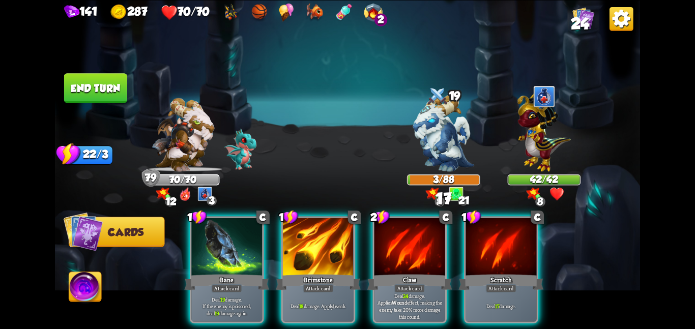
click at [111, 92] on button "End turn" at bounding box center [95, 88] width 63 height 30
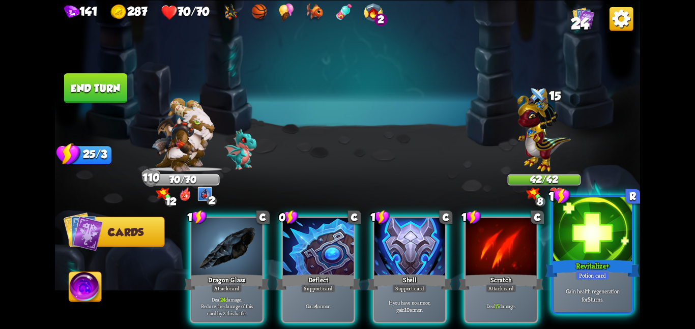
click at [566, 244] on div at bounding box center [592, 230] width 79 height 66
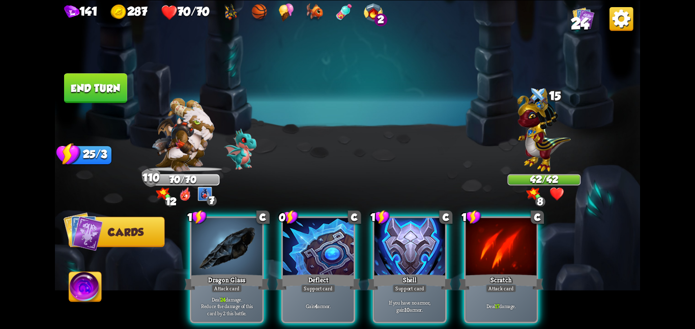
click at [108, 93] on button "End turn" at bounding box center [95, 88] width 63 height 30
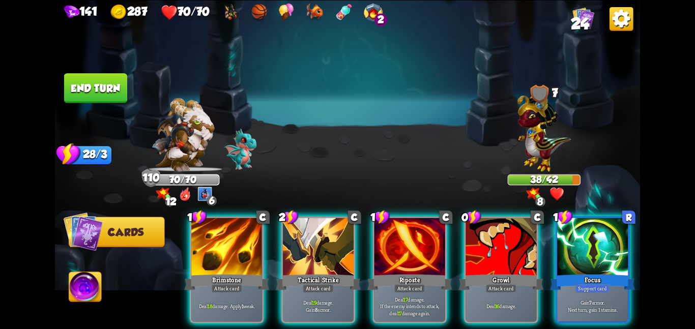
click at [235, 209] on div "1 C Brimstone Attack card Deal 18 damage. Apply 1 weak. 2 C Tactical Strike Att…" at bounding box center [406, 256] width 468 height 147
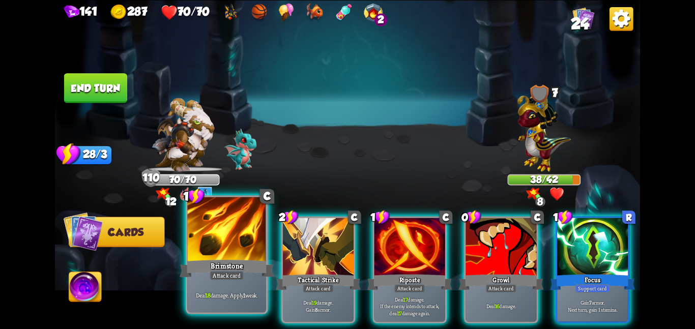
click at [233, 231] on div at bounding box center [226, 230] width 79 height 66
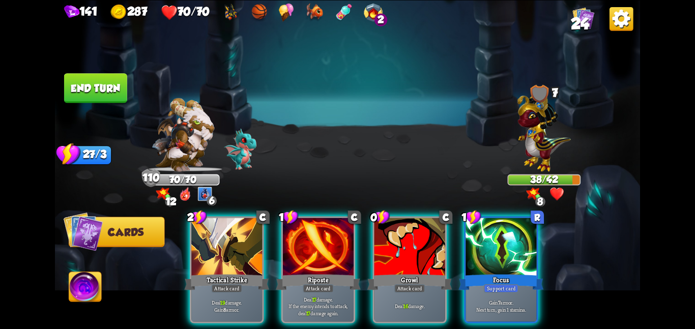
click at [233, 231] on div at bounding box center [226, 248] width 71 height 60
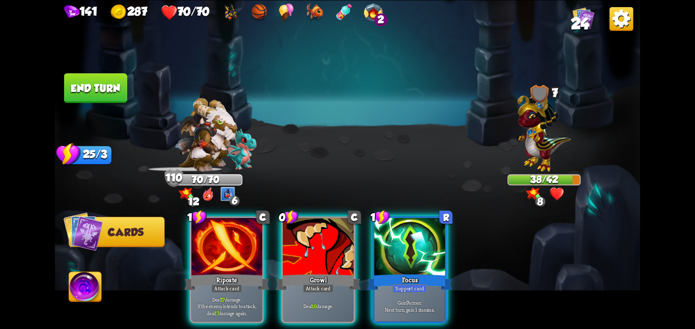
click at [233, 231] on div at bounding box center [226, 248] width 71 height 60
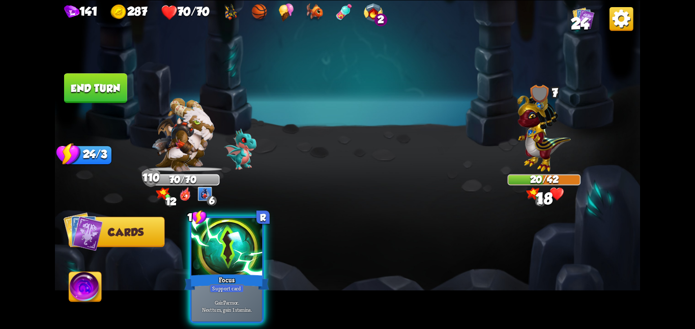
click at [233, 231] on div at bounding box center [226, 248] width 71 height 60
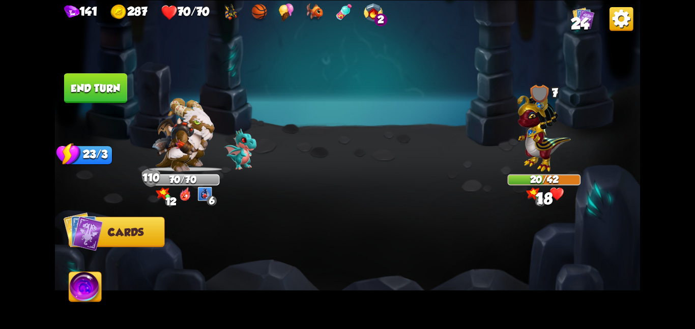
click at [233, 231] on div at bounding box center [406, 256] width 468 height 147
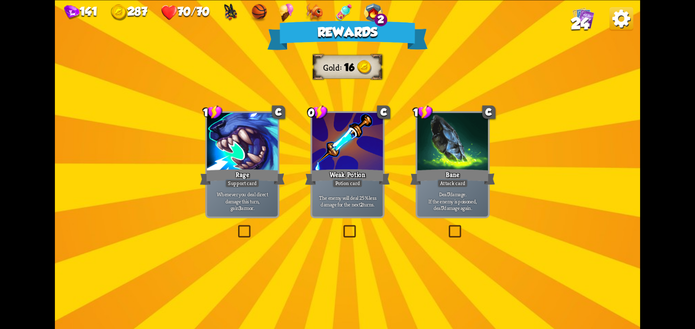
click at [319, 166] on div at bounding box center [347, 143] width 71 height 60
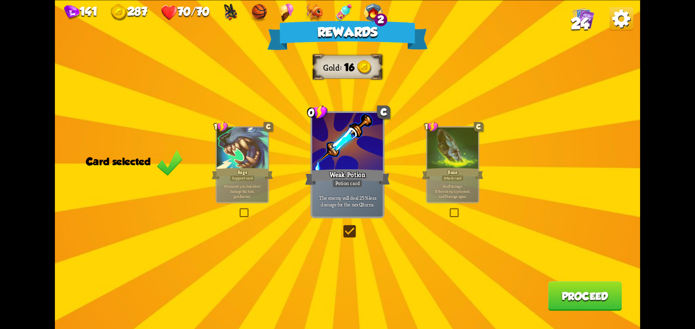
click at [591, 289] on button "Proceed" at bounding box center [585, 296] width 74 height 30
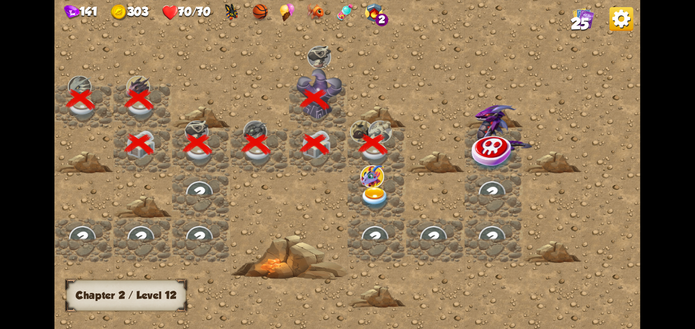
click at [378, 189] on img at bounding box center [375, 198] width 30 height 23
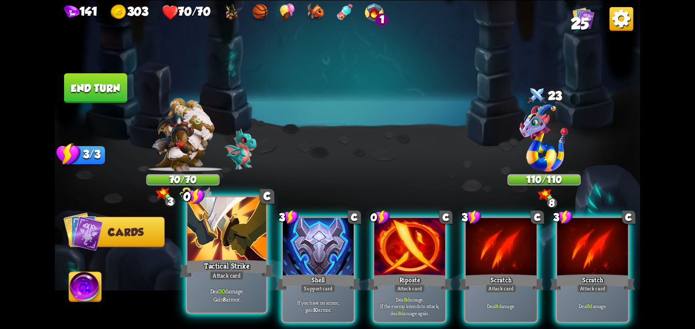
click at [227, 225] on div at bounding box center [226, 230] width 79 height 66
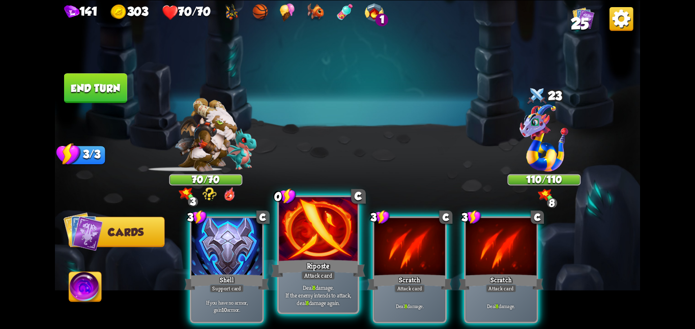
click at [291, 229] on div at bounding box center [318, 230] width 79 height 66
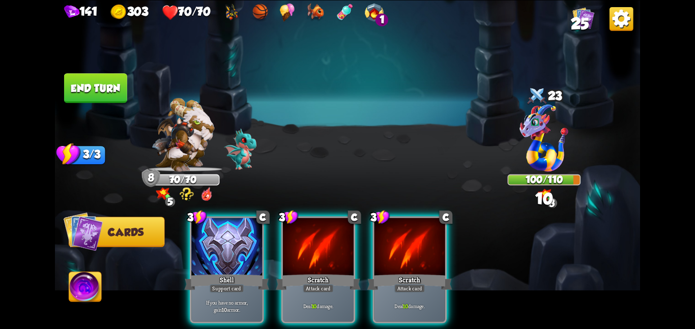
click at [87, 87] on button "End turn" at bounding box center [95, 88] width 63 height 30
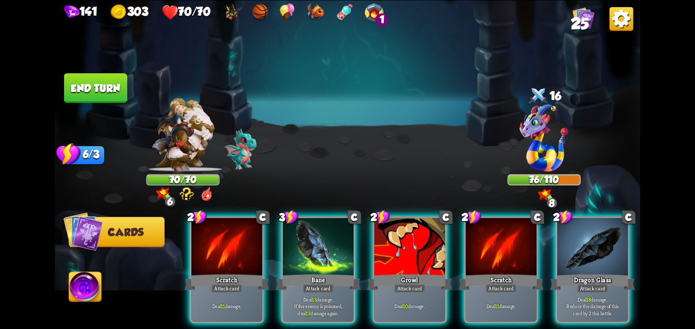
click at [87, 83] on button "End turn" at bounding box center [95, 88] width 63 height 30
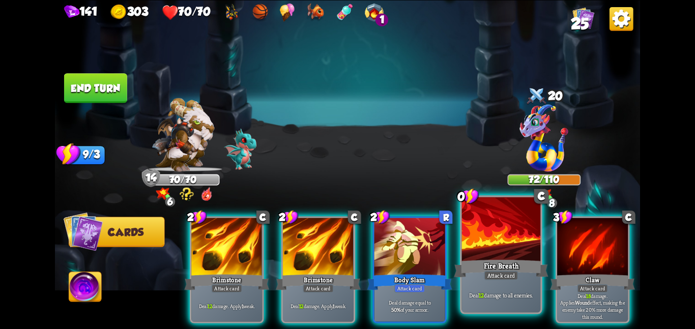
click at [501, 224] on div at bounding box center [501, 230] width 79 height 66
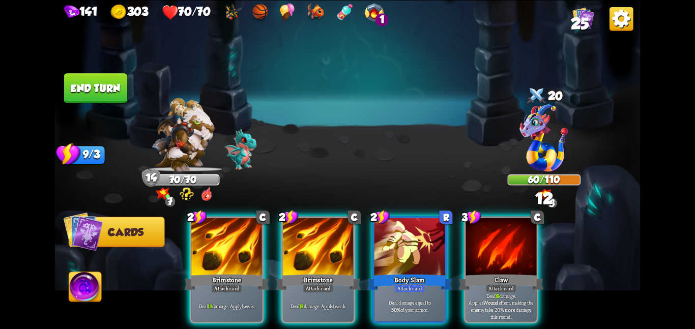
click at [101, 89] on button "End turn" at bounding box center [95, 88] width 63 height 30
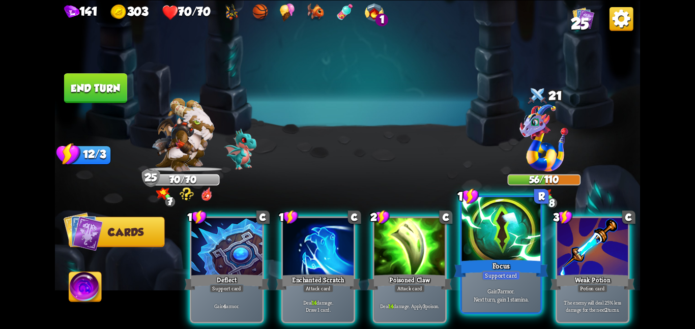
click at [511, 230] on div at bounding box center [501, 230] width 79 height 66
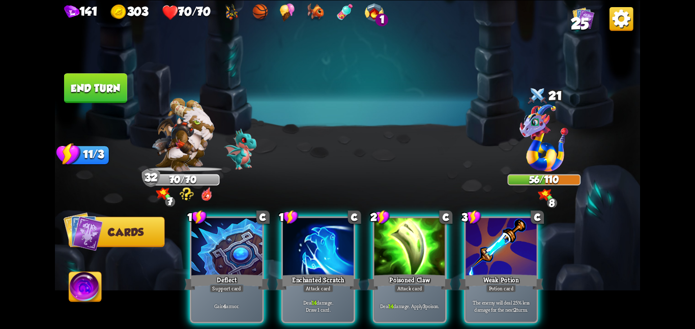
click at [107, 84] on button "End turn" at bounding box center [95, 88] width 63 height 30
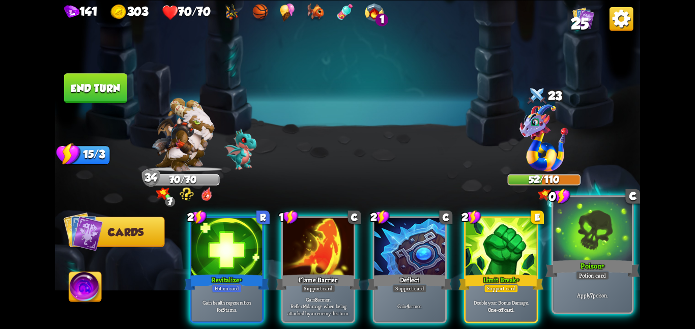
click at [575, 230] on div at bounding box center [592, 230] width 79 height 66
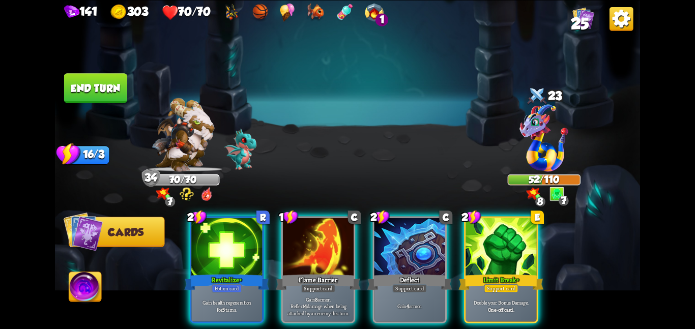
click at [101, 87] on button "End turn" at bounding box center [95, 88] width 63 height 30
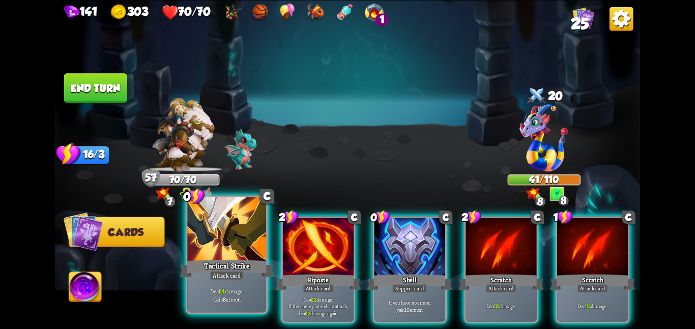
click at [228, 239] on div at bounding box center [226, 230] width 79 height 66
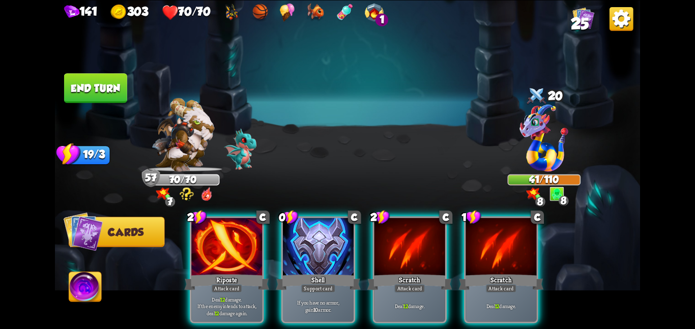
click at [228, 239] on div at bounding box center [226, 248] width 71 height 60
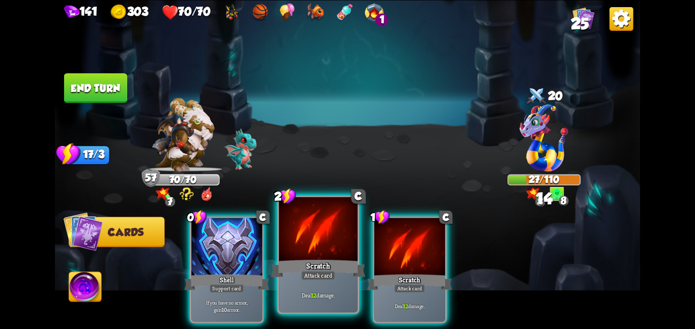
click at [339, 233] on div at bounding box center [318, 230] width 79 height 66
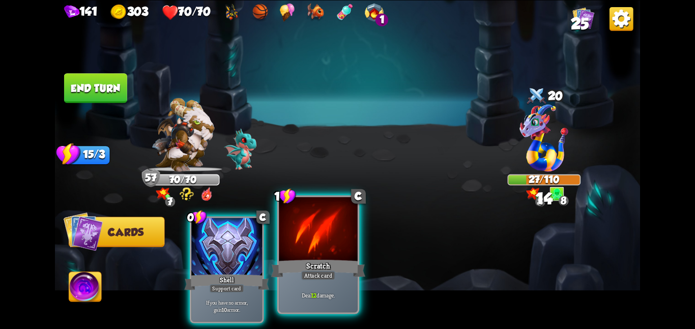
click at [339, 233] on div at bounding box center [318, 230] width 79 height 66
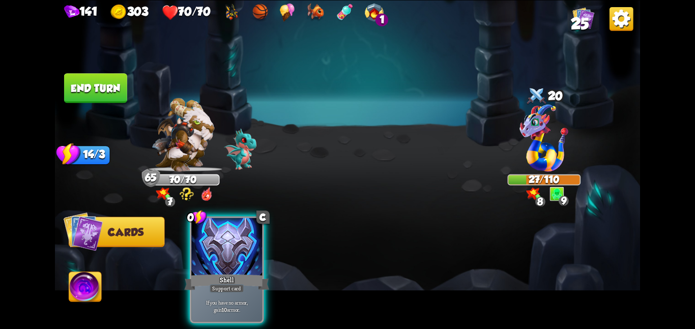
click at [83, 89] on button "End turn" at bounding box center [95, 88] width 63 height 30
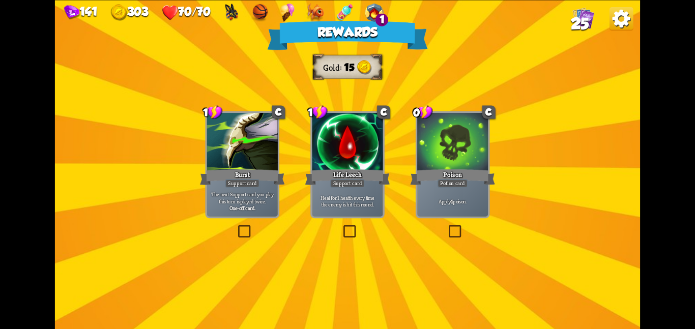
click at [243, 171] on div "Burst" at bounding box center [242, 176] width 85 height 19
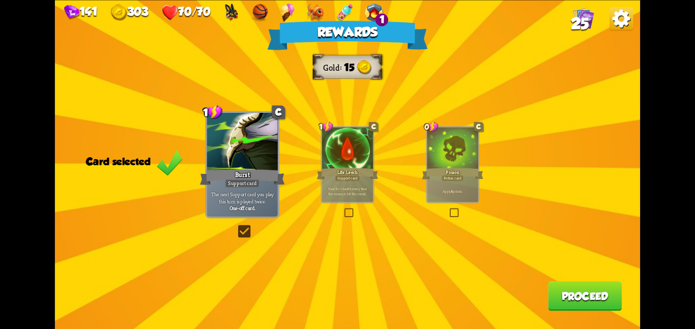
click at [599, 310] on button "Proceed" at bounding box center [585, 296] width 74 height 30
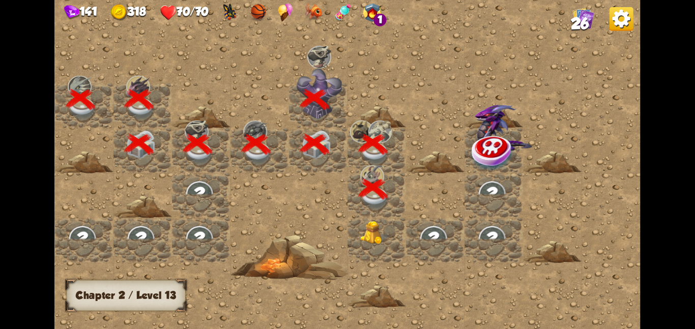
click at [383, 228] on img at bounding box center [375, 233] width 30 height 24
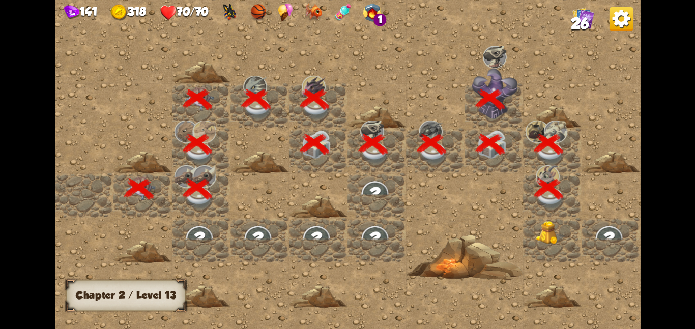
scroll to position [0, 195]
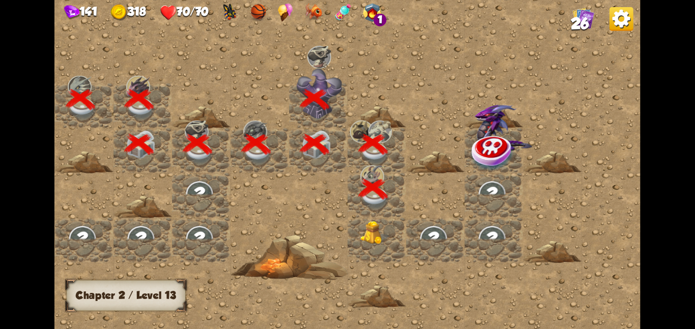
click at [355, 226] on div at bounding box center [377, 239] width 59 height 45
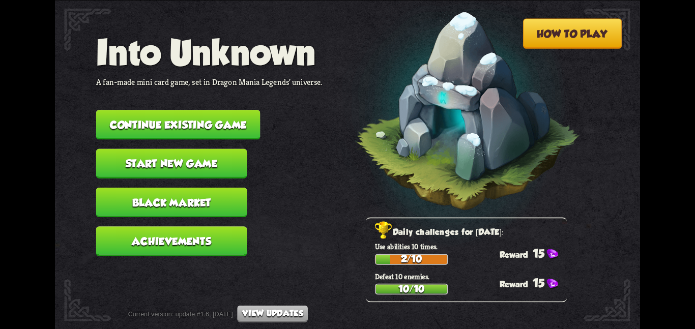
click at [126, 117] on button "Continue existing game" at bounding box center [178, 125] width 164 height 30
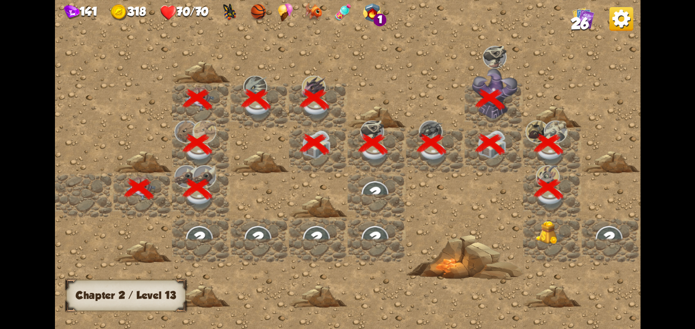
scroll to position [0, 195]
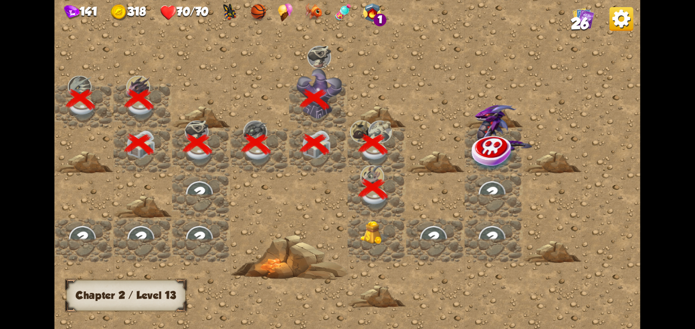
click at [370, 243] on div at bounding box center [377, 239] width 59 height 45
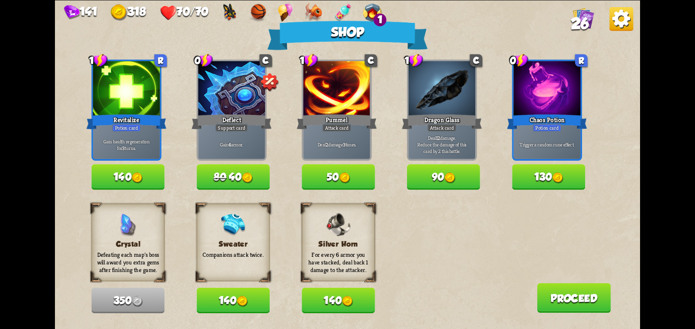
click at [242, 299] on img at bounding box center [242, 301] width 11 height 11
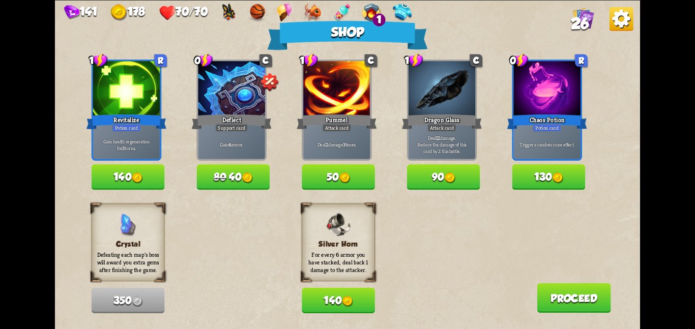
click at [528, 181] on button "130" at bounding box center [549, 176] width 73 height 25
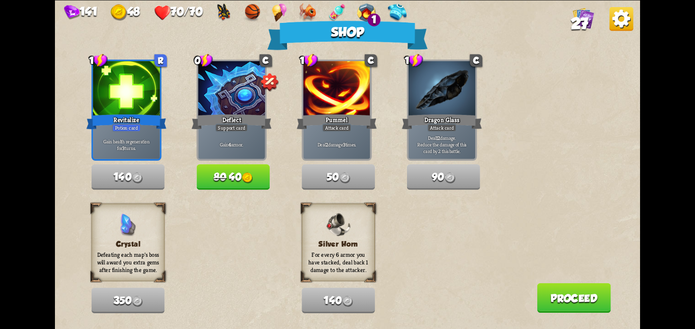
click at [545, 294] on button "Proceed" at bounding box center [574, 298] width 74 height 30
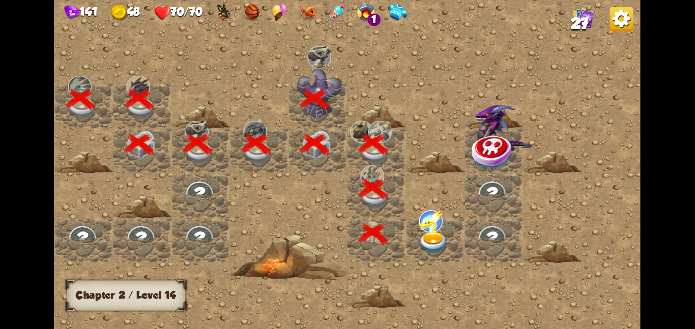
click at [440, 224] on img at bounding box center [431, 221] width 24 height 22
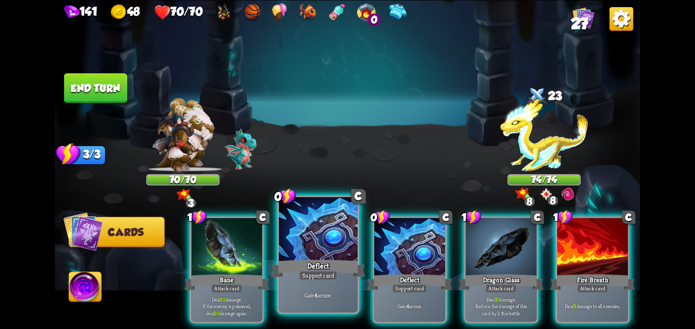
click at [329, 249] on div at bounding box center [318, 230] width 79 height 66
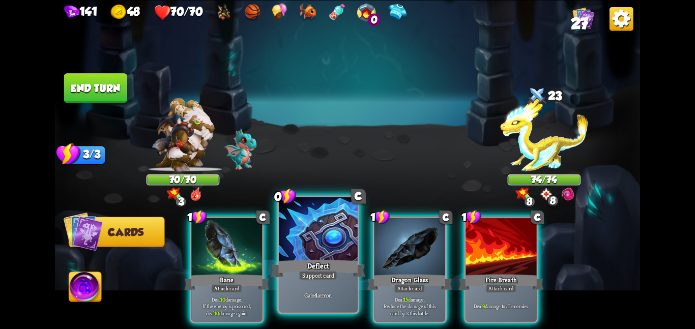
click at [329, 249] on div at bounding box center [318, 230] width 79 height 66
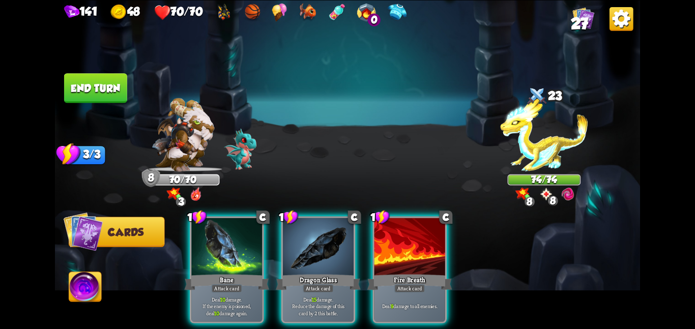
click at [93, 79] on button "End turn" at bounding box center [95, 88] width 63 height 30
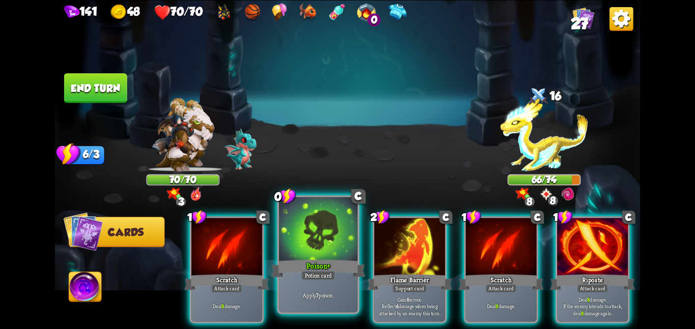
click at [294, 228] on div at bounding box center [318, 230] width 79 height 66
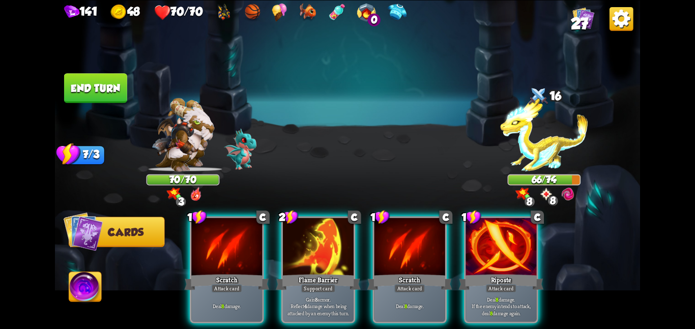
click at [84, 87] on button "End turn" at bounding box center [95, 88] width 63 height 30
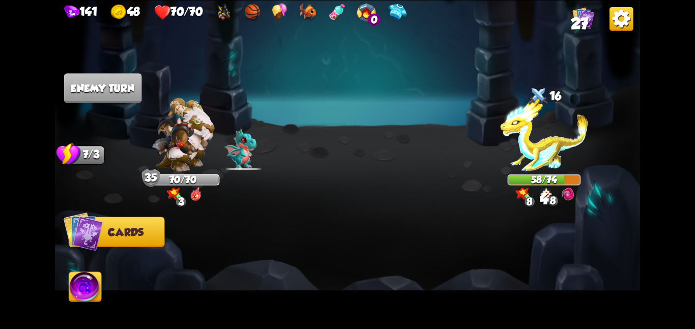
click at [543, 148] on img at bounding box center [544, 134] width 88 height 73
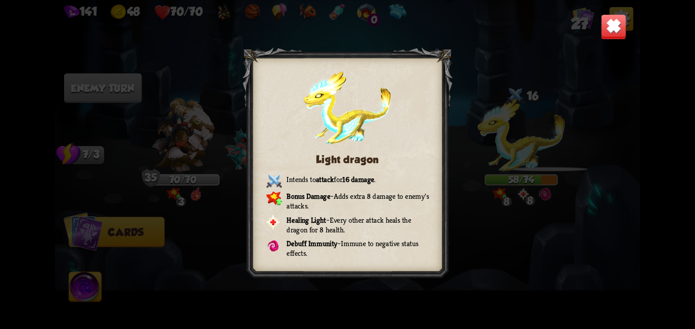
click at [610, 31] on img at bounding box center [613, 26] width 25 height 25
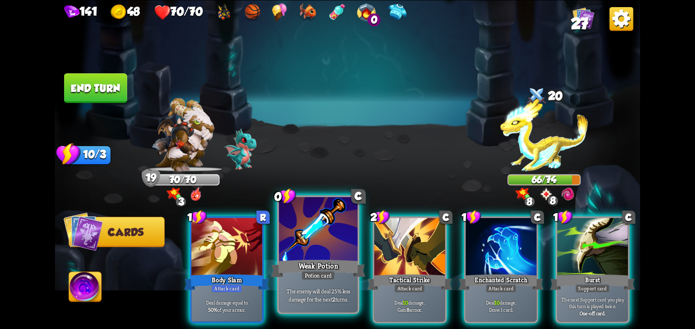
click at [309, 231] on div at bounding box center [318, 230] width 79 height 66
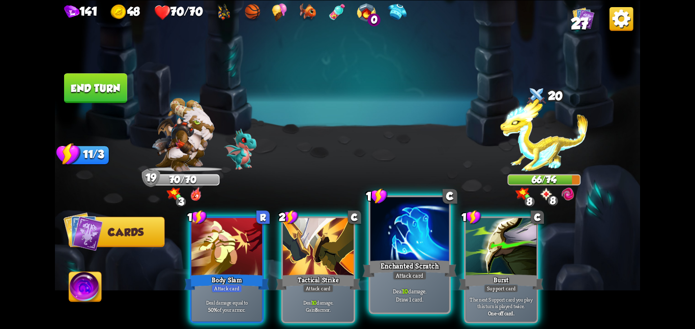
click at [436, 238] on div at bounding box center [410, 230] width 79 height 66
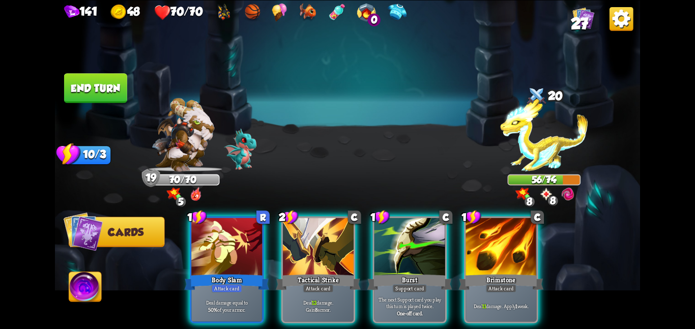
click at [90, 84] on button "End turn" at bounding box center [95, 88] width 63 height 30
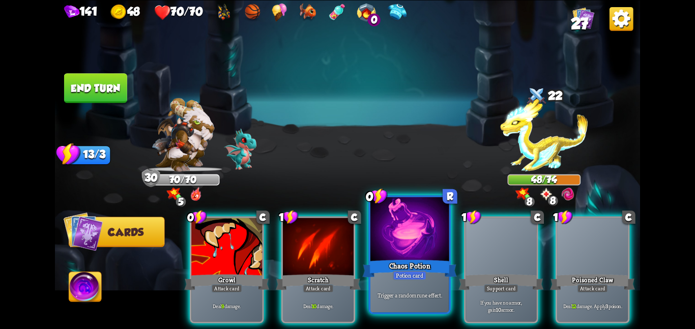
click at [394, 241] on div at bounding box center [410, 230] width 79 height 66
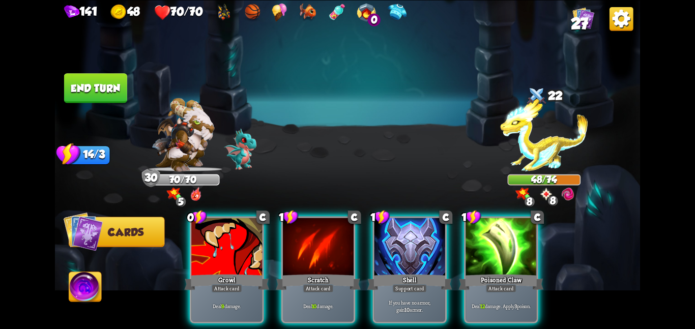
click at [106, 88] on button "End turn" at bounding box center [95, 88] width 63 height 30
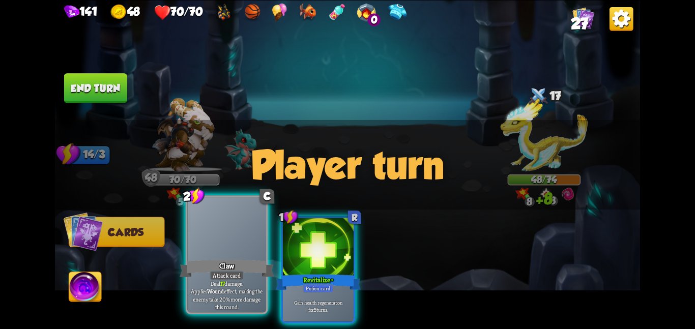
click at [196, 240] on div at bounding box center [226, 230] width 79 height 66
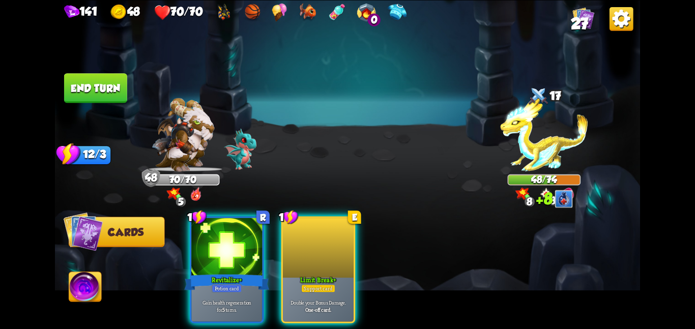
click at [196, 240] on div at bounding box center [226, 248] width 71 height 60
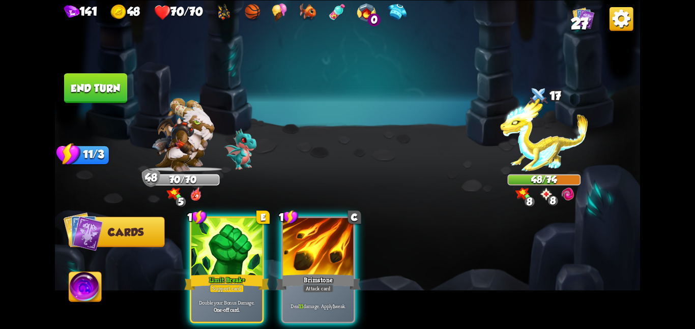
click at [196, 240] on div at bounding box center [226, 248] width 71 height 60
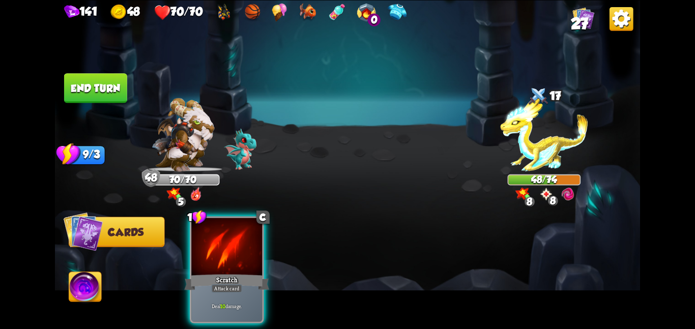
click at [196, 240] on div at bounding box center [226, 248] width 71 height 60
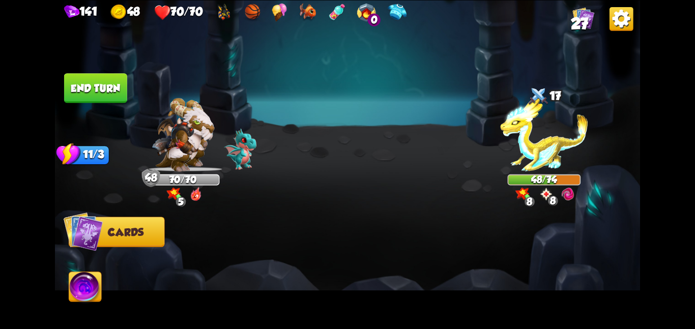
click at [196, 240] on div at bounding box center [406, 256] width 468 height 147
click at [303, 196] on div at bounding box center [406, 256] width 468 height 147
click at [82, 87] on button "End turn" at bounding box center [95, 88] width 63 height 30
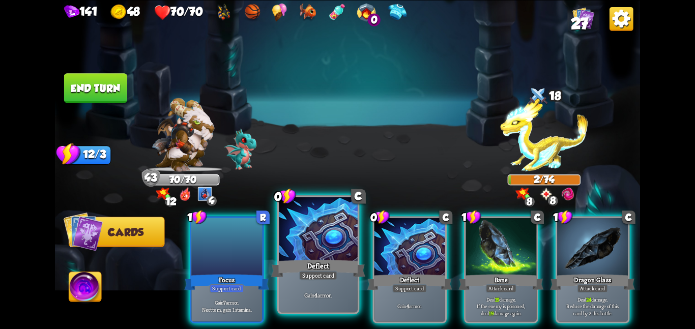
click at [313, 253] on div at bounding box center [318, 230] width 79 height 66
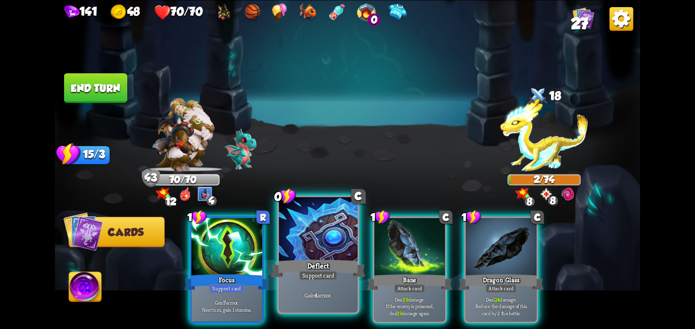
click at [313, 253] on div at bounding box center [318, 230] width 79 height 66
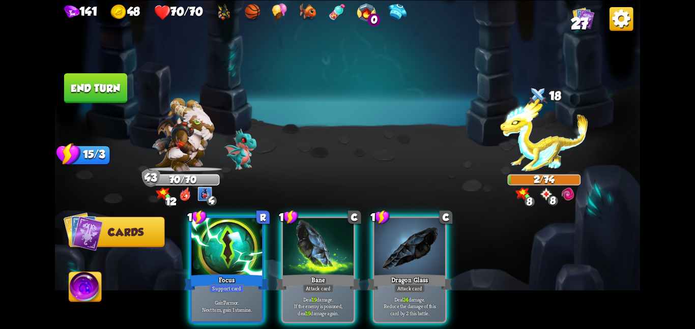
click at [313, 253] on div at bounding box center [318, 248] width 71 height 60
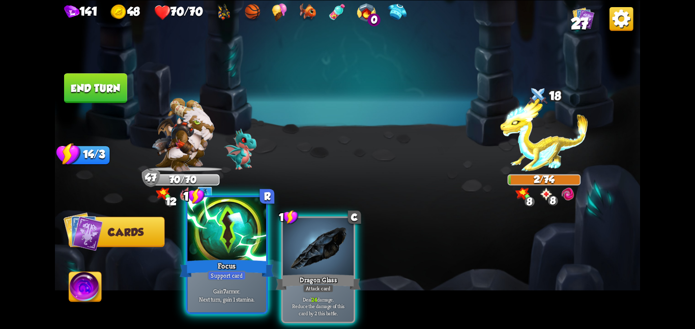
click at [200, 251] on div at bounding box center [226, 230] width 79 height 66
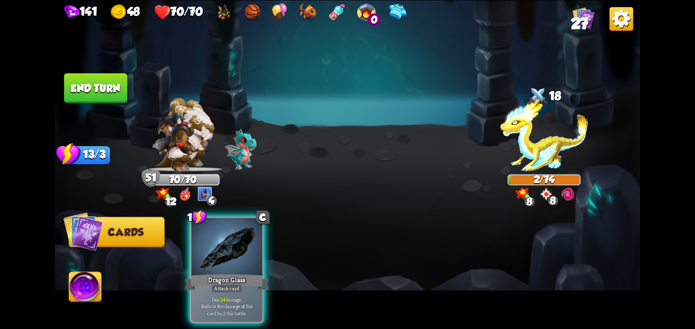
click at [200, 251] on div at bounding box center [226, 248] width 71 height 60
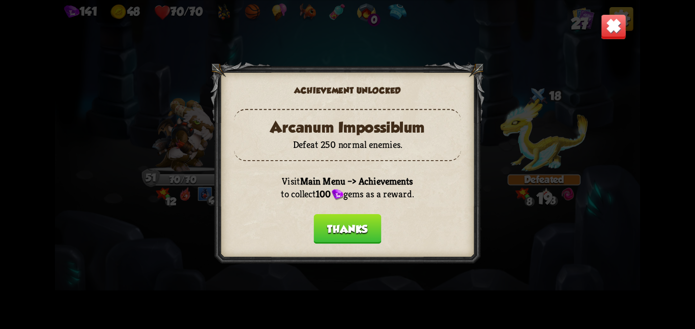
click at [350, 233] on button "Thanks" at bounding box center [348, 229] width 68 height 30
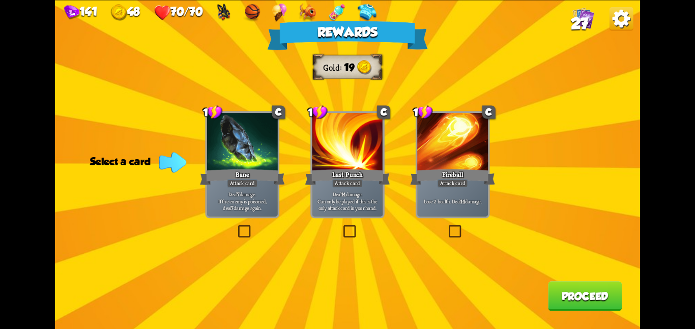
click at [272, 184] on div "Bane" at bounding box center [242, 176] width 85 height 19
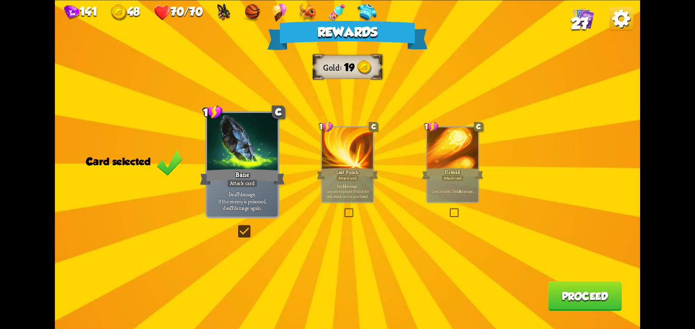
click at [562, 297] on button "Proceed" at bounding box center [585, 296] width 74 height 30
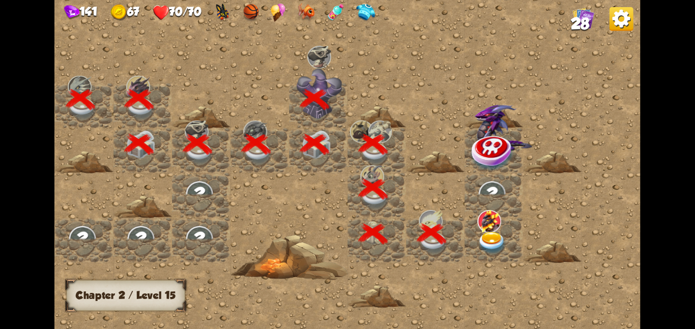
click at [497, 241] on img at bounding box center [492, 243] width 30 height 23
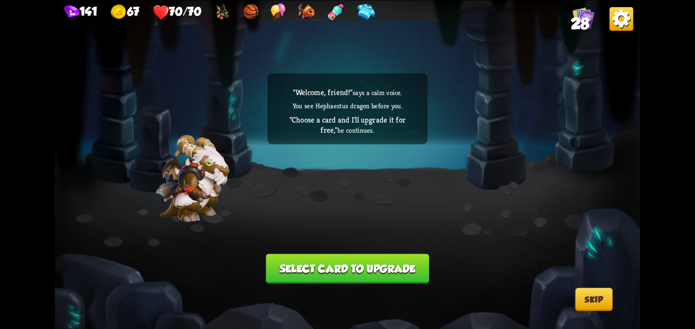
click at [397, 259] on button "Select card to upgrade" at bounding box center [347, 269] width 163 height 30
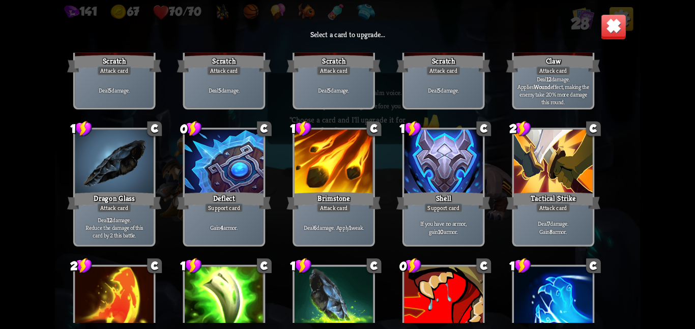
scroll to position [0, 0]
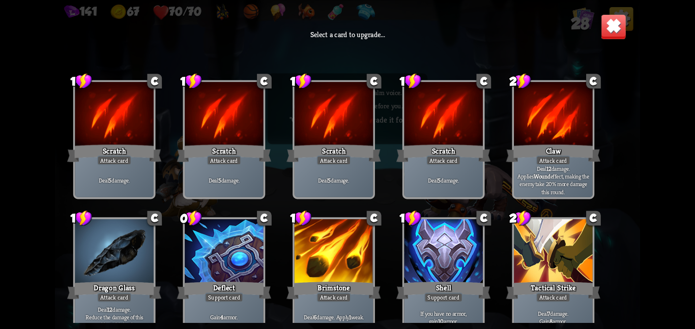
click at [609, 34] on img at bounding box center [613, 26] width 25 height 25
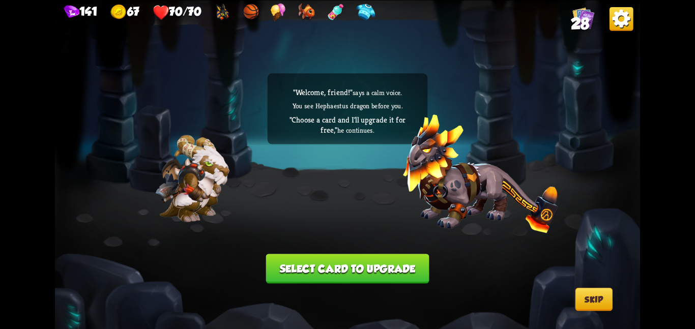
click at [343, 258] on button "Select card to upgrade" at bounding box center [347, 269] width 163 height 30
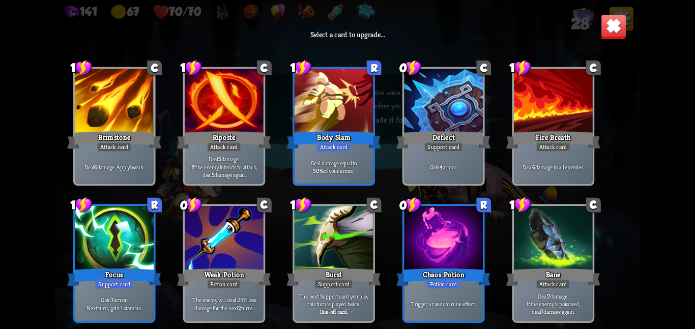
scroll to position [469, 0]
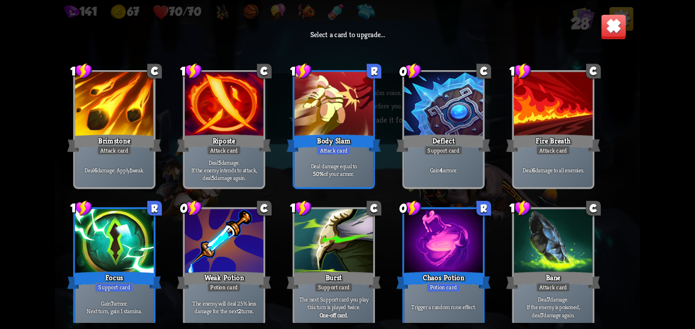
click at [350, 252] on div at bounding box center [334, 242] width 79 height 66
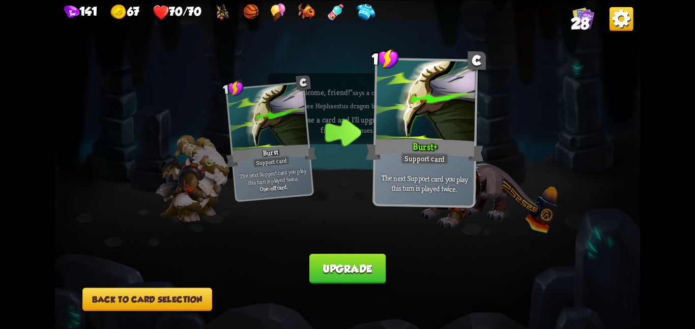
click at [188, 302] on button "Back to card selection" at bounding box center [147, 299] width 130 height 23
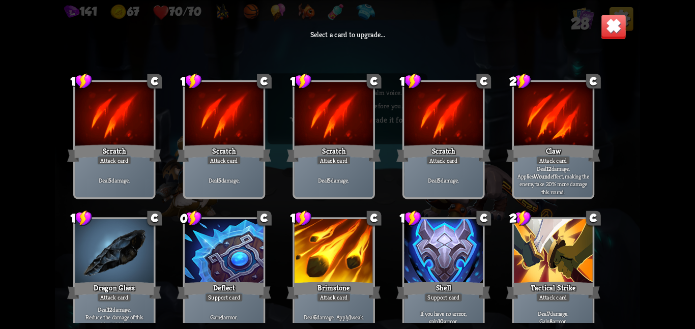
scroll to position [473, 0]
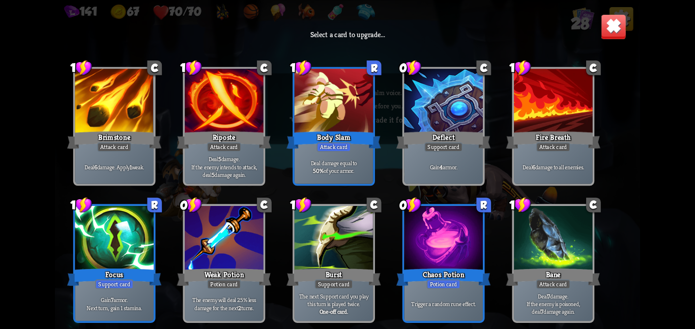
click at [442, 243] on div at bounding box center [443, 239] width 79 height 66
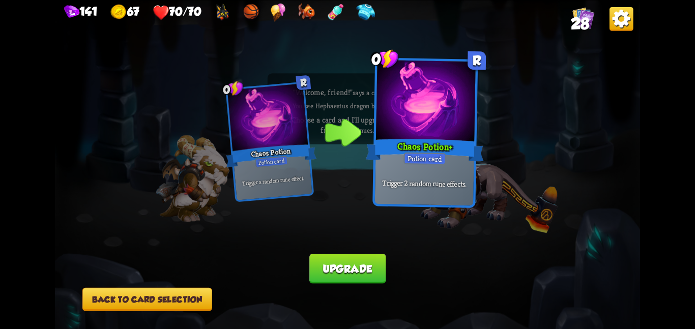
click at [335, 256] on button "Upgrade" at bounding box center [347, 269] width 76 height 30
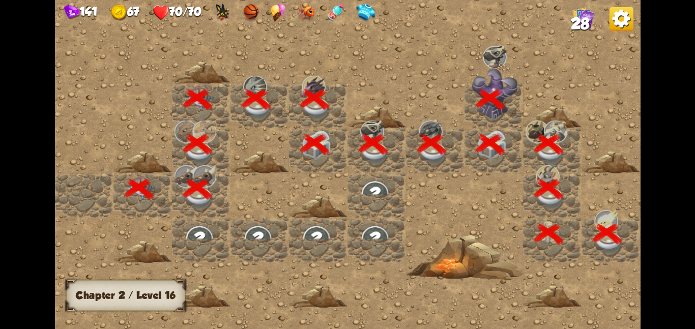
scroll to position [0, 195]
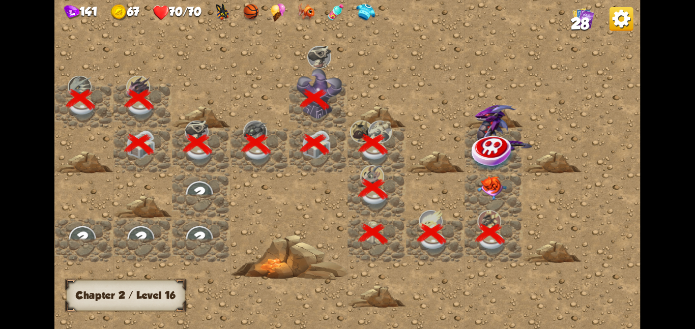
click at [490, 194] on img at bounding box center [492, 188] width 30 height 24
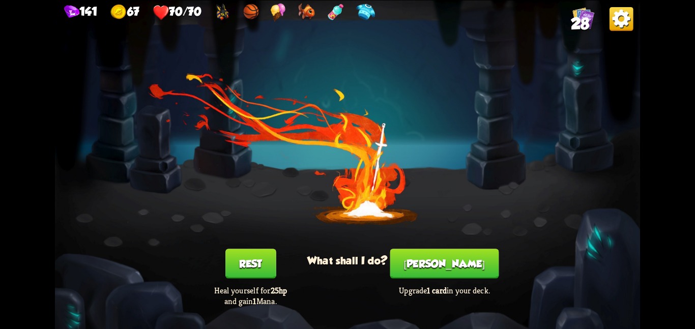
click at [446, 264] on button "[PERSON_NAME]" at bounding box center [444, 264] width 109 height 30
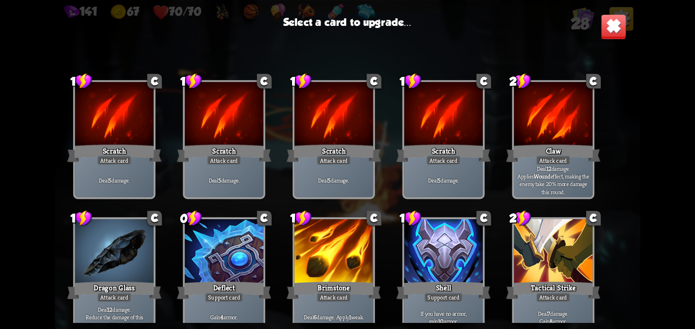
scroll to position [473, 0]
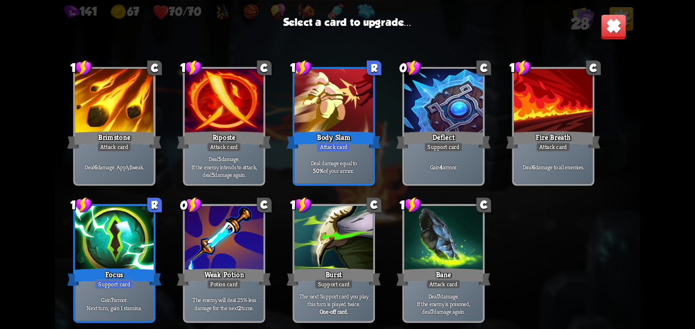
click at [337, 255] on div at bounding box center [334, 239] width 79 height 66
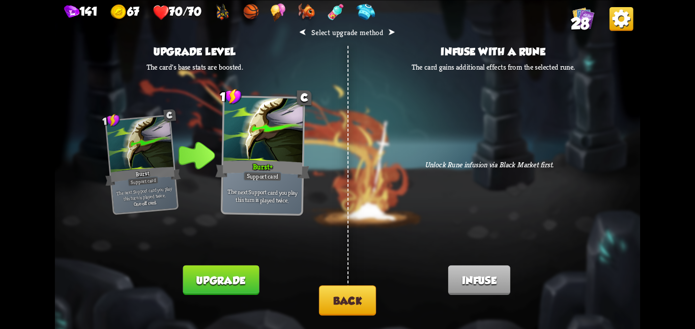
click at [244, 275] on button "Upgrade" at bounding box center [221, 280] width 76 height 30
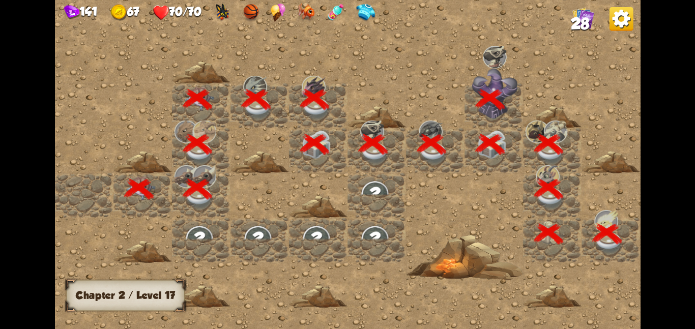
scroll to position [0, 195]
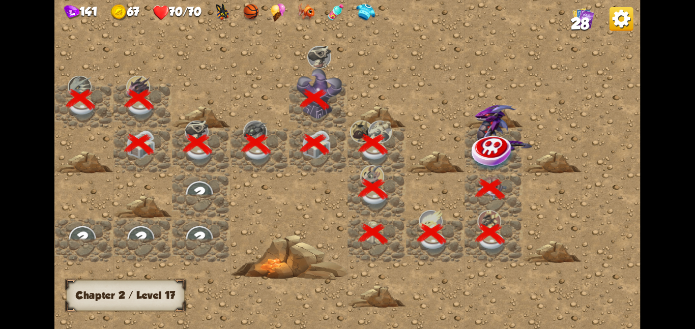
click at [474, 144] on img at bounding box center [493, 152] width 44 height 38
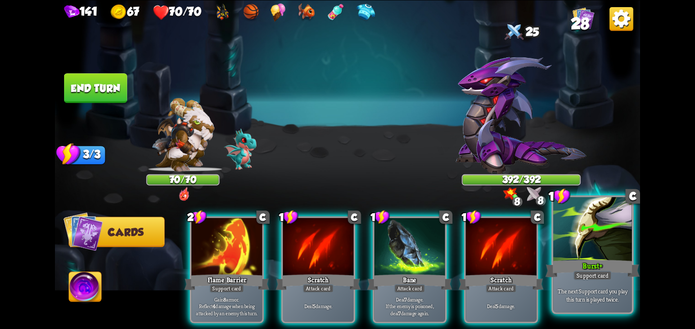
click at [558, 232] on div at bounding box center [592, 230] width 79 height 66
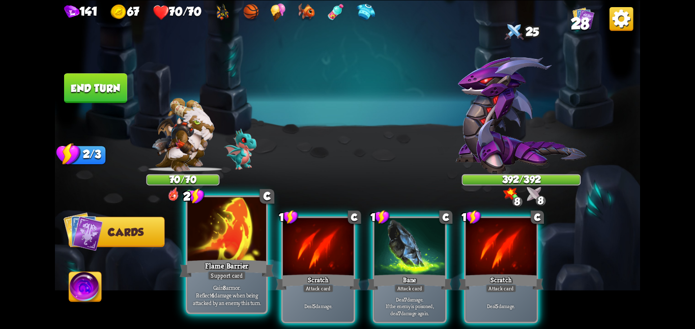
click at [245, 241] on div at bounding box center [226, 230] width 79 height 66
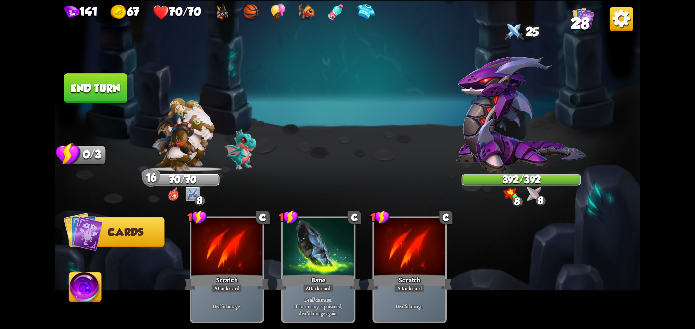
click at [98, 76] on button "End turn" at bounding box center [95, 88] width 63 height 30
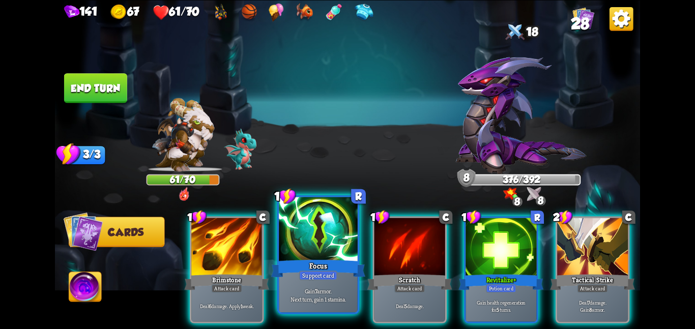
click at [322, 250] on div at bounding box center [318, 230] width 79 height 66
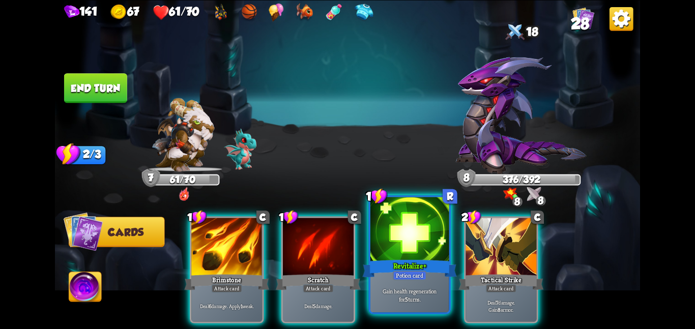
click at [422, 243] on div at bounding box center [410, 230] width 79 height 66
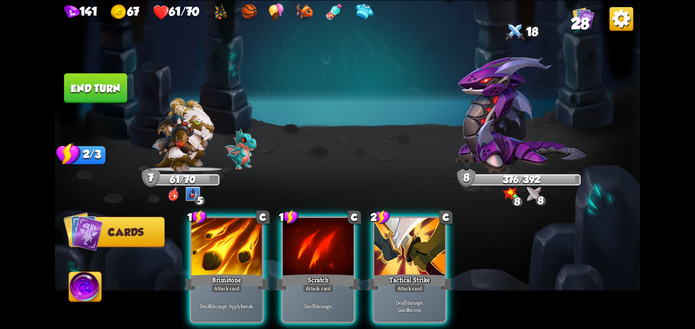
click at [92, 87] on button "End turn" at bounding box center [95, 88] width 63 height 30
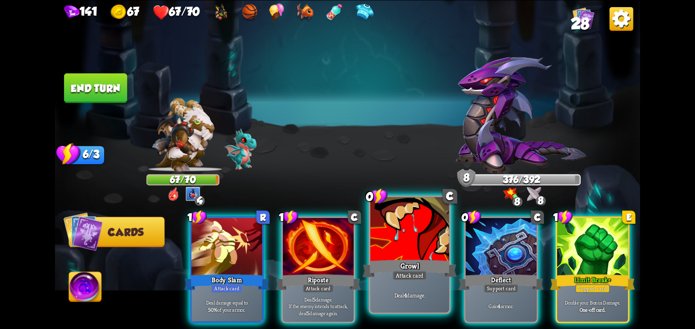
click at [427, 246] on div at bounding box center [410, 230] width 79 height 66
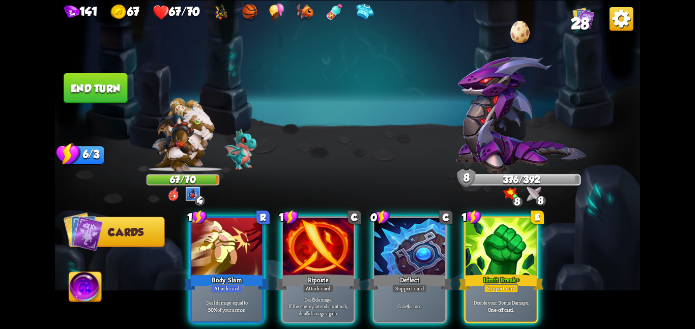
click at [427, 246] on div at bounding box center [410, 248] width 71 height 60
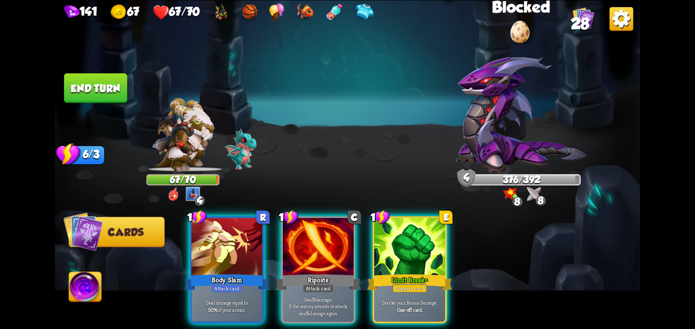
click at [86, 89] on button "End turn" at bounding box center [95, 88] width 63 height 30
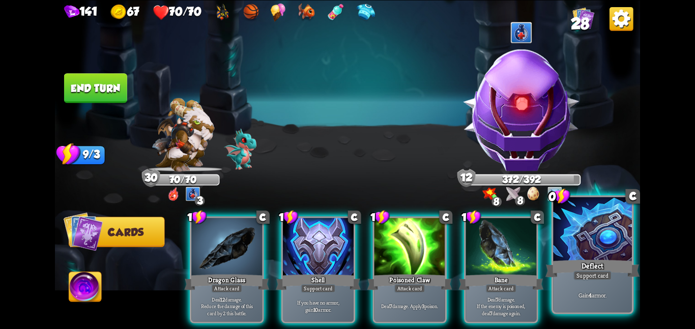
click at [578, 257] on div at bounding box center [592, 230] width 79 height 66
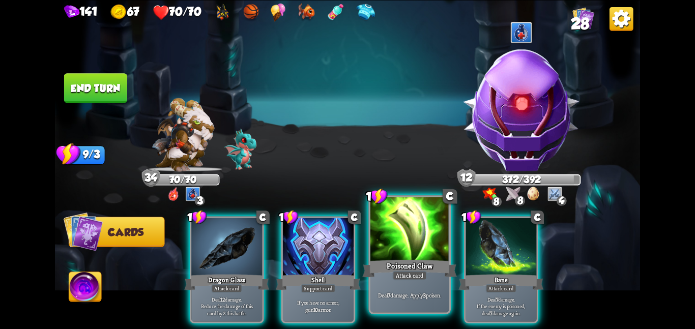
click at [433, 253] on div at bounding box center [410, 230] width 79 height 66
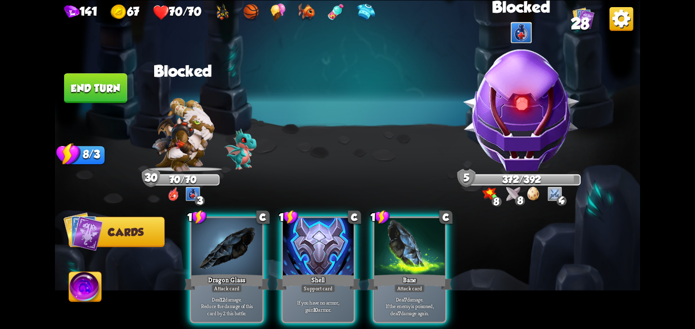
click at [98, 96] on button "End turn" at bounding box center [95, 88] width 63 height 30
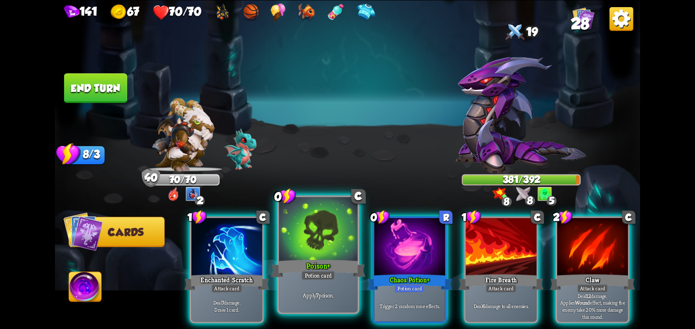
click at [293, 259] on div "Poison +" at bounding box center [318, 268] width 94 height 21
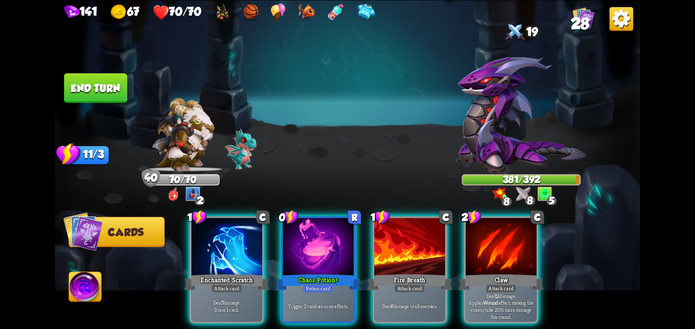
click at [293, 273] on div "Chaos Potion +" at bounding box center [318, 282] width 85 height 19
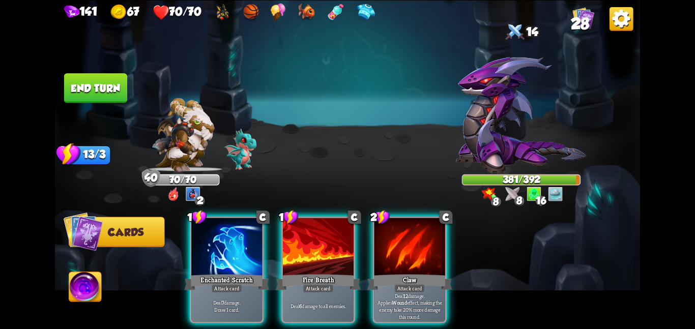
click at [105, 87] on button "End turn" at bounding box center [95, 88] width 63 height 30
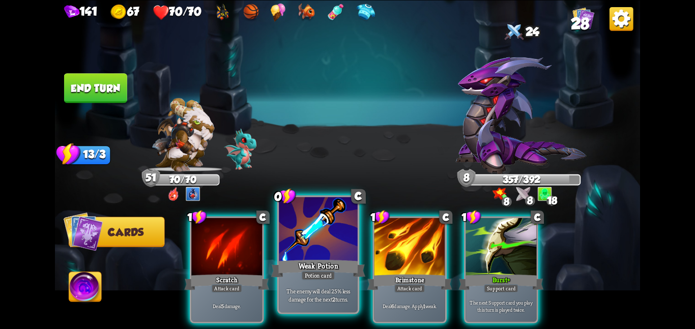
click at [322, 239] on div at bounding box center [318, 230] width 79 height 66
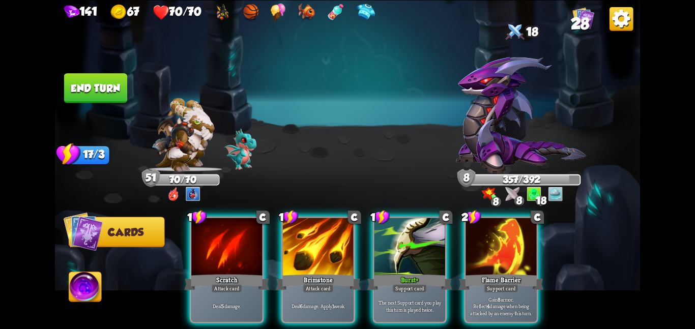
click at [93, 76] on button "End turn" at bounding box center [95, 88] width 63 height 30
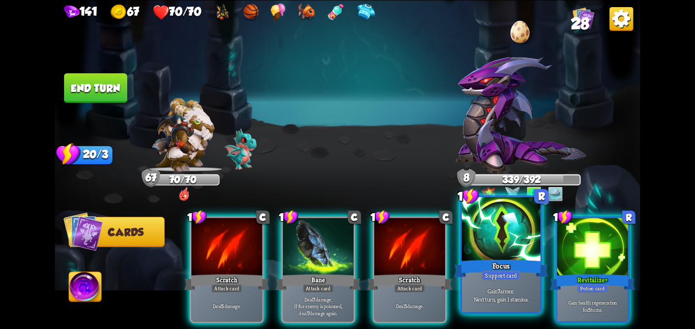
click at [493, 241] on div at bounding box center [501, 230] width 79 height 66
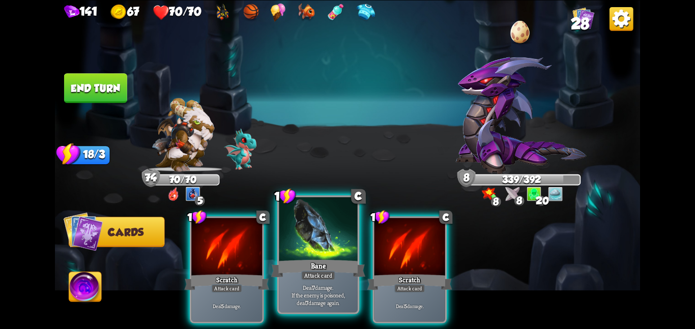
click at [306, 223] on div at bounding box center [318, 230] width 79 height 66
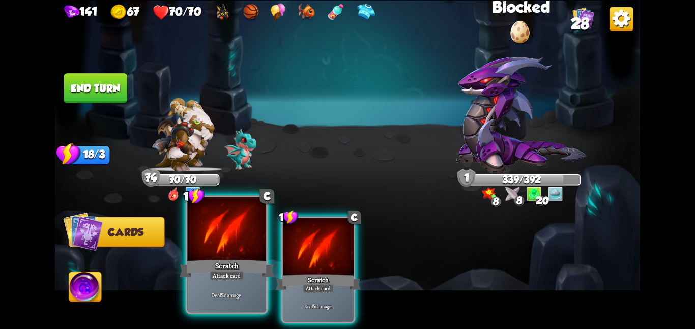
click at [200, 262] on div "Scratch" at bounding box center [227, 268] width 94 height 21
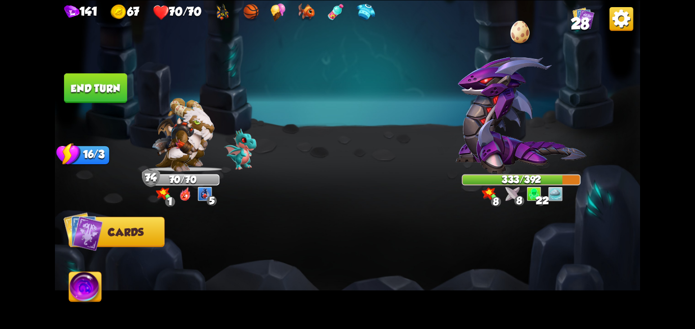
click at [77, 75] on button "End turn" at bounding box center [95, 88] width 63 height 30
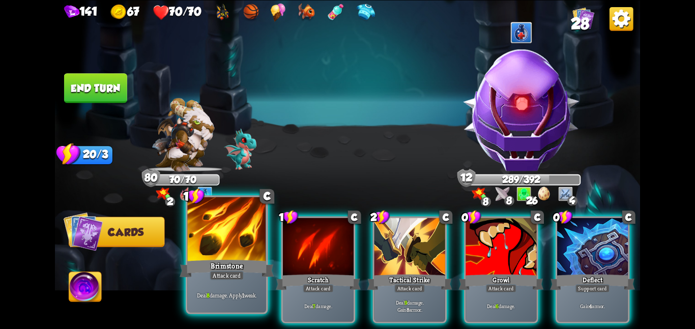
click at [187, 250] on div at bounding box center [226, 230] width 79 height 66
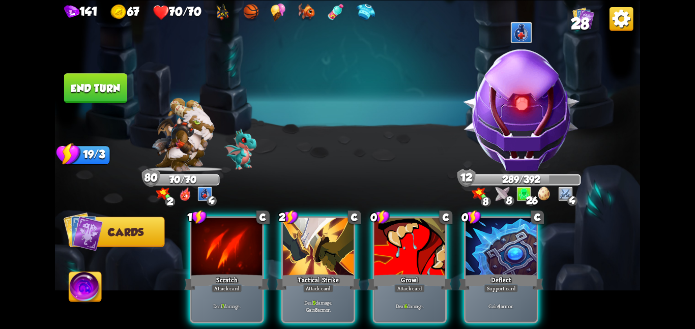
click at [187, 250] on div "1 C Scratch Attack card Deal 7 damage. 2 C Tactical Strike Attack card Deal 9 d…" at bounding box center [406, 256] width 468 height 147
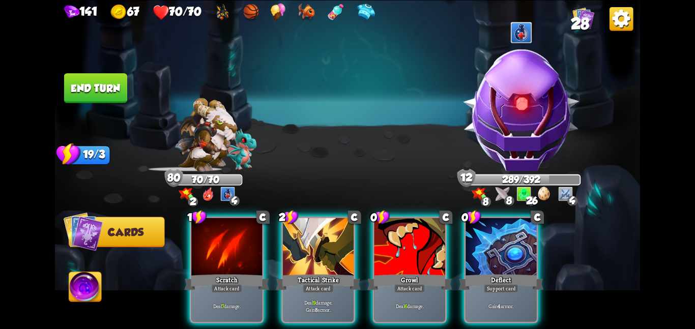
click at [187, 250] on div "1 C Scratch Attack card Deal 7 damage. 2 C Tactical Strike Attack card Deal 9 d…" at bounding box center [406, 256] width 468 height 147
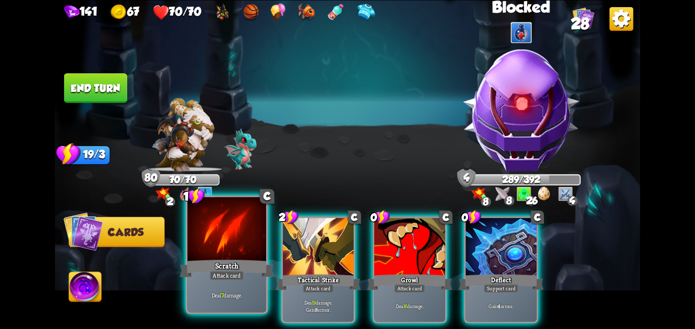
click at [206, 251] on div at bounding box center [226, 230] width 79 height 66
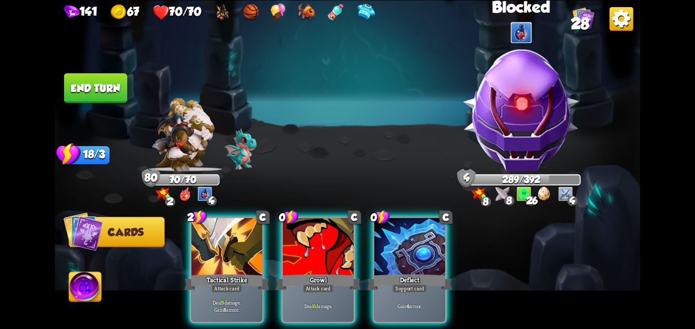
click at [206, 251] on div at bounding box center [226, 248] width 71 height 60
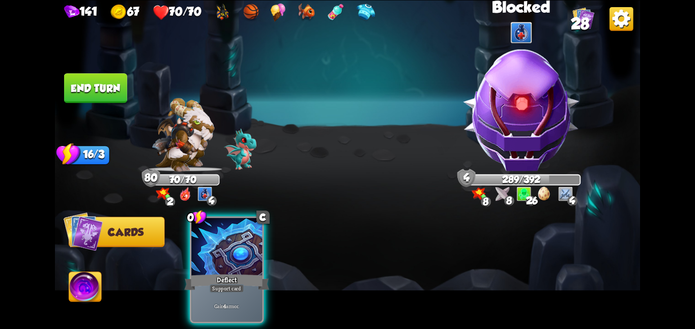
click at [206, 251] on div at bounding box center [226, 248] width 71 height 60
click at [206, 251] on div "0 C Deflect Support card Gain 4 armor." at bounding box center [406, 256] width 468 height 147
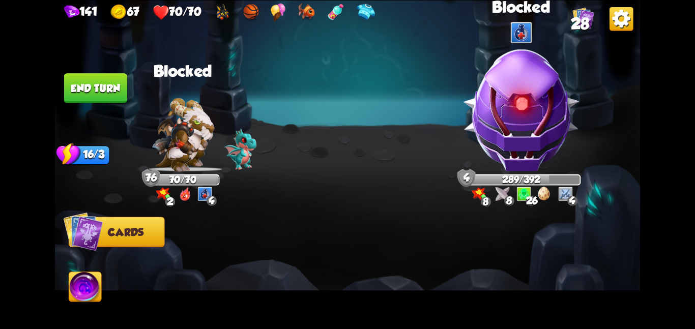
click at [90, 76] on button "End turn" at bounding box center [95, 88] width 63 height 30
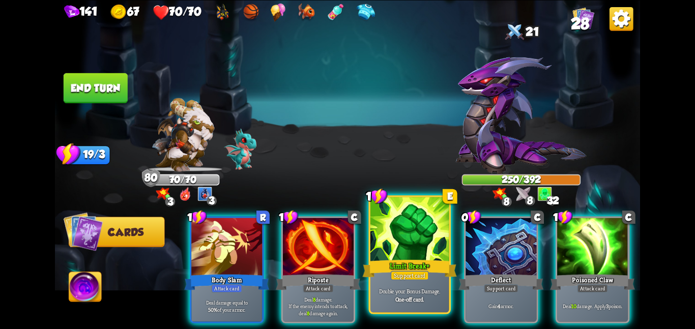
click at [449, 269] on div "Limit Break +" at bounding box center [409, 268] width 94 height 21
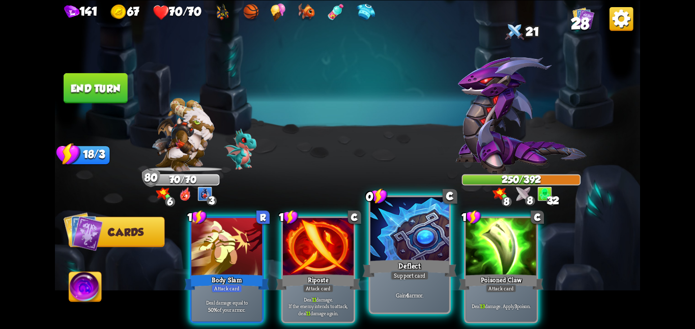
click at [422, 248] on div at bounding box center [410, 230] width 79 height 66
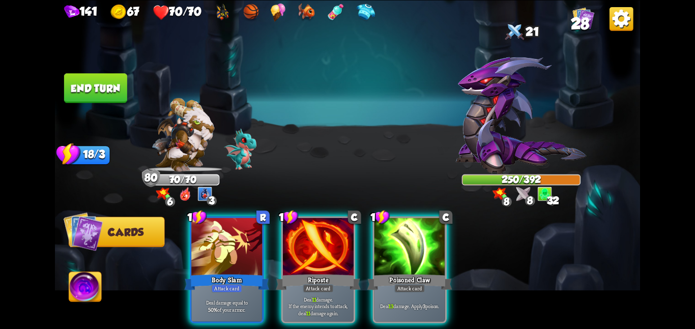
click at [422, 248] on div at bounding box center [410, 248] width 71 height 60
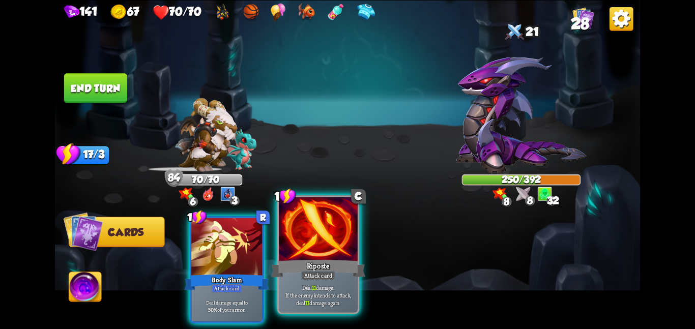
click at [348, 232] on div at bounding box center [318, 230] width 79 height 66
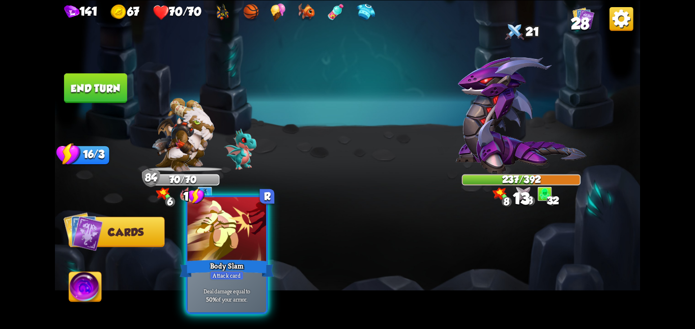
click at [245, 239] on div at bounding box center [226, 230] width 79 height 66
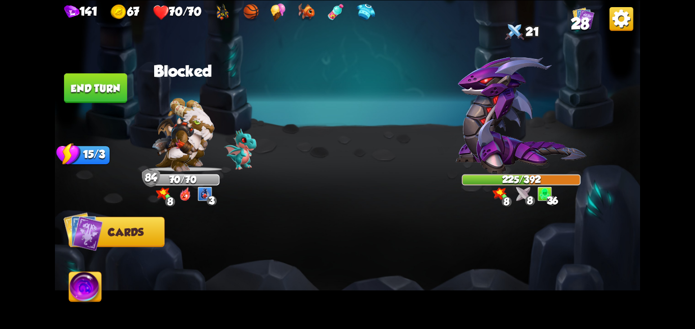
click at [110, 87] on button "End turn" at bounding box center [95, 88] width 63 height 30
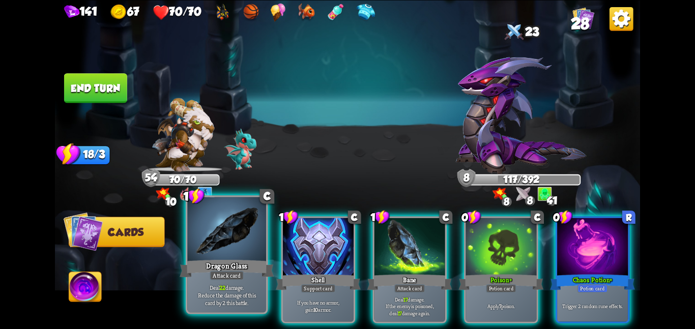
click at [214, 229] on div at bounding box center [226, 230] width 79 height 66
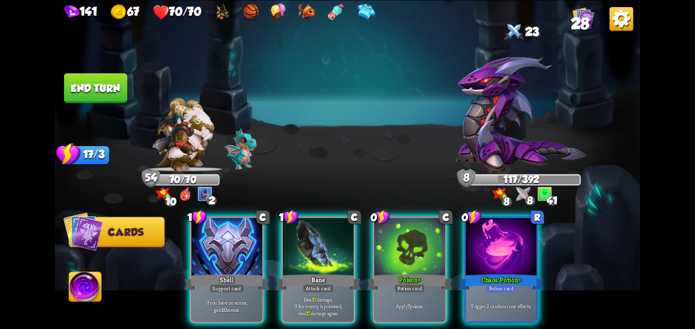
click at [214, 229] on div at bounding box center [226, 248] width 71 height 60
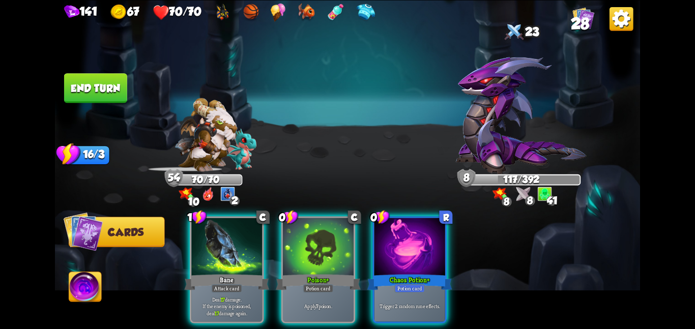
click at [214, 229] on div at bounding box center [226, 248] width 71 height 60
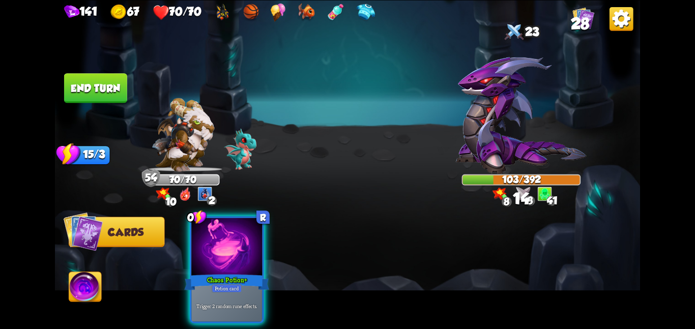
click at [214, 229] on div at bounding box center [226, 248] width 71 height 60
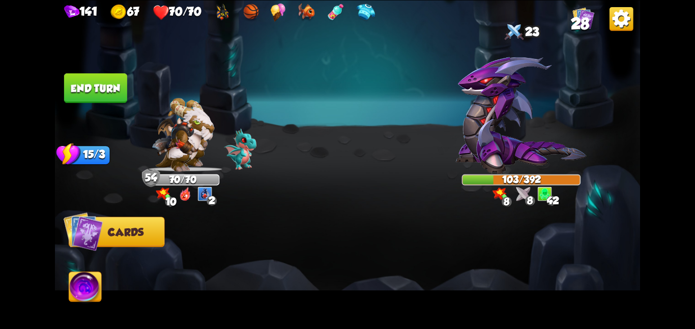
click at [101, 87] on button "End turn" at bounding box center [95, 88] width 63 height 30
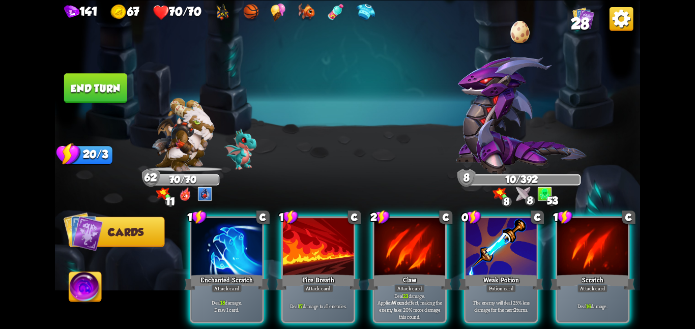
click at [67, 291] on img at bounding box center [347, 164] width 585 height 329
click at [73, 289] on img at bounding box center [85, 288] width 33 height 33
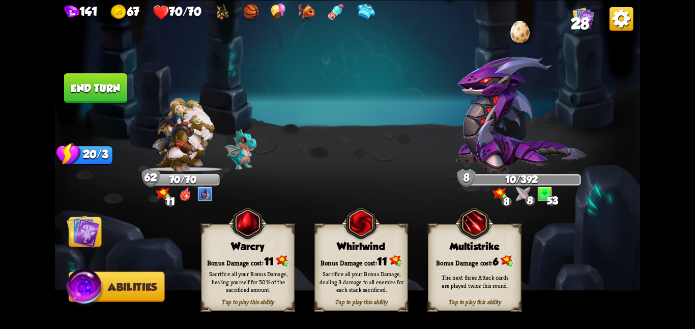
click at [508, 241] on div "Multistrike" at bounding box center [475, 247] width 93 height 12
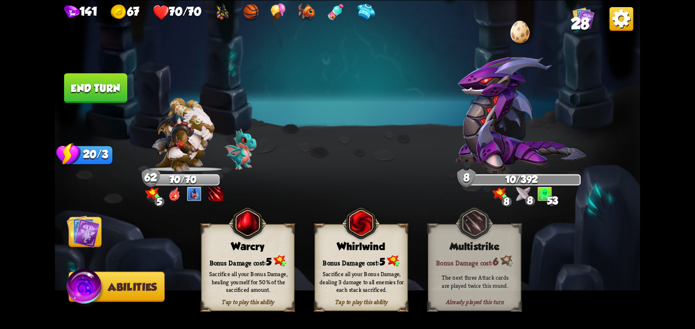
click at [74, 226] on img at bounding box center [83, 231] width 33 height 33
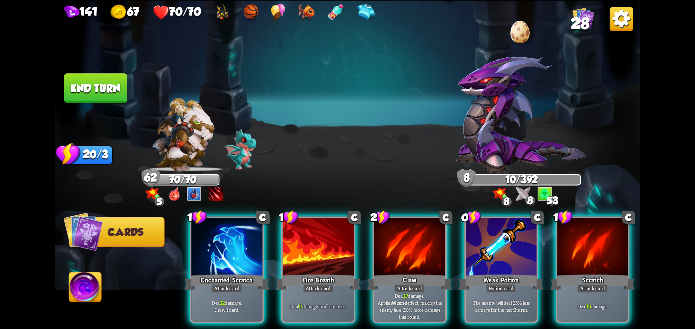
click at [167, 188] on div "5 0" at bounding box center [182, 194] width 84 height 15
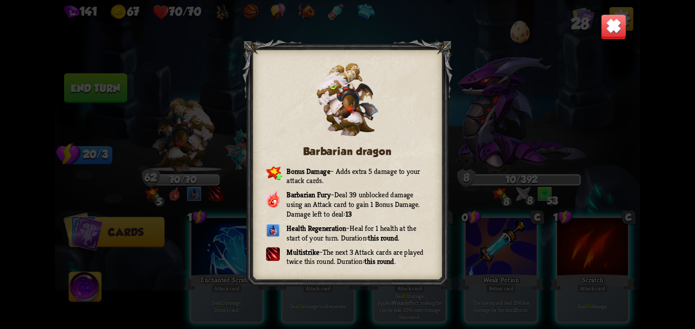
click at [613, 32] on img at bounding box center [613, 26] width 25 height 25
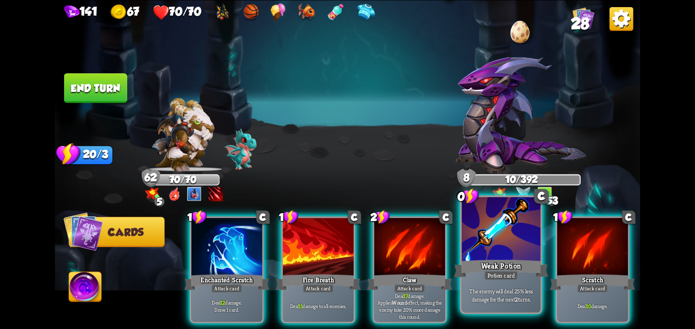
click at [516, 248] on div at bounding box center [501, 230] width 79 height 66
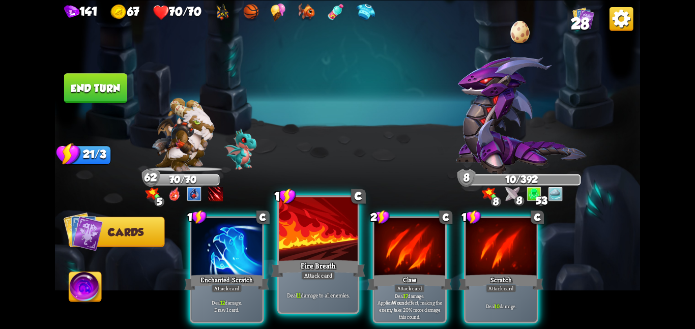
click at [323, 248] on div at bounding box center [318, 230] width 79 height 66
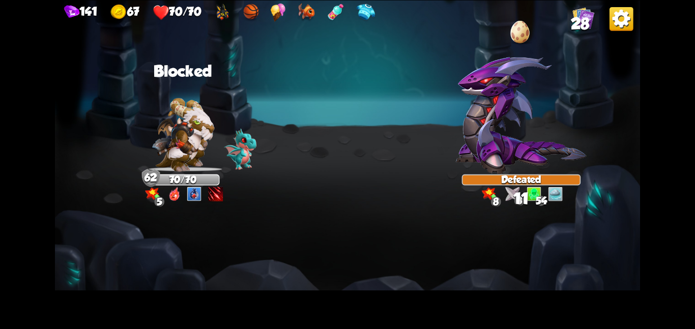
click at [218, 193] on img at bounding box center [215, 194] width 15 height 15
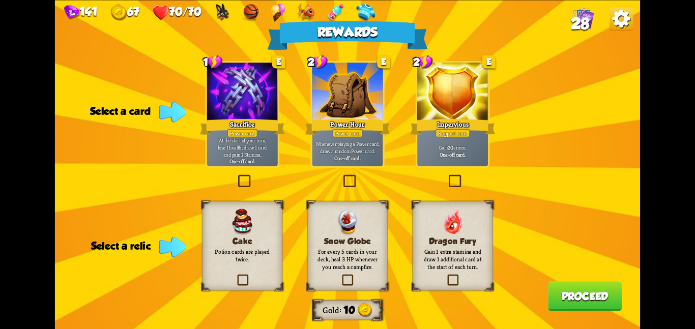
click at [278, 222] on div "Cake Potion cards are played twice." at bounding box center [242, 246] width 80 height 90
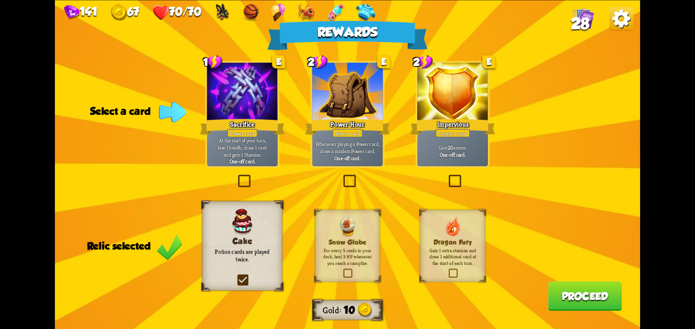
click at [278, 222] on div "Cake Potion cards are played twice." at bounding box center [242, 246] width 80 height 90
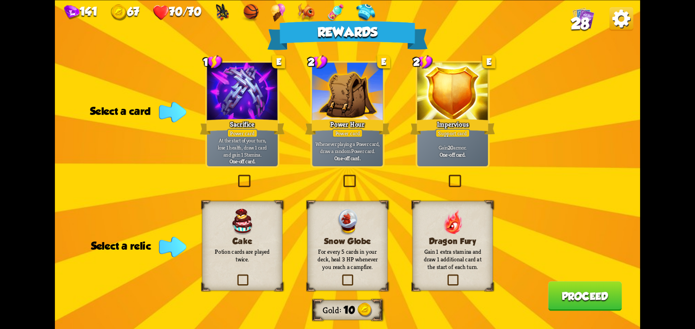
click at [455, 230] on img at bounding box center [453, 222] width 20 height 26
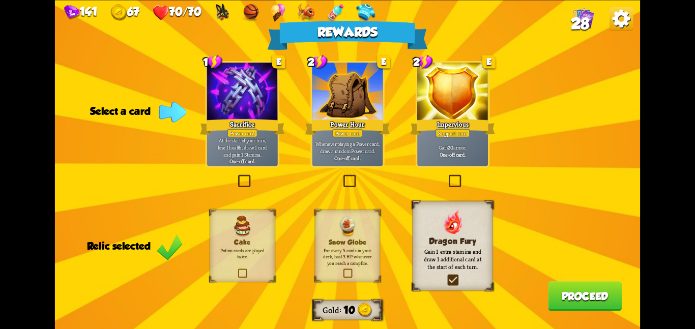
click at [253, 114] on div at bounding box center [242, 93] width 71 height 60
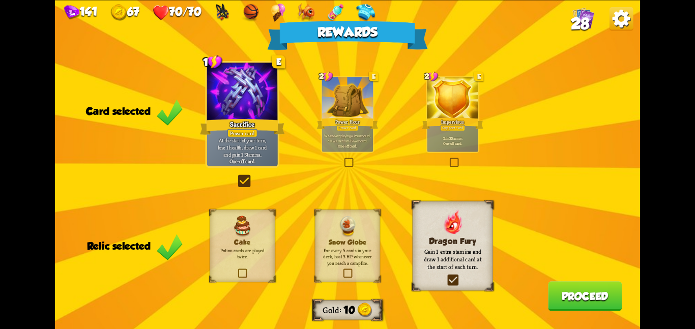
click at [579, 295] on button "Proceed" at bounding box center [585, 296] width 74 height 30
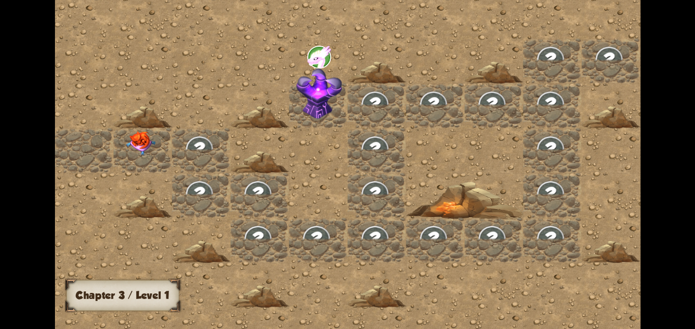
click at [130, 148] on img at bounding box center [141, 143] width 30 height 24
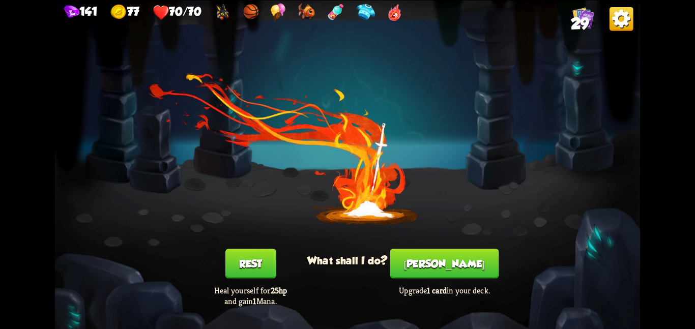
click at [461, 261] on button "[PERSON_NAME]" at bounding box center [444, 264] width 109 height 30
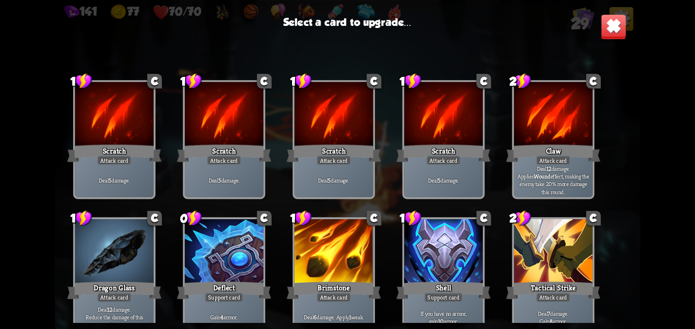
scroll to position [473, 0]
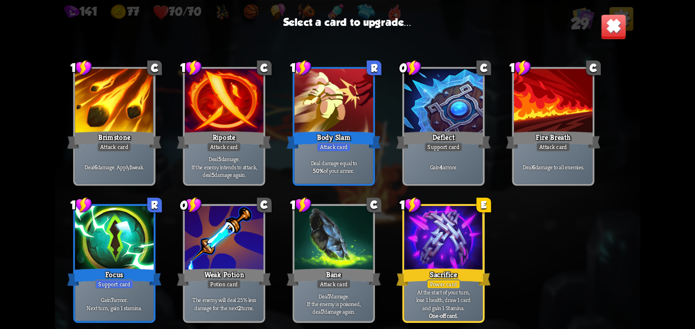
click at [431, 220] on div at bounding box center [443, 239] width 79 height 66
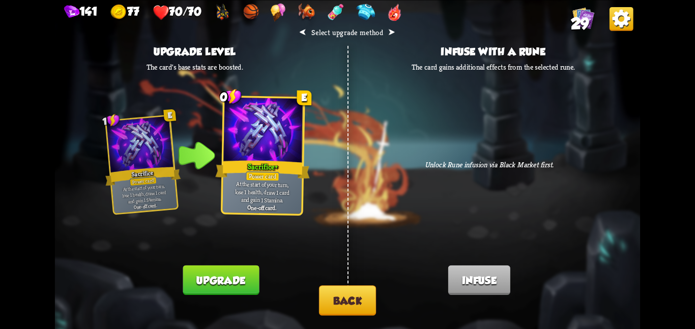
click at [217, 274] on button "Upgrade" at bounding box center [221, 280] width 76 height 30
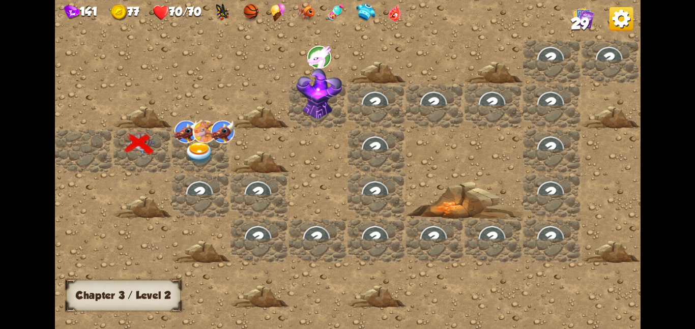
click at [204, 157] on img at bounding box center [200, 153] width 30 height 23
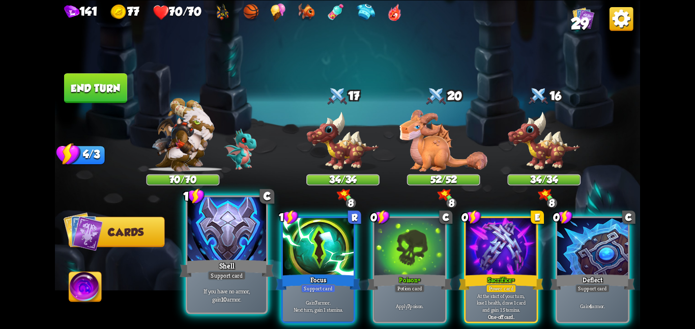
click at [216, 266] on div "Shell" at bounding box center [227, 268] width 94 height 21
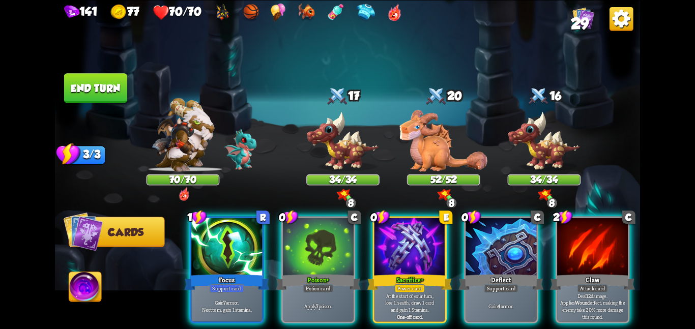
click at [216, 273] on div "Focus" at bounding box center [226, 282] width 85 height 19
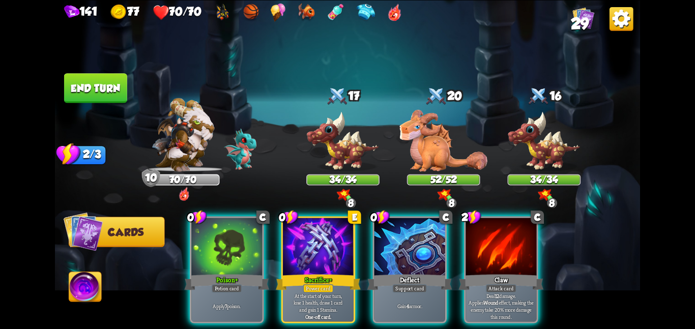
click at [216, 273] on div "Poison +" at bounding box center [226, 282] width 85 height 19
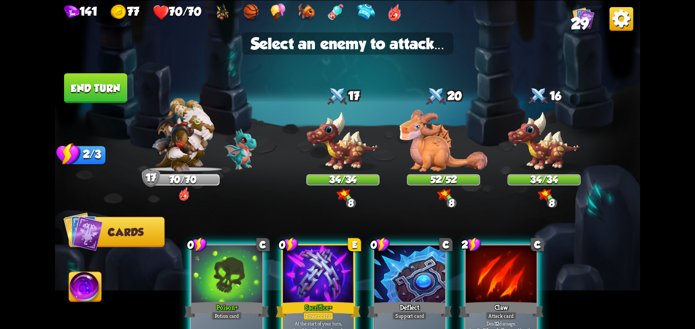
click at [216, 266] on div at bounding box center [226, 275] width 71 height 60
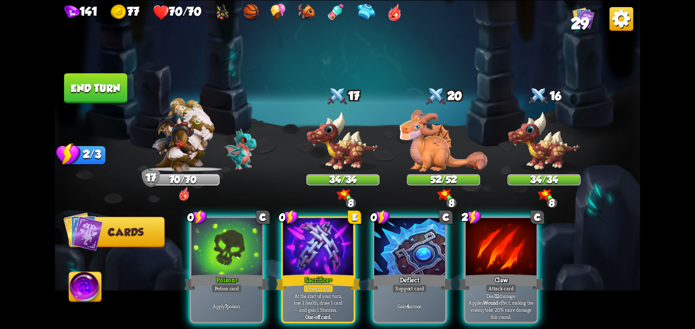
click at [216, 273] on div "Poison +" at bounding box center [226, 282] width 85 height 19
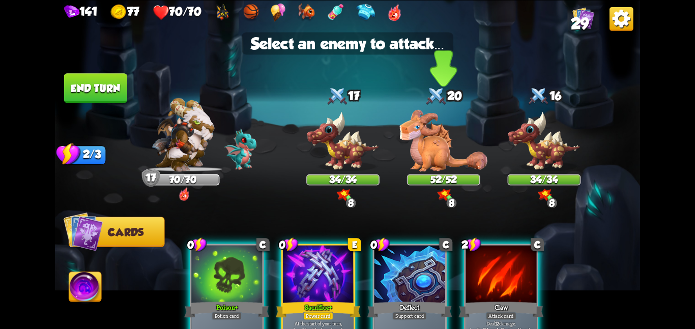
click at [431, 137] on img at bounding box center [444, 140] width 88 height 62
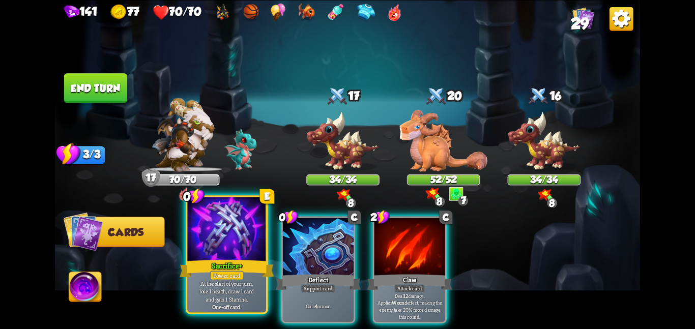
click at [237, 241] on div at bounding box center [226, 230] width 79 height 66
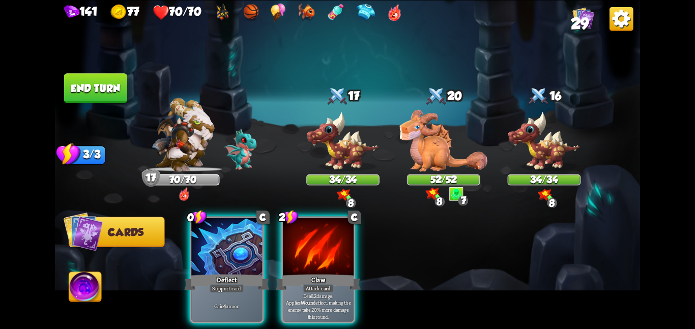
click at [237, 241] on div at bounding box center [226, 248] width 71 height 60
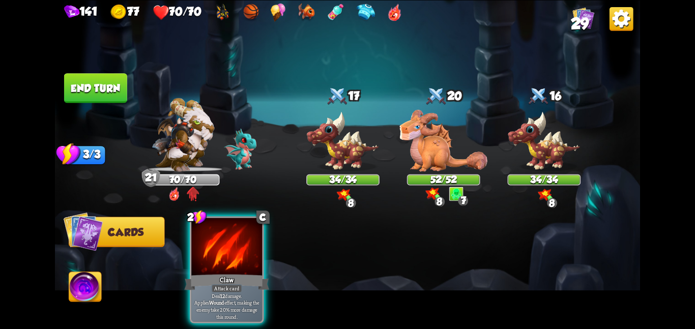
click at [86, 83] on button "End turn" at bounding box center [95, 88] width 63 height 30
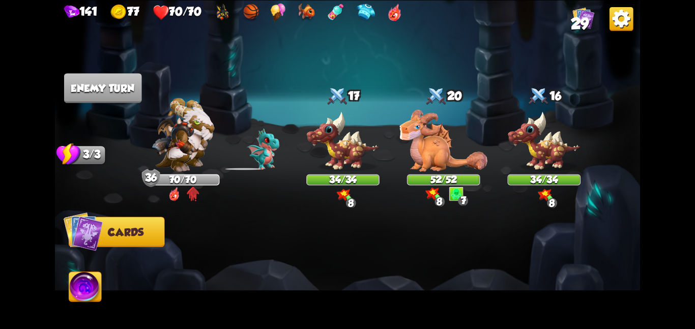
click at [175, 114] on img at bounding box center [183, 135] width 63 height 74
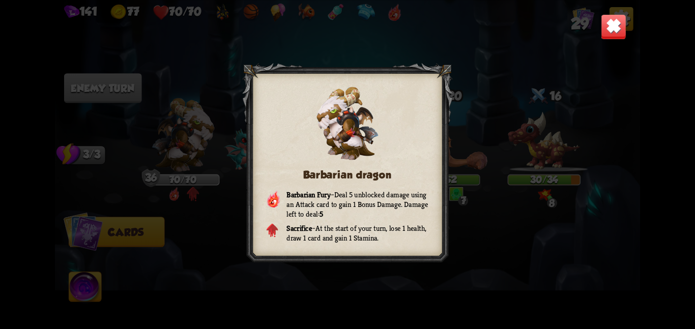
click at [621, 27] on img at bounding box center [613, 26] width 25 height 25
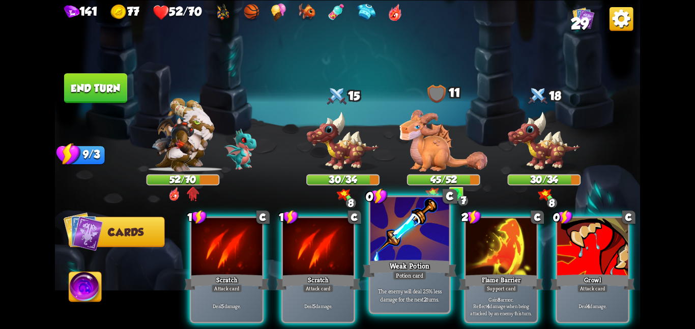
click at [413, 238] on div at bounding box center [410, 230] width 79 height 66
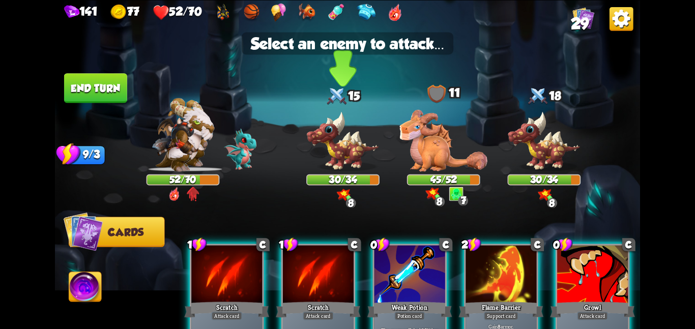
click at [332, 111] on img at bounding box center [342, 141] width 73 height 61
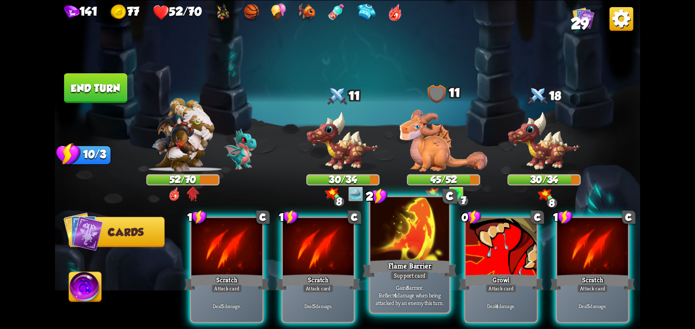
scroll to position [0, 97]
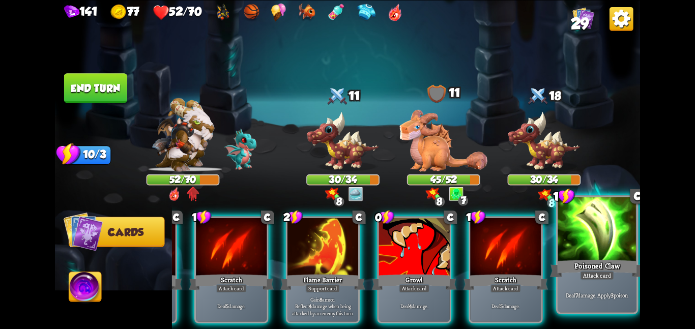
click at [616, 246] on div at bounding box center [597, 230] width 79 height 66
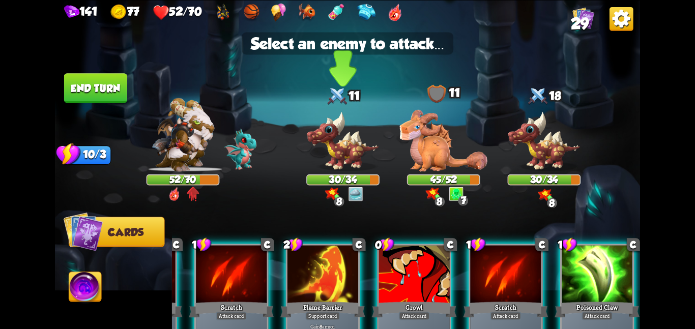
click at [375, 125] on img at bounding box center [342, 141] width 73 height 61
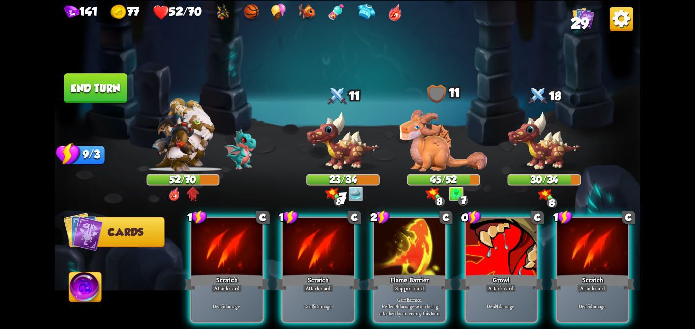
click at [97, 82] on button "End turn" at bounding box center [95, 88] width 63 height 30
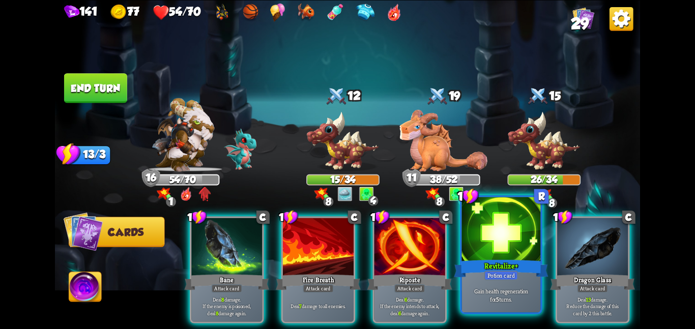
click at [492, 254] on div at bounding box center [501, 230] width 79 height 66
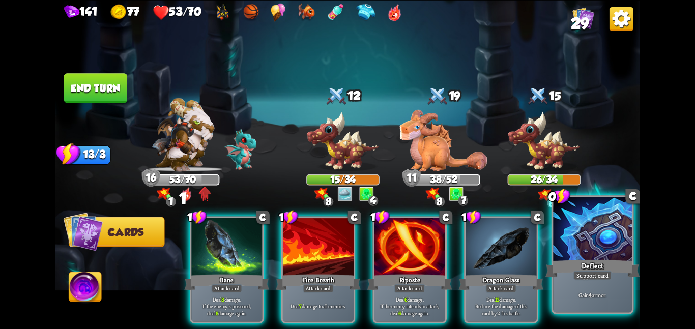
click at [613, 293] on p "Gain 4 armor." at bounding box center [592, 295] width 75 height 8
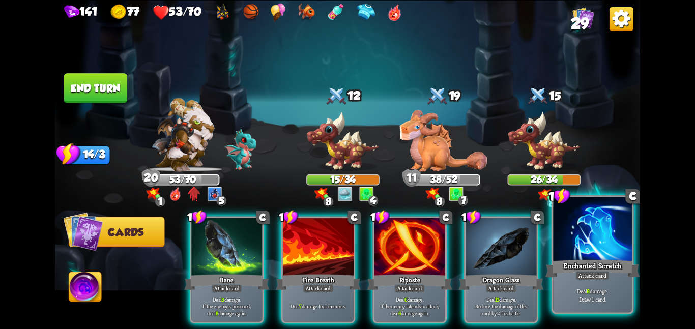
click at [583, 256] on div at bounding box center [592, 230] width 79 height 66
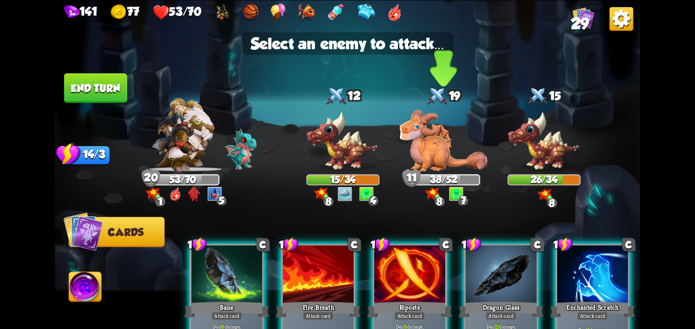
click at [445, 158] on img at bounding box center [444, 140] width 88 height 62
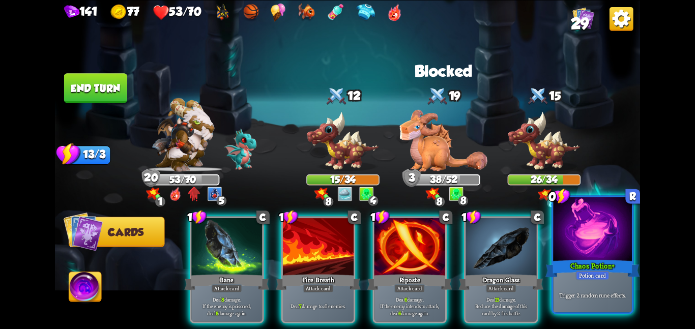
click at [560, 252] on div at bounding box center [592, 230] width 79 height 66
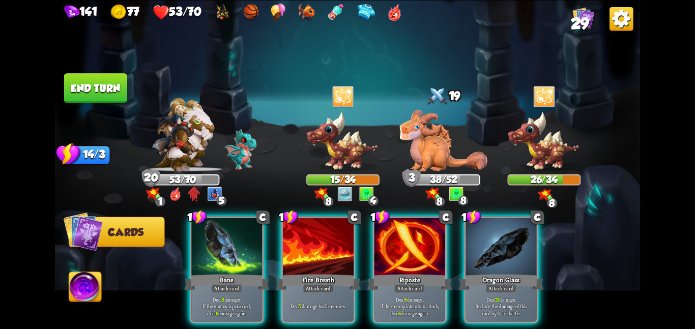
click at [108, 76] on button "End turn" at bounding box center [95, 88] width 63 height 30
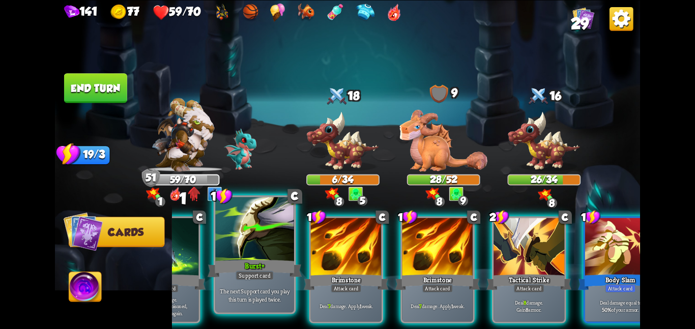
scroll to position [0, 199]
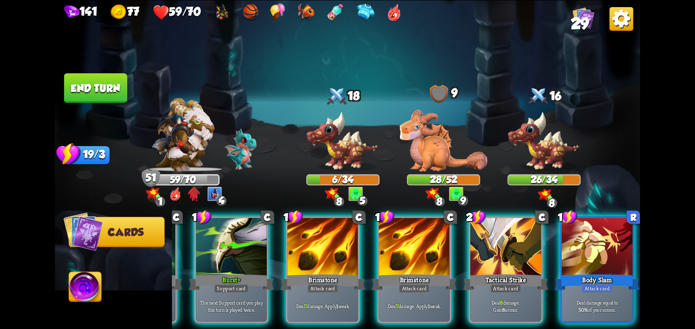
click at [108, 80] on button "End turn" at bounding box center [95, 88] width 63 height 30
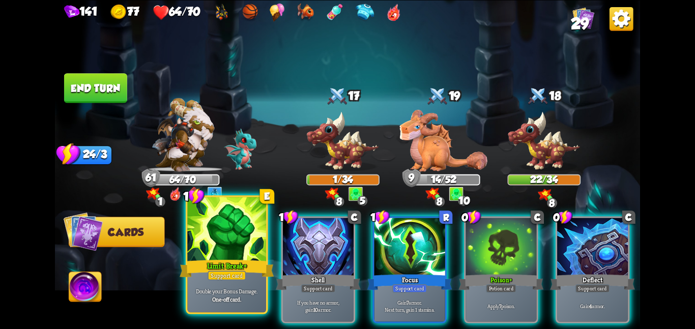
click at [217, 269] on div "Limit Break +" at bounding box center [227, 268] width 94 height 21
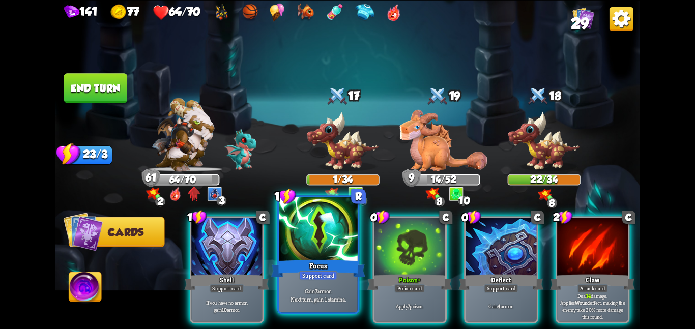
click at [346, 271] on div "Focus" at bounding box center [318, 268] width 94 height 21
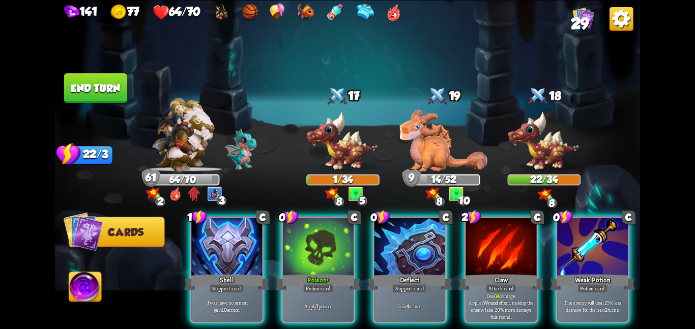
click at [346, 273] on div "Poison +" at bounding box center [318, 282] width 85 height 19
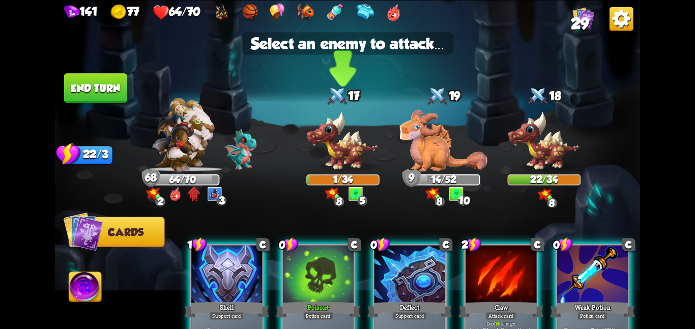
click at [355, 167] on img at bounding box center [342, 141] width 73 height 61
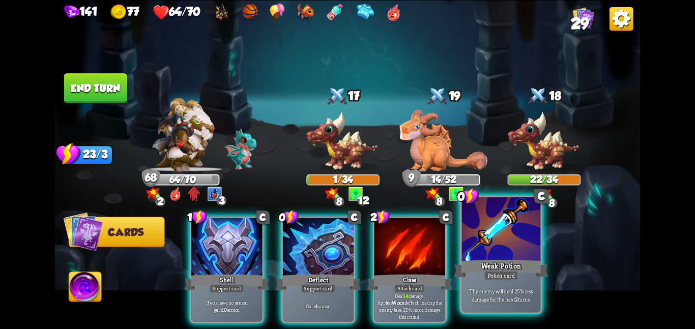
click at [507, 238] on div at bounding box center [501, 230] width 79 height 66
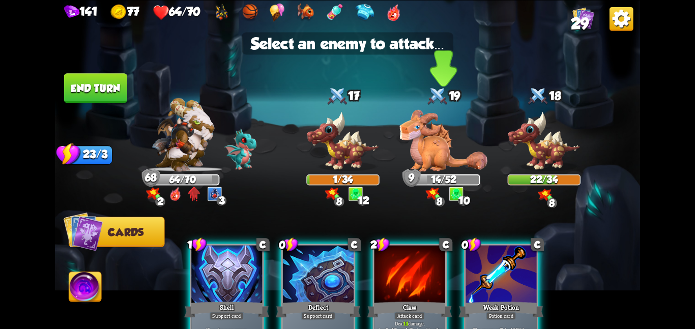
click at [465, 134] on img at bounding box center [444, 140] width 88 height 62
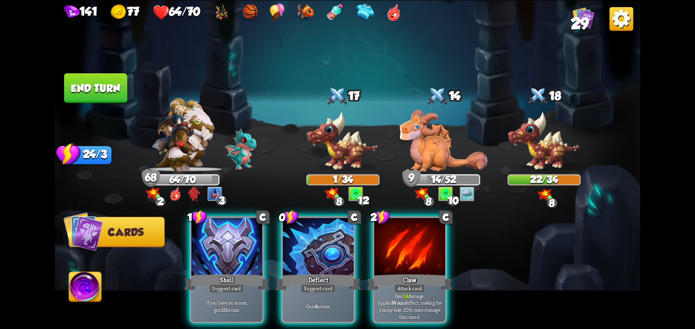
click at [120, 90] on button "End turn" at bounding box center [95, 88] width 63 height 30
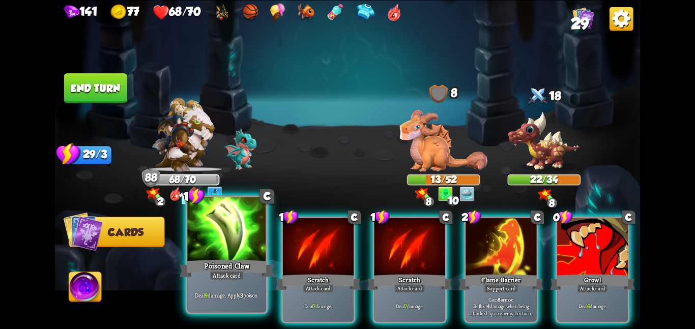
click at [209, 224] on div at bounding box center [226, 230] width 79 height 66
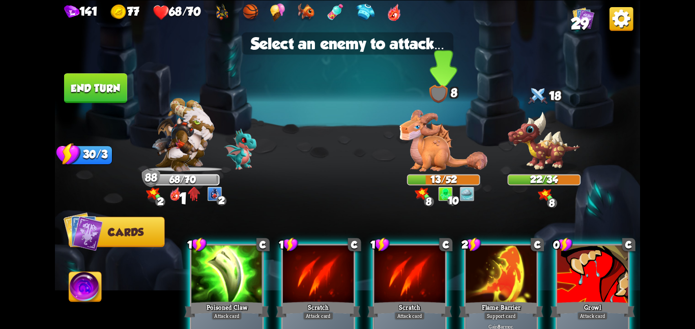
click at [436, 155] on img at bounding box center [444, 140] width 88 height 62
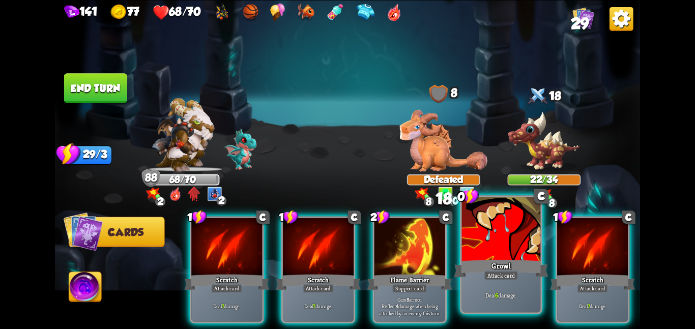
scroll to position [0, 97]
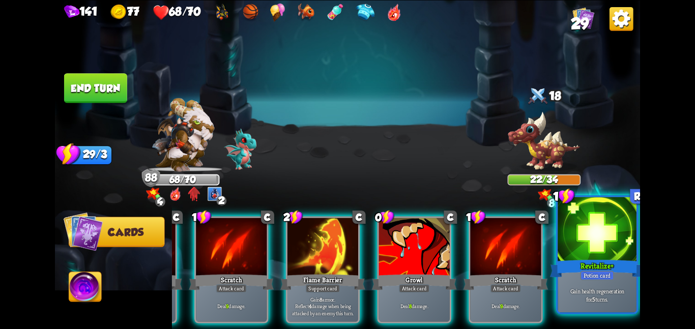
click at [576, 253] on div at bounding box center [597, 230] width 79 height 66
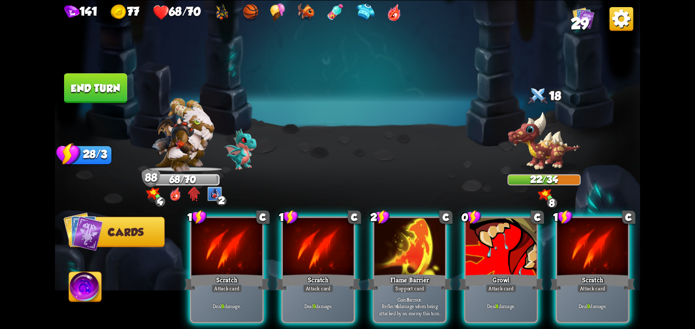
scroll to position [0, 0]
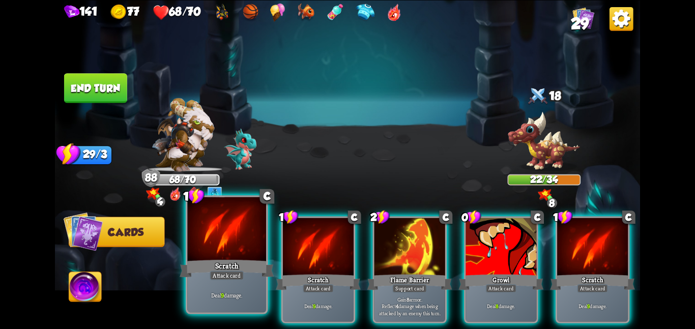
click at [206, 251] on div at bounding box center [226, 230] width 79 height 66
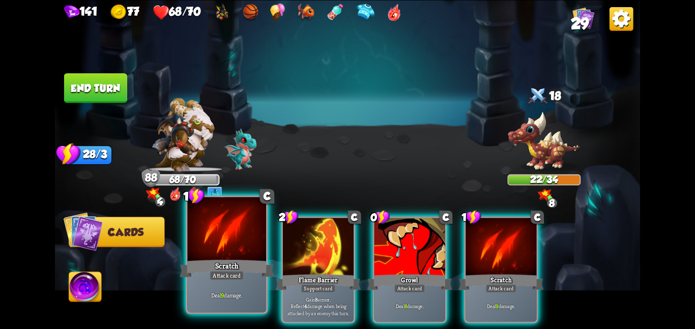
click at [206, 251] on div at bounding box center [226, 230] width 79 height 66
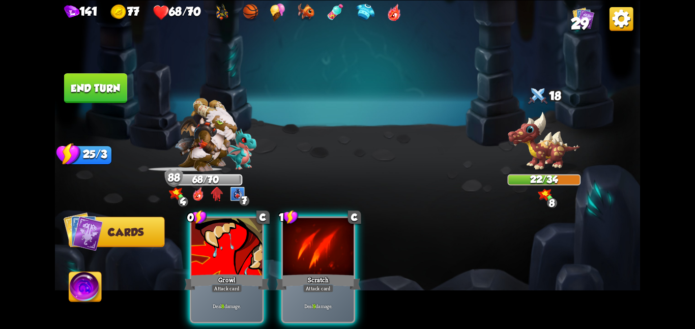
click at [206, 251] on div at bounding box center [226, 248] width 71 height 60
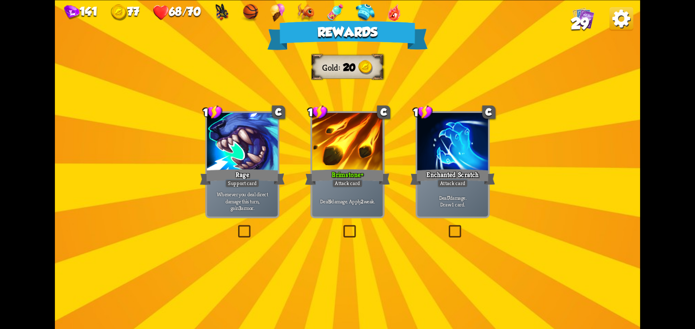
click at [314, 183] on div "Brimstone +" at bounding box center [347, 176] width 85 height 19
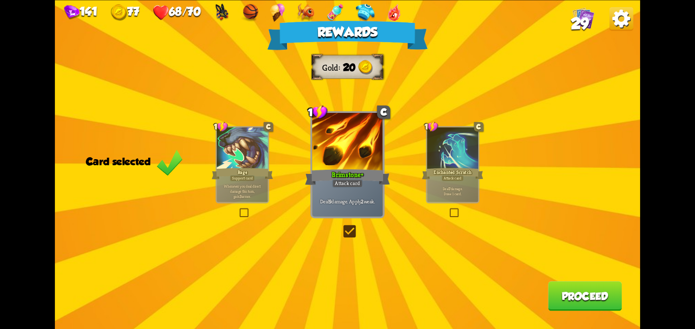
click at [570, 284] on button "Proceed" at bounding box center [585, 296] width 74 height 30
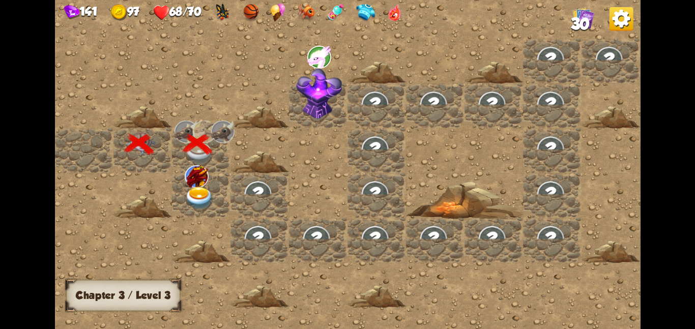
click at [186, 192] on img at bounding box center [200, 198] width 30 height 23
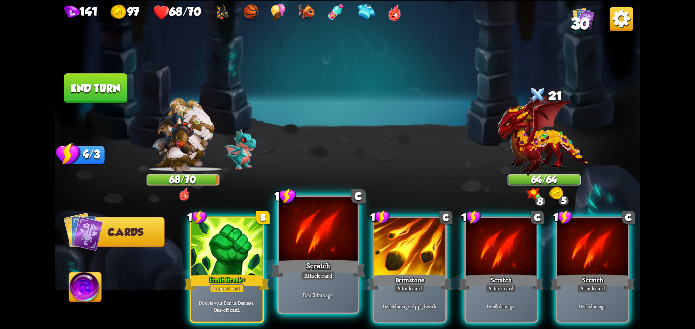
scroll to position [0, 97]
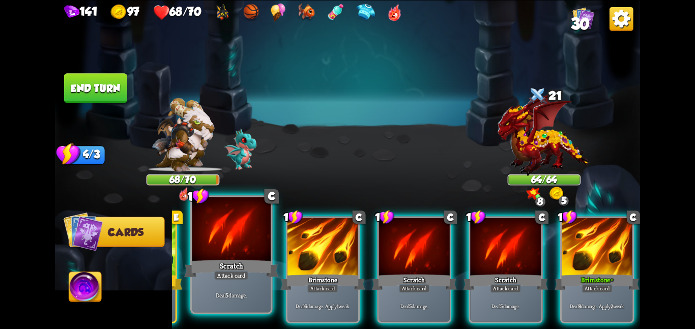
click at [224, 258] on div "Scratch" at bounding box center [231, 268] width 94 height 21
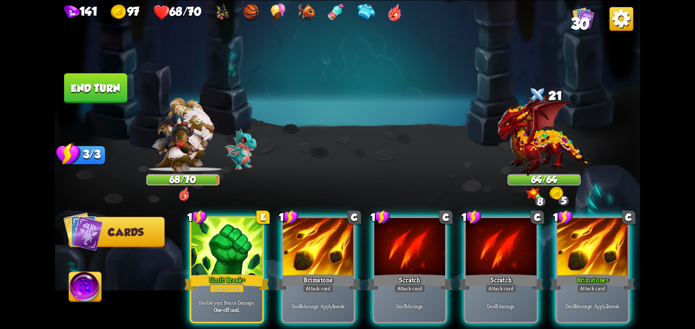
click at [224, 273] on div "Limit Break +" at bounding box center [226, 282] width 85 height 19
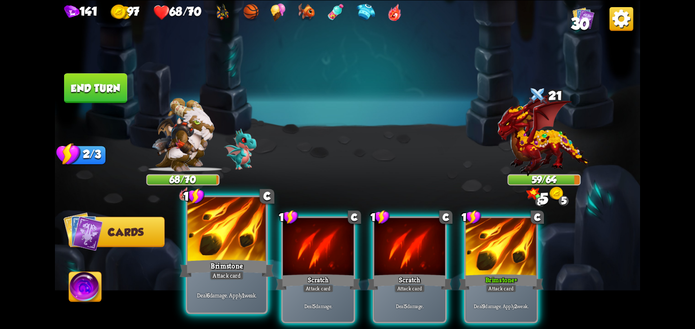
click at [257, 253] on div at bounding box center [226, 230] width 79 height 66
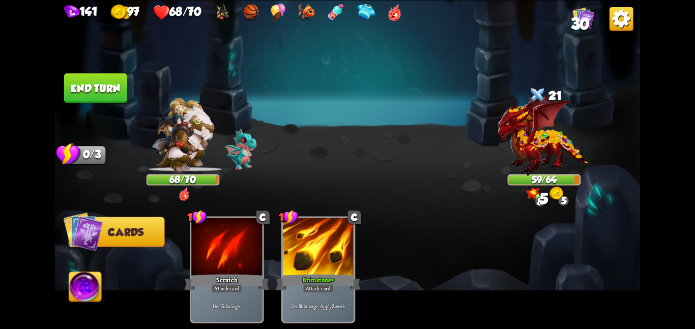
click at [257, 253] on div at bounding box center [226, 248] width 71 height 60
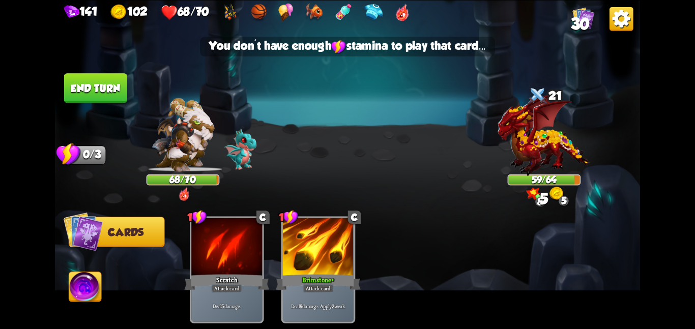
click at [257, 253] on div at bounding box center [226, 248] width 71 height 60
click at [93, 93] on button "End turn" at bounding box center [95, 88] width 63 height 30
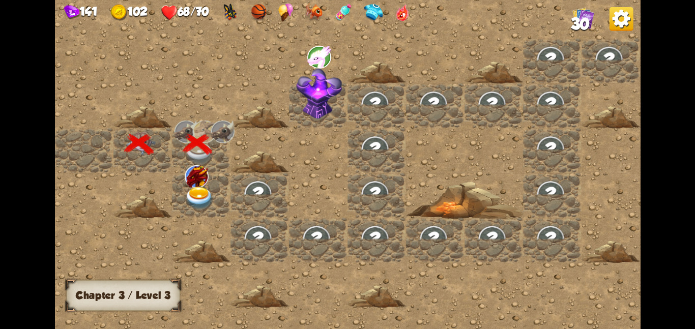
click at [224, 197] on div at bounding box center [201, 195] width 59 height 45
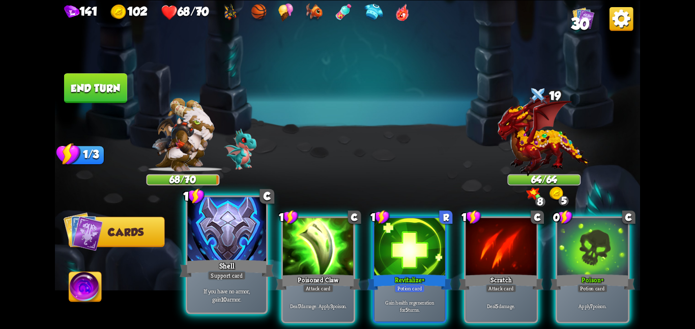
click at [237, 255] on div at bounding box center [226, 230] width 79 height 66
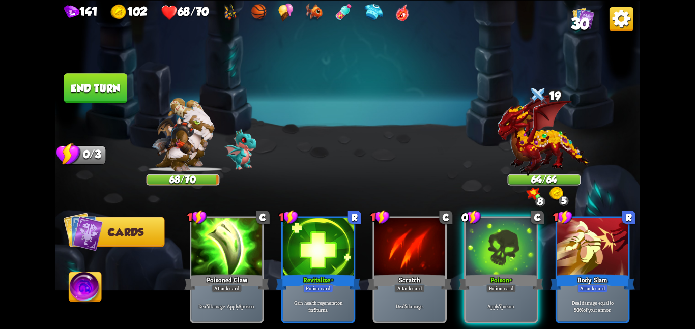
click at [237, 255] on div at bounding box center [226, 248] width 71 height 60
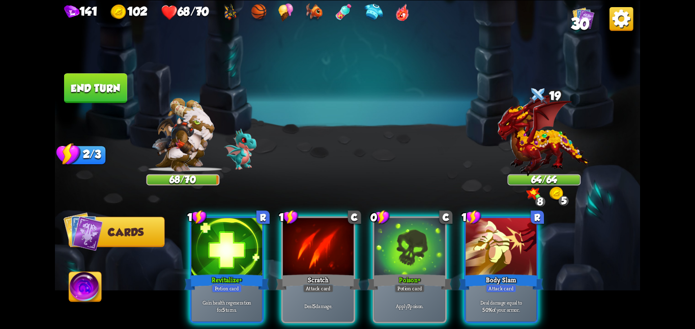
click at [237, 255] on div at bounding box center [226, 248] width 71 height 60
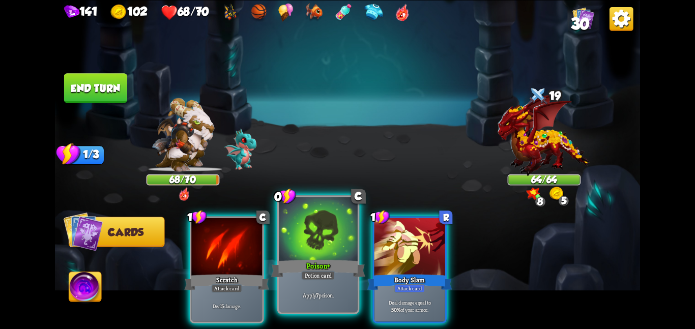
click at [288, 245] on div at bounding box center [318, 230] width 79 height 66
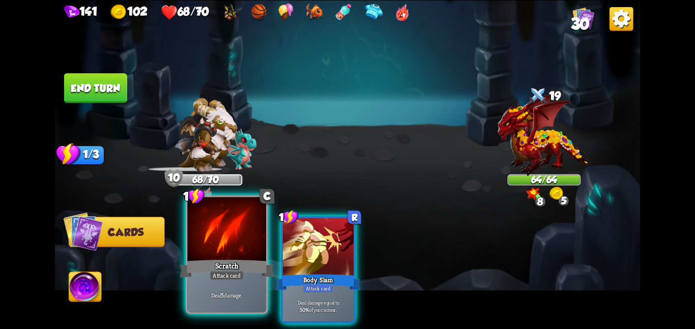
click at [231, 245] on div at bounding box center [226, 230] width 79 height 66
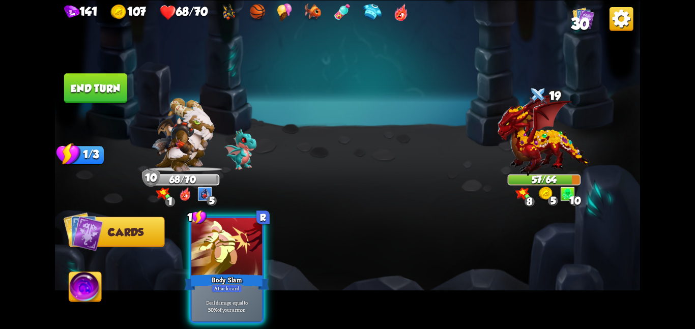
click at [100, 89] on button "End turn" at bounding box center [95, 88] width 63 height 30
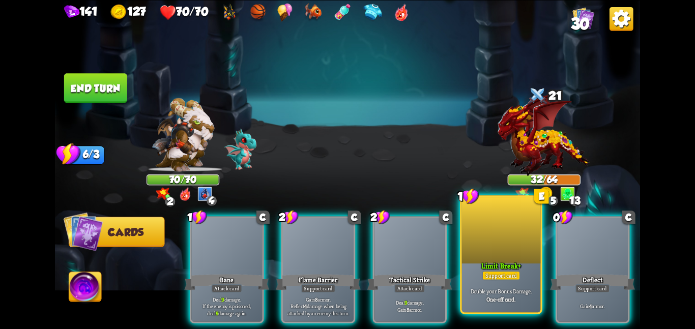
scroll to position [0, 97]
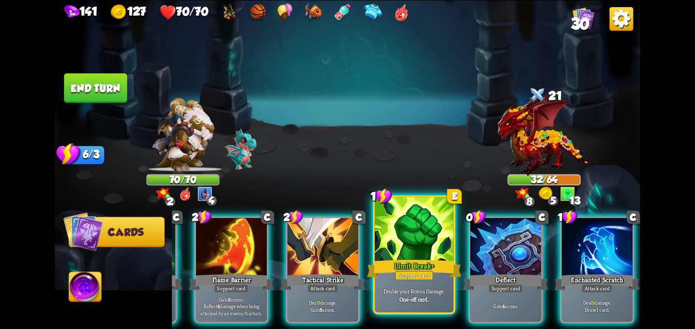
click at [425, 259] on div "Limit Break +" at bounding box center [414, 268] width 94 height 21
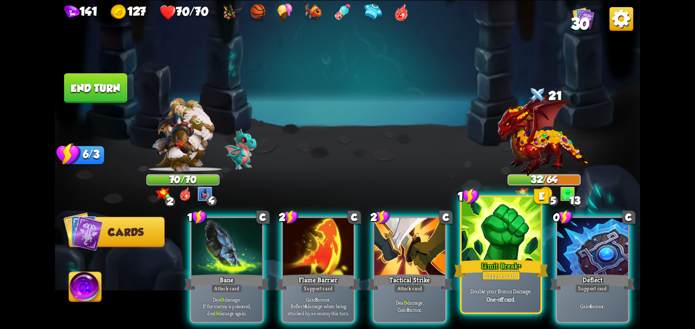
click at [425, 273] on div "Tactical Strike" at bounding box center [409, 282] width 85 height 19
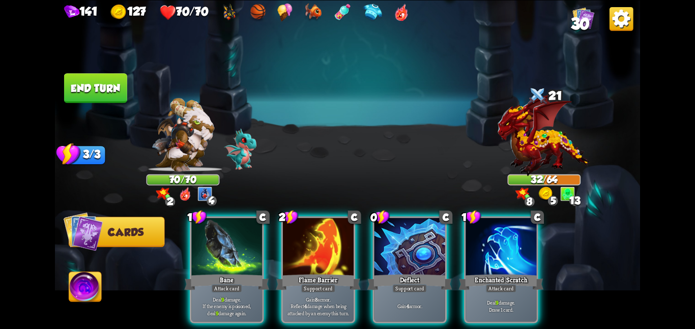
click at [425, 273] on div "Deflect" at bounding box center [409, 282] width 85 height 19
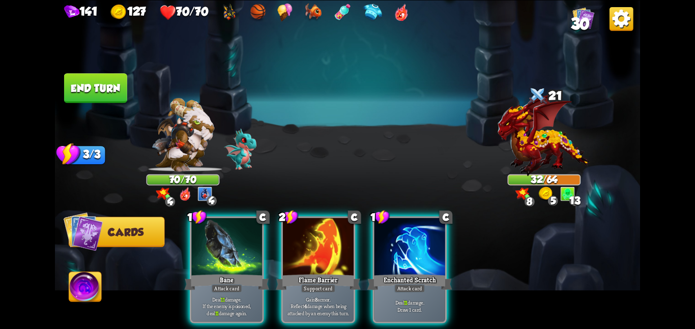
click at [425, 273] on div "Enchanted Scratch" at bounding box center [409, 282] width 85 height 19
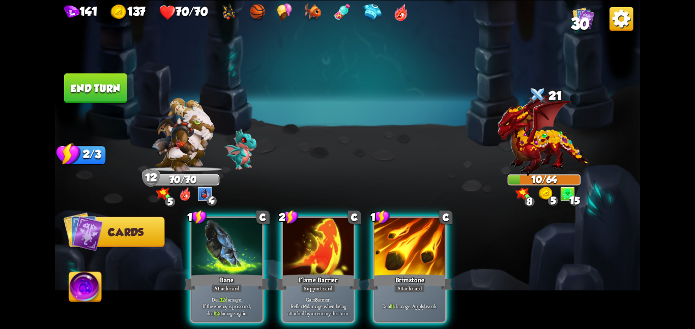
click at [77, 87] on button "End turn" at bounding box center [95, 88] width 63 height 30
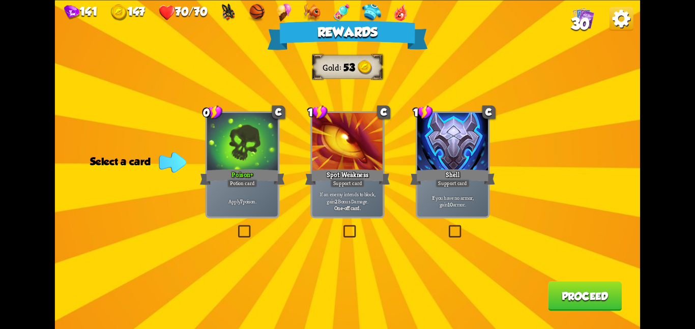
click at [242, 147] on div at bounding box center [242, 143] width 71 height 60
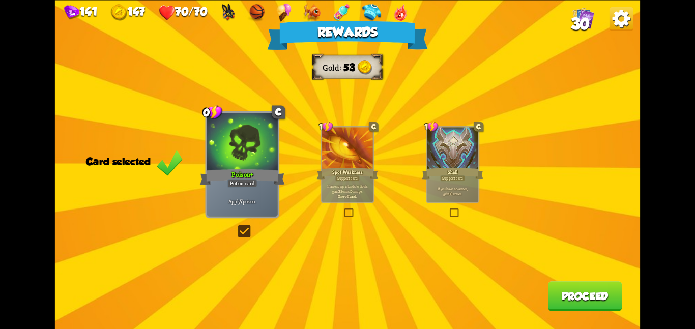
click at [579, 287] on button "Proceed" at bounding box center [585, 296] width 74 height 30
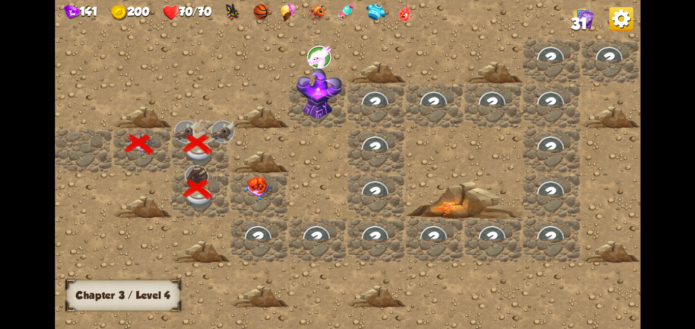
click at [231, 197] on div at bounding box center [260, 195] width 59 height 45
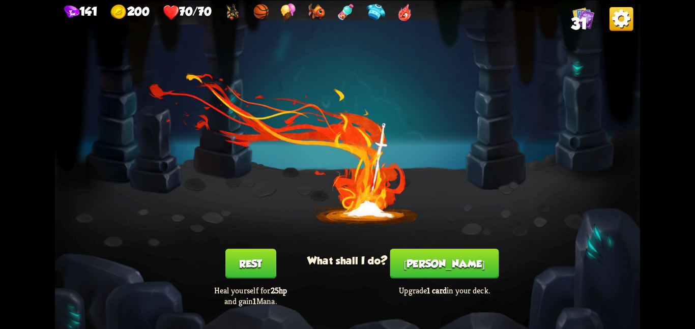
click at [454, 270] on button "[PERSON_NAME]" at bounding box center [444, 264] width 109 height 30
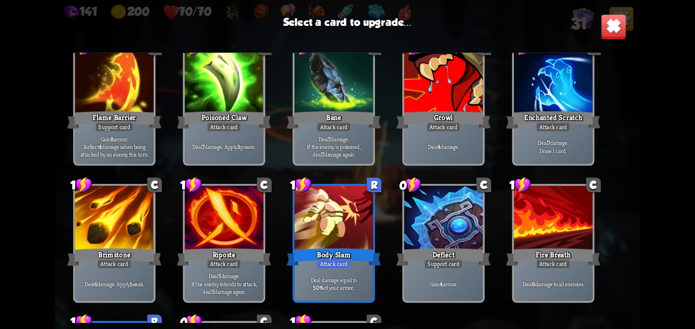
scroll to position [473, 0]
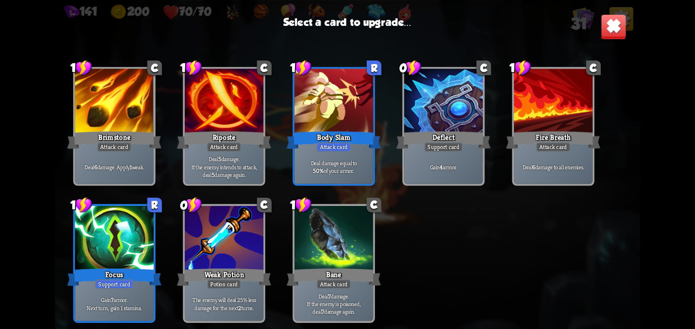
click at [251, 230] on div at bounding box center [224, 239] width 79 height 66
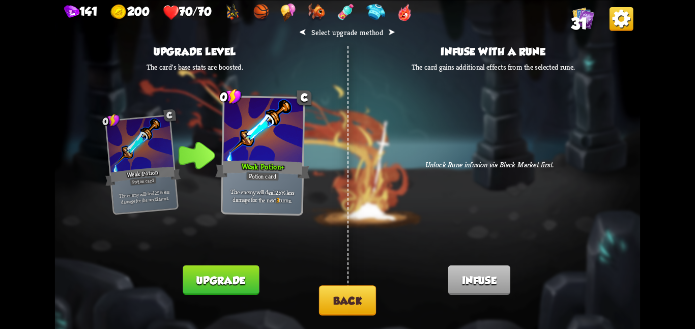
click at [312, 298] on div "⮜ Select upgrade method ⮞ Upgrade level The card's base stats are boosted. 0 C …" at bounding box center [347, 164] width 585 height 329
click at [342, 303] on button "Back" at bounding box center [347, 301] width 57 height 30
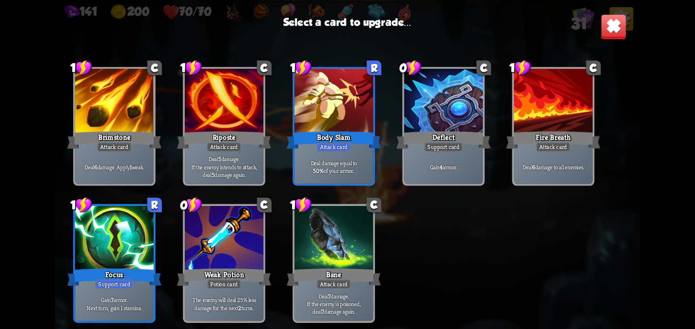
click at [101, 247] on div at bounding box center [114, 239] width 79 height 66
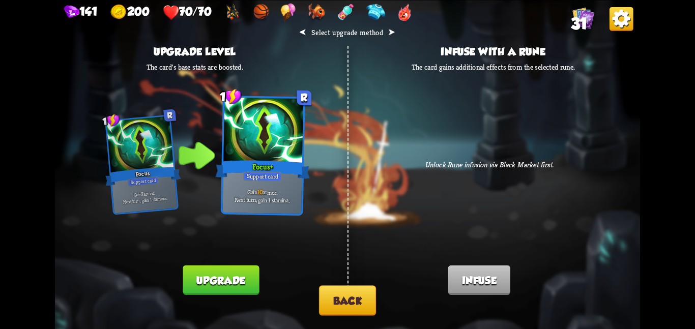
click at [215, 277] on button "Upgrade" at bounding box center [221, 280] width 76 height 30
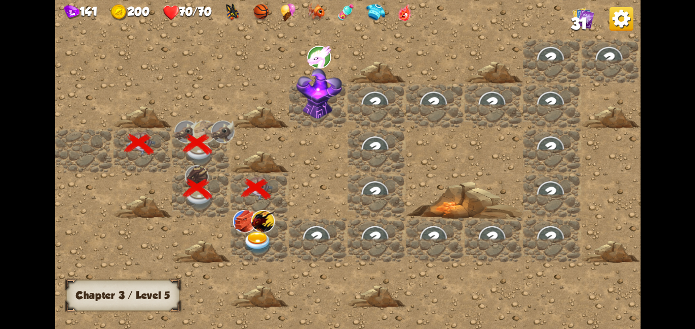
click at [255, 245] on img at bounding box center [258, 243] width 30 height 23
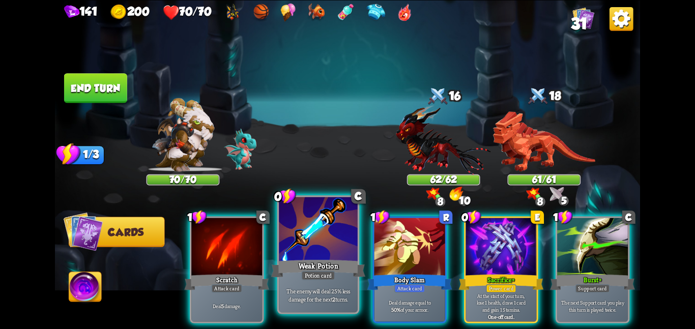
click at [291, 245] on div at bounding box center [318, 230] width 79 height 66
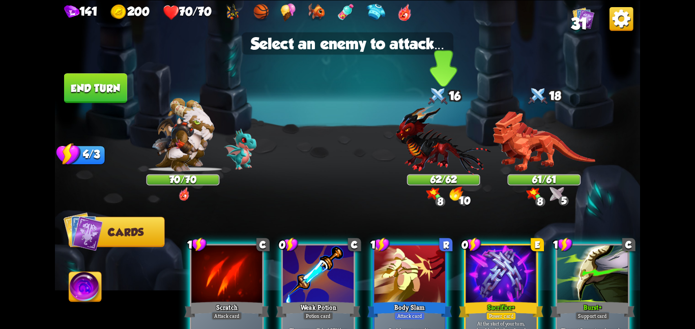
click at [407, 146] on img at bounding box center [443, 139] width 95 height 70
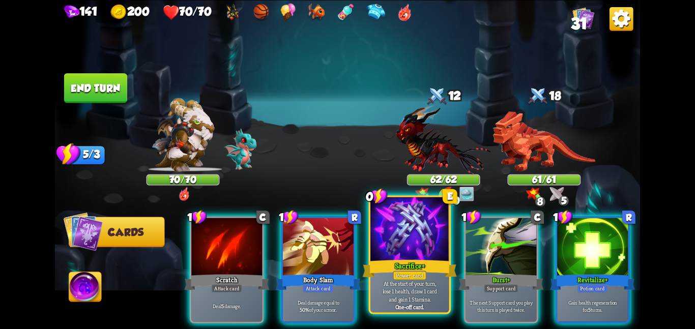
click at [431, 265] on div "Sacrifice +" at bounding box center [409, 268] width 94 height 21
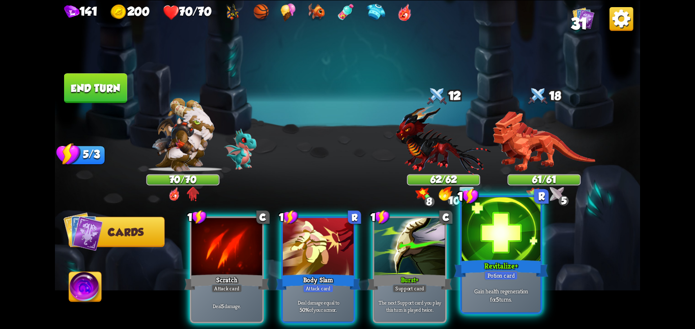
click at [464, 259] on div "Revitalize +" at bounding box center [501, 268] width 94 height 21
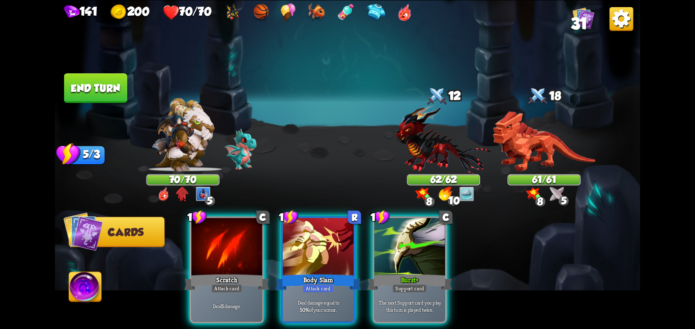
click at [104, 82] on button "End turn" at bounding box center [95, 88] width 63 height 30
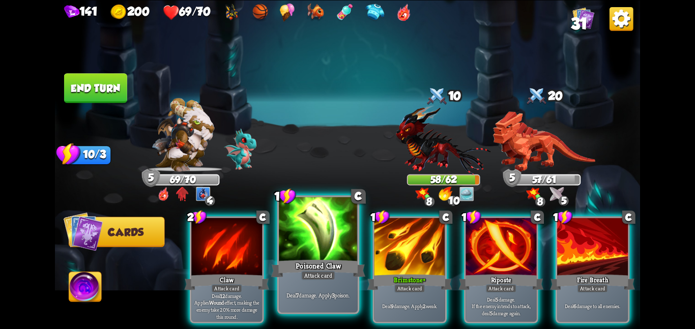
scroll to position [0, 199]
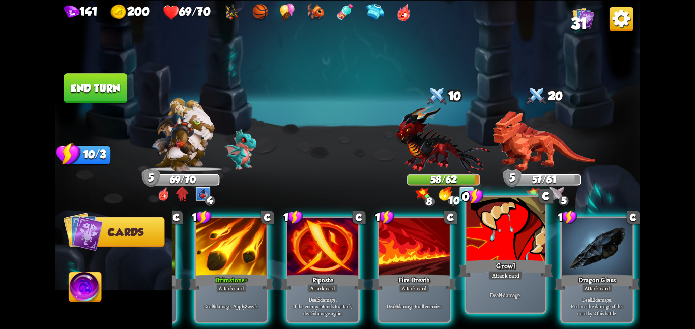
click at [477, 223] on div at bounding box center [506, 230] width 79 height 66
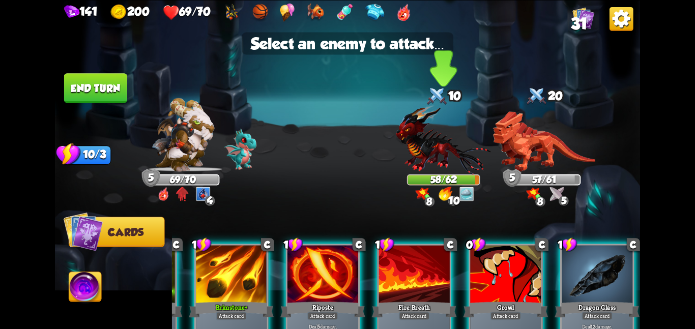
click at [450, 176] on div "58/62" at bounding box center [443, 179] width 71 height 9
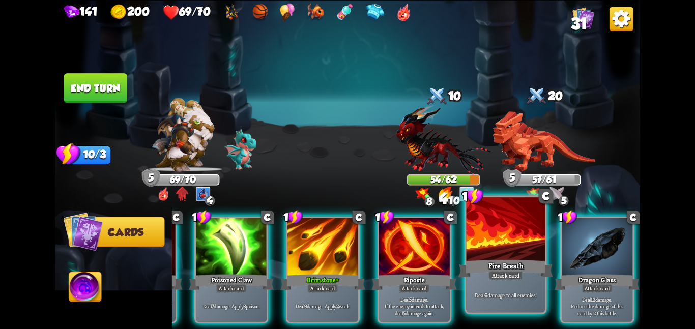
click at [469, 224] on div at bounding box center [506, 230] width 79 height 66
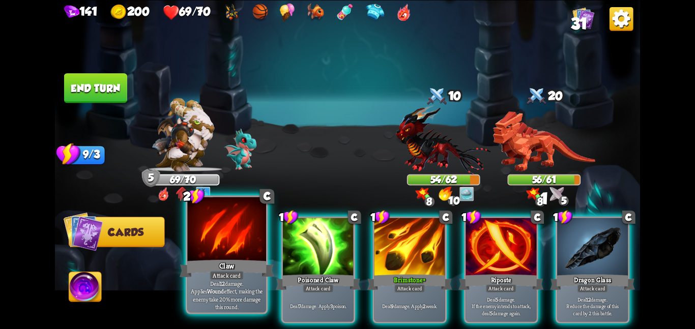
click at [224, 231] on div at bounding box center [226, 230] width 79 height 66
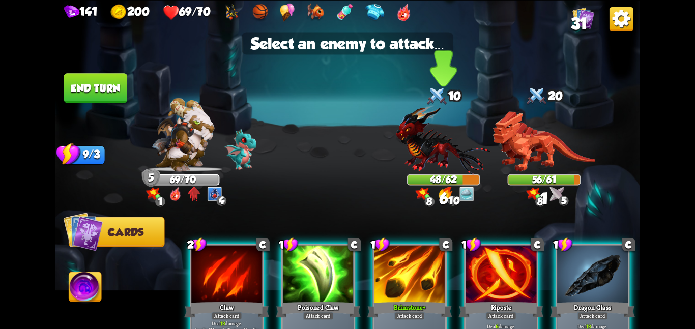
click at [404, 152] on img at bounding box center [443, 139] width 95 height 70
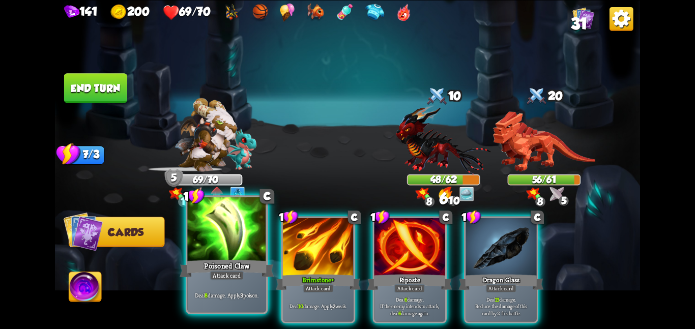
click at [251, 272] on div "Poisoned Claw" at bounding box center [227, 268] width 94 height 21
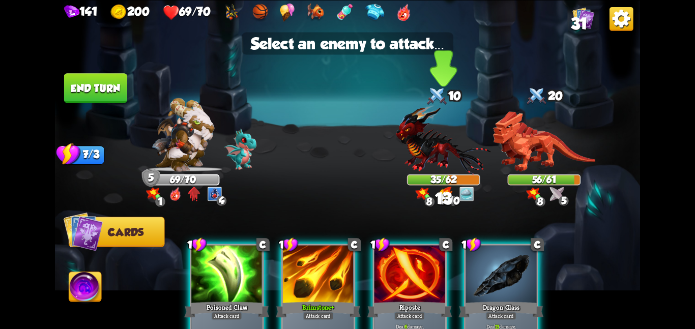
click at [472, 135] on img at bounding box center [443, 139] width 95 height 70
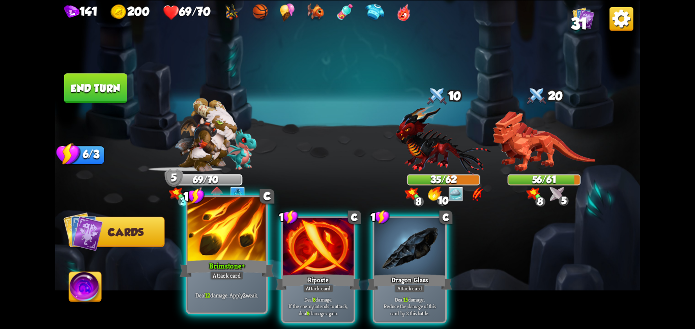
click at [252, 239] on div at bounding box center [226, 230] width 79 height 66
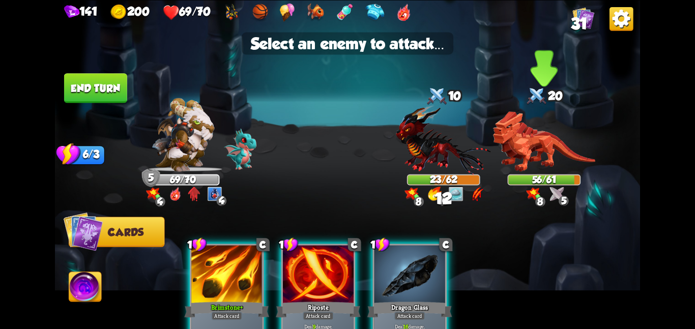
click at [563, 151] on img at bounding box center [544, 141] width 102 height 61
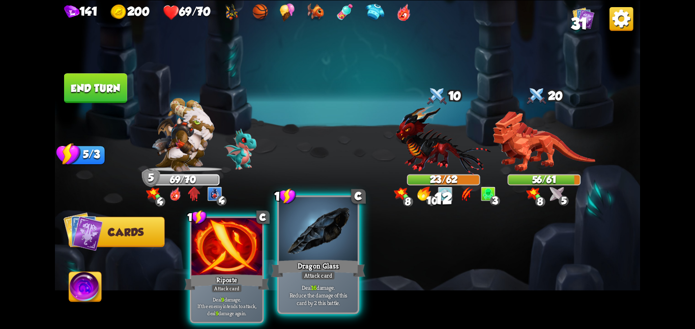
click at [328, 227] on div at bounding box center [318, 230] width 79 height 66
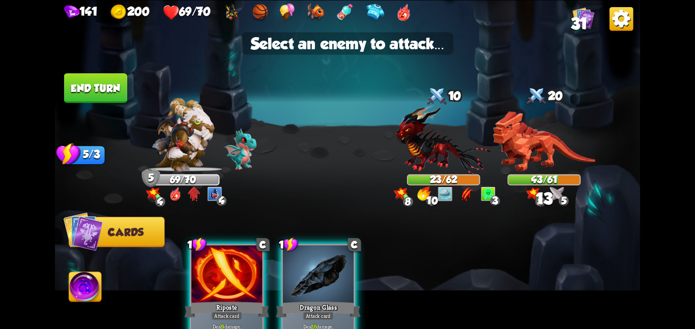
click at [395, 163] on img at bounding box center [347, 164] width 585 height 329
click at [419, 152] on img at bounding box center [443, 139] width 95 height 70
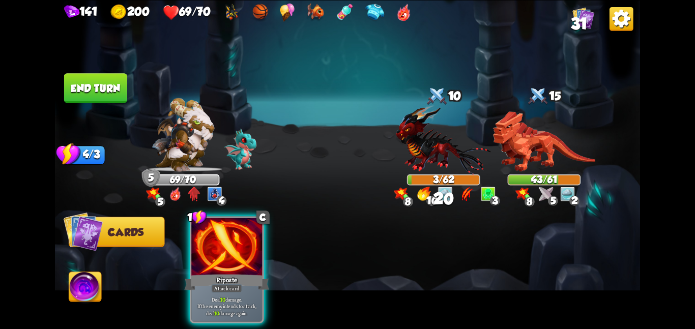
click at [64, 79] on button "End turn" at bounding box center [95, 88] width 63 height 30
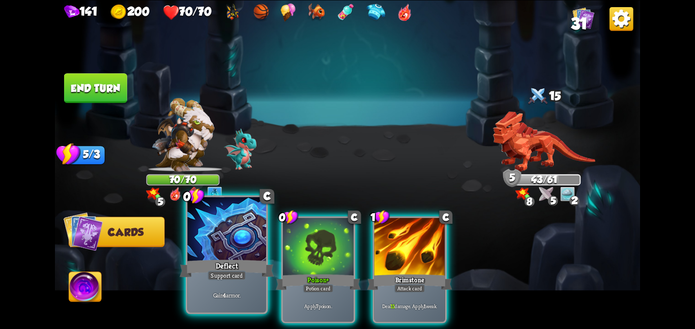
click at [241, 274] on div "Support card" at bounding box center [227, 276] width 38 height 10
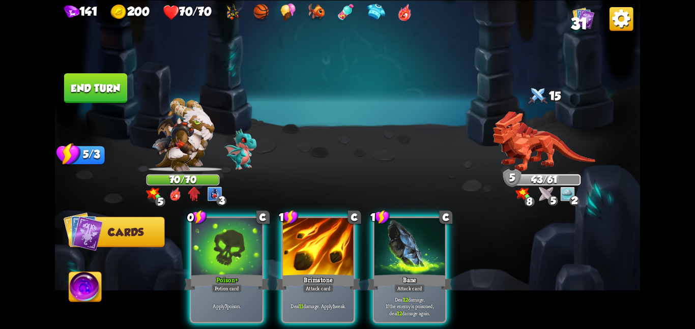
click at [241, 284] on div "Potion card" at bounding box center [227, 288] width 31 height 9
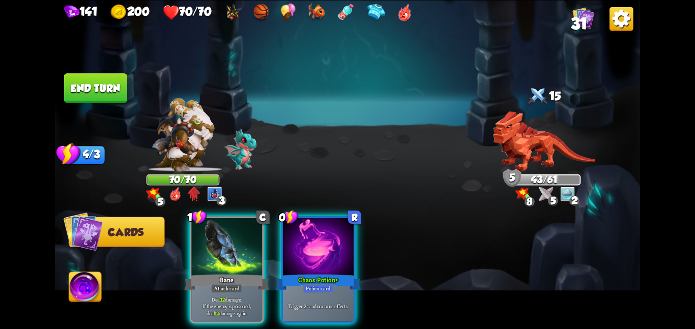
click at [241, 284] on div "Attack card" at bounding box center [226, 288] width 31 height 9
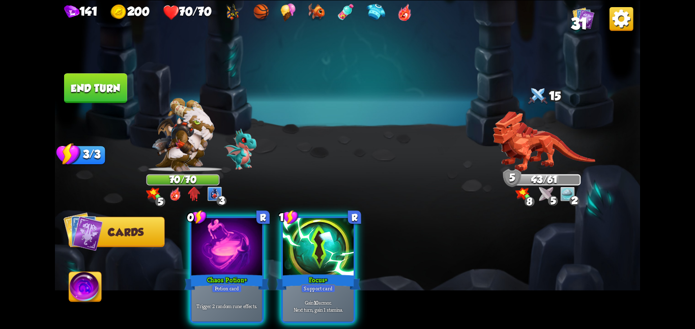
click at [241, 284] on div "Potion card" at bounding box center [227, 288] width 31 height 9
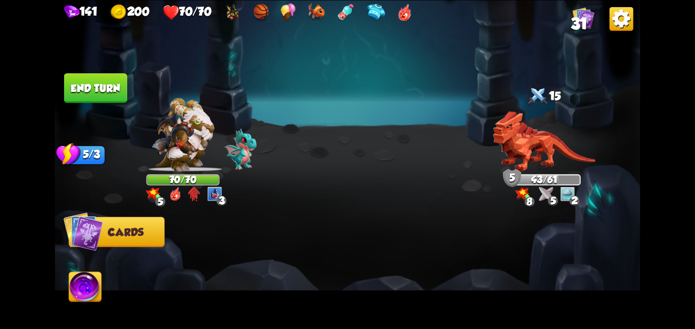
click at [241, 274] on div at bounding box center [406, 256] width 468 height 147
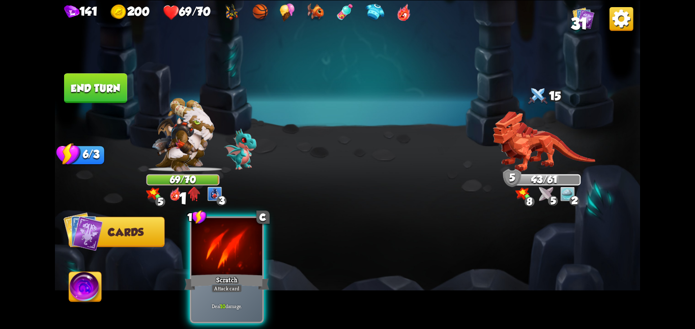
click at [97, 93] on button "End turn" at bounding box center [95, 88] width 63 height 30
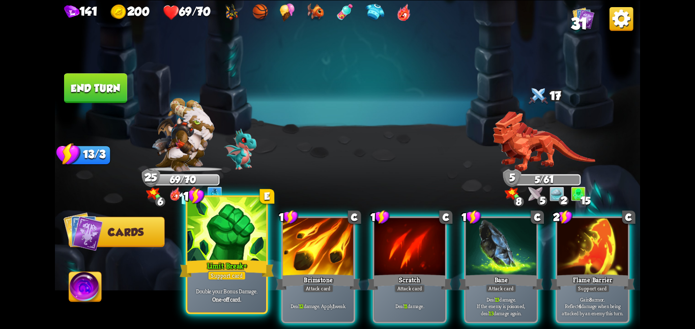
click at [216, 227] on div at bounding box center [226, 230] width 79 height 66
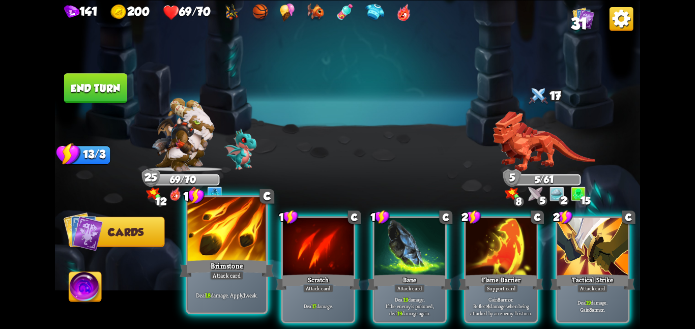
scroll to position [0, 97]
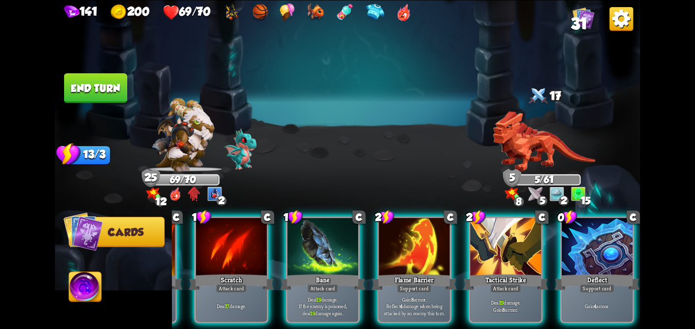
click at [66, 84] on button "End turn" at bounding box center [95, 88] width 63 height 30
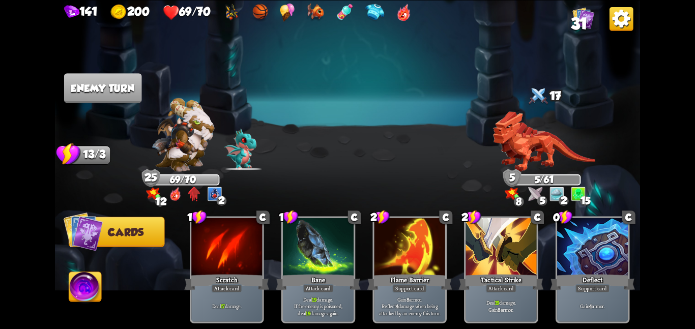
scroll to position [0, 0]
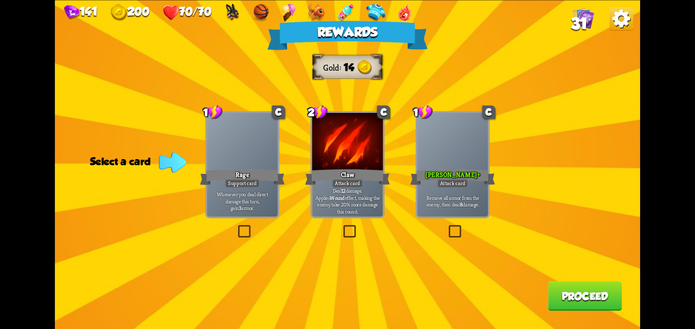
click at [468, 124] on div at bounding box center [452, 143] width 71 height 60
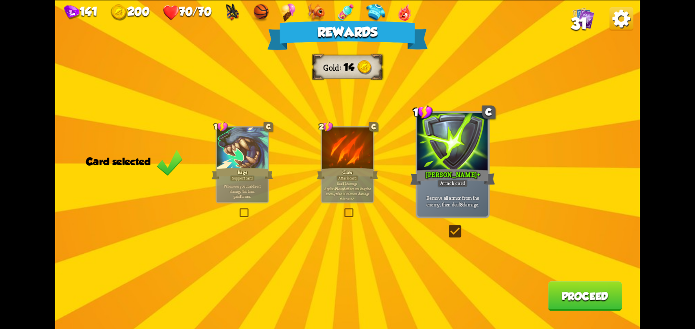
click at [613, 288] on button "Proceed" at bounding box center [585, 296] width 74 height 30
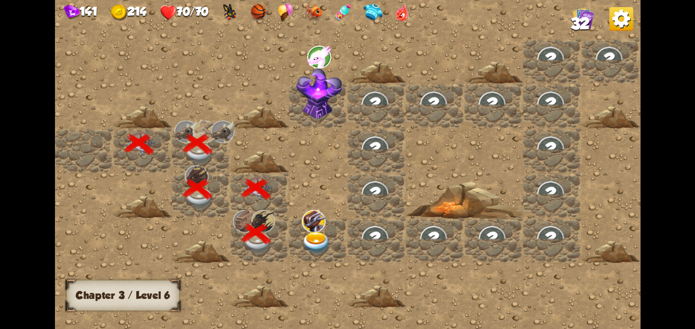
click at [323, 225] on img at bounding box center [314, 221] width 24 height 22
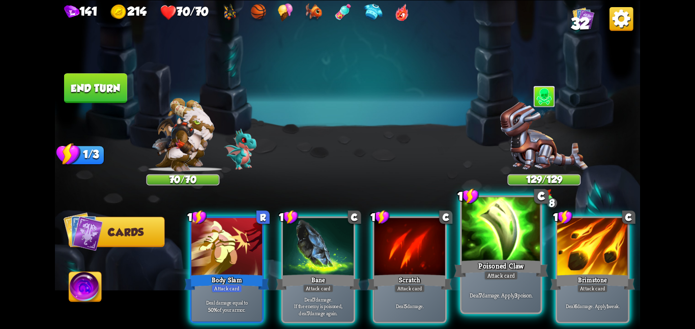
click at [513, 239] on div at bounding box center [501, 230] width 79 height 66
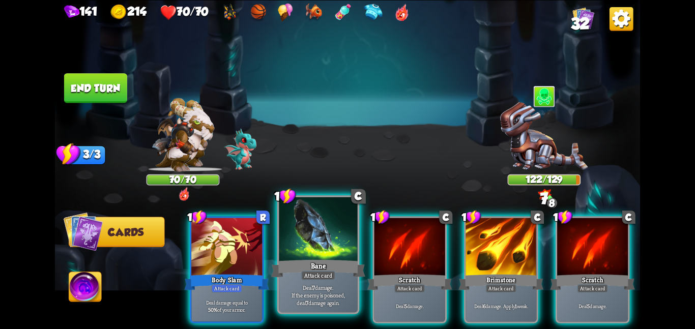
click at [307, 253] on div at bounding box center [318, 230] width 79 height 66
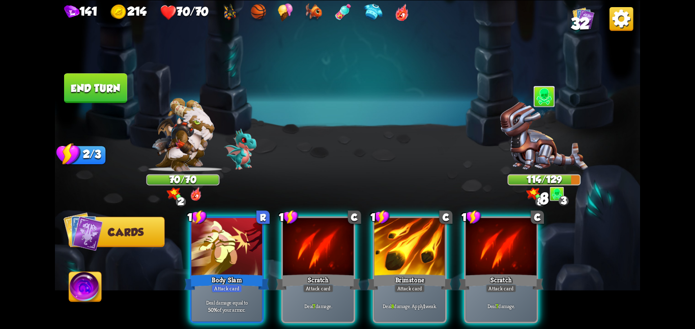
click at [69, 78] on button "End turn" at bounding box center [95, 88] width 63 height 30
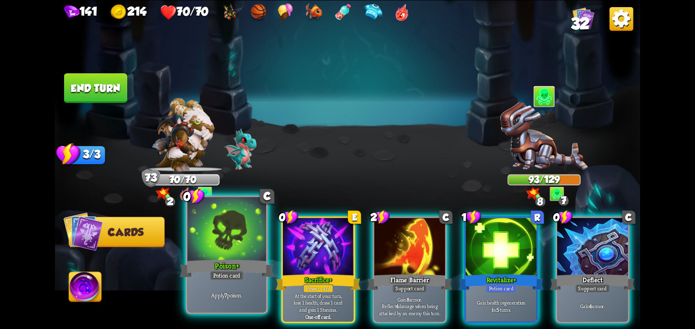
click at [225, 225] on div at bounding box center [226, 230] width 79 height 66
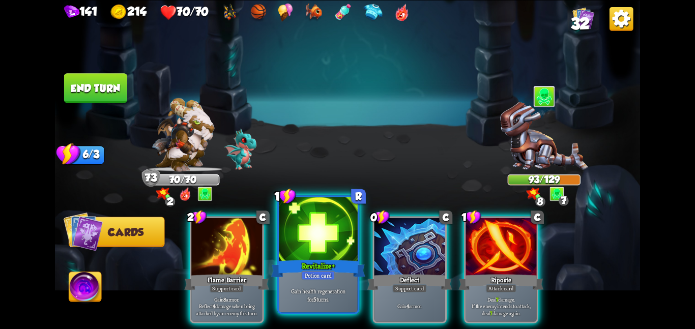
click at [304, 222] on div at bounding box center [318, 230] width 79 height 66
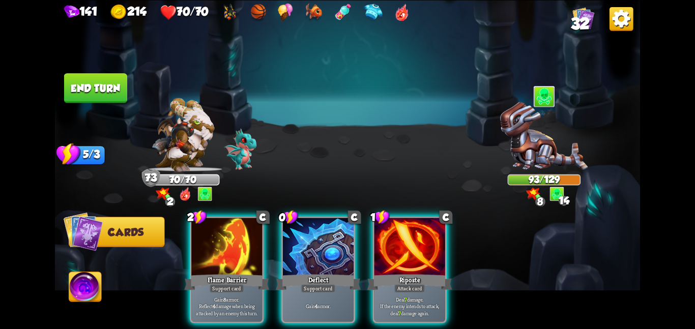
click at [304, 222] on div at bounding box center [318, 248] width 71 height 60
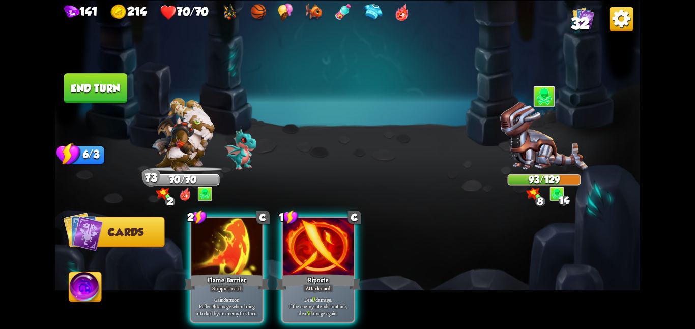
click at [304, 222] on div at bounding box center [318, 248] width 71 height 60
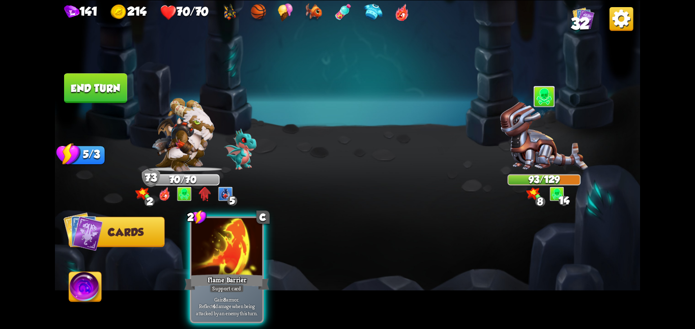
click at [87, 75] on button "End turn" at bounding box center [95, 88] width 63 height 30
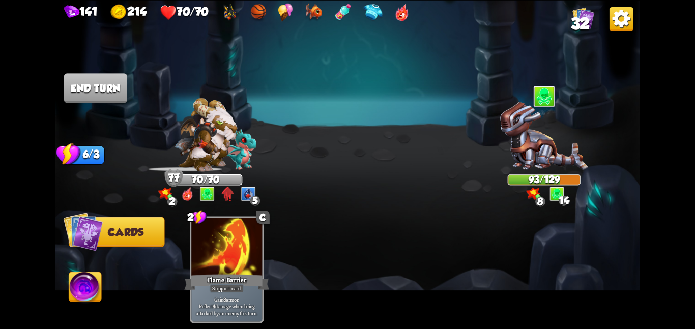
click at [227, 61] on img at bounding box center [347, 164] width 585 height 329
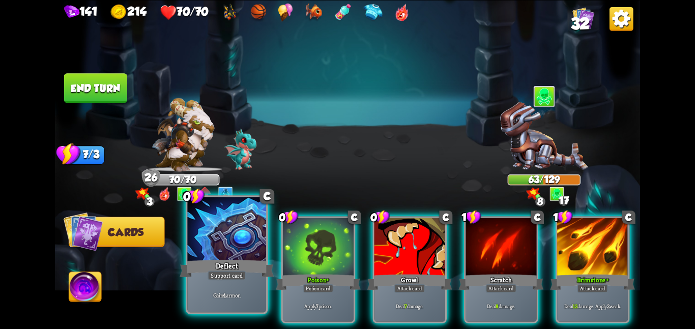
click at [215, 234] on div at bounding box center [226, 230] width 79 height 66
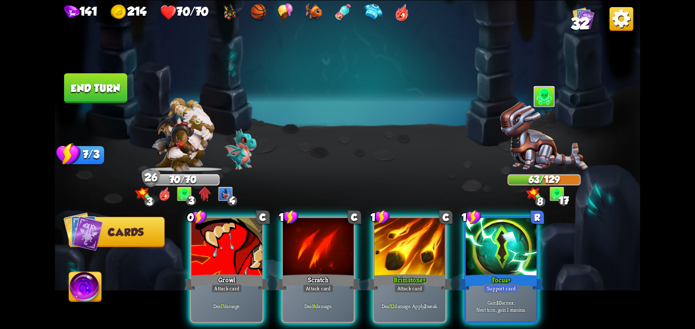
click at [215, 234] on div at bounding box center [226, 248] width 71 height 60
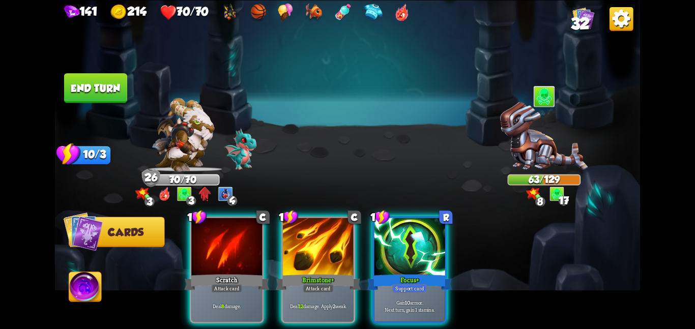
click at [215, 234] on div at bounding box center [226, 248] width 71 height 60
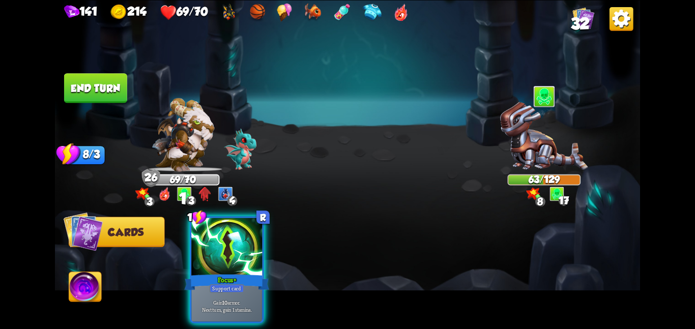
click at [215, 234] on div at bounding box center [226, 248] width 71 height 60
click at [215, 234] on div "1 R Focus + Support card Gain 10 armor. Next turn, gain 1 stamina." at bounding box center [406, 256] width 468 height 147
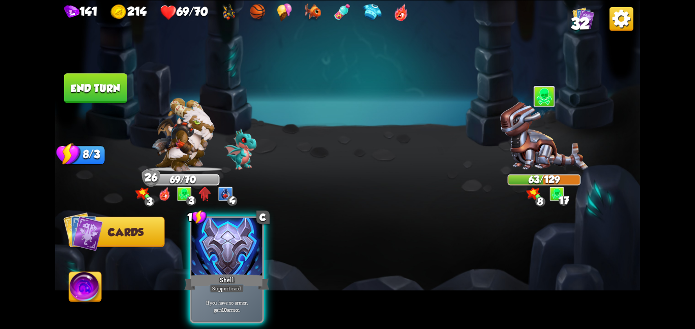
click at [95, 79] on button "End turn" at bounding box center [95, 88] width 63 height 30
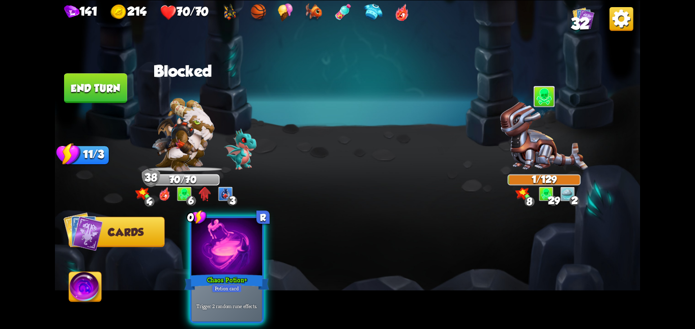
click at [208, 239] on div at bounding box center [226, 248] width 71 height 60
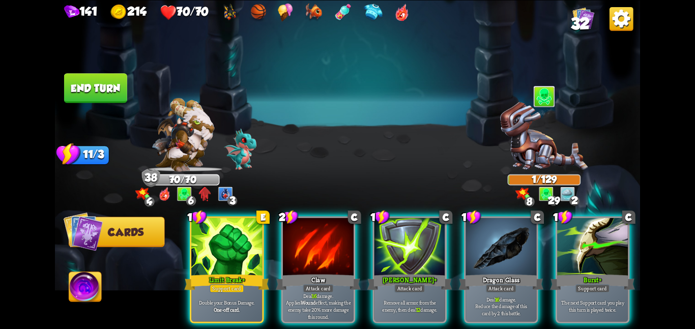
click at [208, 239] on div at bounding box center [226, 248] width 71 height 60
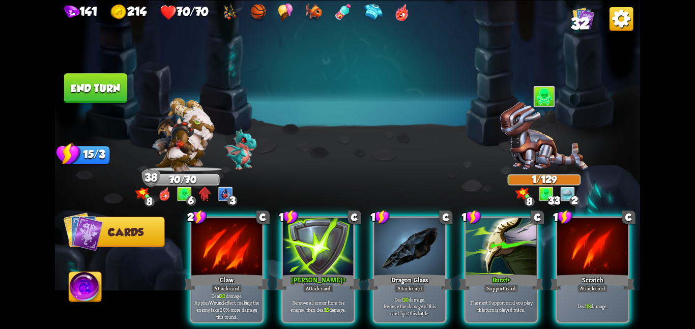
click at [108, 79] on button "End turn" at bounding box center [95, 88] width 63 height 30
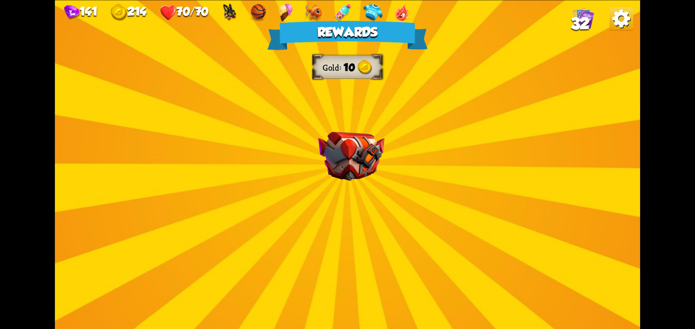
click at [376, 145] on img at bounding box center [351, 156] width 66 height 49
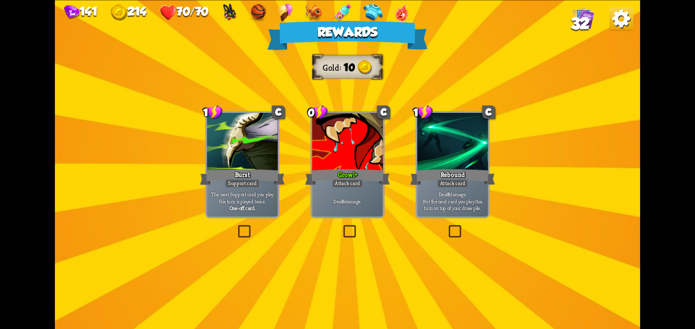
click at [369, 149] on div at bounding box center [347, 143] width 71 height 60
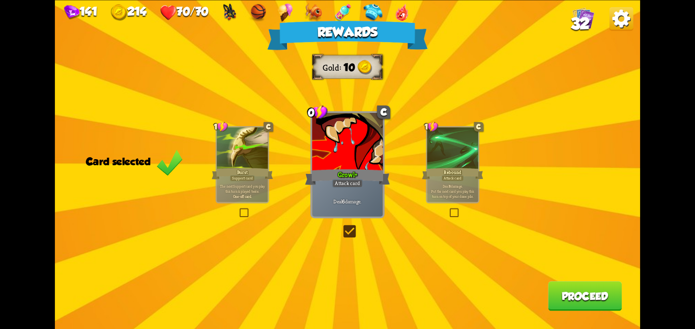
click at [549, 296] on button "Proceed" at bounding box center [585, 296] width 74 height 30
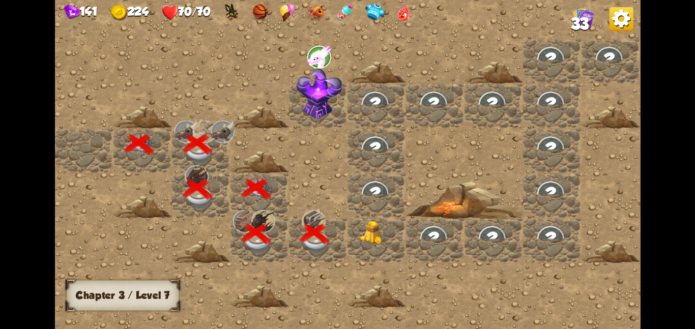
click at [373, 234] on img at bounding box center [375, 233] width 30 height 24
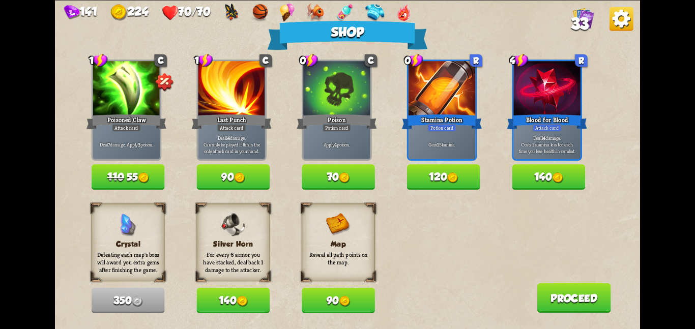
click at [346, 292] on button "90" at bounding box center [338, 300] width 73 height 25
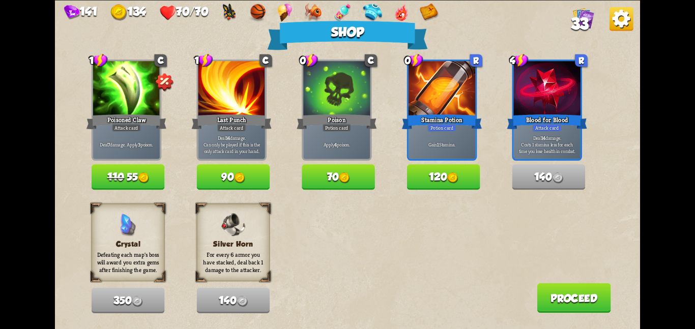
click at [550, 298] on button "Proceed" at bounding box center [574, 298] width 74 height 30
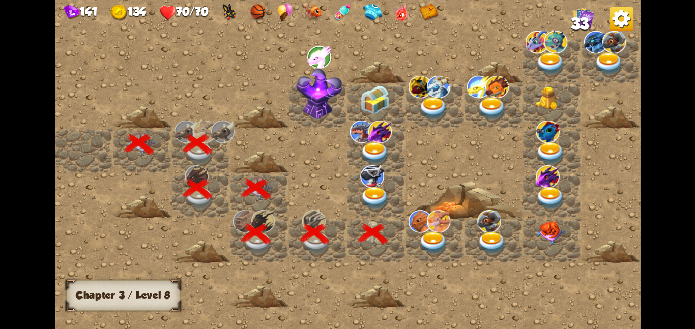
click at [352, 184] on div at bounding box center [377, 195] width 59 height 45
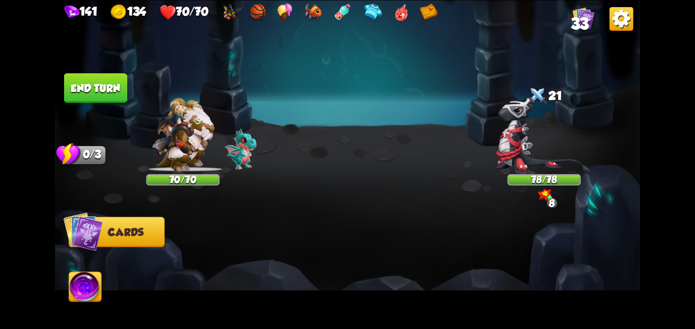
click at [352, 184] on div at bounding box center [406, 256] width 468 height 147
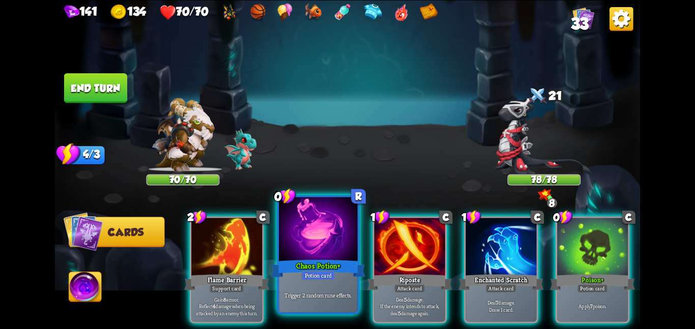
click at [323, 258] on div "Chaos Potion +" at bounding box center [318, 268] width 94 height 21
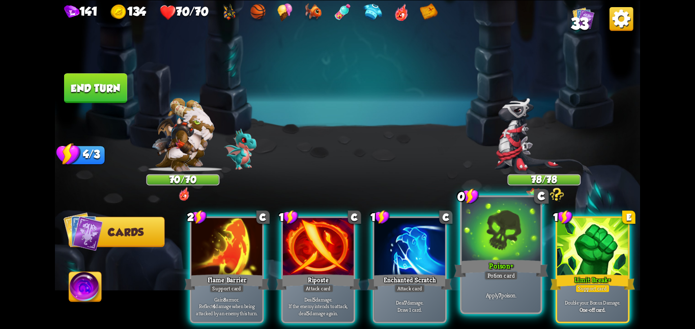
click at [503, 245] on div at bounding box center [501, 230] width 79 height 66
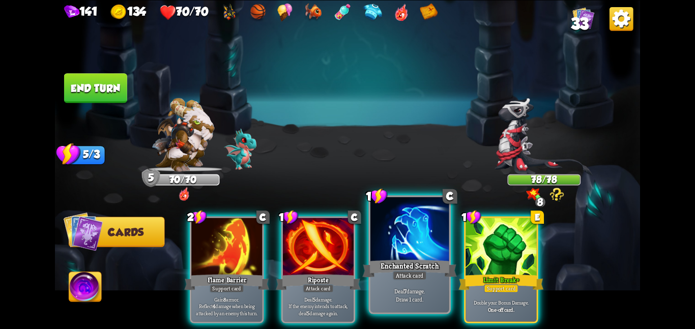
click at [402, 244] on div at bounding box center [410, 230] width 79 height 66
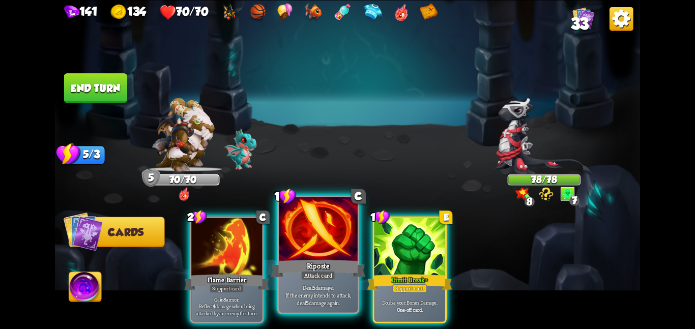
click at [341, 240] on div at bounding box center [318, 230] width 79 height 66
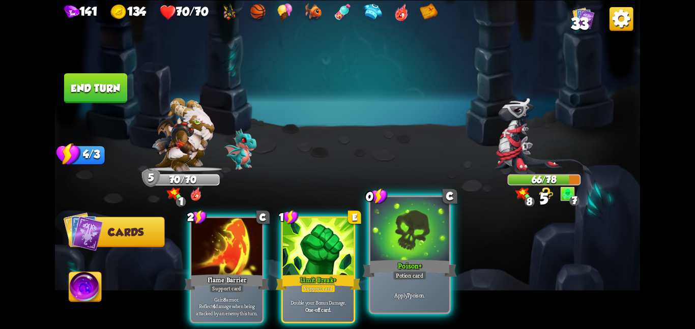
click at [385, 230] on div at bounding box center [410, 230] width 79 height 66
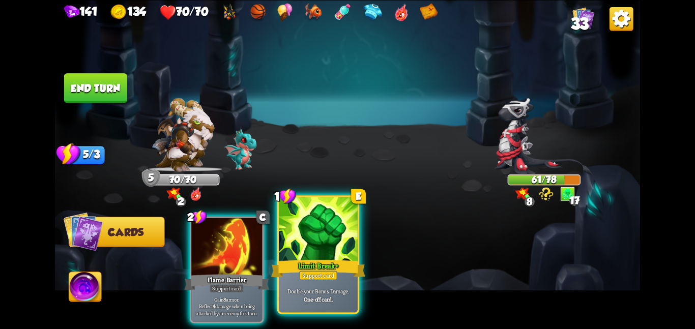
click at [321, 233] on div at bounding box center [318, 230] width 79 height 66
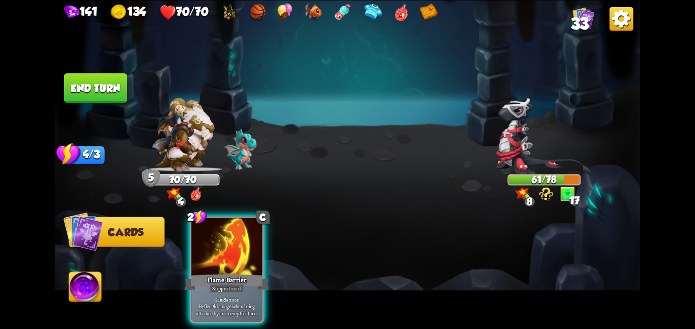
click at [109, 76] on button "End turn" at bounding box center [95, 88] width 63 height 30
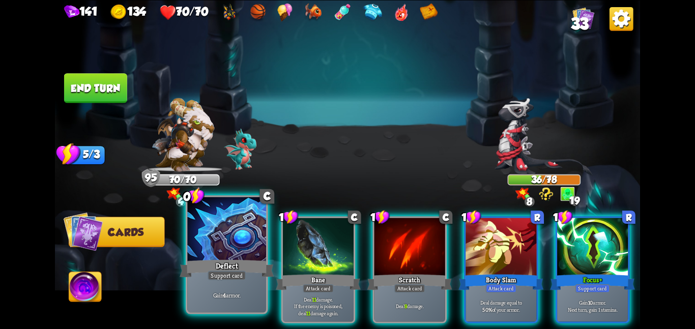
click at [194, 271] on div "Deflect" at bounding box center [227, 268] width 94 height 21
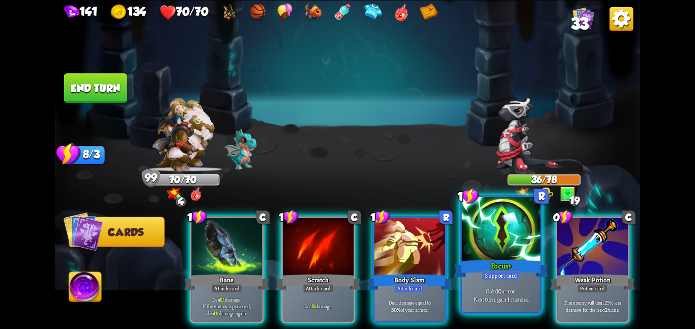
click at [497, 259] on div "Focus +" at bounding box center [501, 268] width 94 height 21
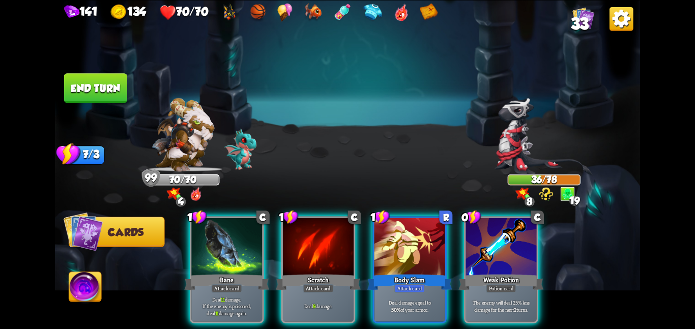
click at [497, 273] on div "Weak Potion" at bounding box center [501, 282] width 85 height 19
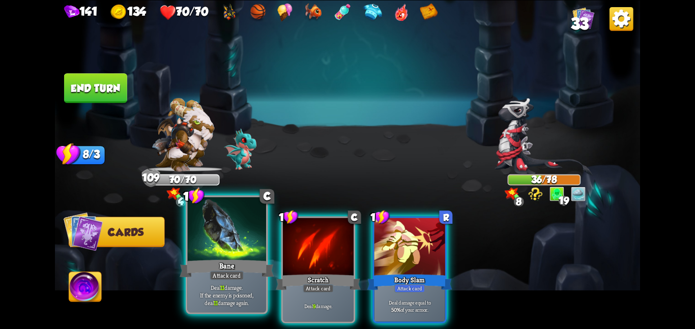
click at [222, 242] on div at bounding box center [226, 230] width 79 height 66
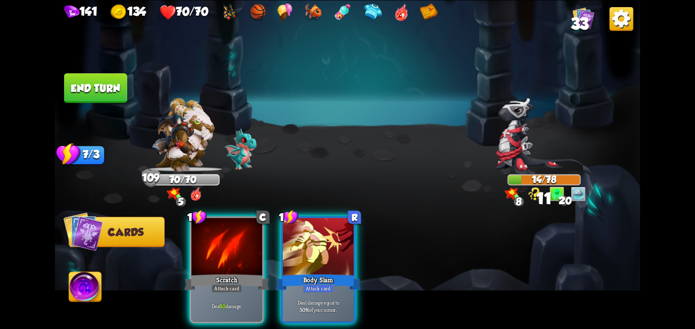
click at [81, 78] on button "End turn" at bounding box center [95, 88] width 63 height 30
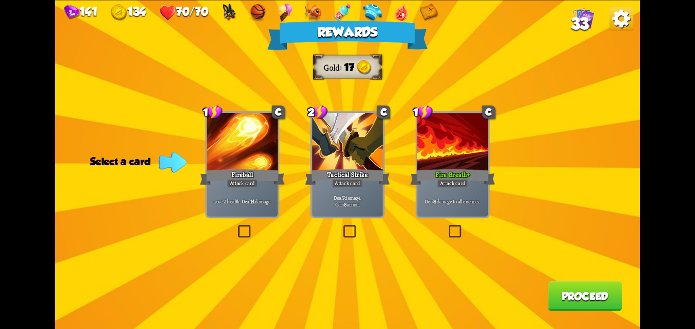
click at [479, 166] on div at bounding box center [452, 143] width 71 height 60
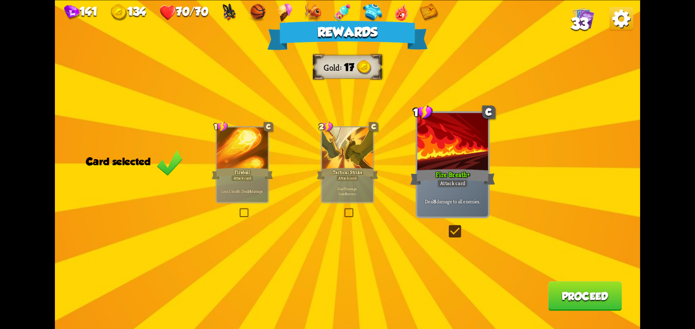
click at [601, 303] on button "Proceed" at bounding box center [585, 296] width 74 height 30
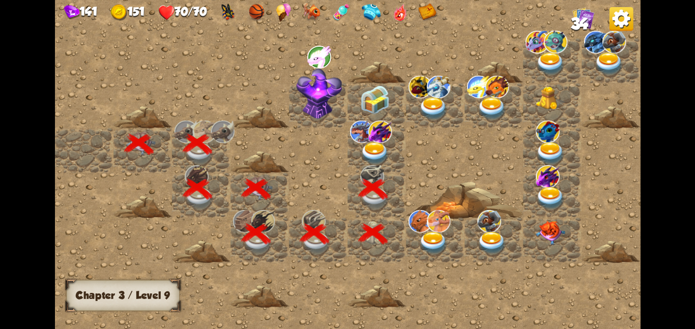
click at [370, 127] on img at bounding box center [380, 131] width 24 height 22
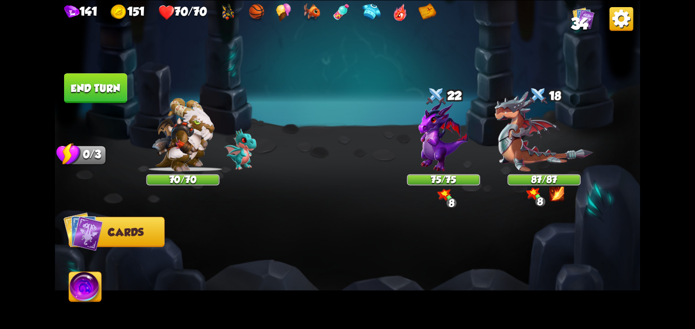
click at [303, 155] on img at bounding box center [347, 164] width 585 height 329
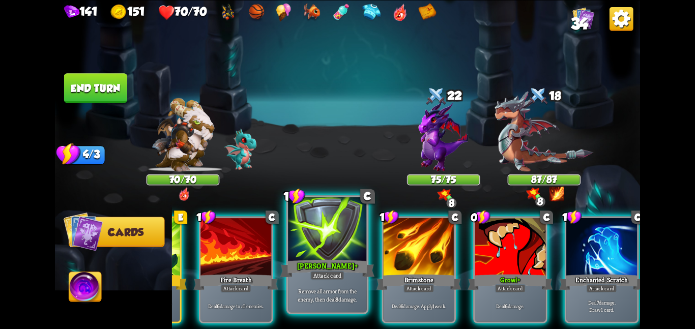
scroll to position [0, 90]
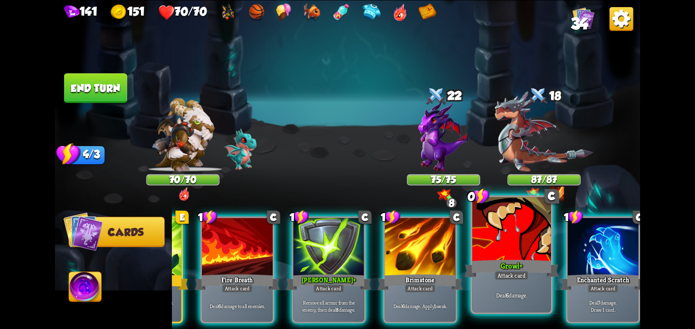
click at [519, 255] on div at bounding box center [511, 230] width 79 height 66
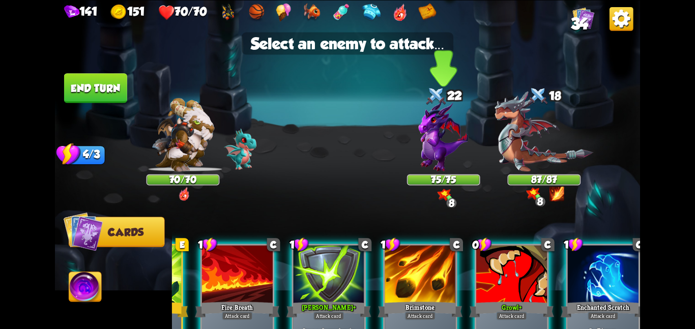
click at [447, 141] on img at bounding box center [444, 136] width 50 height 70
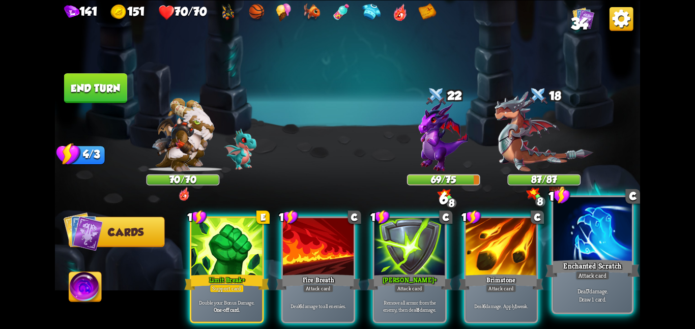
click at [585, 282] on div "Deal 7 damage. Draw 1 card." at bounding box center [592, 295] width 79 height 34
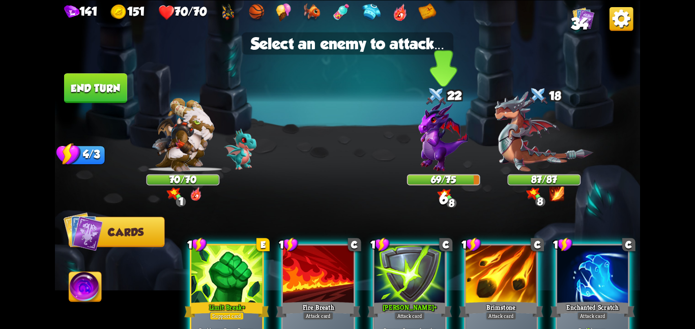
click at [467, 136] on img at bounding box center [444, 136] width 50 height 70
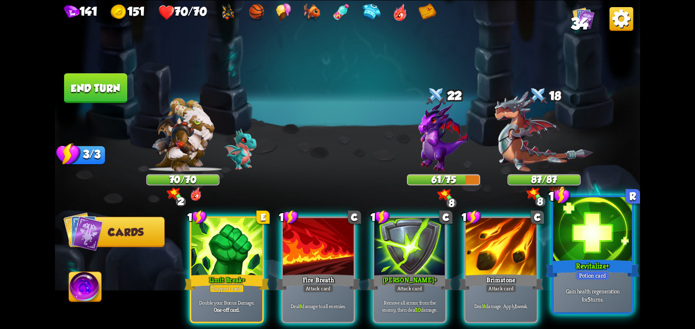
click at [562, 245] on div at bounding box center [592, 230] width 79 height 66
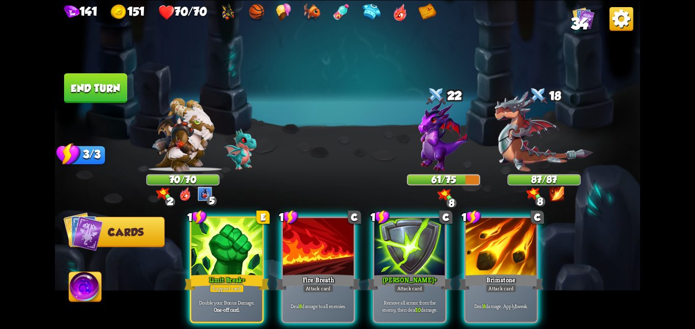
click at [106, 78] on button "End turn" at bounding box center [95, 88] width 63 height 30
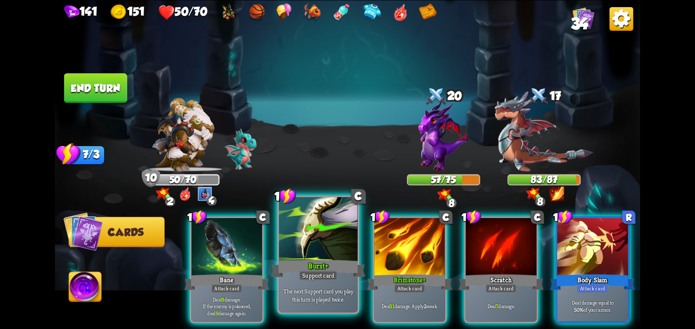
scroll to position [0, 97]
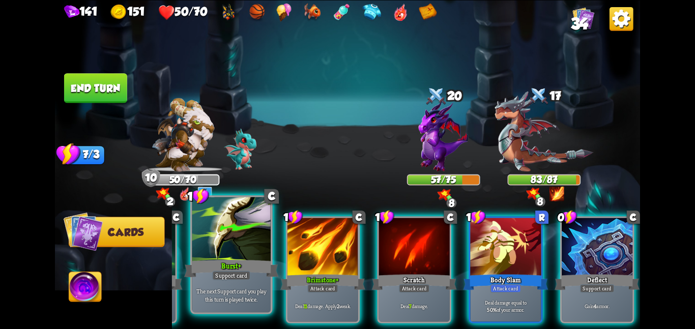
click at [218, 242] on div at bounding box center [231, 230] width 79 height 66
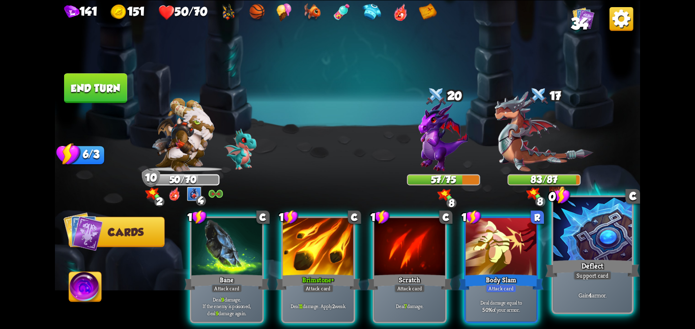
click at [561, 252] on div at bounding box center [592, 230] width 79 height 66
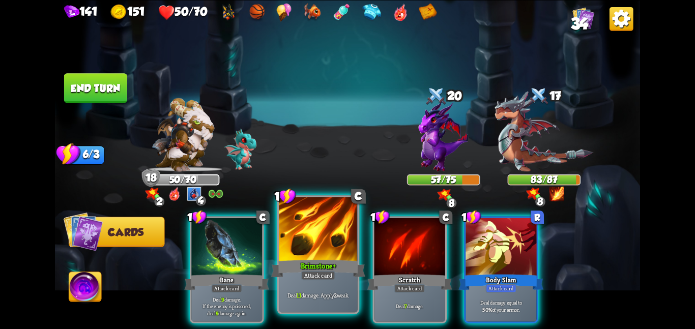
click at [316, 235] on div at bounding box center [318, 230] width 79 height 66
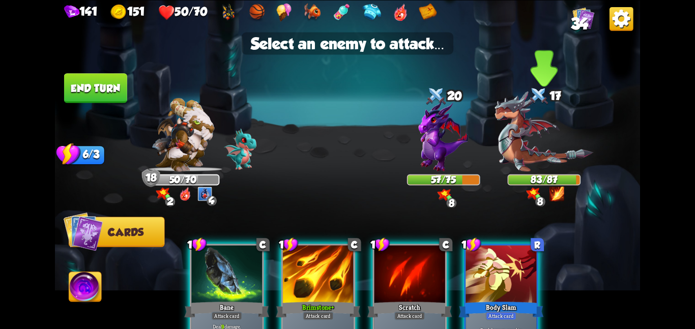
click at [558, 121] on img at bounding box center [544, 131] width 99 height 80
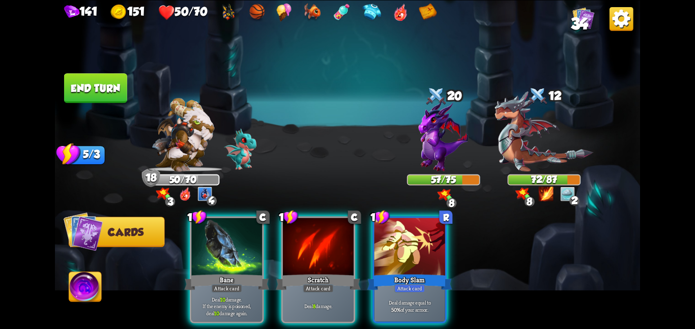
click at [101, 85] on button "End turn" at bounding box center [95, 88] width 63 height 30
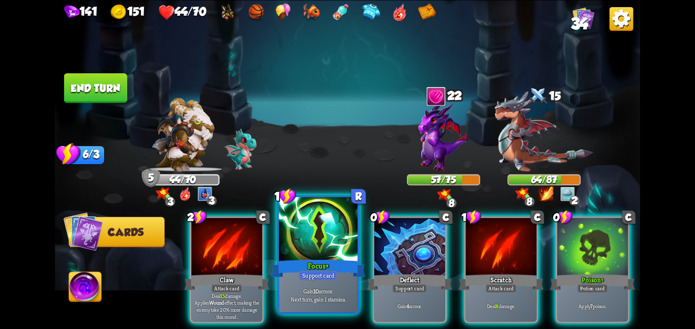
click at [322, 244] on div at bounding box center [318, 230] width 79 height 66
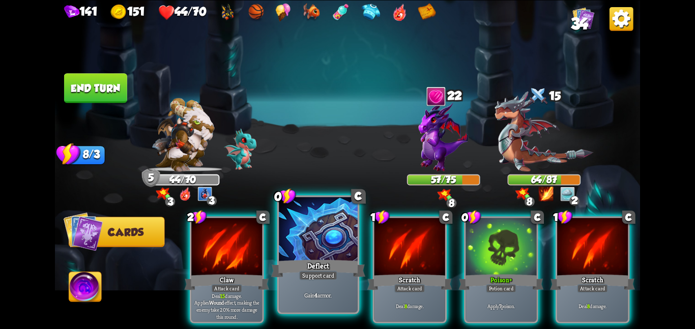
click at [276, 258] on div "Deflect" at bounding box center [318, 268] width 94 height 21
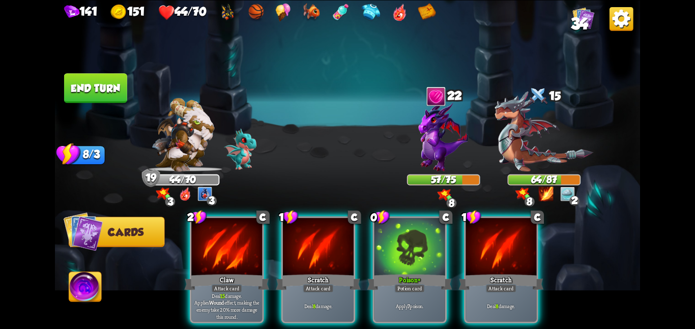
click at [360, 256] on div "2 C Claw Attack card Deal 15 damage. Applies Wound effect, making the enemy tak…" at bounding box center [406, 256] width 468 height 147
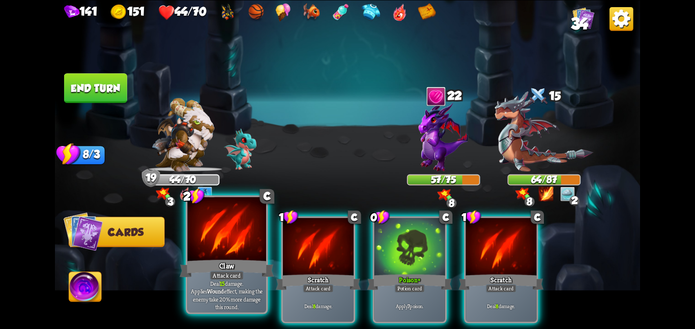
click at [257, 258] on div "Claw" at bounding box center [227, 268] width 94 height 21
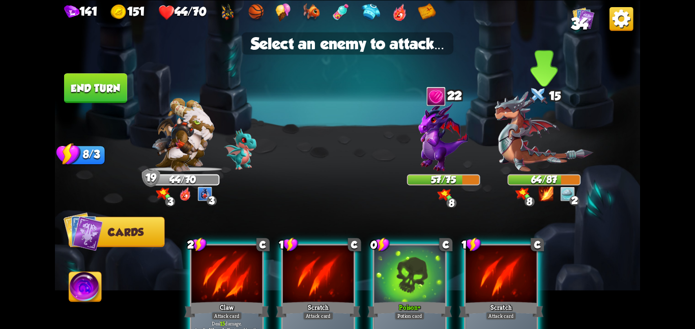
click at [543, 170] on img at bounding box center [544, 131] width 99 height 80
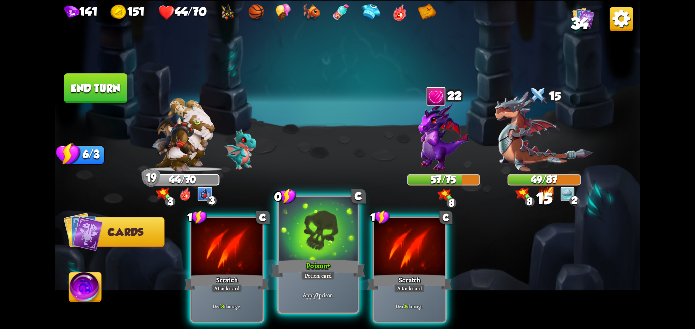
click at [350, 242] on div at bounding box center [318, 230] width 79 height 66
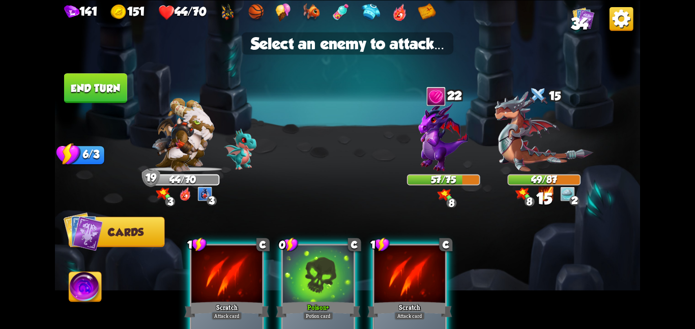
click at [542, 174] on img at bounding box center [347, 164] width 585 height 329
click at [537, 161] on img at bounding box center [544, 131] width 99 height 80
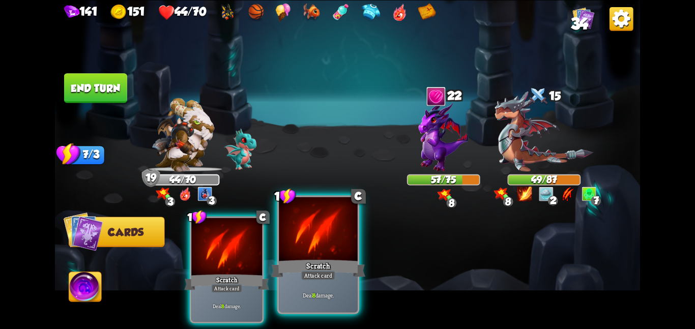
click at [318, 262] on div "Scratch" at bounding box center [318, 268] width 94 height 21
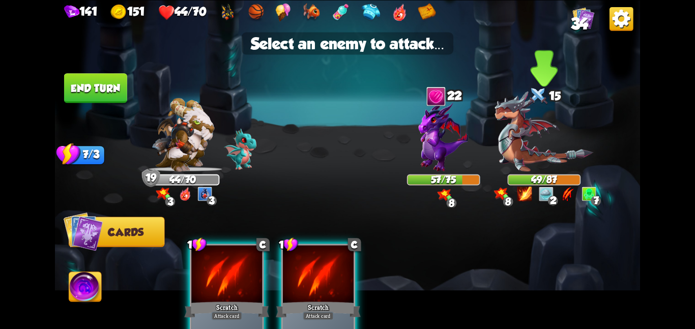
click at [539, 136] on img at bounding box center [544, 131] width 99 height 80
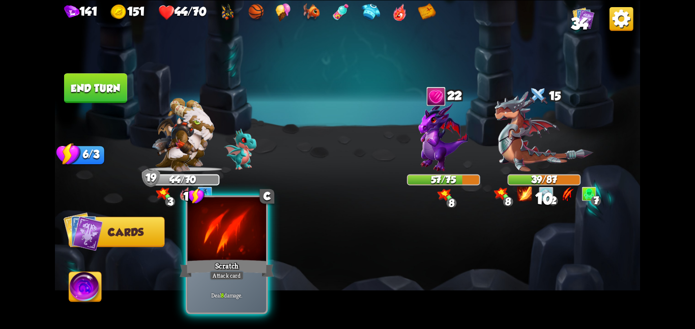
click at [225, 256] on div at bounding box center [226, 230] width 79 height 66
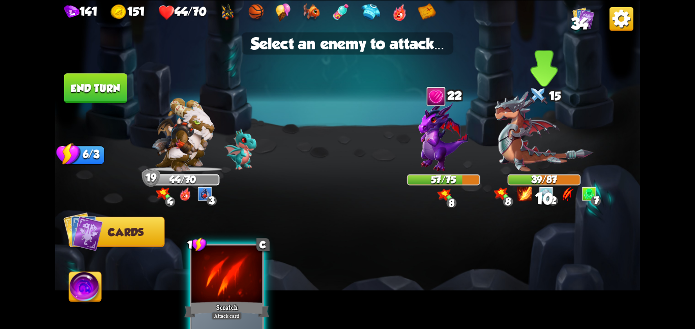
click at [520, 164] on img at bounding box center [544, 131] width 99 height 80
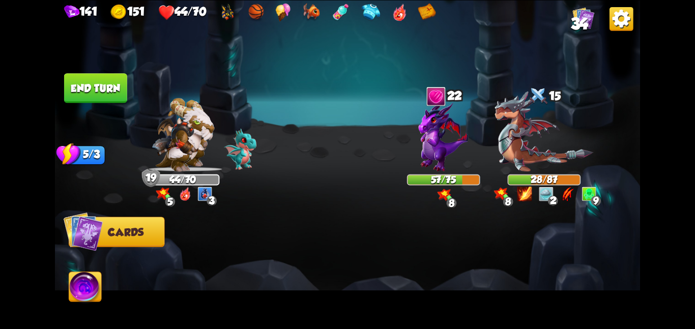
click at [119, 98] on button "End turn" at bounding box center [95, 88] width 63 height 30
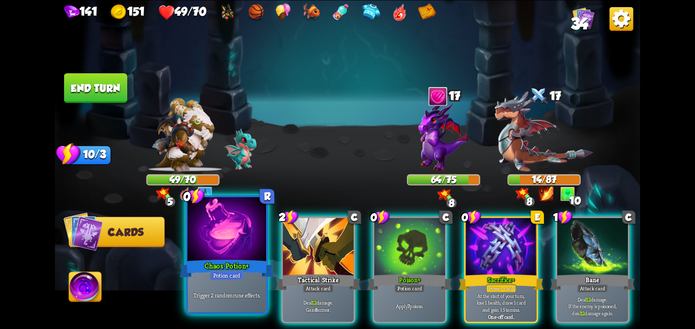
click at [208, 239] on div at bounding box center [226, 230] width 79 height 66
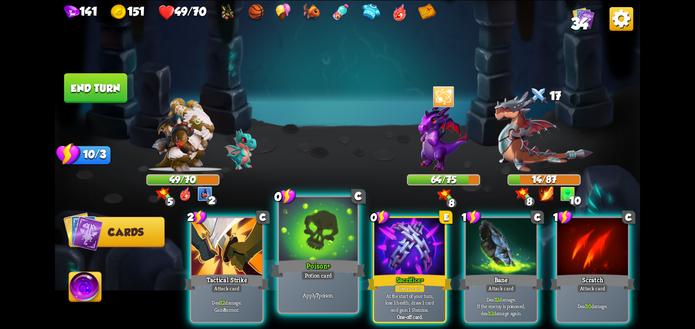
click at [294, 244] on div at bounding box center [318, 230] width 79 height 66
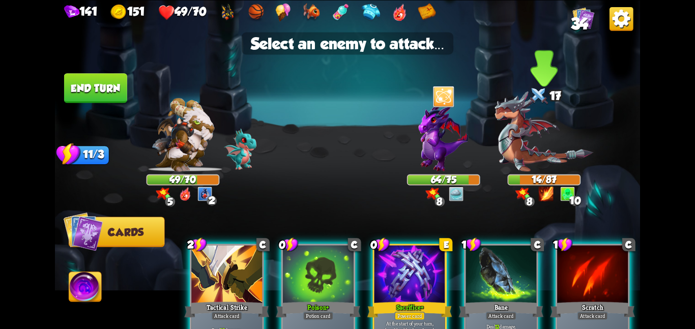
click at [498, 144] on img at bounding box center [544, 131] width 99 height 80
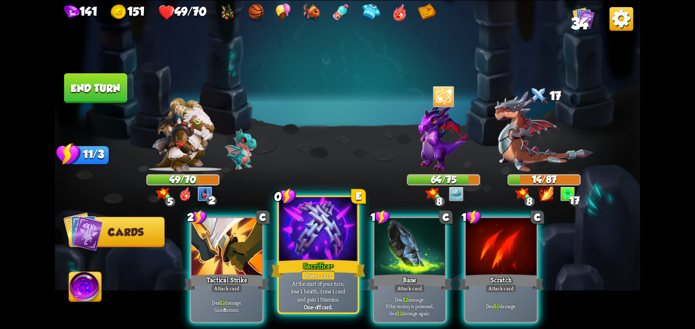
click at [279, 248] on div at bounding box center [318, 230] width 79 height 66
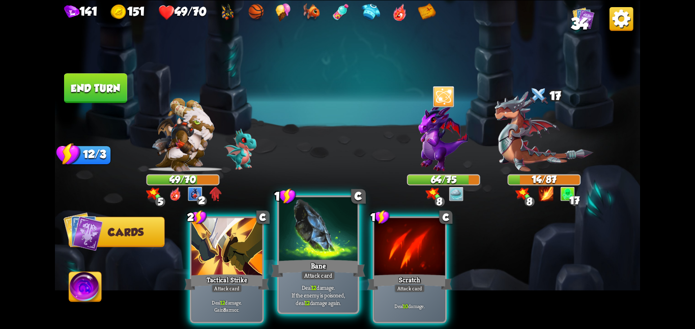
click at [309, 238] on div at bounding box center [318, 230] width 79 height 66
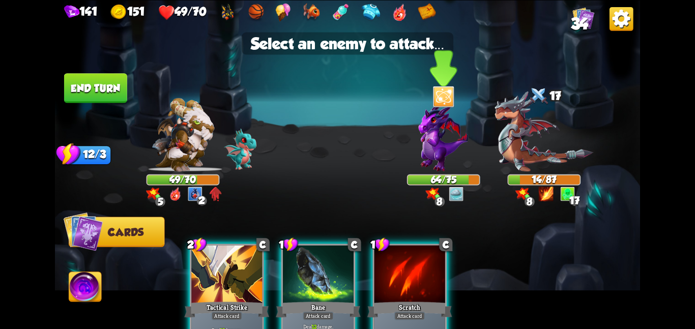
click at [438, 142] on img at bounding box center [444, 136] width 50 height 70
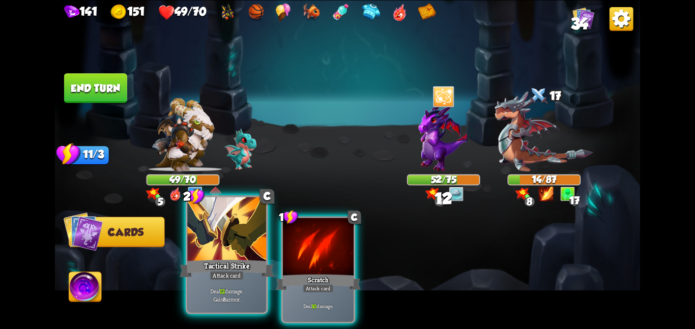
click at [259, 251] on div at bounding box center [226, 230] width 79 height 66
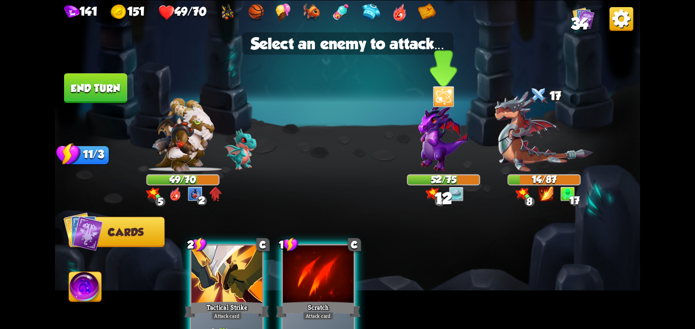
click at [422, 153] on img at bounding box center [444, 136] width 50 height 70
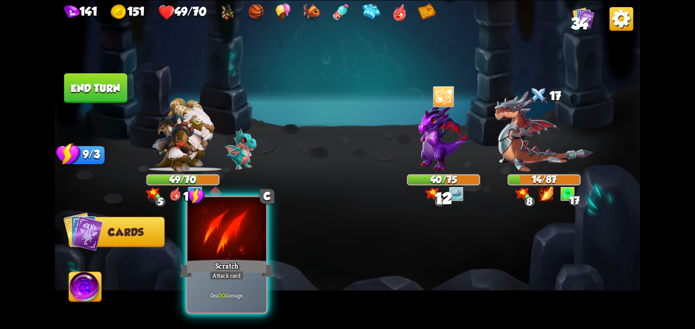
click at [248, 237] on div at bounding box center [226, 230] width 79 height 66
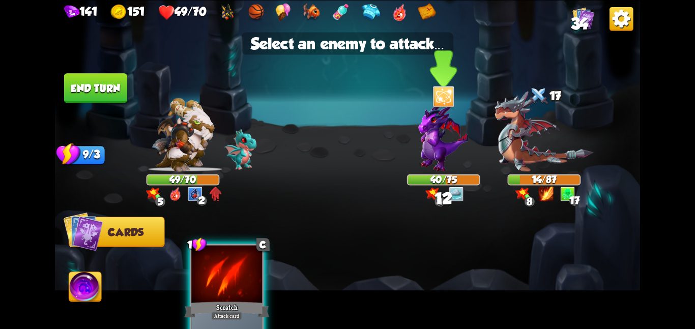
click at [443, 150] on img at bounding box center [444, 136] width 50 height 70
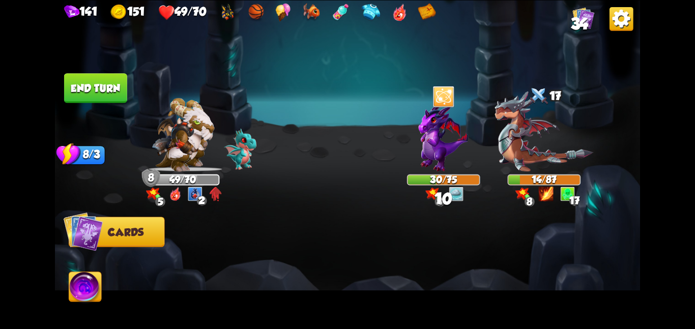
click at [94, 97] on button "End turn" at bounding box center [95, 88] width 63 height 30
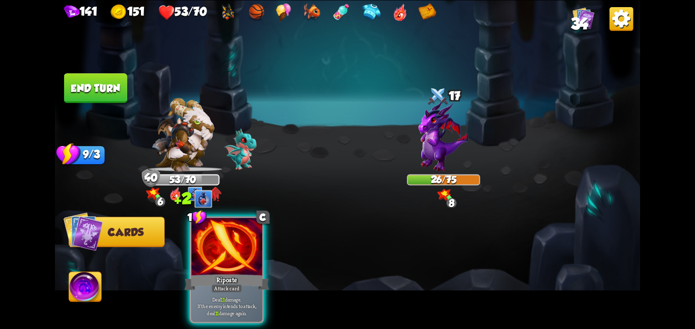
click at [193, 243] on div at bounding box center [226, 248] width 71 height 60
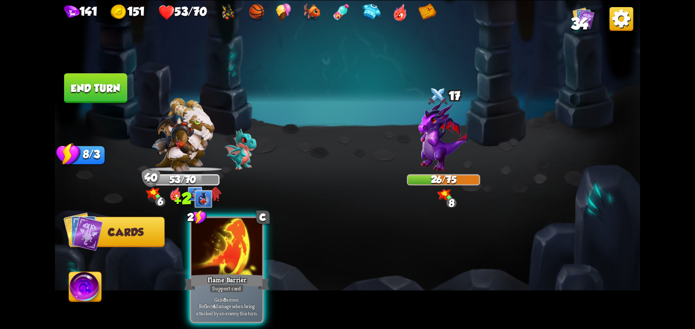
click at [193, 243] on div at bounding box center [226, 248] width 71 height 60
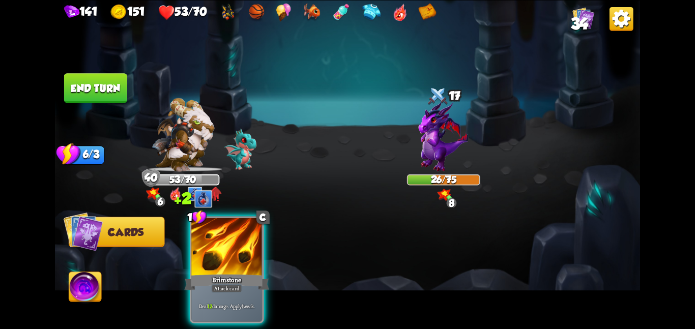
click at [193, 243] on div at bounding box center [226, 248] width 71 height 60
click at [193, 243] on div "1 C Brimstone Attack card Deal 12 damage. Apply 1 weak." at bounding box center [406, 256] width 468 height 147
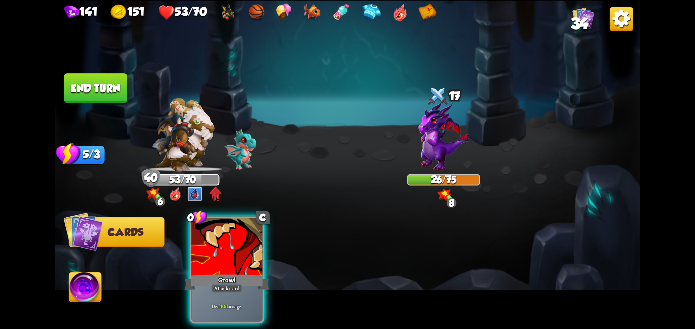
click at [193, 243] on div at bounding box center [226, 248] width 71 height 60
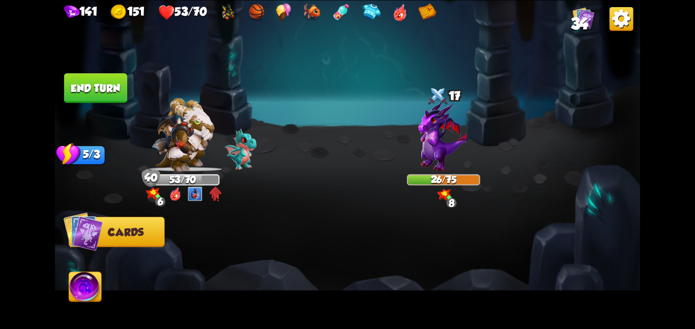
click at [193, 243] on div at bounding box center [406, 256] width 468 height 147
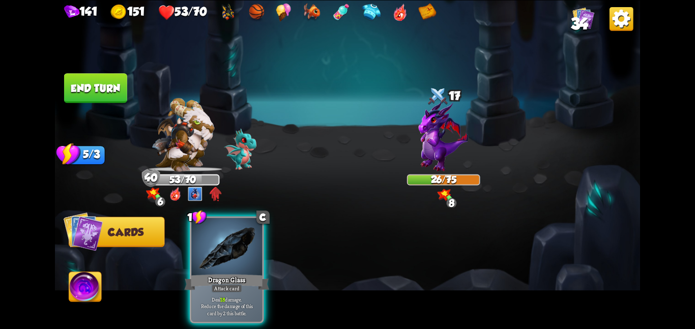
click at [193, 243] on div at bounding box center [226, 248] width 71 height 60
click at [193, 243] on div "1 C Dragon Glass Attack card Deal 18 damage. Reduce the damage of this card by …" at bounding box center [406, 256] width 468 height 147
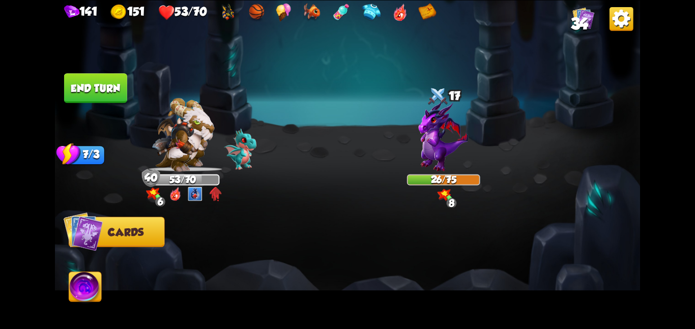
click at [193, 243] on div at bounding box center [406, 256] width 468 height 147
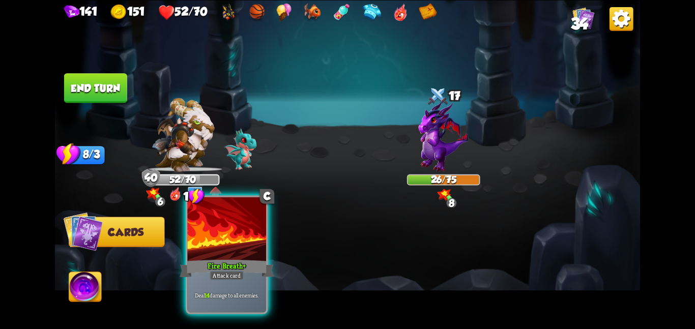
click at [244, 269] on b "+" at bounding box center [244, 266] width 3 height 10
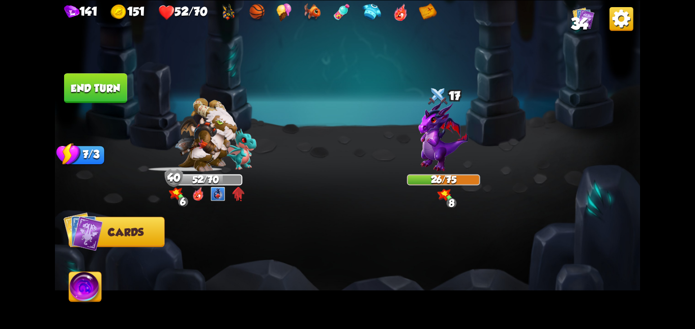
click at [98, 92] on button "End turn" at bounding box center [95, 88] width 63 height 30
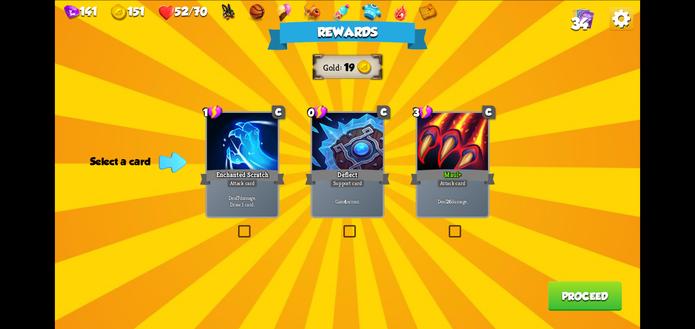
click at [443, 136] on div at bounding box center [452, 143] width 71 height 60
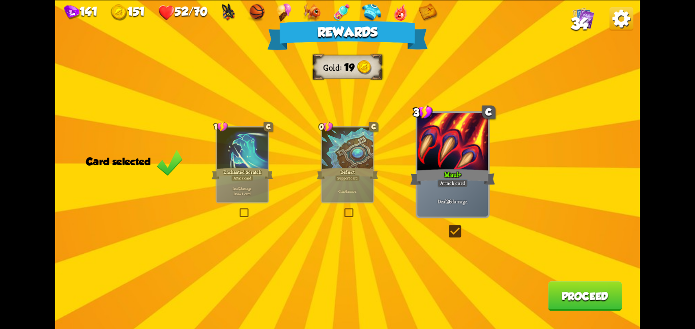
click at [580, 294] on button "Proceed" at bounding box center [585, 296] width 74 height 30
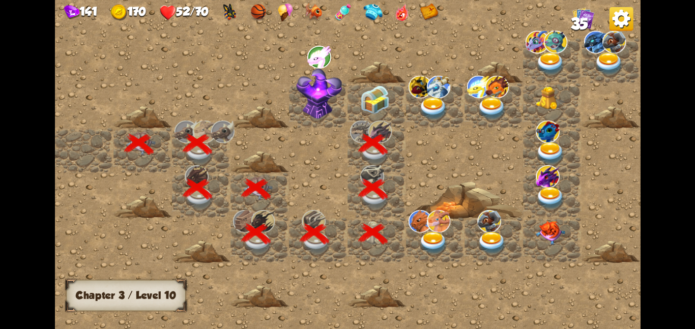
click at [382, 112] on div at bounding box center [377, 105] width 59 height 45
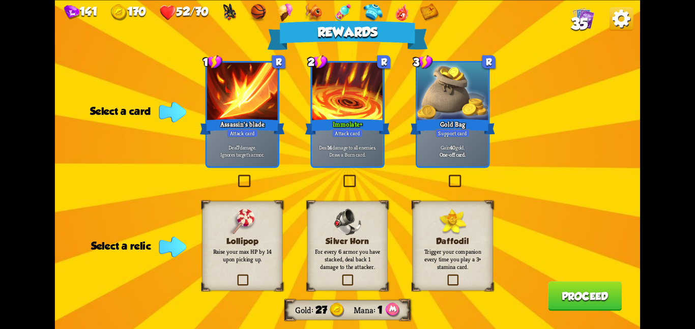
click at [290, 210] on div "Rewards Gold 27 Mana 1 Select a card 1 R Assassin's blade Attack card Deal 7 da…" at bounding box center [347, 164] width 585 height 329
click at [266, 222] on div "Lollipop Raise your max HP by 14 upon picking up." at bounding box center [242, 246] width 80 height 90
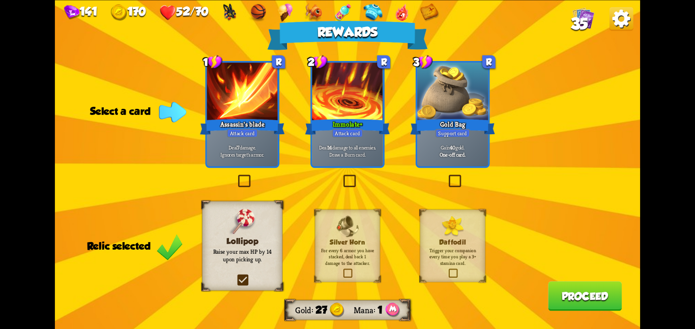
click at [238, 130] on div "Attack card" at bounding box center [242, 133] width 31 height 9
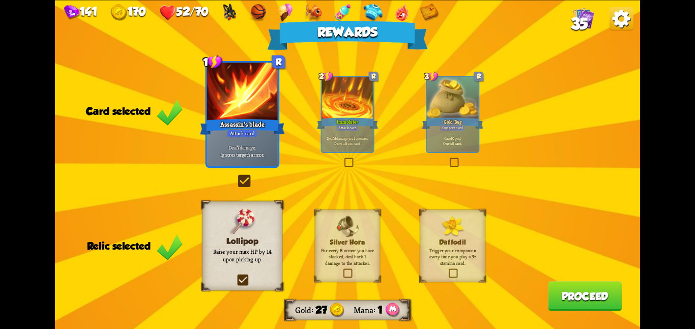
click at [563, 292] on button "Proceed" at bounding box center [585, 296] width 74 height 30
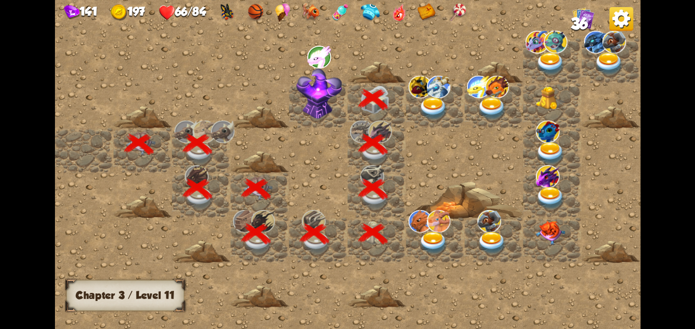
scroll to position [0, 195]
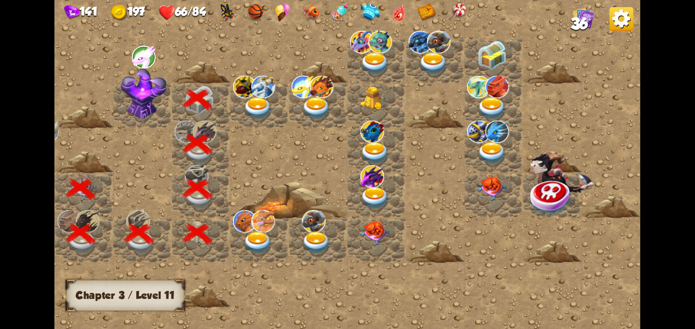
click at [155, 80] on img at bounding box center [144, 93] width 46 height 51
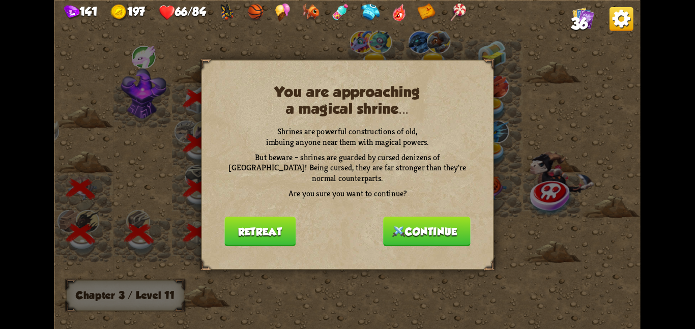
click at [439, 221] on button "Continue" at bounding box center [427, 231] width 88 height 30
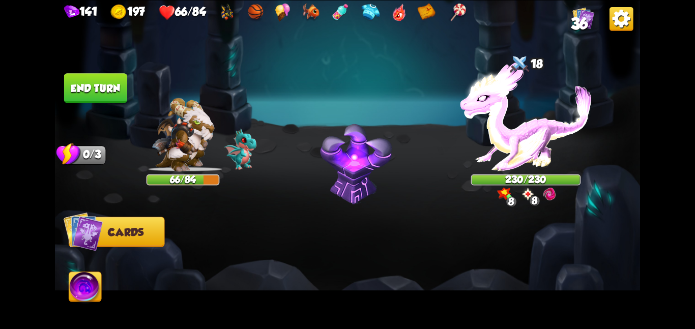
click at [0, 0] on div "Player turn" at bounding box center [0, 0] width 0 height 0
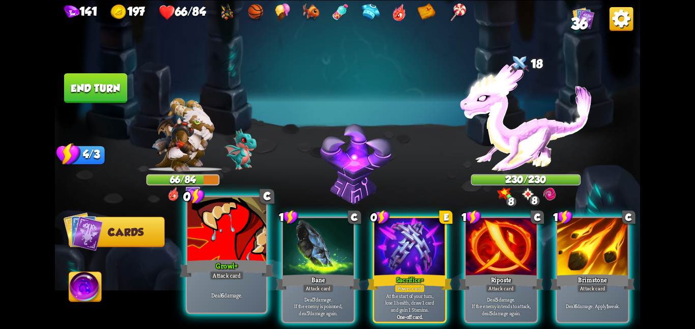
click at [236, 254] on div at bounding box center [226, 230] width 79 height 66
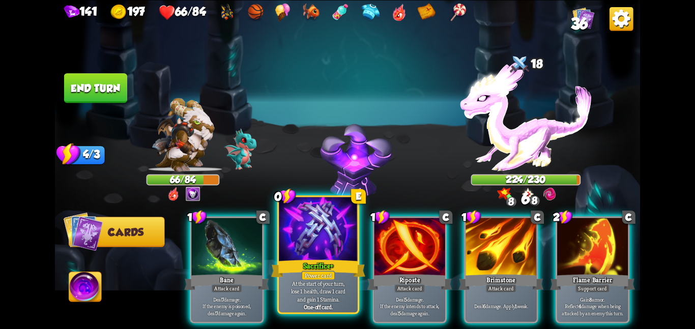
click at [303, 251] on div at bounding box center [318, 230] width 79 height 66
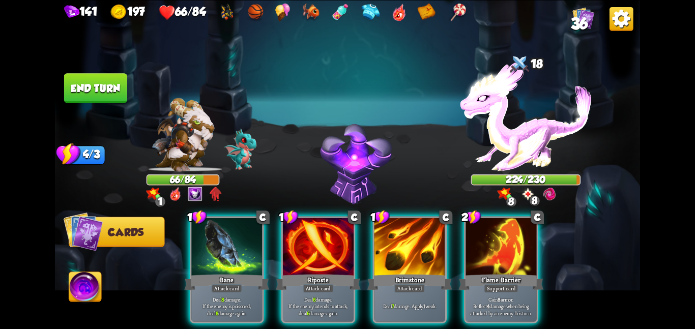
click at [84, 86] on button "End turn" at bounding box center [95, 88] width 63 height 30
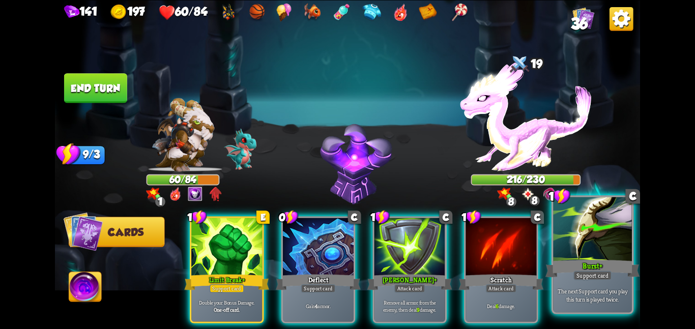
click at [574, 248] on div at bounding box center [592, 230] width 79 height 66
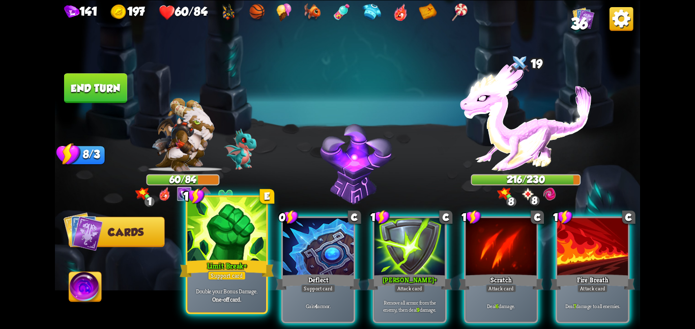
click at [193, 241] on div at bounding box center [226, 230] width 79 height 66
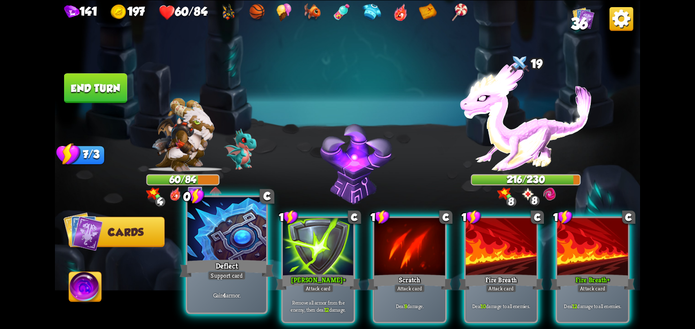
click at [221, 278] on div "Support card" at bounding box center [227, 276] width 38 height 10
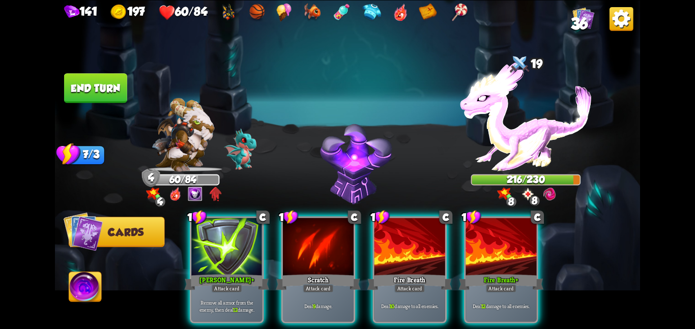
click at [95, 91] on button "End turn" at bounding box center [95, 88] width 63 height 30
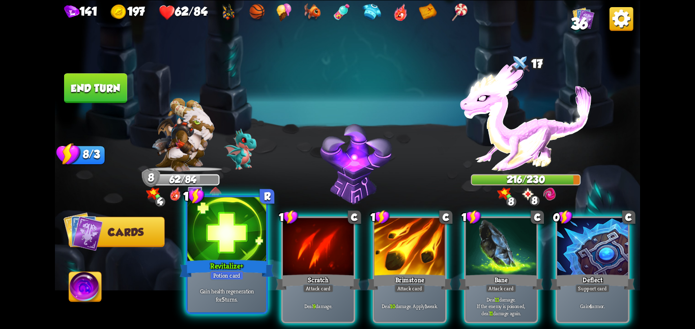
click at [224, 223] on div at bounding box center [226, 230] width 79 height 66
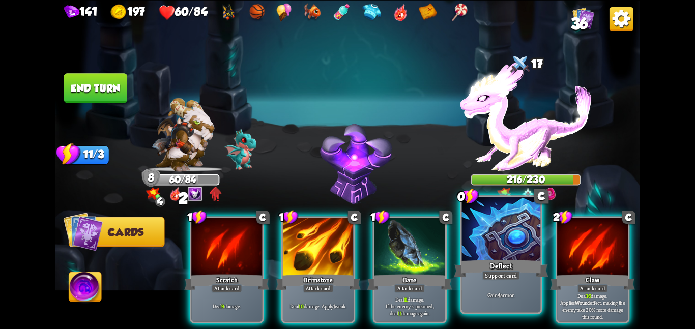
click at [488, 218] on div at bounding box center [501, 230] width 79 height 66
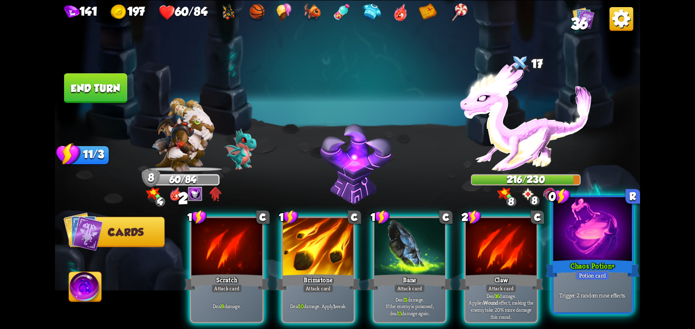
click at [572, 239] on div at bounding box center [592, 230] width 79 height 66
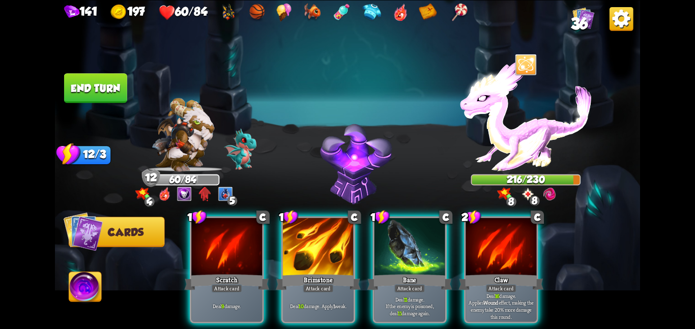
click at [107, 80] on button "End turn" at bounding box center [95, 88] width 63 height 30
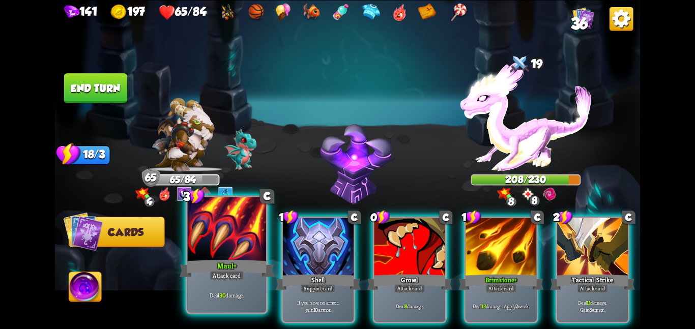
click at [228, 275] on div "Attack card" at bounding box center [227, 276] width 34 height 10
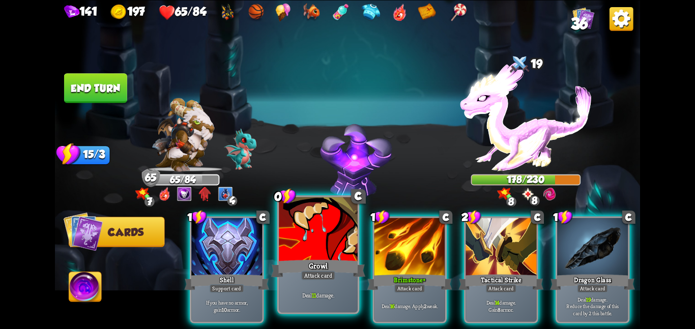
click at [334, 253] on div at bounding box center [318, 230] width 79 height 66
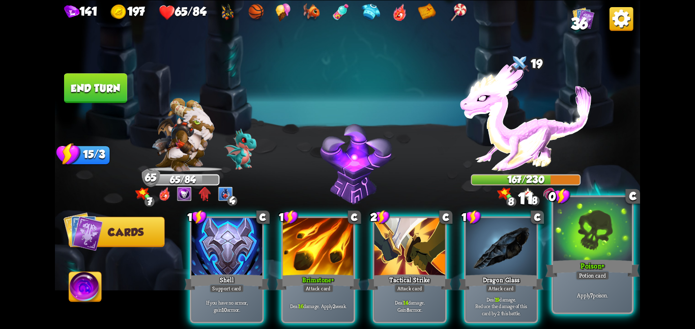
click at [617, 238] on div at bounding box center [592, 230] width 79 height 66
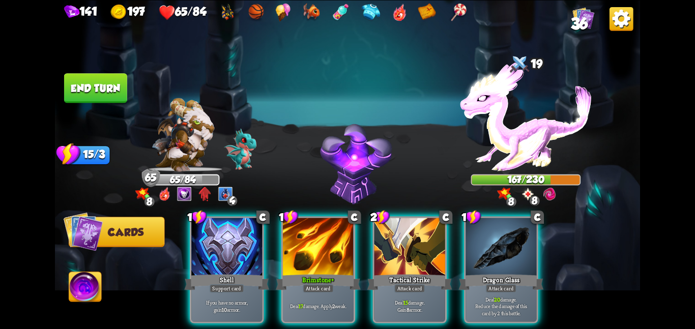
click at [101, 76] on button "End turn" at bounding box center [95, 88] width 63 height 30
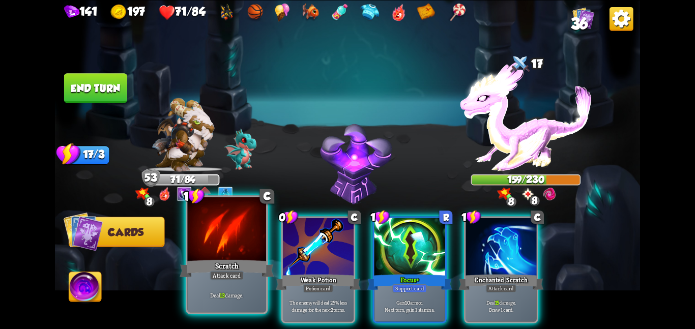
click at [236, 258] on div "Scratch" at bounding box center [227, 268] width 94 height 21
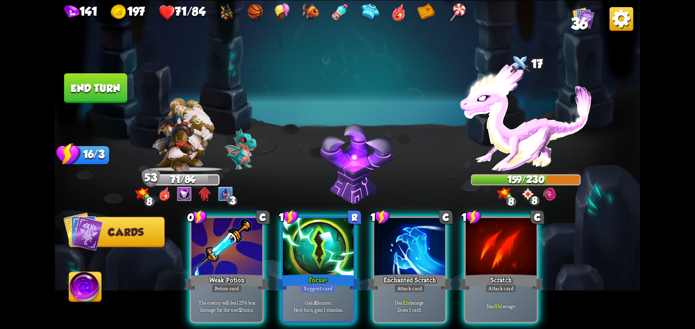
click at [236, 273] on div "Weak Potion" at bounding box center [226, 282] width 85 height 19
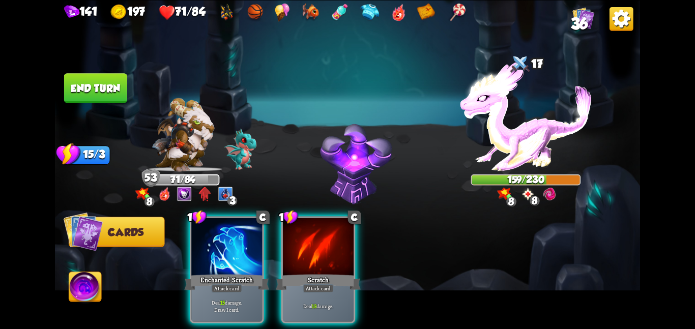
click at [236, 273] on div "Enchanted Scratch" at bounding box center [226, 282] width 85 height 19
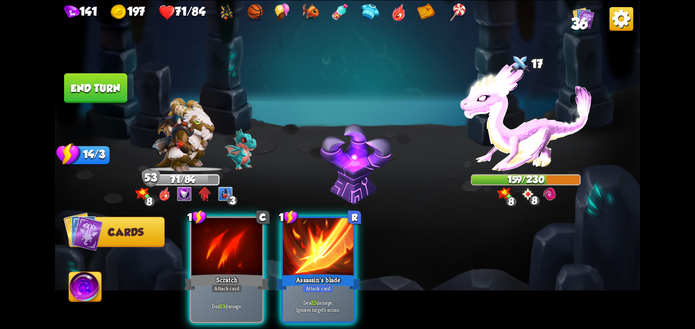
click at [236, 273] on div "Scratch" at bounding box center [226, 282] width 85 height 19
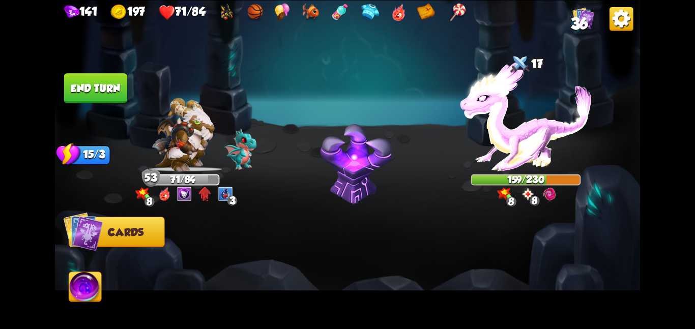
click at [236, 258] on div at bounding box center [406, 256] width 468 height 147
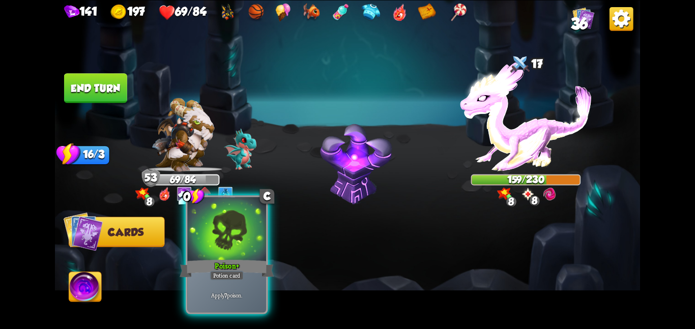
click at [201, 228] on div at bounding box center [226, 230] width 79 height 66
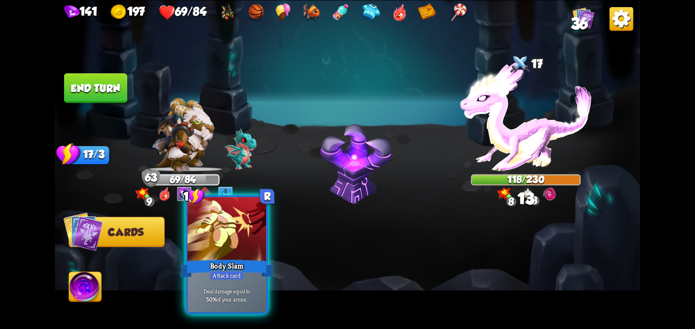
click at [200, 257] on div at bounding box center [226, 230] width 79 height 66
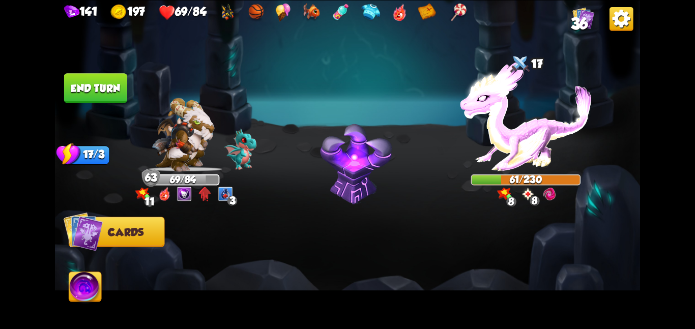
click at [100, 93] on button "End turn" at bounding box center [95, 88] width 63 height 30
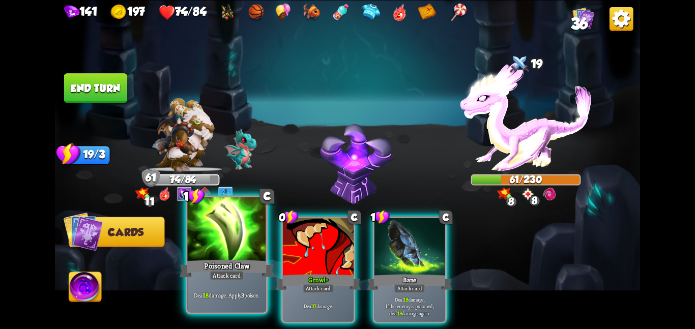
click at [222, 256] on div at bounding box center [226, 230] width 79 height 66
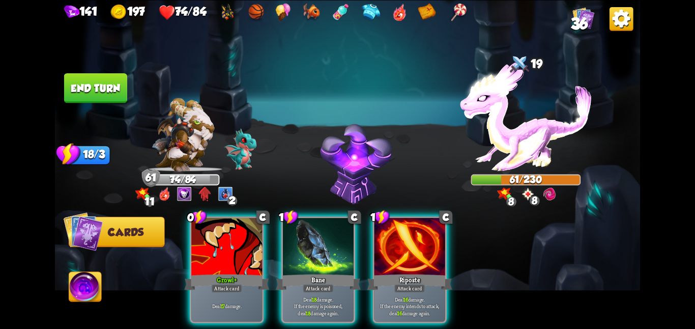
click at [222, 256] on div at bounding box center [226, 248] width 71 height 60
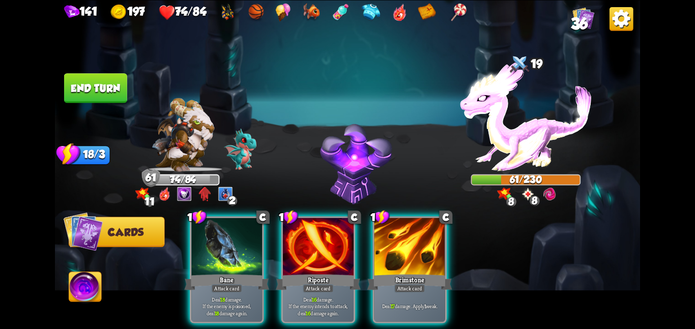
click at [222, 256] on div at bounding box center [226, 248] width 71 height 60
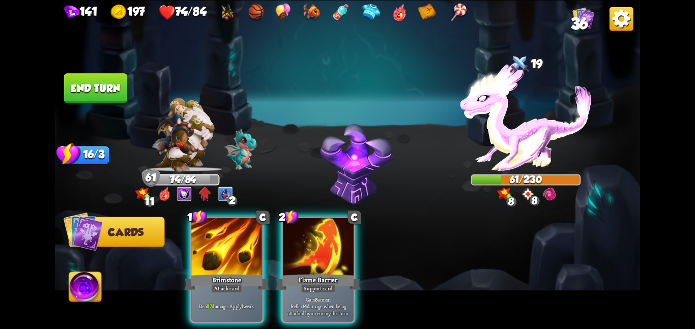
click at [222, 256] on div at bounding box center [226, 248] width 71 height 60
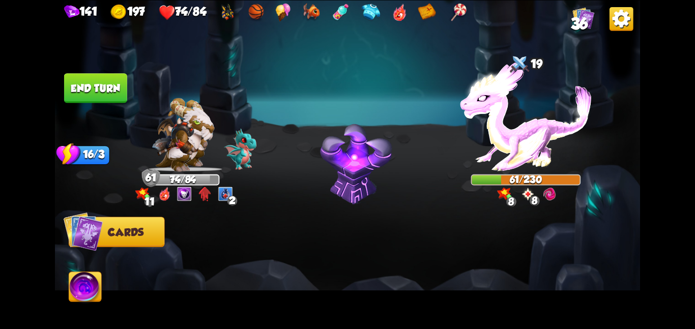
click at [222, 256] on div at bounding box center [406, 256] width 468 height 147
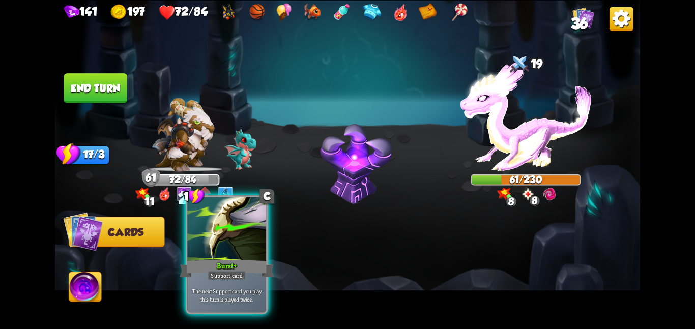
click at [205, 268] on div "Burst +" at bounding box center [227, 268] width 94 height 21
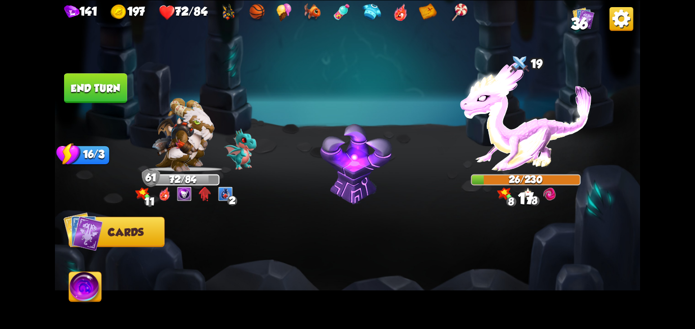
click at [86, 284] on img at bounding box center [85, 288] width 33 height 33
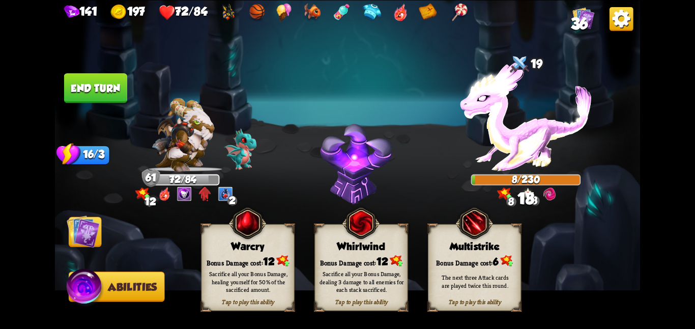
click at [315, 240] on span at bounding box center [319, 231] width 17 height 19
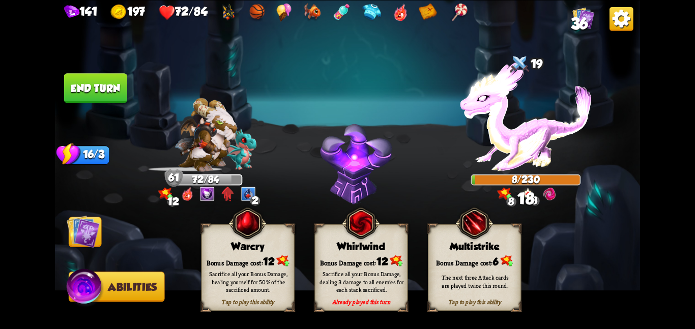
click at [77, 228] on img at bounding box center [83, 231] width 33 height 33
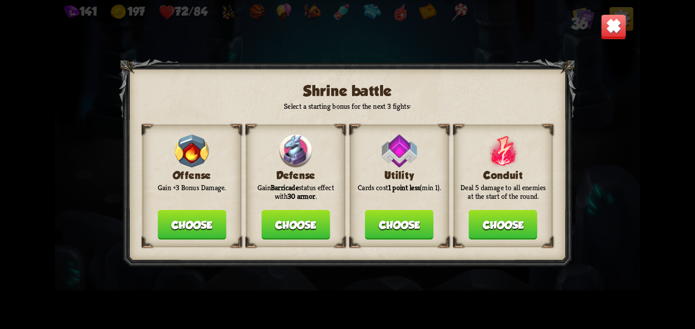
click at [398, 231] on button "Choose" at bounding box center [399, 225] width 69 height 30
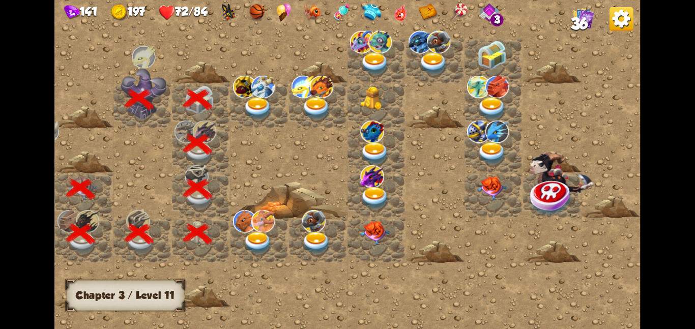
click at [251, 106] on img at bounding box center [258, 108] width 30 height 23
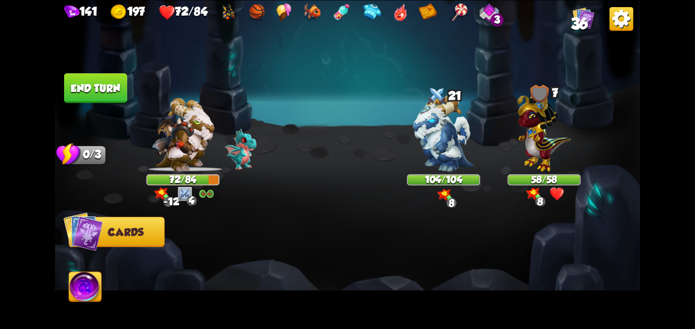
click at [503, 17] on div "3" at bounding box center [497, 19] width 13 height 13
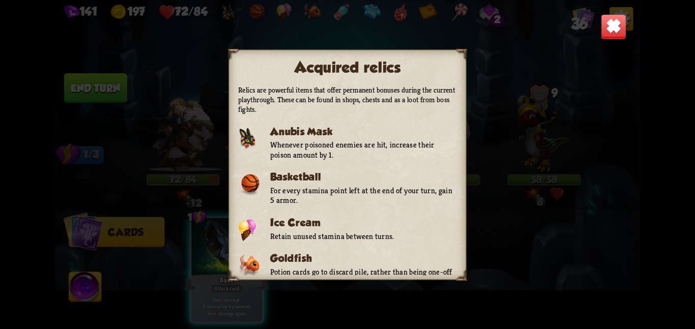
click at [630, 27] on div "Acquired relics Relics are powerful items that offer permanent bonuses during t…" at bounding box center [347, 164] width 585 height 329
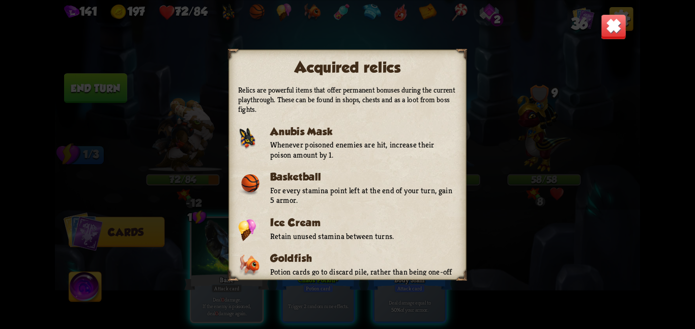
click at [616, 30] on img at bounding box center [613, 26] width 25 height 25
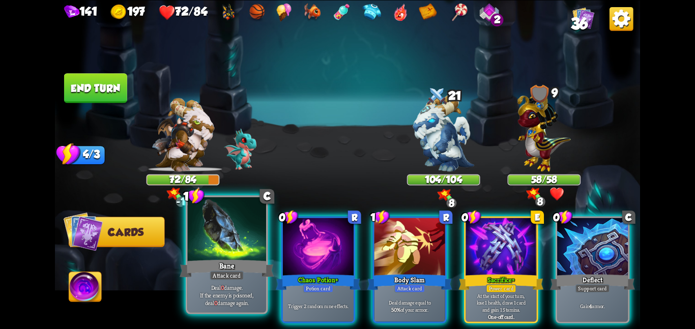
click at [231, 235] on div at bounding box center [226, 230] width 79 height 66
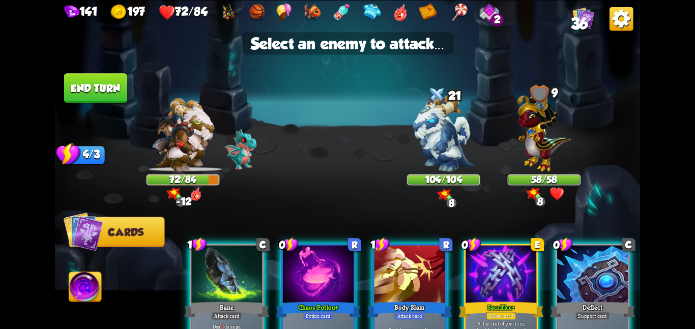
click at [231, 245] on div at bounding box center [226, 275] width 71 height 60
click at [427, 172] on img at bounding box center [347, 164] width 585 height 329
click at [435, 157] on img at bounding box center [443, 133] width 61 height 77
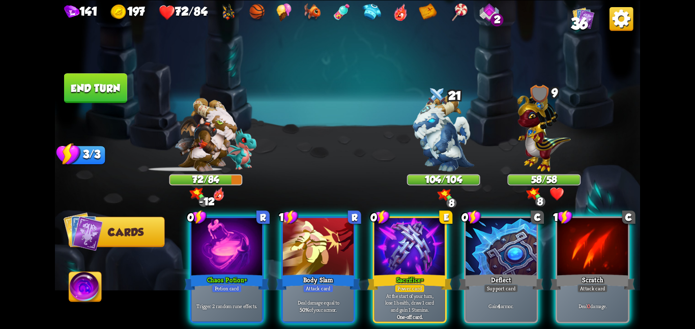
click at [274, 231] on div "0 R Chaos Potion + Potion card Trigger 2 random rune effects. 1 R Body Slam Att…" at bounding box center [406, 256] width 468 height 147
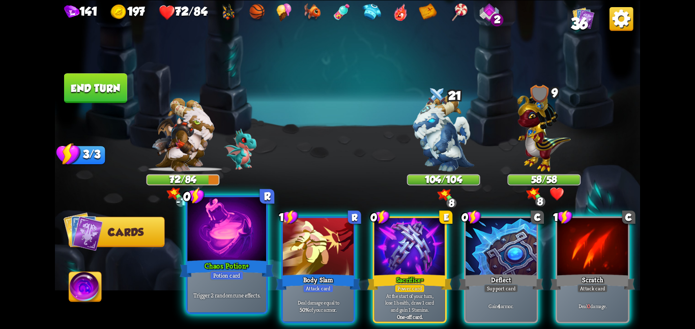
click at [250, 241] on div at bounding box center [226, 230] width 79 height 66
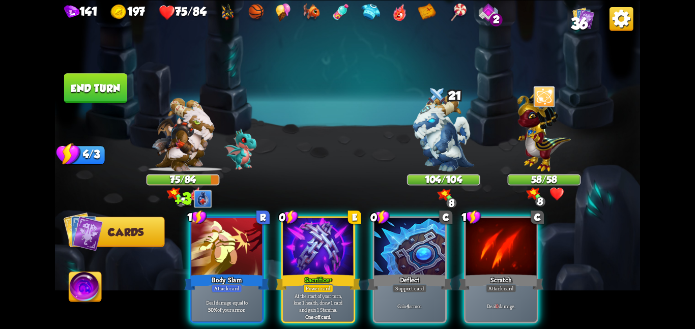
click at [503, 13] on div "2" at bounding box center [496, 19] width 13 height 13
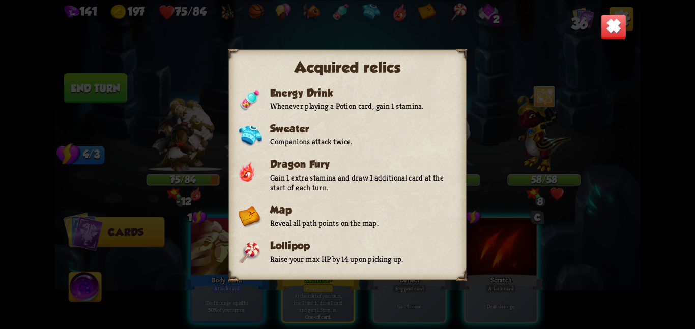
scroll to position [239, 0]
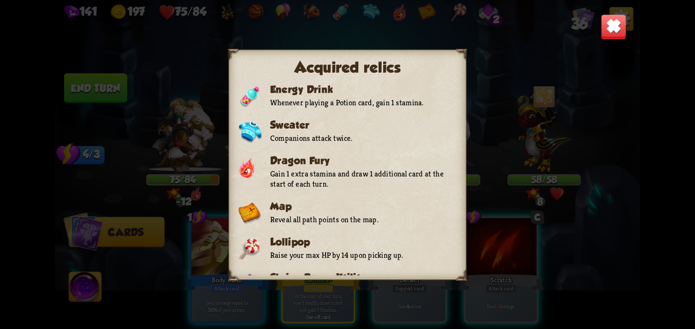
click at [616, 26] on img at bounding box center [613, 26] width 25 height 25
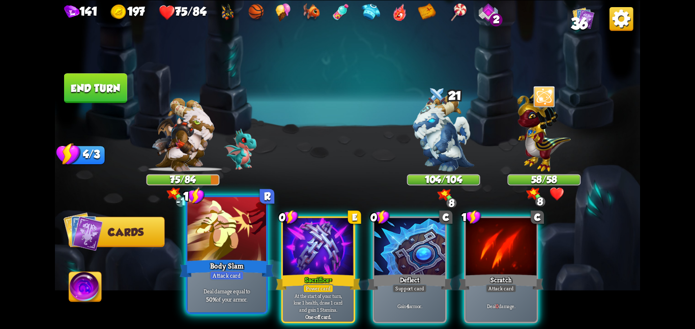
click at [261, 231] on div at bounding box center [226, 230] width 79 height 66
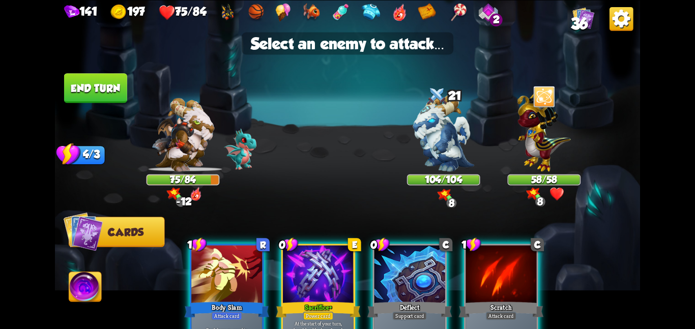
click at [261, 231] on div "1 R Body Slam Attack card Deal damage equal to 50% of your armor. 0 E Sacrifice…" at bounding box center [406, 283] width 468 height 147
click at [406, 156] on img at bounding box center [347, 164] width 585 height 329
click at [210, 267] on div at bounding box center [226, 275] width 71 height 60
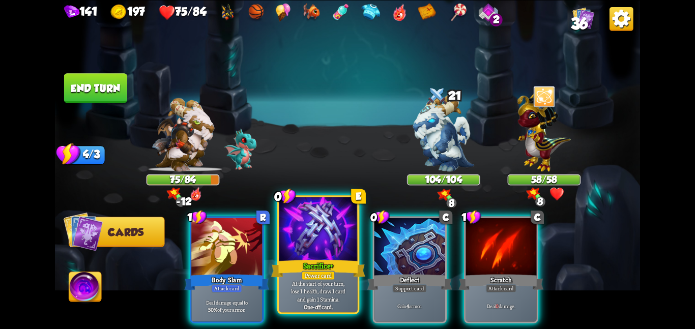
click at [320, 235] on div at bounding box center [318, 230] width 79 height 66
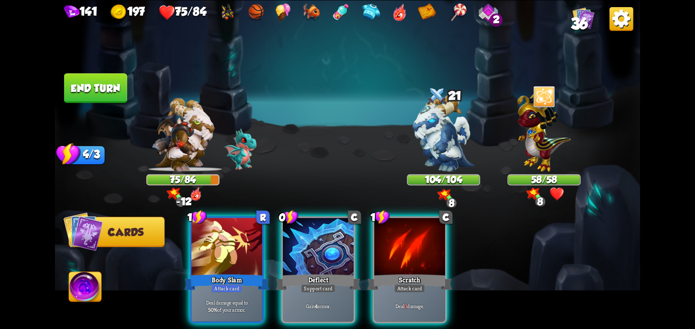
click at [320, 235] on div at bounding box center [318, 248] width 71 height 60
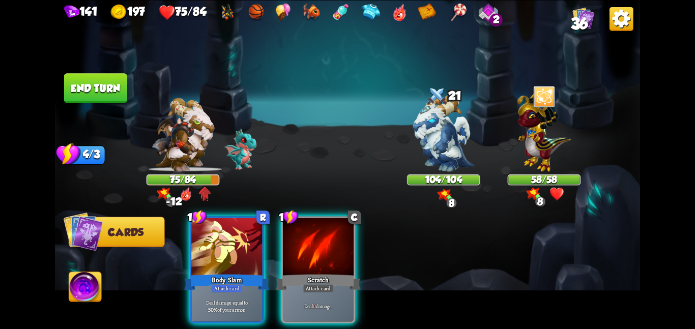
click at [320, 235] on div at bounding box center [318, 248] width 71 height 60
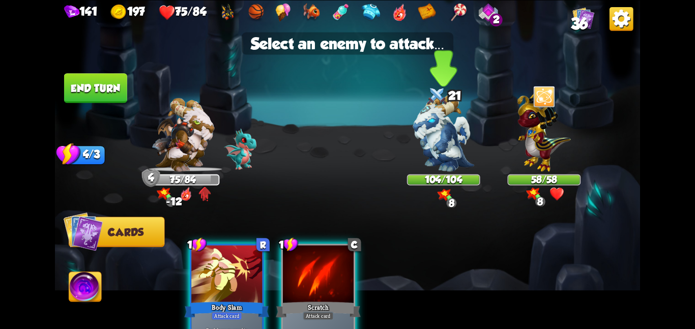
click at [438, 145] on img at bounding box center [443, 133] width 61 height 77
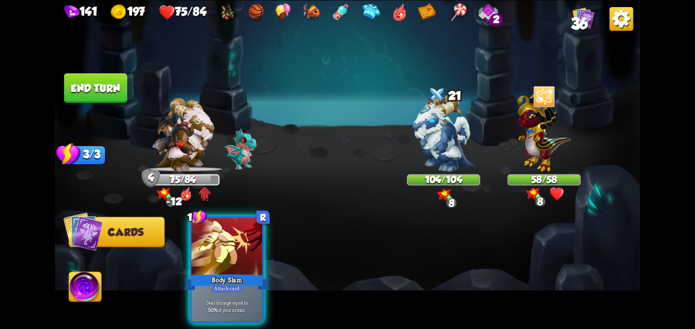
click at [110, 90] on button "End turn" at bounding box center [95, 88] width 63 height 30
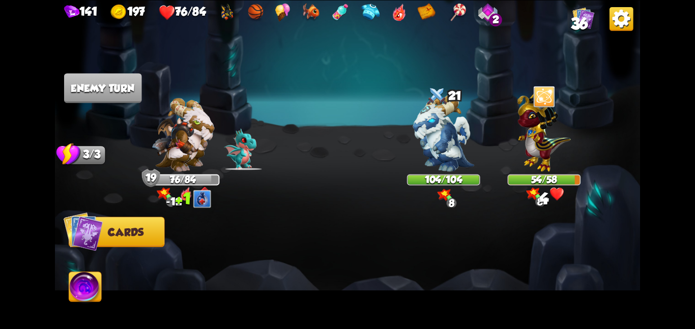
click at [164, 199] on img at bounding box center [164, 194] width 15 height 13
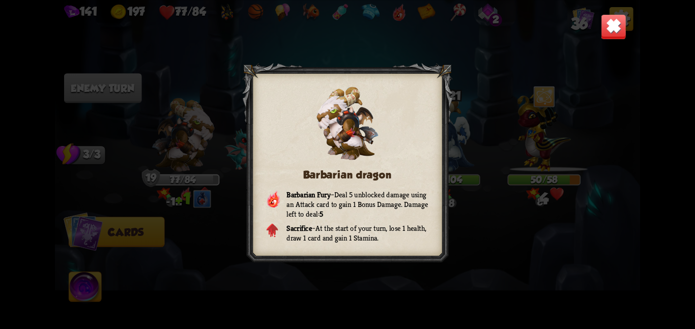
click at [616, 16] on img at bounding box center [613, 26] width 25 height 25
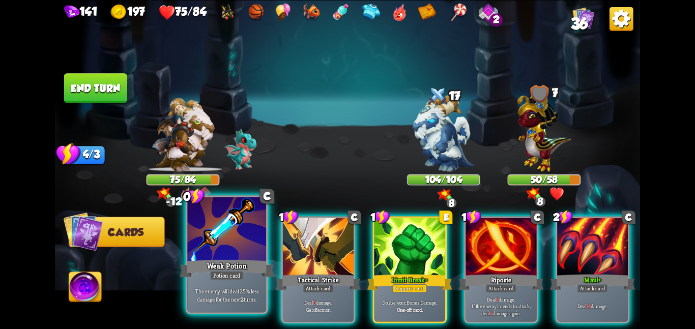
click at [253, 225] on div at bounding box center [226, 230] width 79 height 66
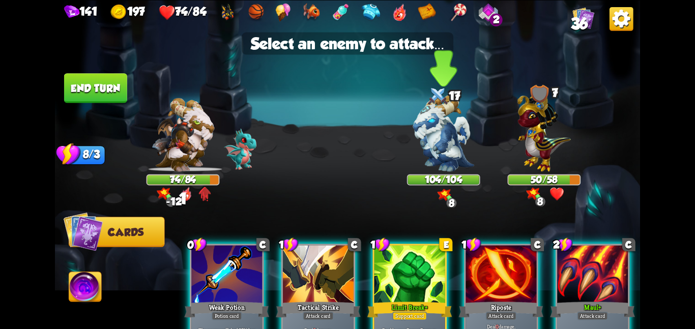
click at [423, 146] on img at bounding box center [443, 133] width 61 height 77
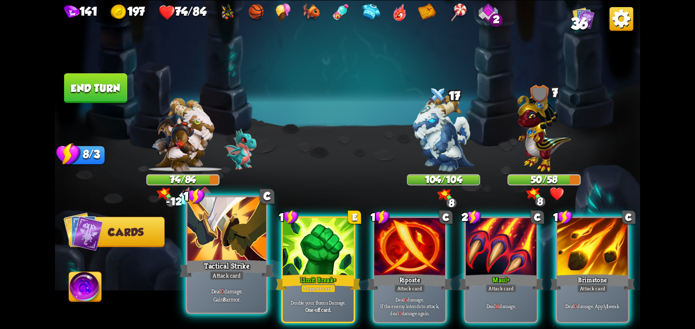
click at [222, 242] on div at bounding box center [226, 230] width 79 height 66
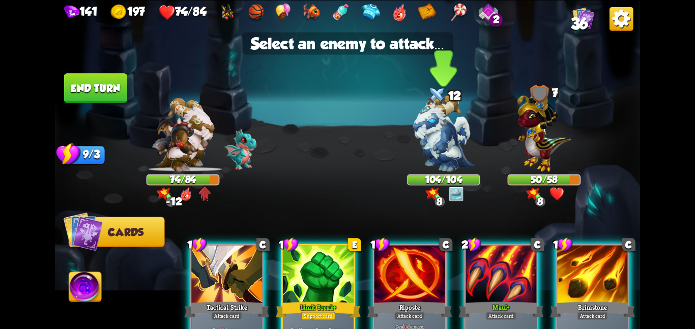
click at [435, 132] on img at bounding box center [443, 133] width 61 height 77
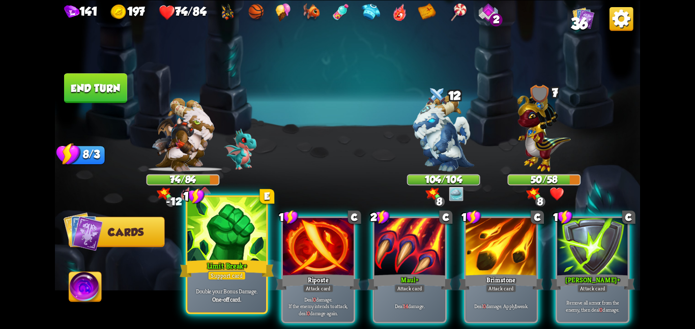
click at [255, 219] on div at bounding box center [226, 230] width 79 height 66
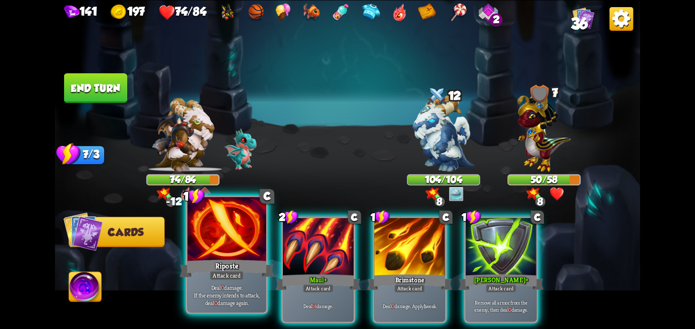
click at [224, 258] on div "Riposte" at bounding box center [227, 268] width 94 height 21
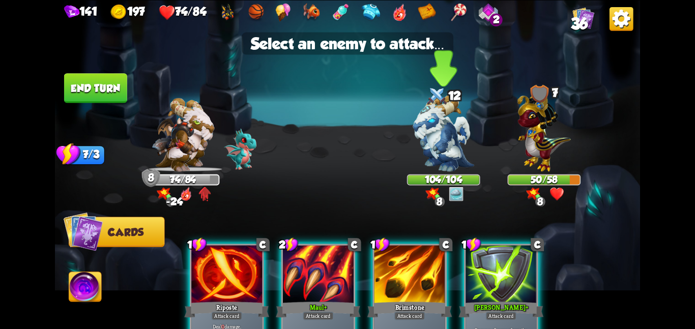
click at [426, 142] on img at bounding box center [443, 133] width 61 height 77
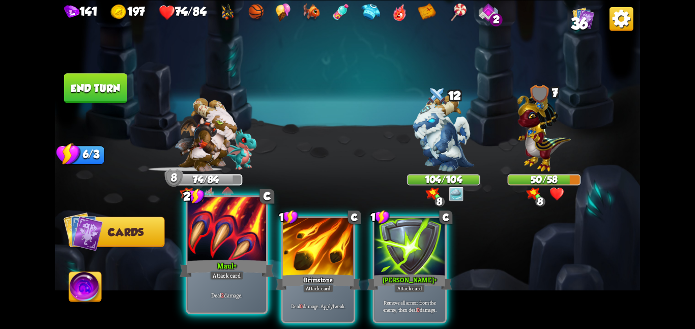
click at [191, 268] on div "Maul +" at bounding box center [227, 268] width 94 height 21
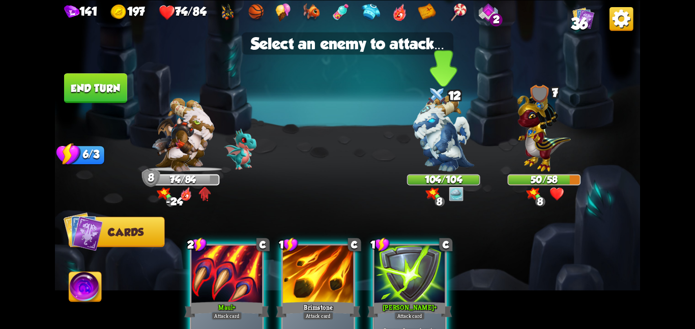
click at [427, 164] on img at bounding box center [443, 133] width 61 height 77
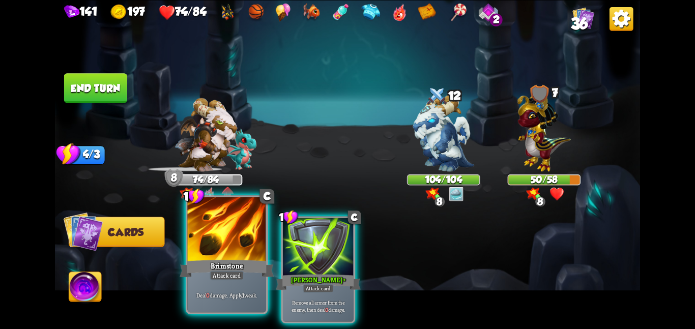
click at [252, 237] on div at bounding box center [226, 230] width 79 height 66
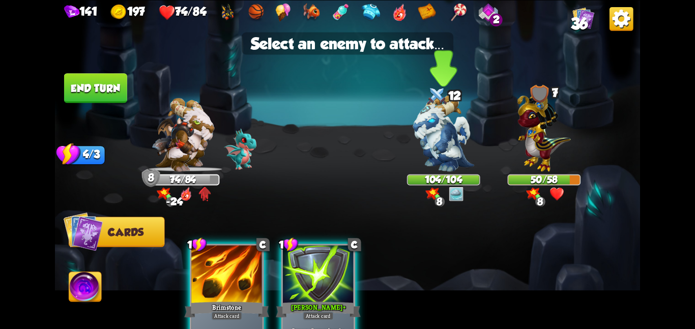
click at [437, 159] on img at bounding box center [443, 133] width 61 height 77
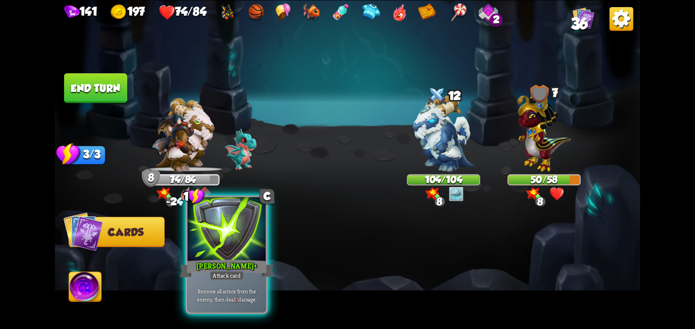
click at [223, 254] on div at bounding box center [226, 230] width 79 height 66
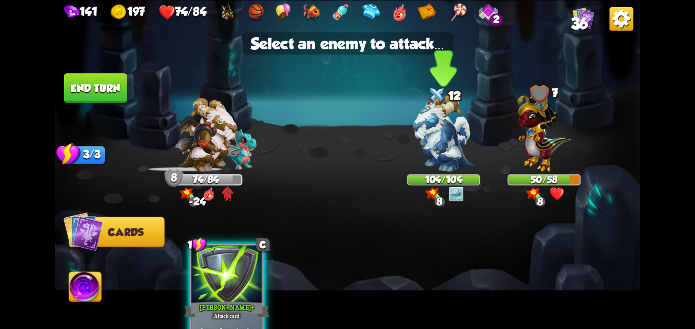
click at [417, 154] on img at bounding box center [443, 133] width 61 height 77
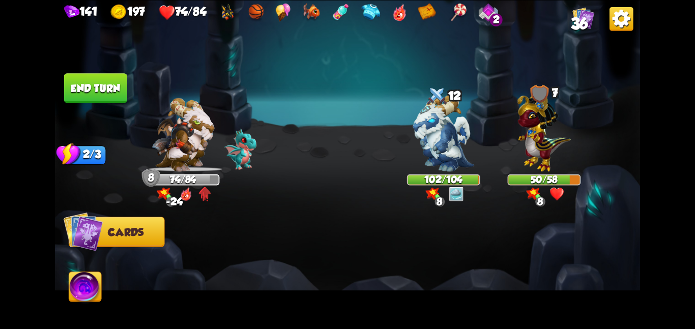
click at [97, 95] on button "End turn" at bounding box center [95, 88] width 63 height 30
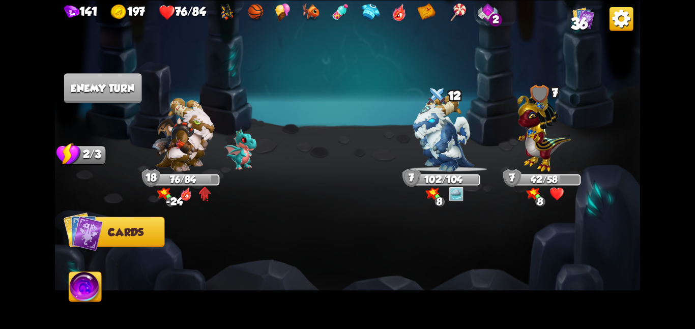
click at [95, 304] on img at bounding box center [85, 288] width 33 height 33
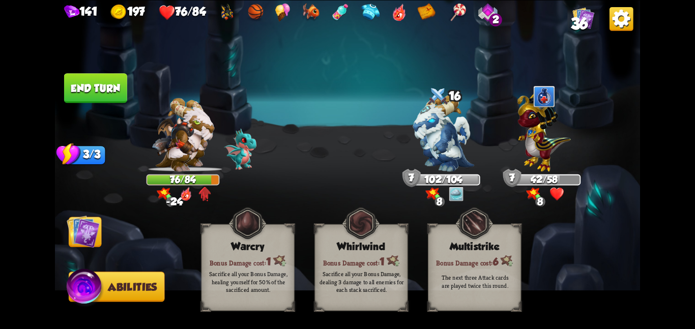
click at [86, 226] on img at bounding box center [83, 231] width 33 height 33
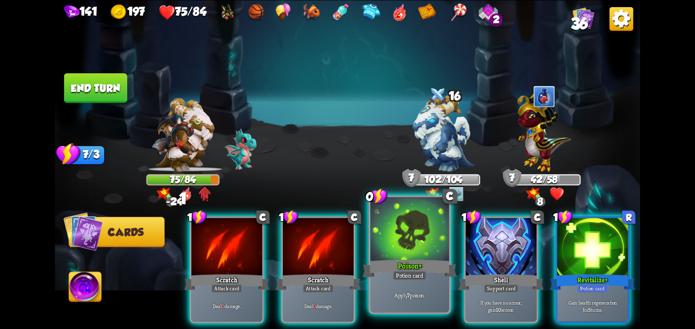
click at [402, 244] on div at bounding box center [410, 230] width 79 height 66
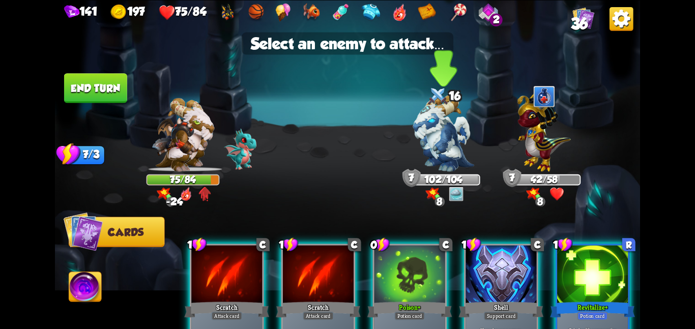
click at [456, 126] on img at bounding box center [443, 133] width 61 height 77
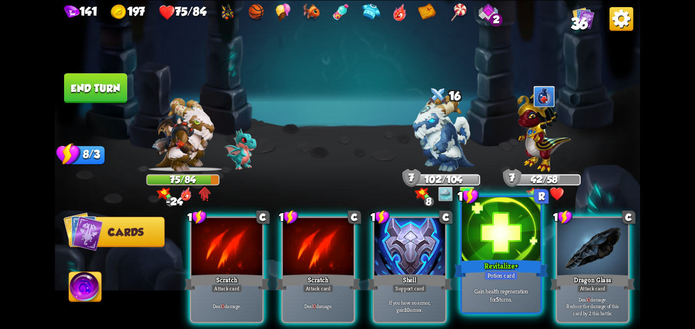
click at [486, 262] on div "Revitalize +" at bounding box center [501, 268] width 94 height 21
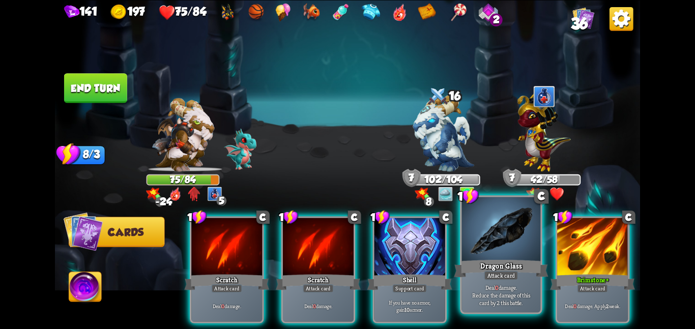
click at [487, 254] on div at bounding box center [501, 230] width 79 height 66
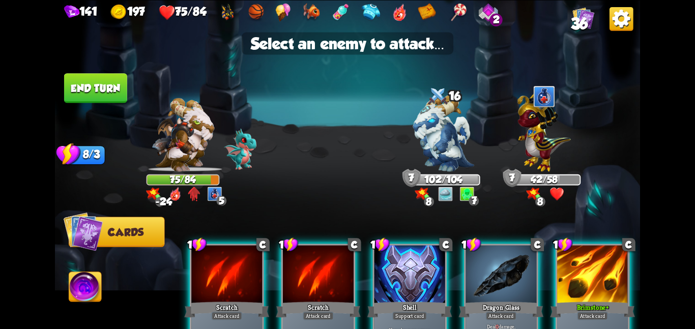
click at [489, 283] on div at bounding box center [501, 275] width 71 height 60
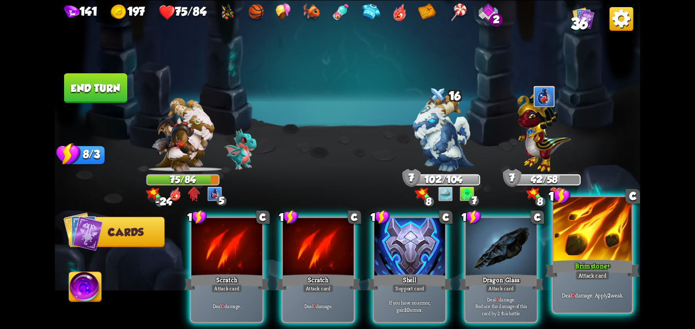
click at [573, 245] on div at bounding box center [592, 230] width 79 height 66
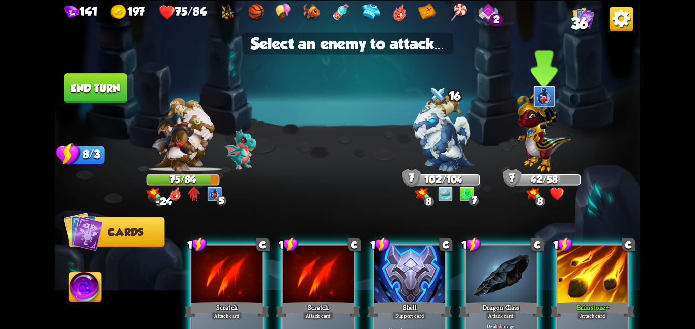
click at [542, 149] on img at bounding box center [544, 129] width 53 height 83
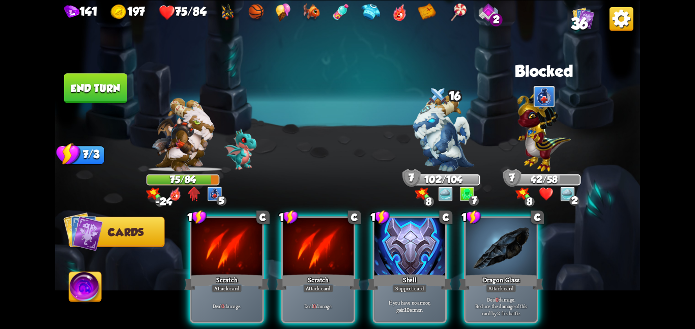
click at [71, 89] on button "End turn" at bounding box center [95, 88] width 63 height 30
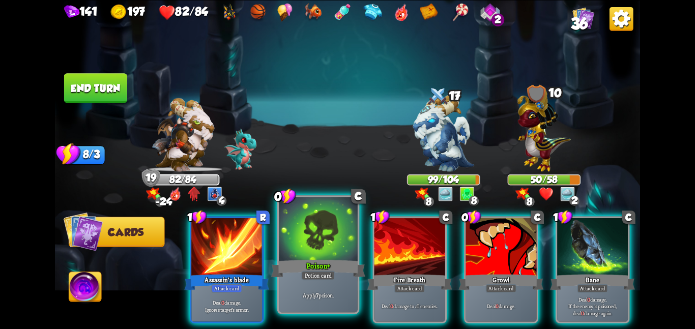
click at [334, 261] on div "Poison +" at bounding box center [318, 268] width 94 height 21
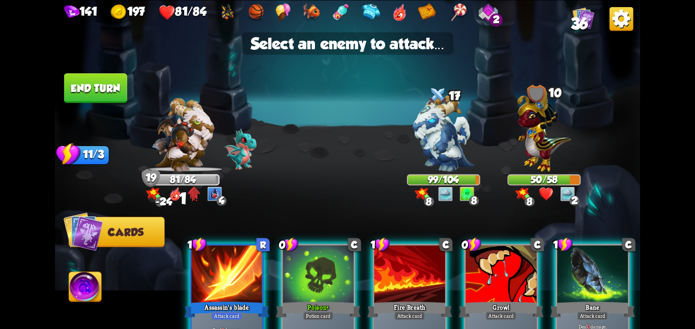
click at [429, 172] on img at bounding box center [347, 164] width 585 height 329
click at [442, 143] on img at bounding box center [443, 133] width 61 height 77
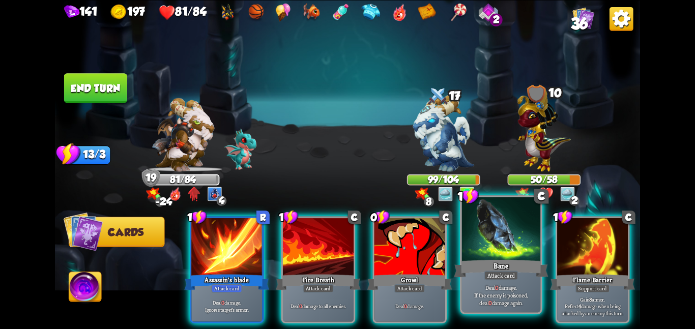
scroll to position [0, 97]
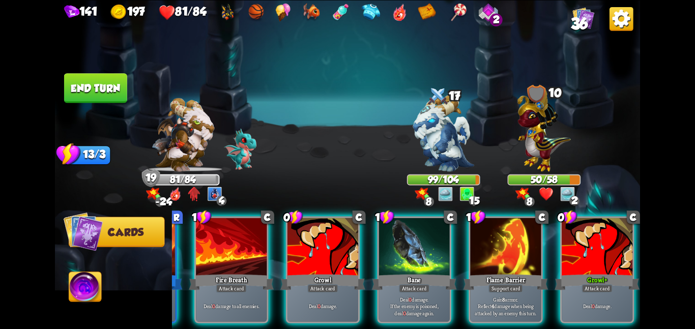
click at [92, 92] on button "End turn" at bounding box center [95, 88] width 63 height 30
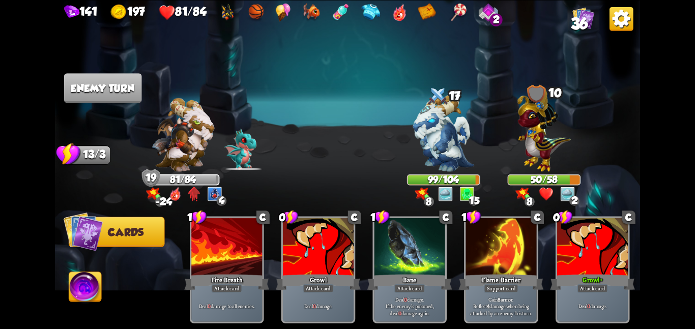
scroll to position [0, 0]
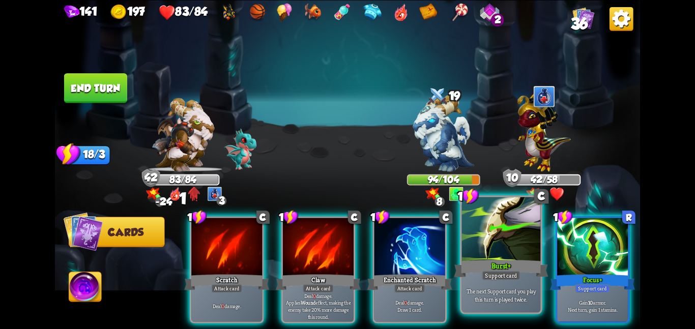
click at [479, 259] on div "Burst +" at bounding box center [501, 268] width 94 height 21
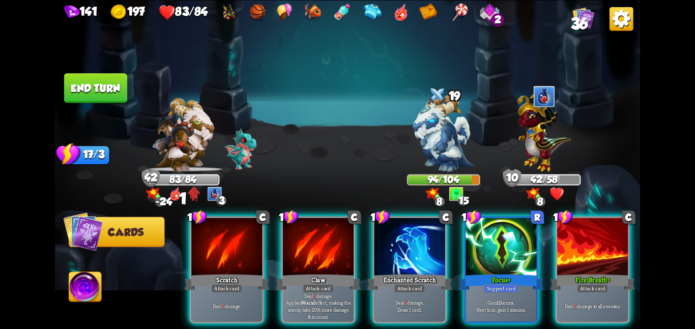
click at [479, 273] on div "Focus +" at bounding box center [501, 282] width 85 height 19
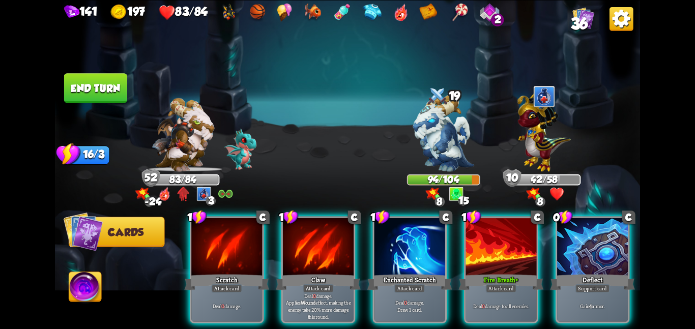
click at [550, 229] on div "1 C Scratch Attack card Deal 0 damage. 1 C Claw Attack card Deal 0 damage. Appl…" at bounding box center [406, 256] width 468 height 147
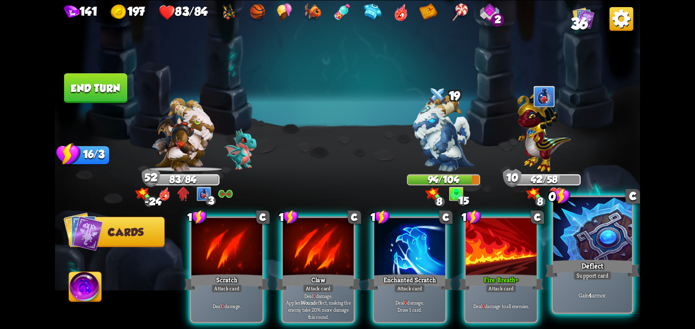
click at [586, 239] on div at bounding box center [592, 230] width 79 height 66
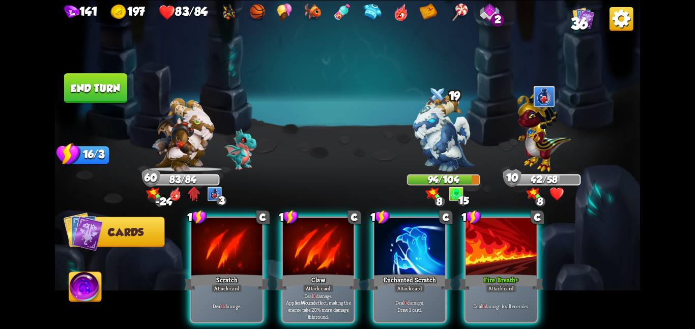
click at [110, 104] on img at bounding box center [347, 164] width 585 height 329
click at [93, 85] on button "End turn" at bounding box center [95, 88] width 63 height 30
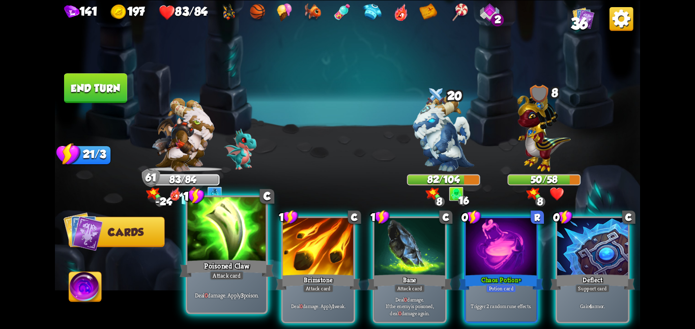
click at [257, 225] on div at bounding box center [226, 230] width 79 height 66
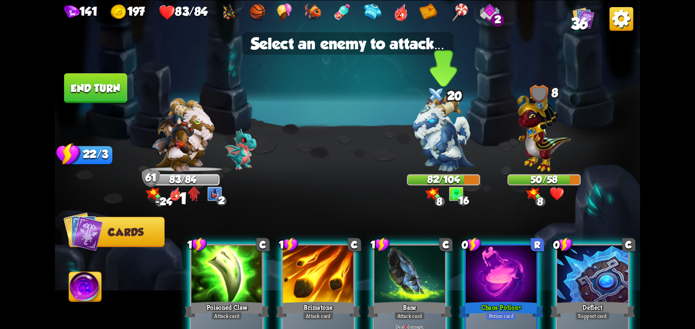
click at [419, 155] on img at bounding box center [443, 133] width 61 height 77
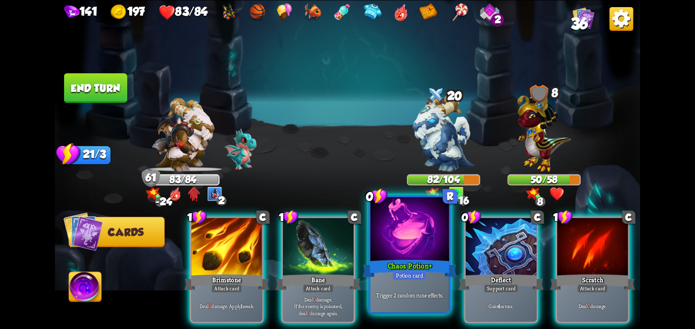
click at [405, 275] on div "Potion card" at bounding box center [410, 276] width 34 height 10
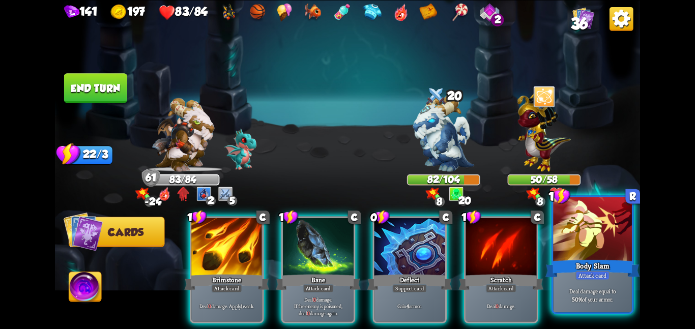
click at [559, 262] on div "Body Slam" at bounding box center [593, 268] width 94 height 21
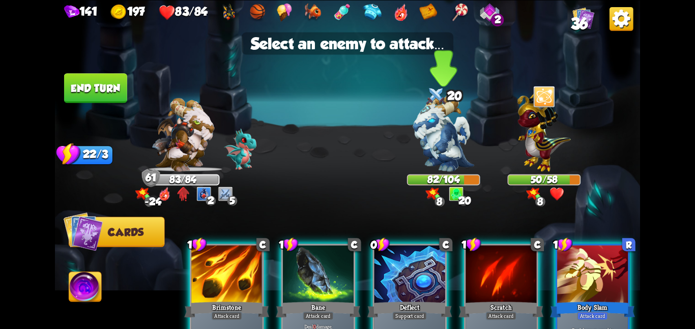
click at [455, 163] on img at bounding box center [443, 133] width 61 height 77
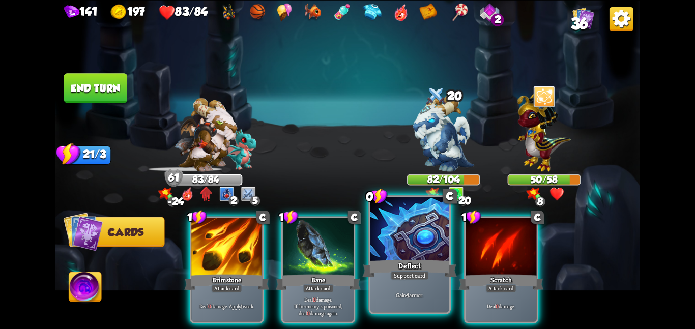
click at [402, 262] on div "Deflect" at bounding box center [409, 268] width 94 height 21
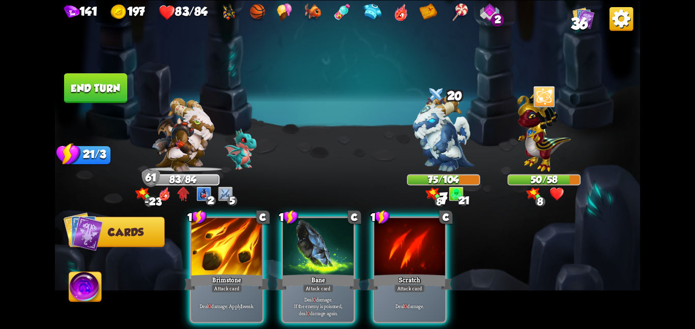
click at [94, 96] on button "End turn" at bounding box center [95, 88] width 63 height 30
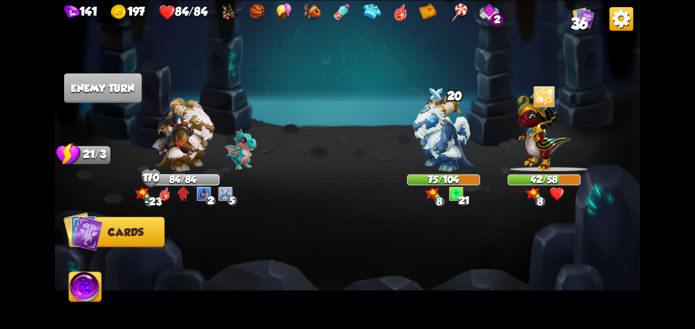
click at [138, 188] on img at bounding box center [142, 194] width 15 height 13
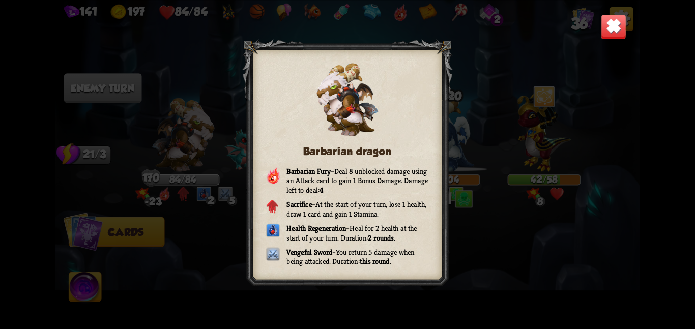
click at [612, 32] on img at bounding box center [613, 26] width 25 height 25
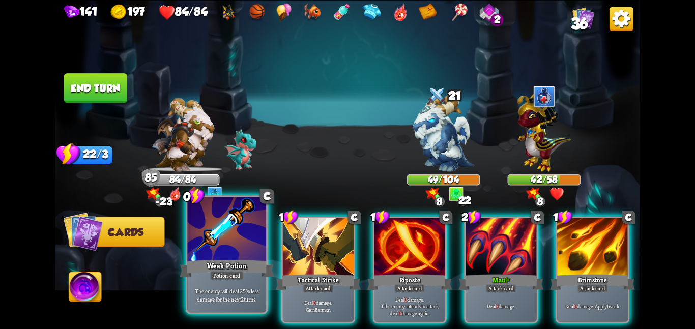
click at [245, 266] on div "Weak Potion" at bounding box center [227, 268] width 94 height 21
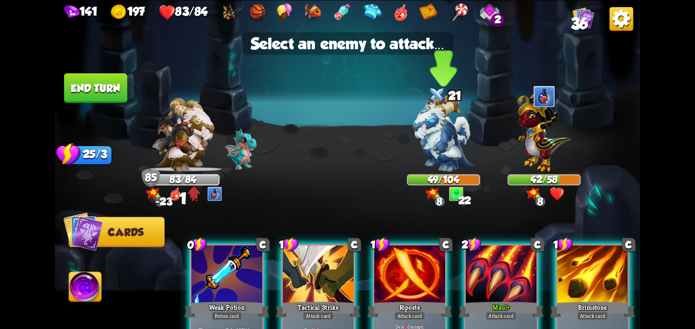
click at [441, 160] on img at bounding box center [443, 133] width 61 height 77
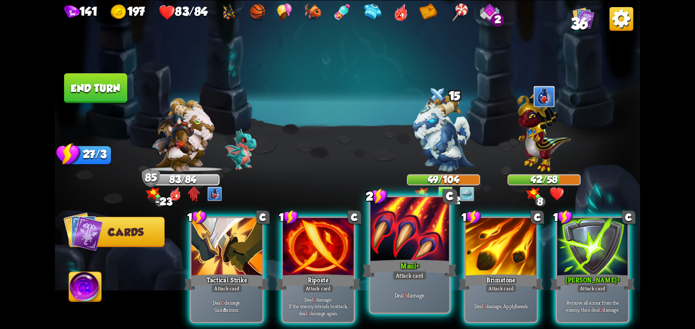
click at [430, 234] on div at bounding box center [410, 230] width 79 height 66
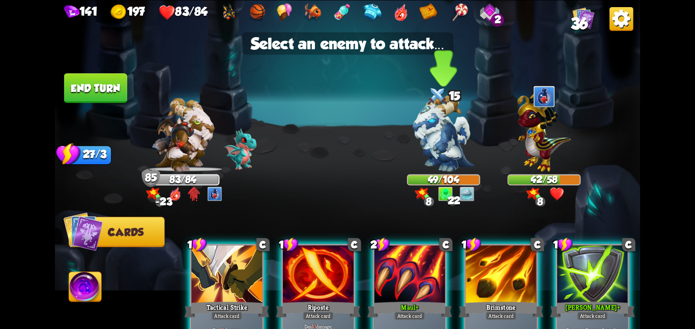
click at [446, 177] on div "49/104" at bounding box center [443, 179] width 71 height 9
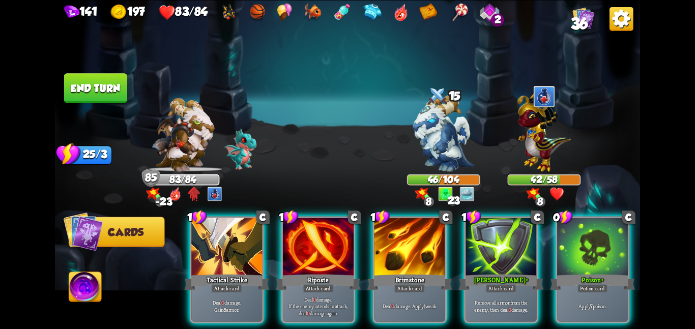
click at [554, 237] on div "1 C Tactical Strike Attack card Deal 0 damage. Gain 8 armor. 1 C Riposte Attack…" at bounding box center [406, 256] width 468 height 147
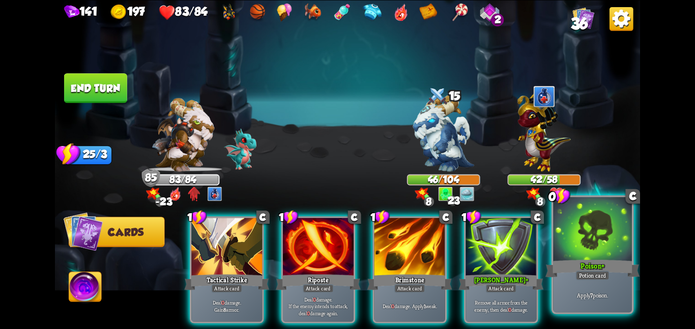
click at [560, 236] on div at bounding box center [592, 230] width 79 height 66
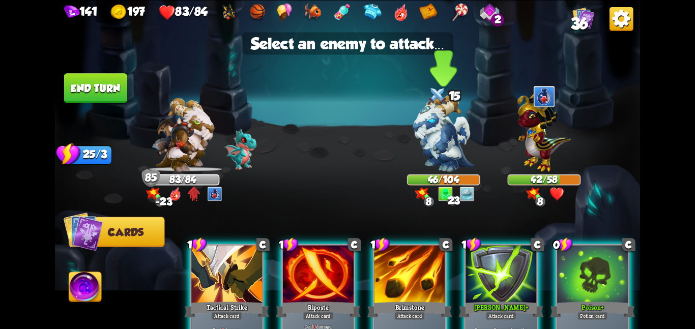
click at [450, 150] on img at bounding box center [443, 133] width 61 height 77
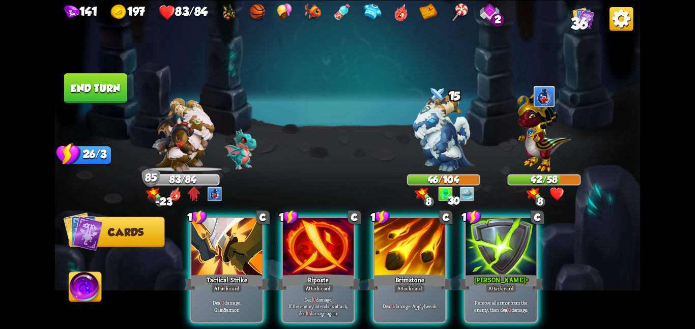
click at [88, 94] on button "End turn" at bounding box center [95, 88] width 63 height 30
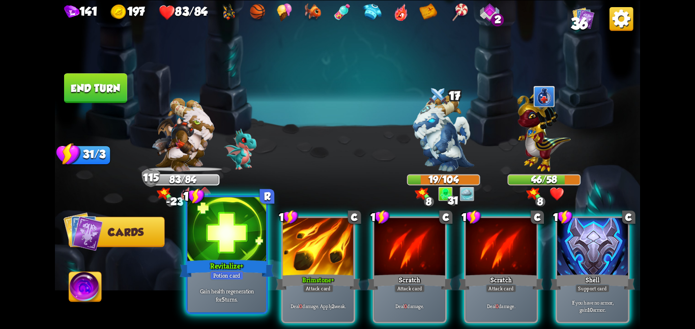
click at [219, 242] on div at bounding box center [226, 230] width 79 height 66
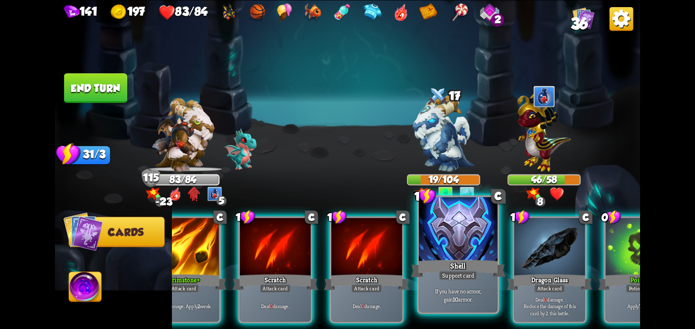
scroll to position [0, 97]
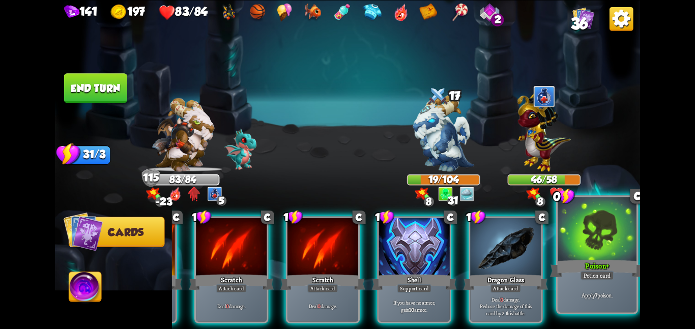
click at [613, 242] on div at bounding box center [597, 230] width 79 height 66
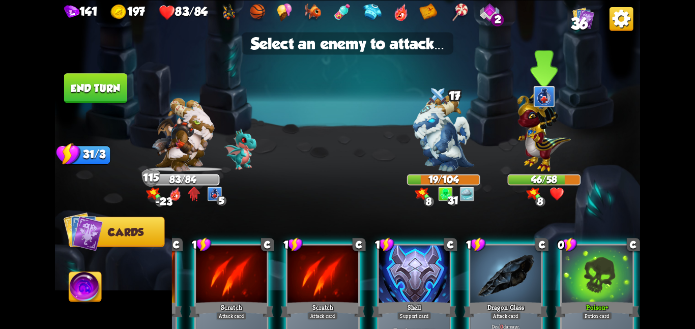
click at [559, 140] on img at bounding box center [544, 129] width 53 height 83
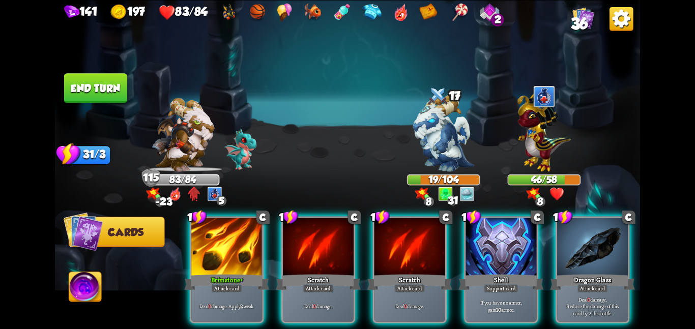
scroll to position [0, 0]
click at [110, 77] on button "End turn" at bounding box center [95, 88] width 63 height 30
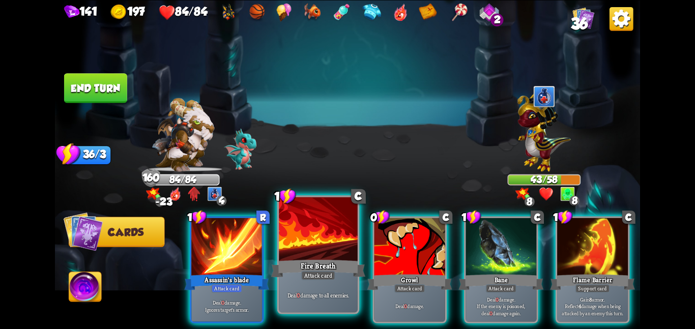
scroll to position [0, 97]
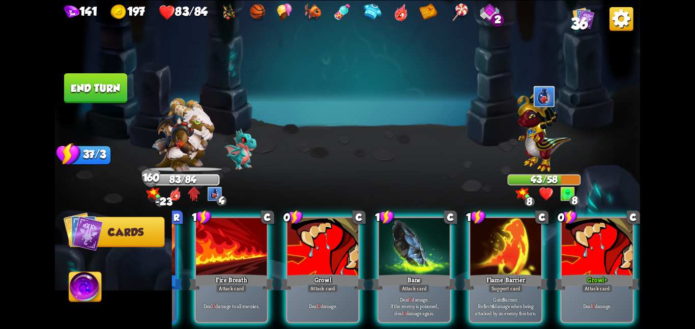
click at [87, 83] on button "End turn" at bounding box center [95, 88] width 63 height 30
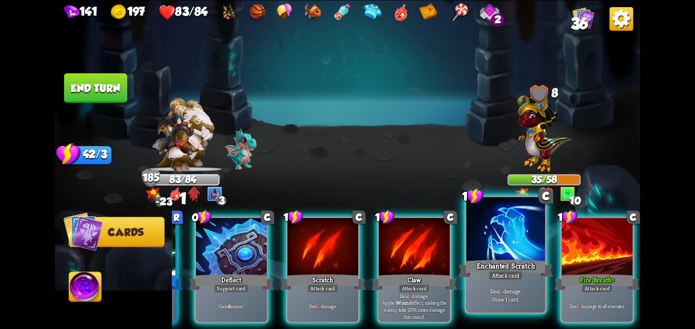
click at [474, 233] on div at bounding box center [506, 230] width 79 height 66
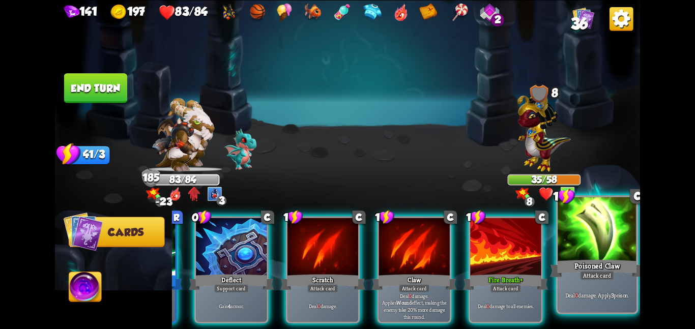
click at [563, 250] on div at bounding box center [597, 230] width 79 height 66
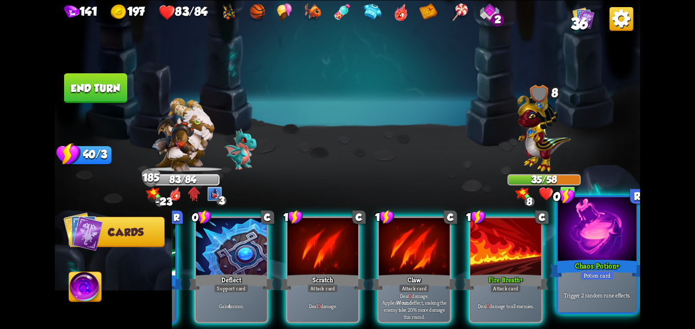
click at [584, 268] on div "Chaos Potion +" at bounding box center [597, 268] width 94 height 21
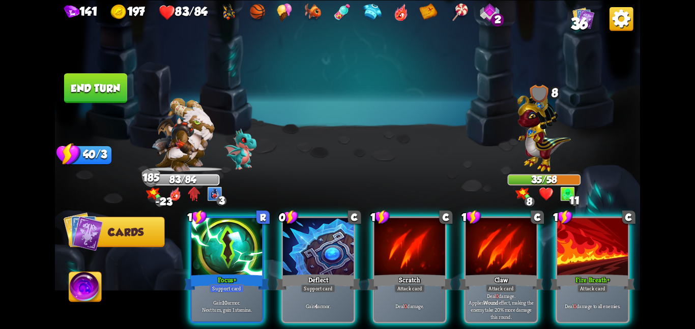
scroll to position [0, 0]
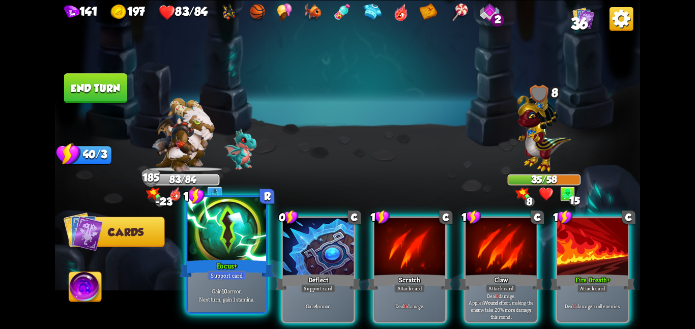
click at [214, 247] on div at bounding box center [226, 230] width 79 height 66
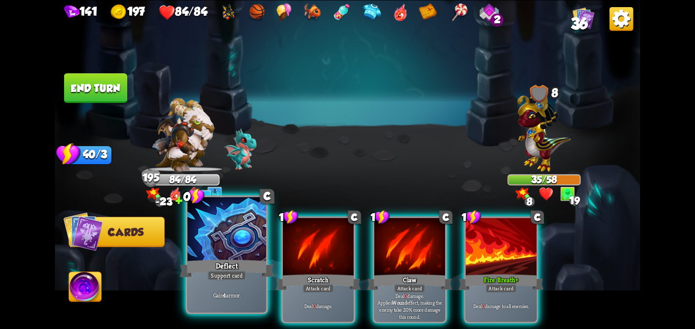
click at [234, 272] on div "Support card" at bounding box center [227, 276] width 38 height 10
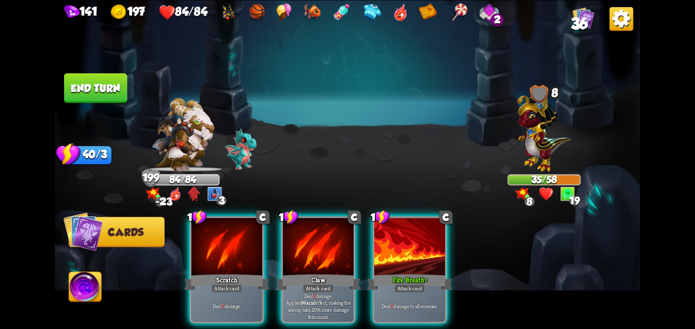
click at [83, 90] on button "End turn" at bounding box center [95, 88] width 63 height 30
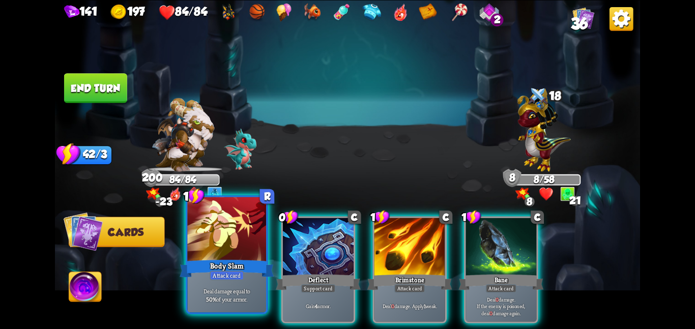
click at [228, 240] on div at bounding box center [226, 230] width 79 height 66
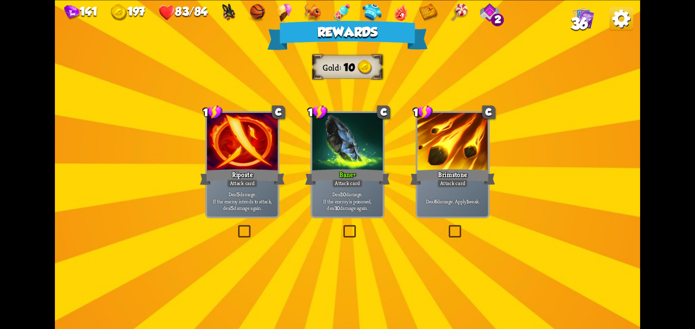
click at [338, 187] on div "Attack card" at bounding box center [347, 183] width 31 height 9
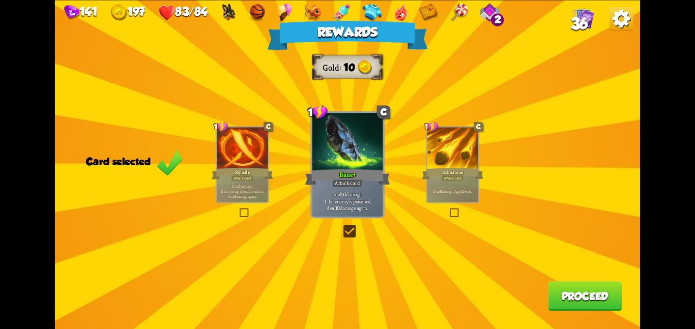
click at [624, 299] on div "Rewards Gold 10 Card selected 1 C Riposte Attack card Deal 5 damage. If the ene…" at bounding box center [347, 164] width 585 height 329
click at [580, 293] on button "Proceed" at bounding box center [585, 296] width 74 height 30
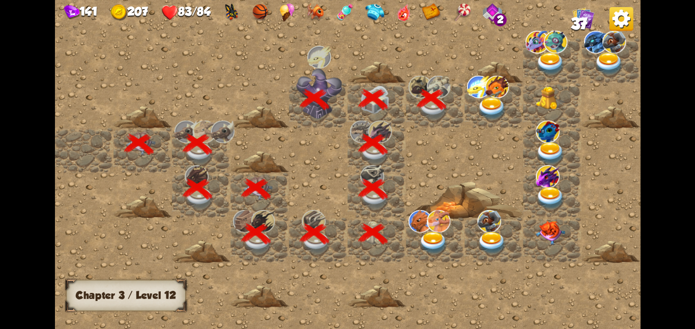
scroll to position [0, 195]
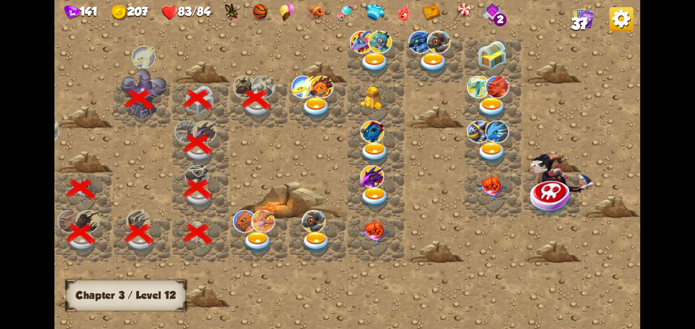
click at [320, 93] on img at bounding box center [321, 86] width 24 height 22
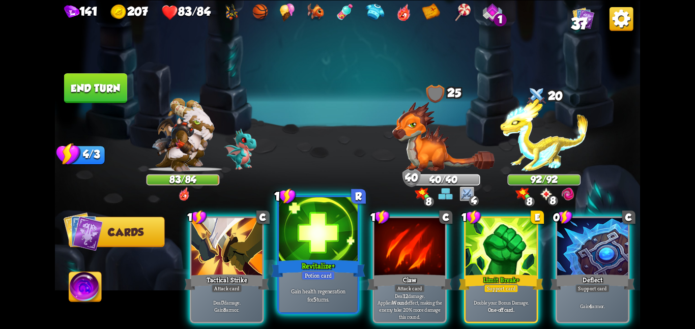
click at [318, 238] on div at bounding box center [318, 230] width 79 height 66
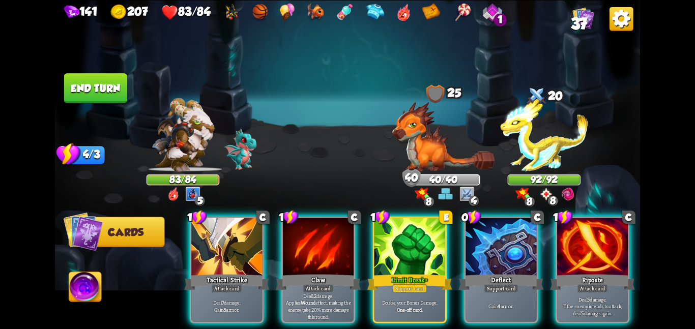
click at [264, 258] on div "1 C Tactical Strike Attack card Deal 7 damage. Gain 8 armor. 1 C Claw Attack ca…" at bounding box center [406, 256] width 468 height 147
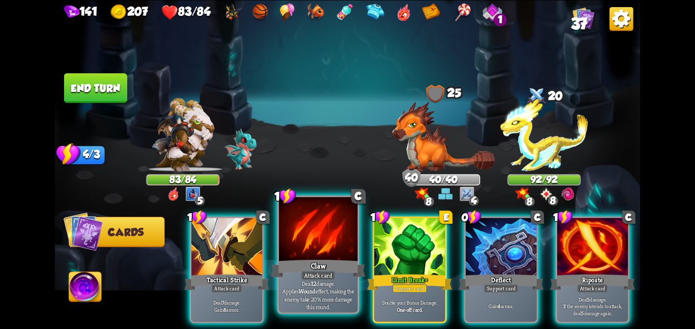
click at [285, 249] on div at bounding box center [318, 230] width 79 height 66
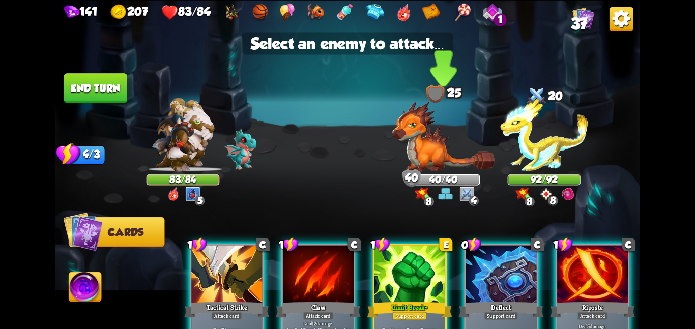
click at [396, 162] on img at bounding box center [443, 136] width 102 height 70
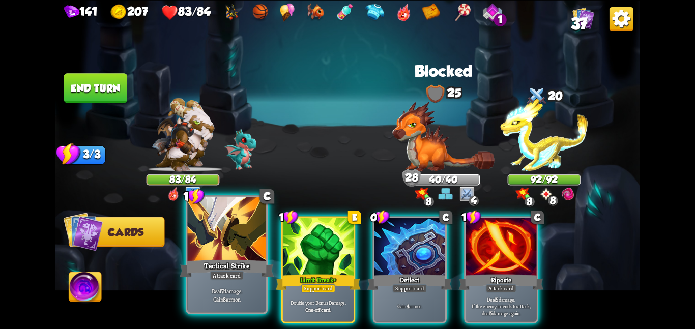
click at [258, 245] on div at bounding box center [226, 230] width 79 height 66
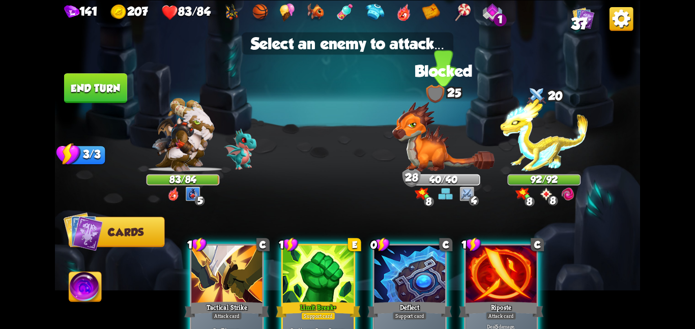
click at [405, 169] on div "28" at bounding box center [412, 178] width 18 height 18
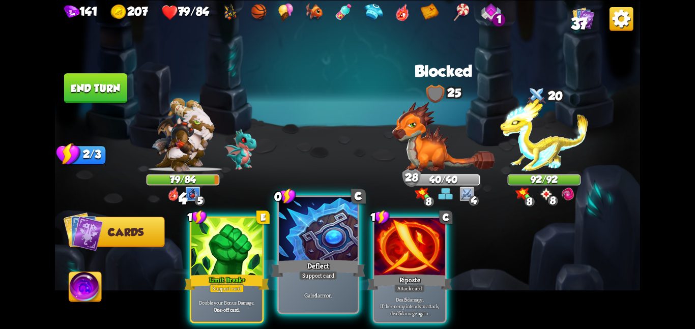
click at [326, 262] on div "Deflect" at bounding box center [318, 268] width 94 height 21
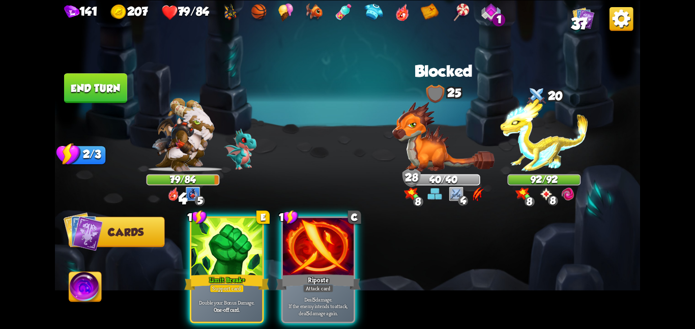
click at [326, 273] on div "Riposte" at bounding box center [318, 282] width 85 height 19
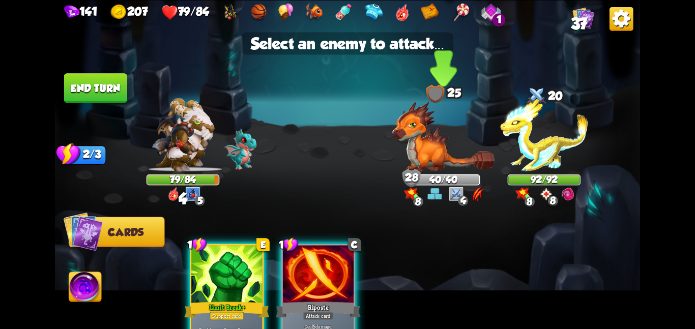
click at [430, 174] on div "40/40" at bounding box center [443, 179] width 73 height 11
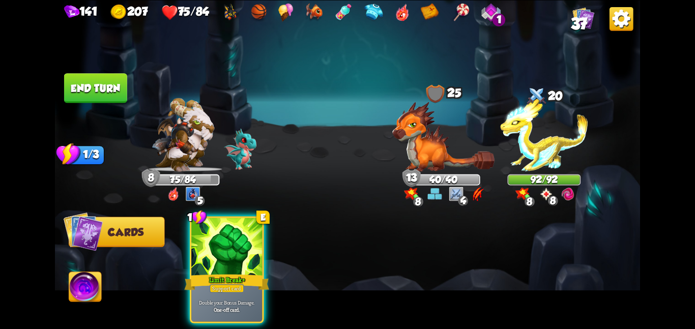
click at [116, 76] on button "End turn" at bounding box center [95, 88] width 63 height 30
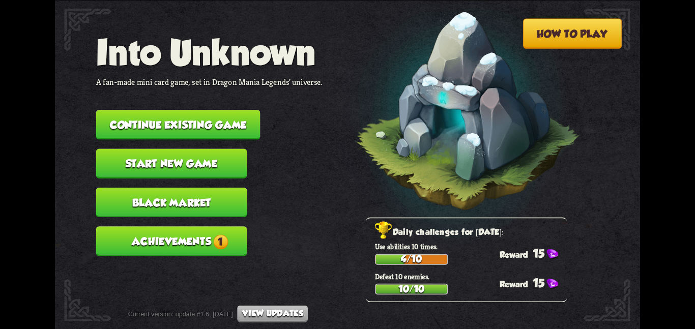
click at [174, 110] on button "Continue existing game" at bounding box center [178, 125] width 164 height 30
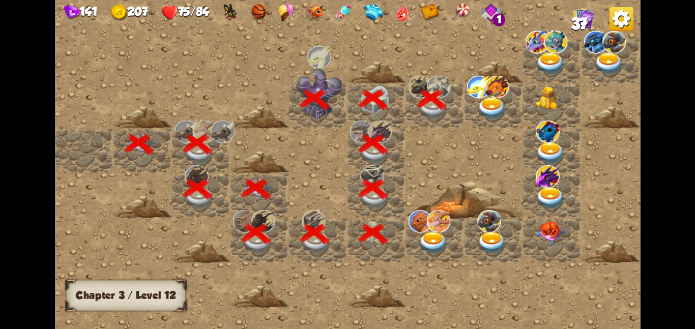
scroll to position [0, 195]
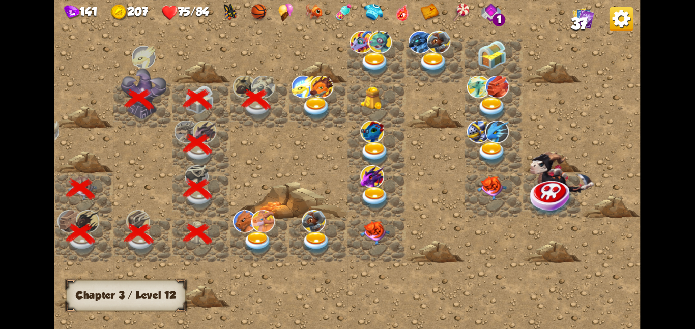
click at [314, 109] on img at bounding box center [317, 108] width 30 height 23
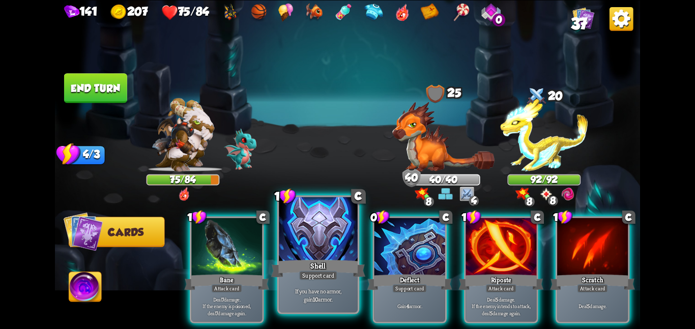
click at [323, 232] on div at bounding box center [318, 230] width 79 height 66
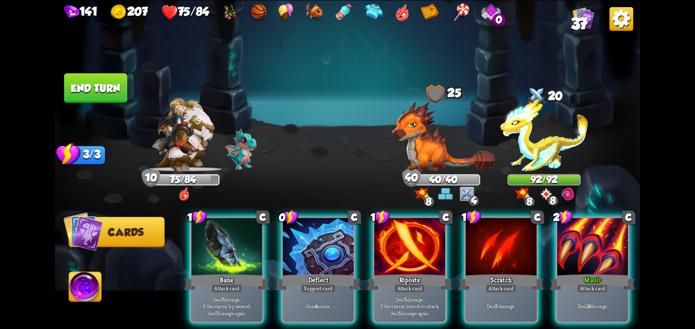
click at [323, 232] on div at bounding box center [318, 248] width 71 height 60
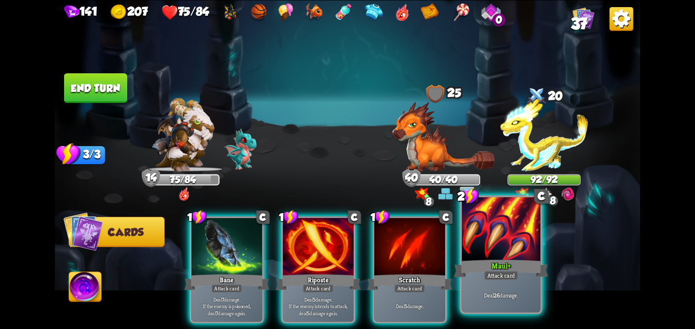
click at [477, 249] on div at bounding box center [501, 230] width 79 height 66
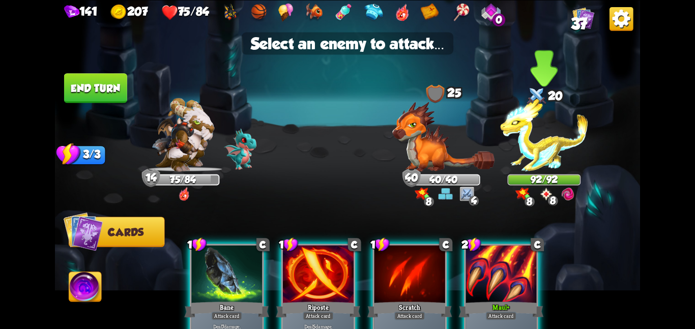
click at [530, 154] on img at bounding box center [544, 134] width 88 height 73
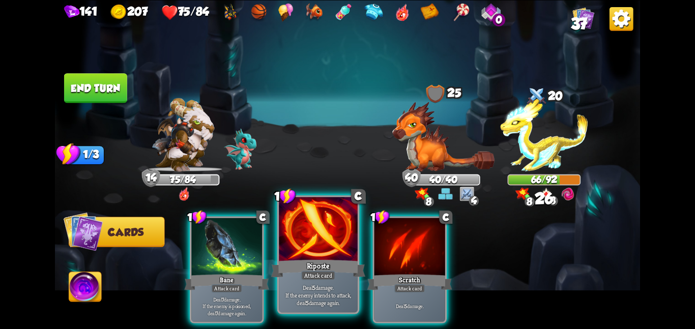
click at [299, 248] on div at bounding box center [318, 230] width 79 height 66
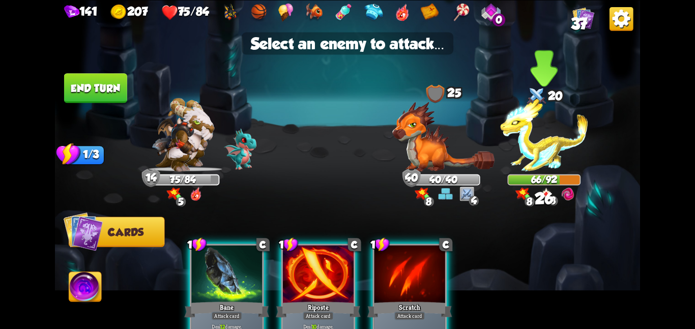
click at [546, 169] on img at bounding box center [544, 134] width 88 height 73
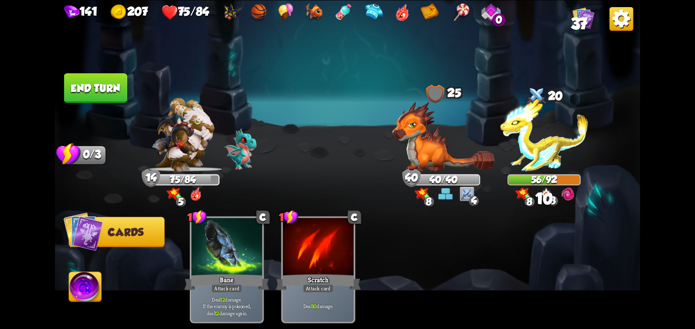
click at [107, 81] on button "End turn" at bounding box center [95, 88] width 63 height 30
